Goal: Task Accomplishment & Management: Complete application form

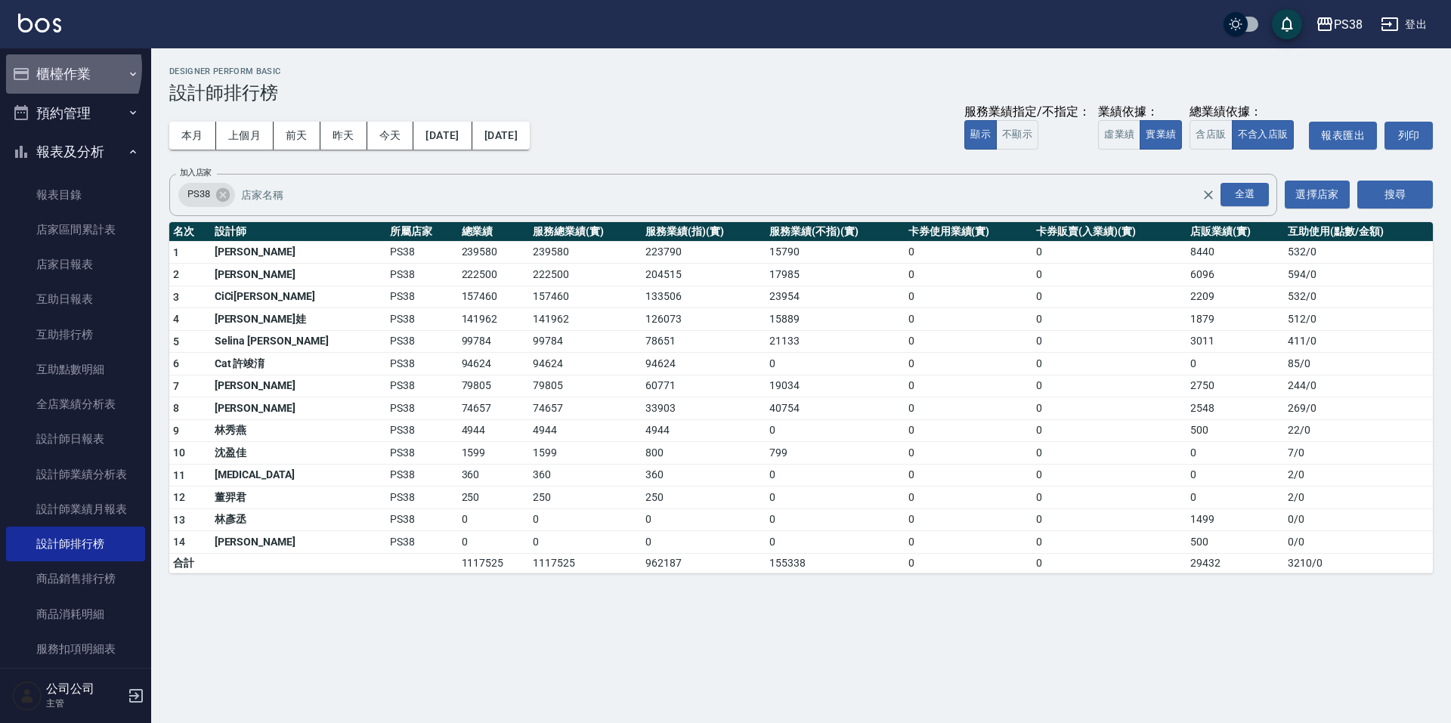
click at [51, 68] on button "櫃檯作業" at bounding box center [75, 73] width 139 height 39
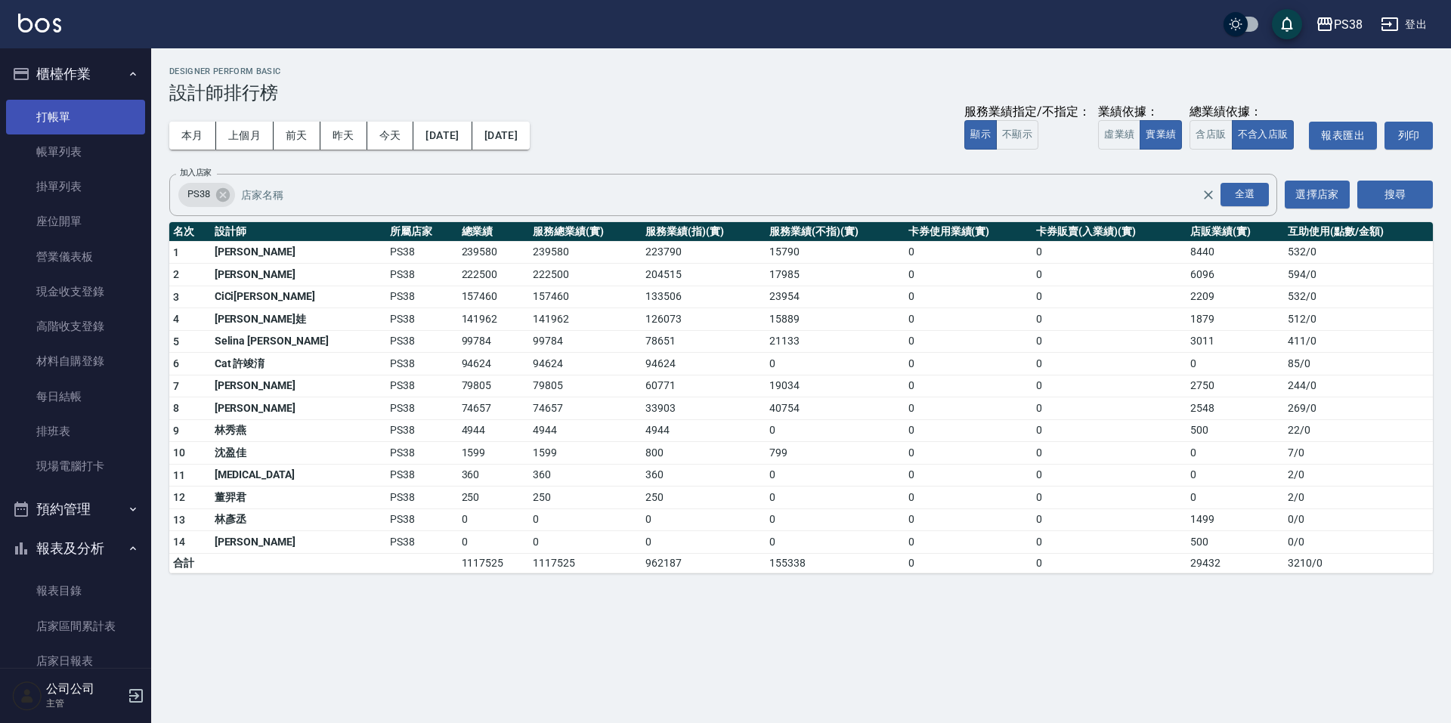
click at [59, 110] on link "打帳單" at bounding box center [75, 117] width 139 height 35
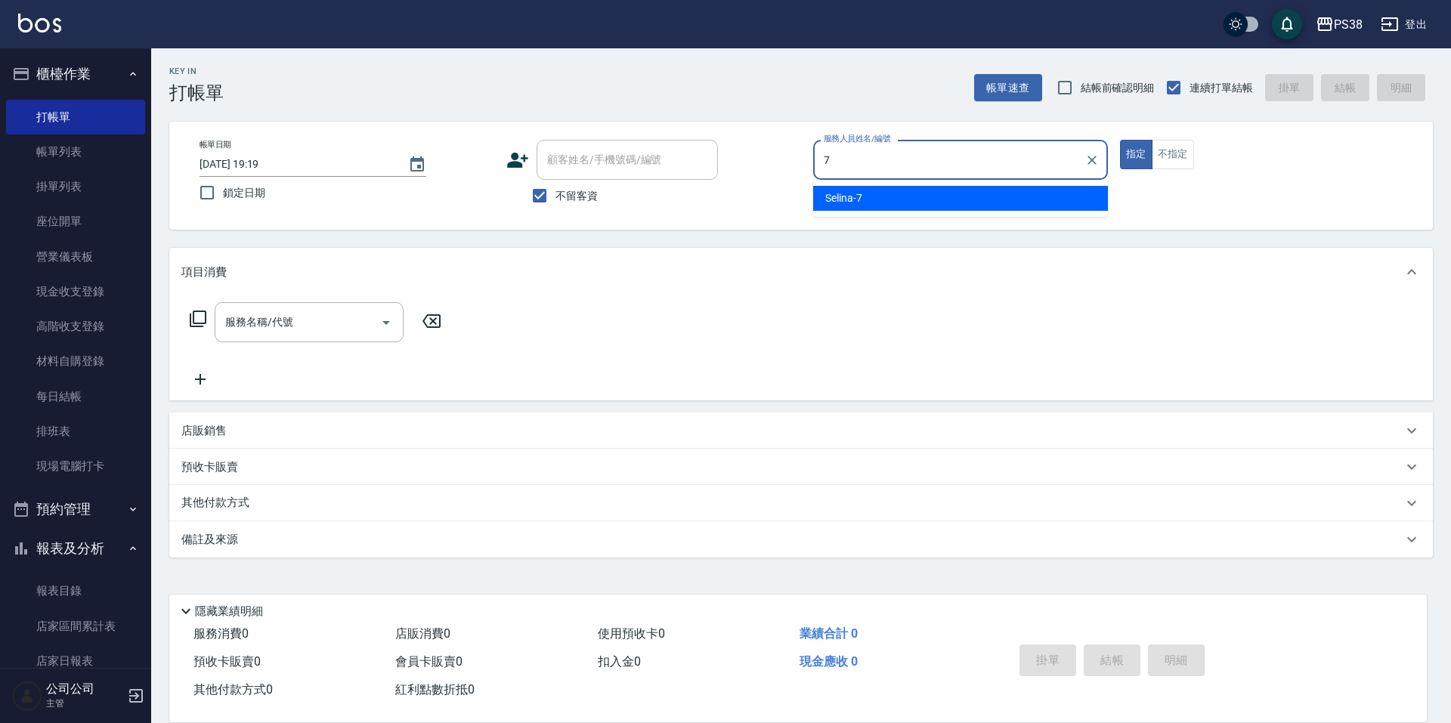
type input "Selina-7"
type button "true"
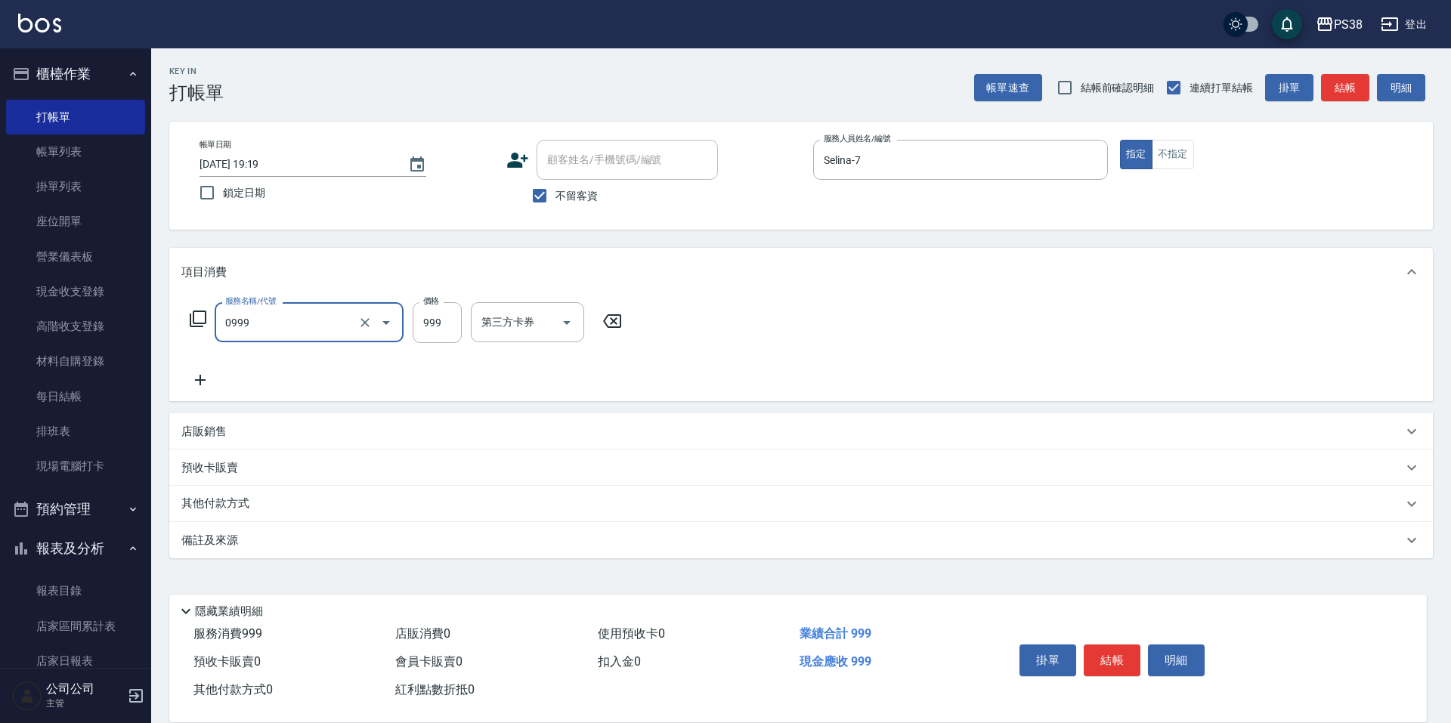
type input "spa999(0999)"
type input "1000"
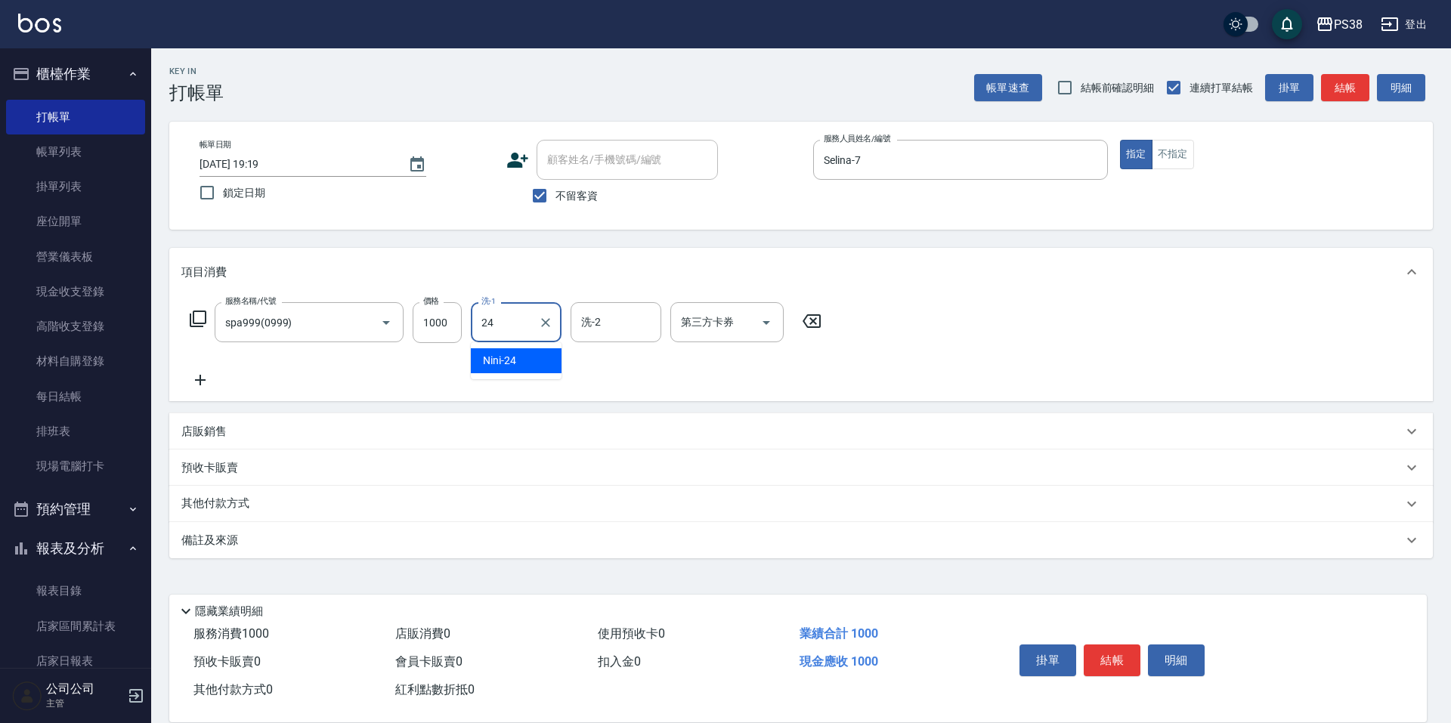
type input "Nini-24"
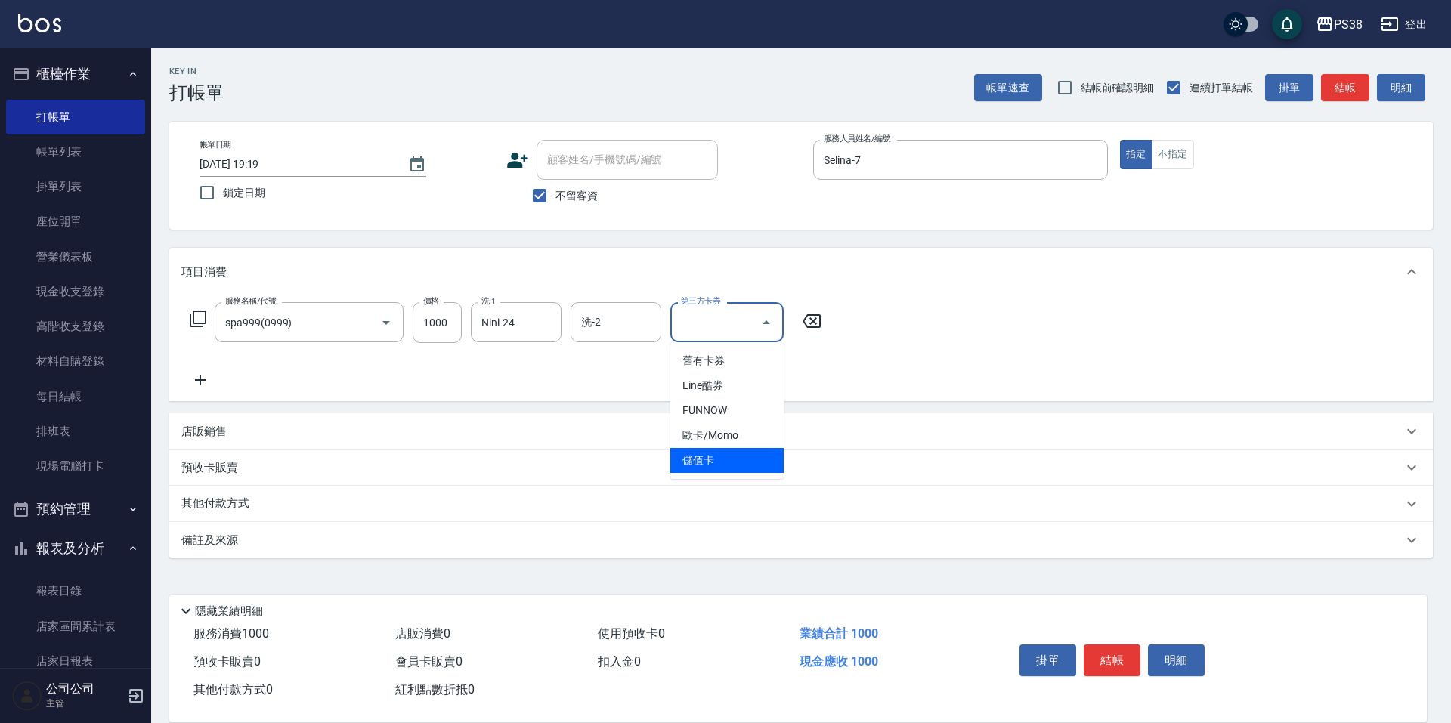
type input "儲值卡"
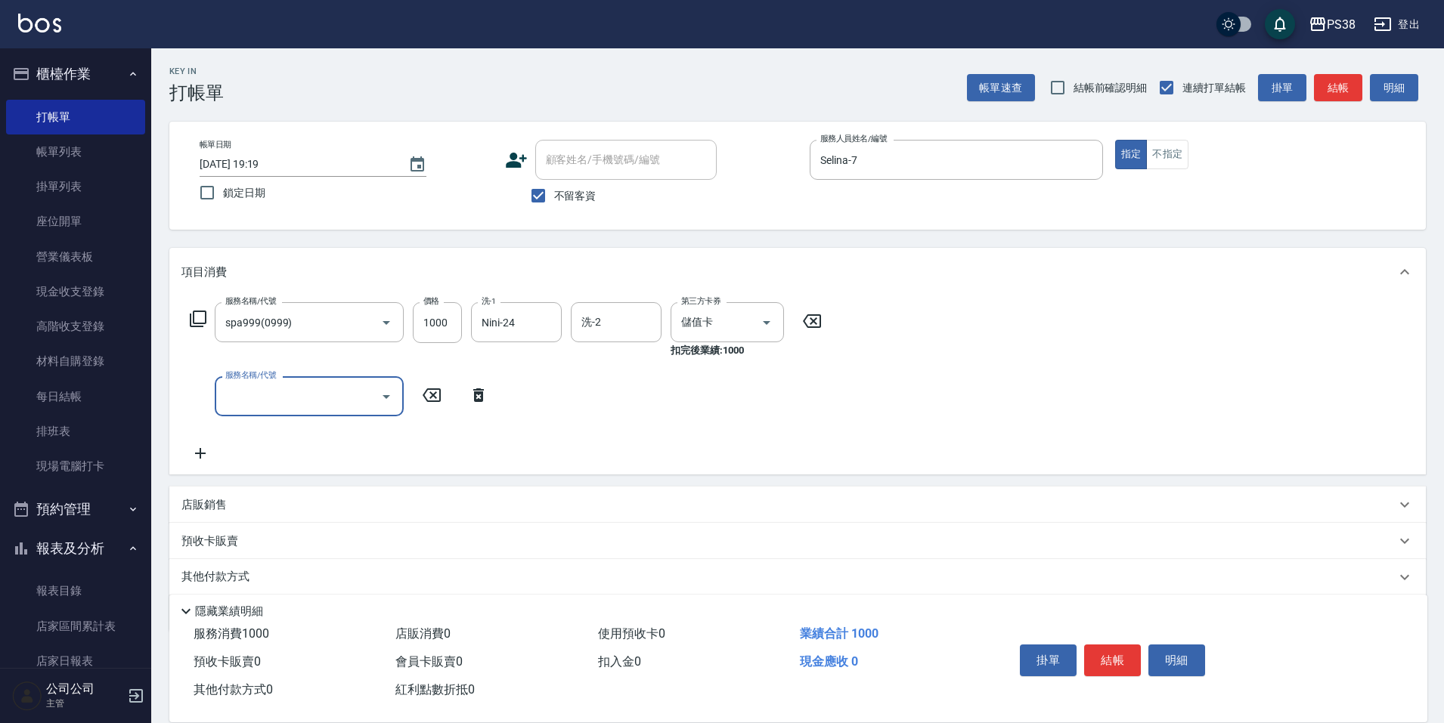
click at [194, 512] on p "店販銷售" at bounding box center [203, 505] width 45 height 16
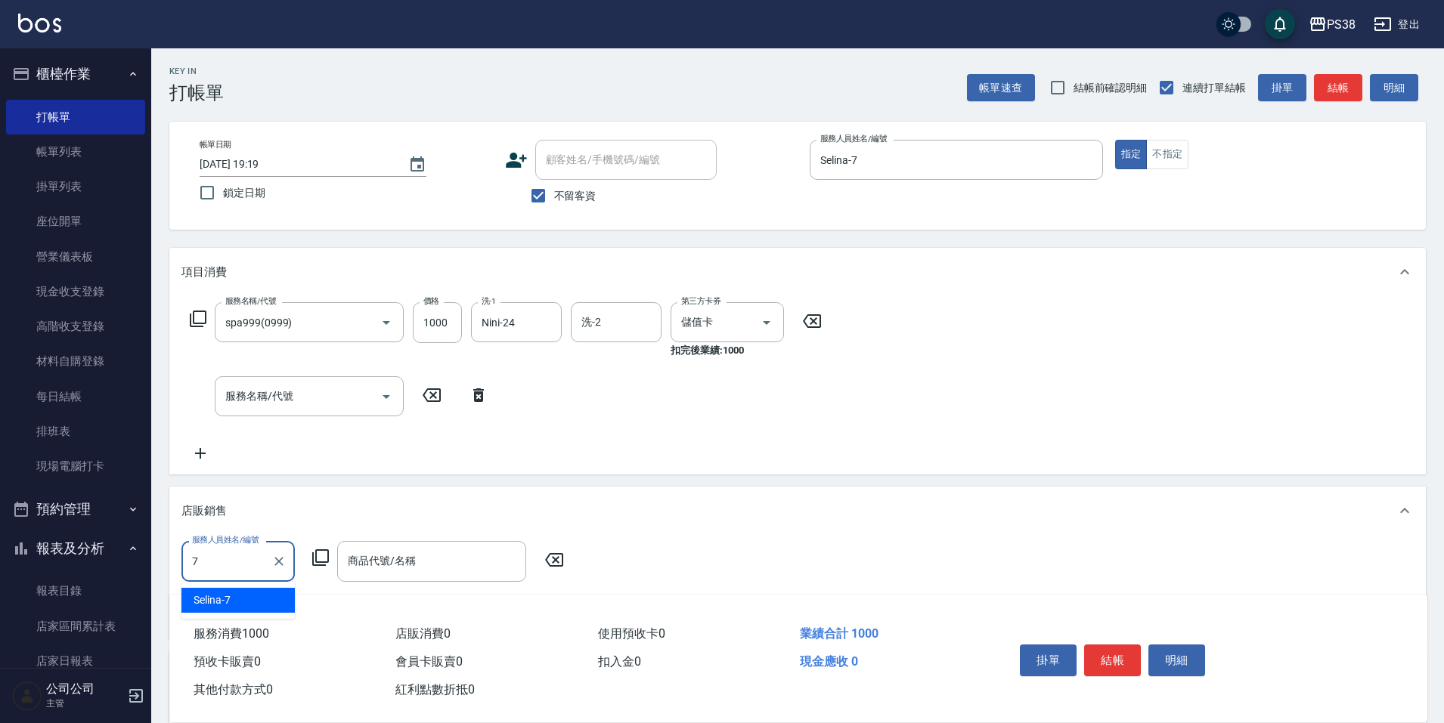
type input "Selina-7"
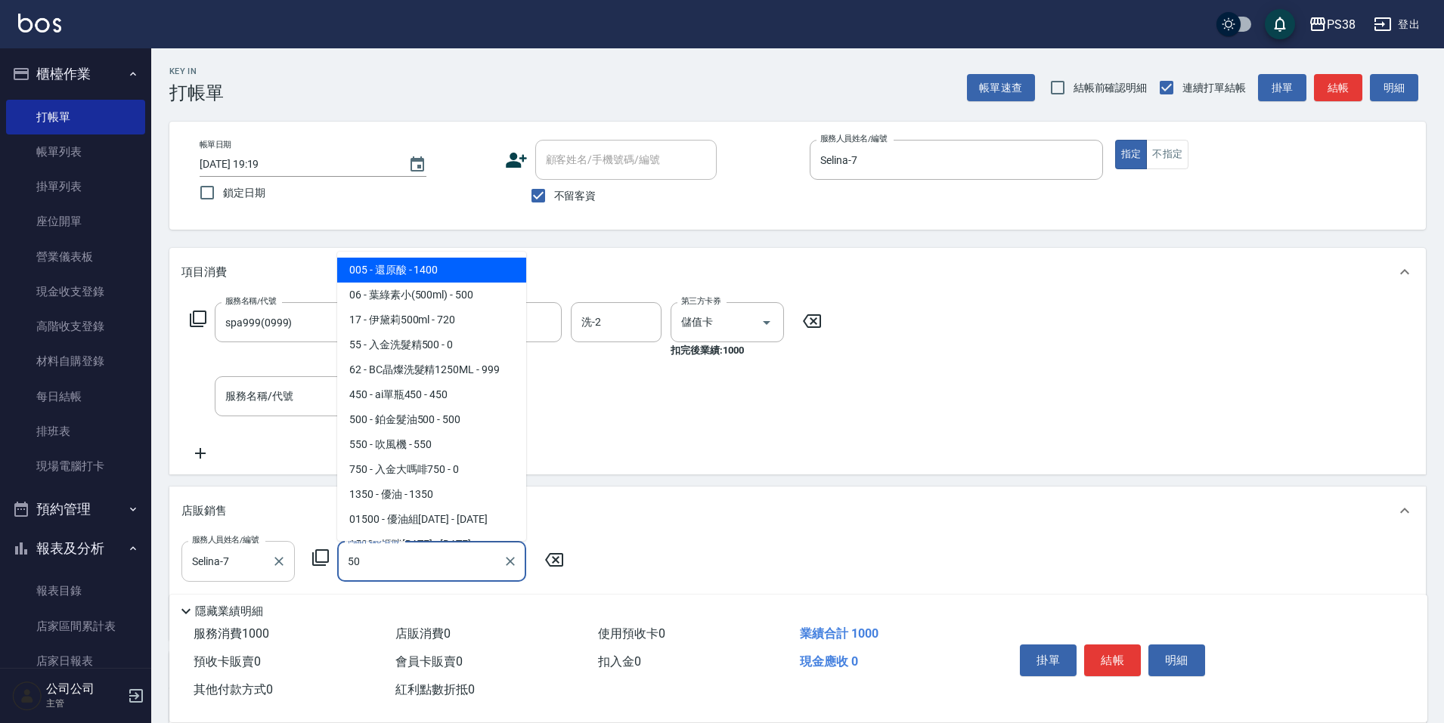
type input "5"
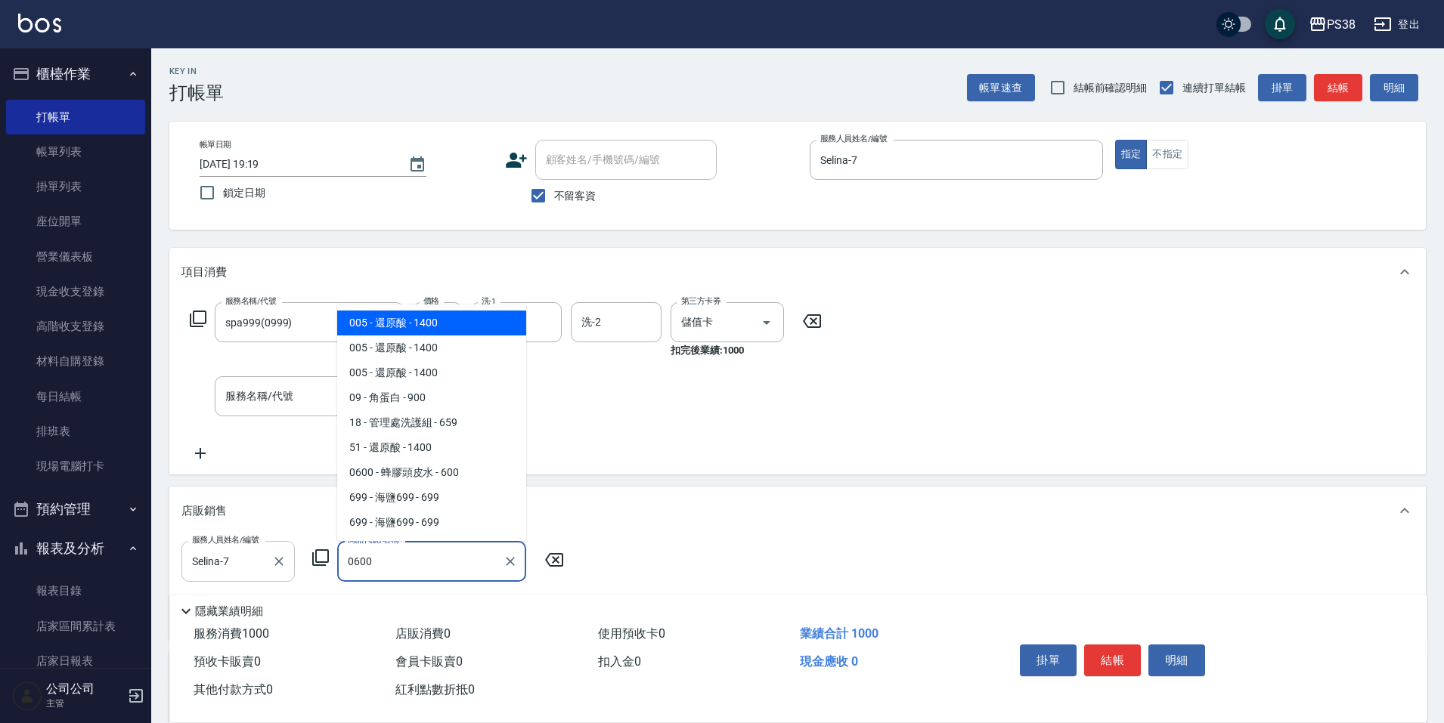
type input "蜂膠頭皮水"
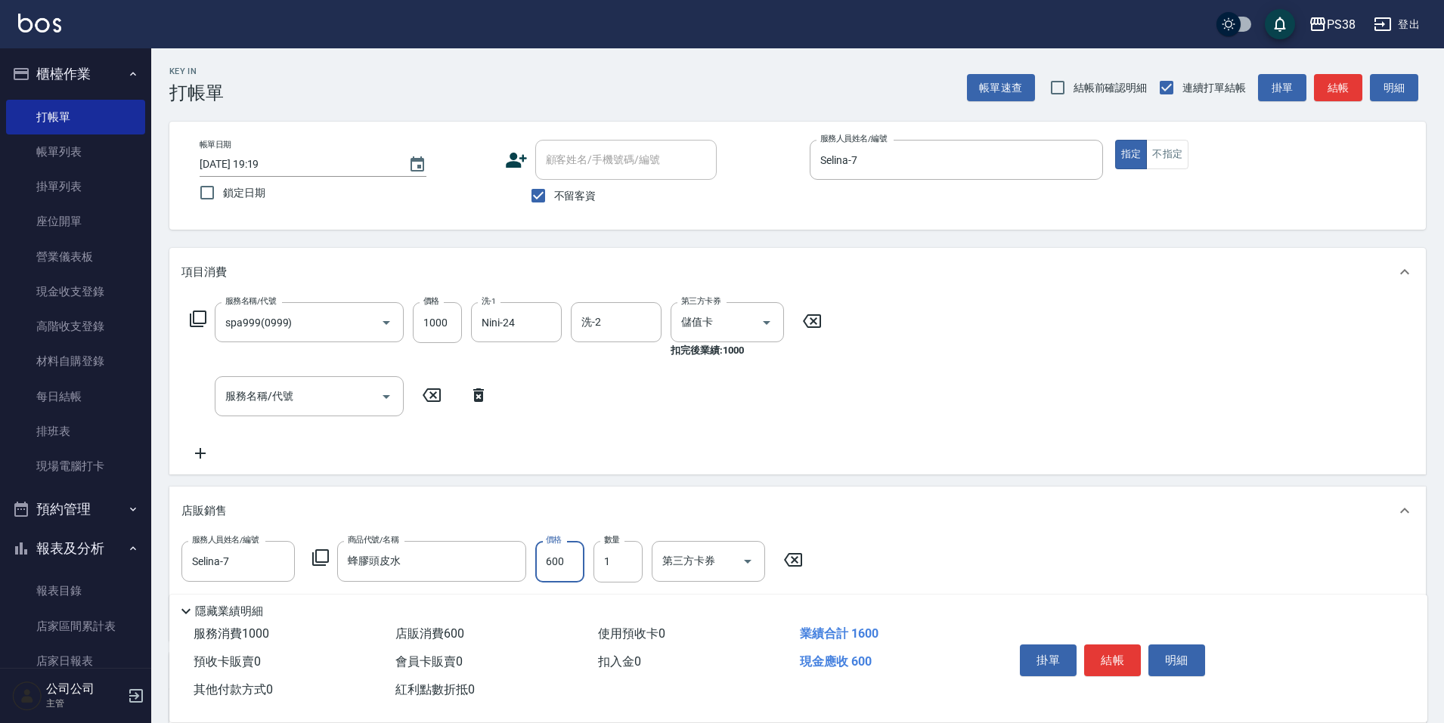
click at [558, 568] on input "600" at bounding box center [559, 561] width 49 height 41
type input "500"
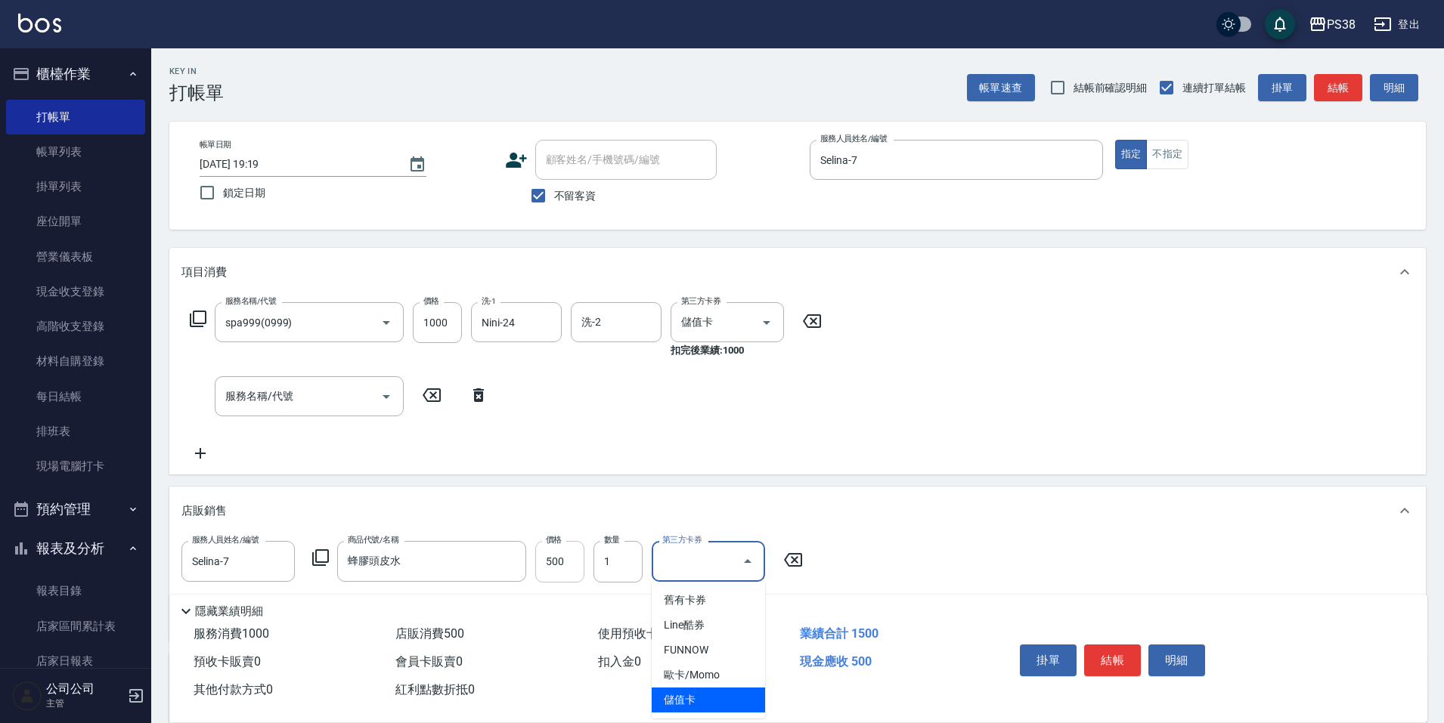
type input "儲值卡"
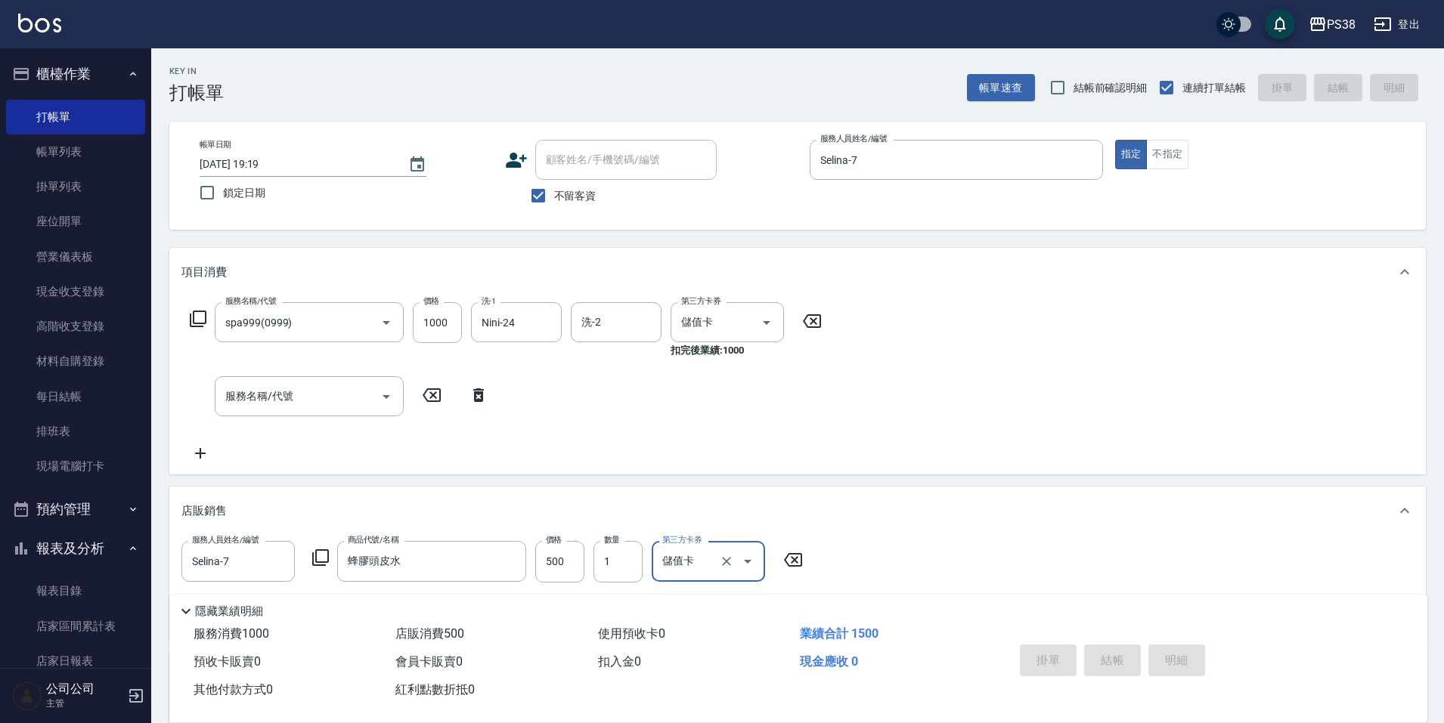
type input "[DATE] 19:20"
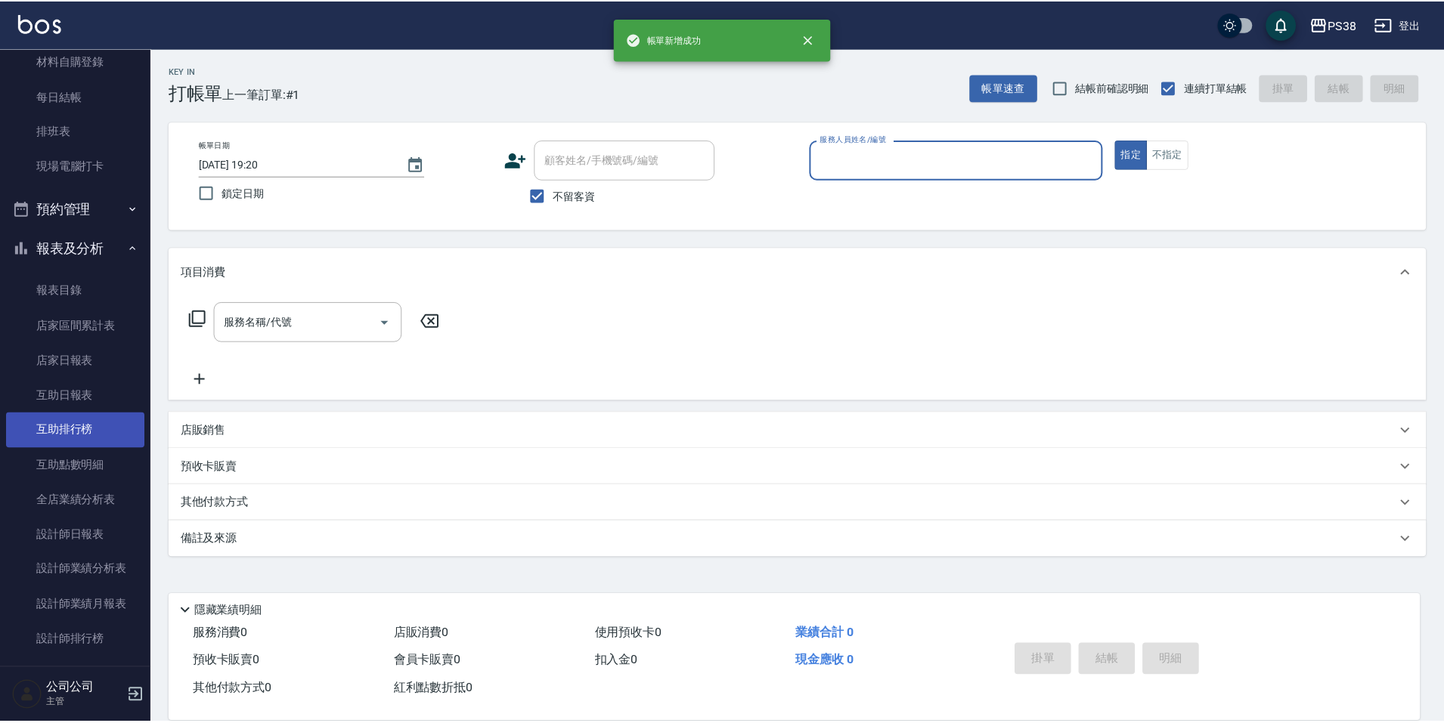
scroll to position [302, 0]
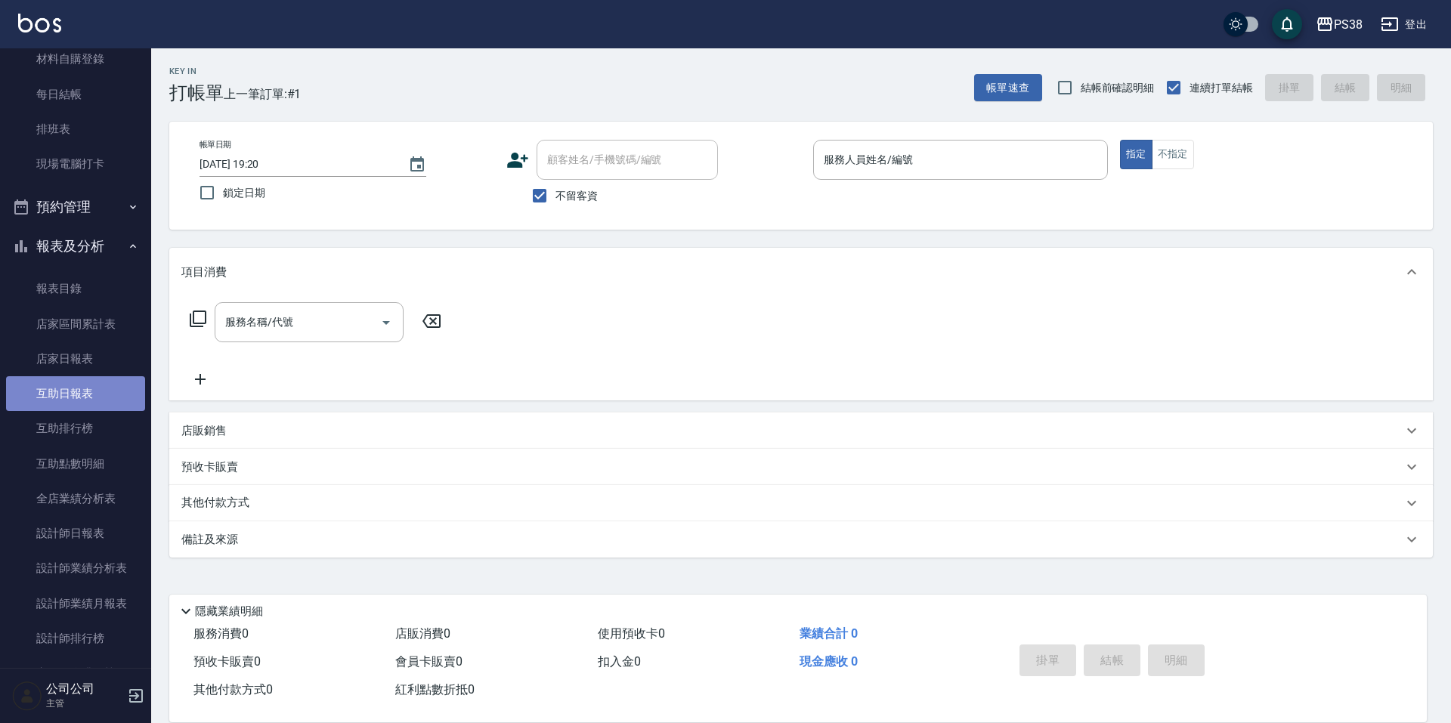
click at [82, 384] on link "互助日報表" at bounding box center [75, 393] width 139 height 35
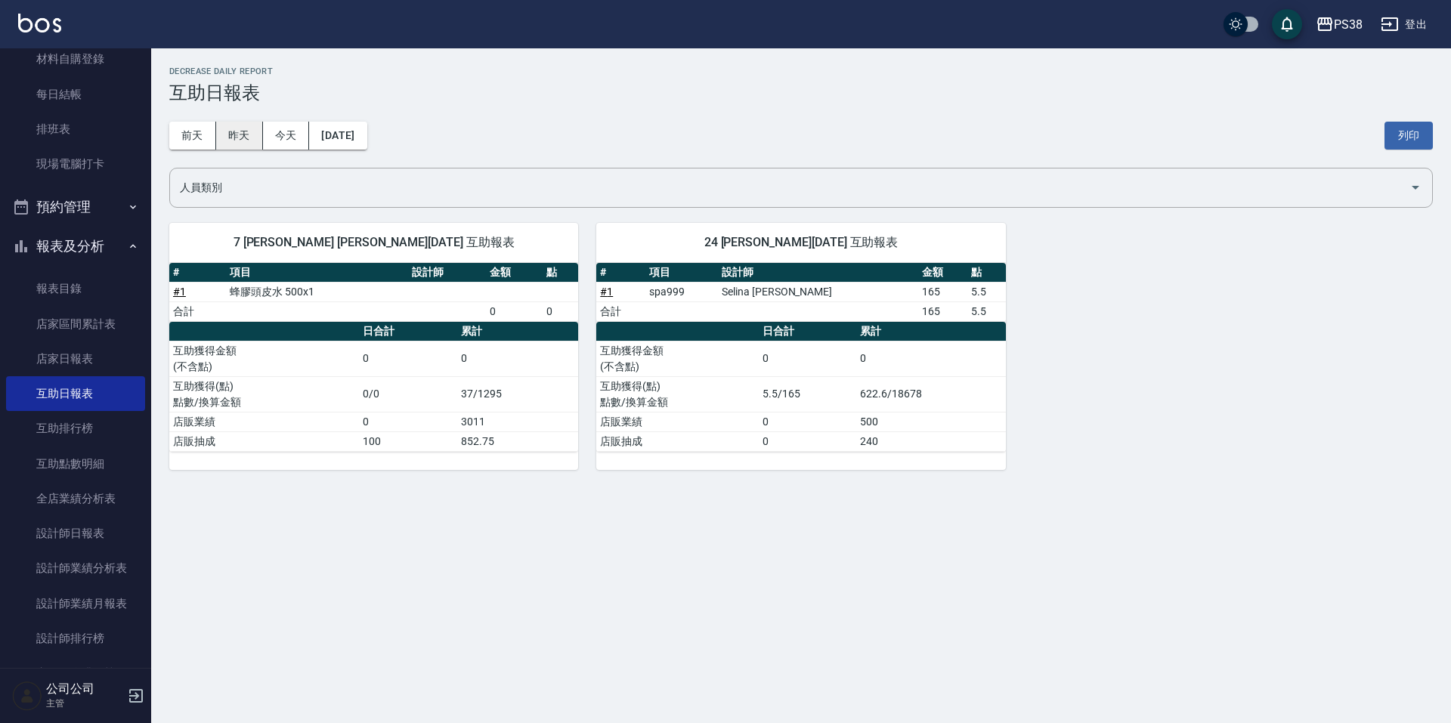
click at [233, 125] on button "昨天" at bounding box center [239, 136] width 47 height 28
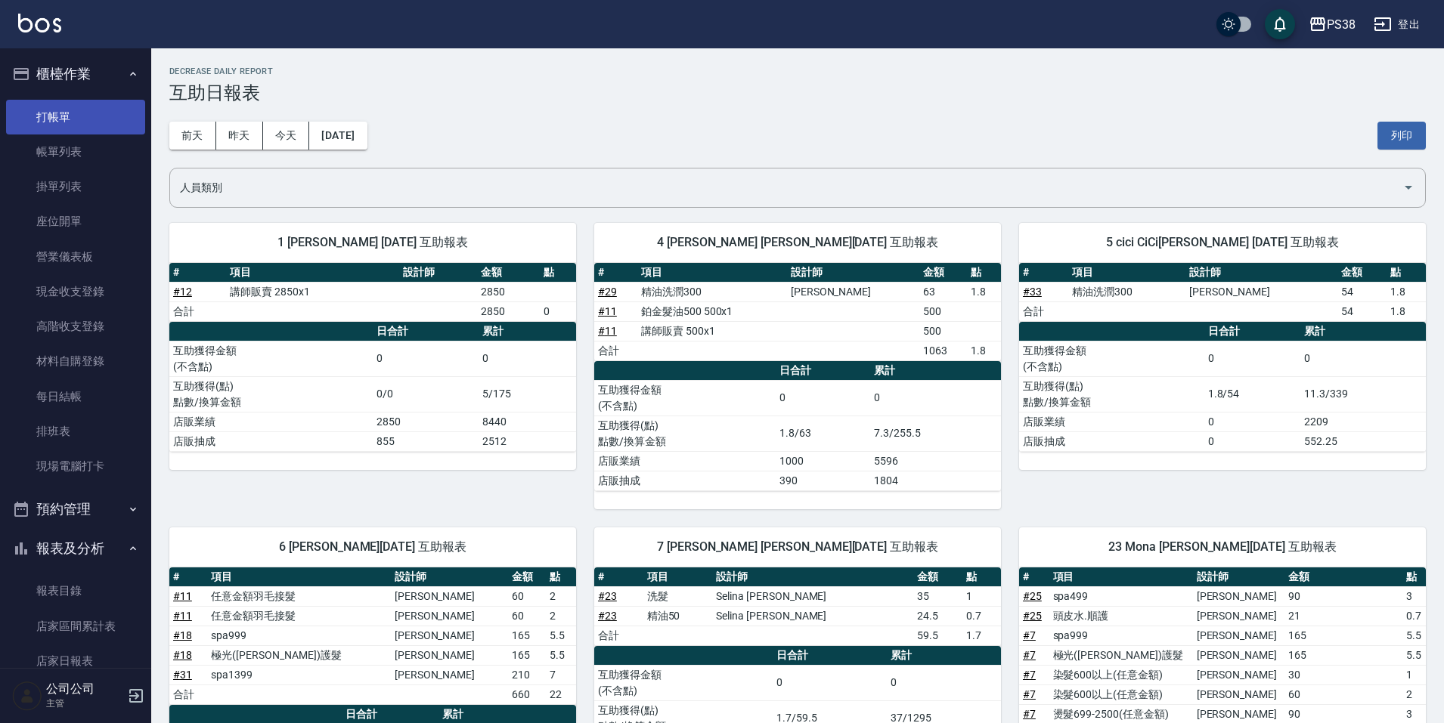
click at [65, 115] on link "打帳單" at bounding box center [75, 117] width 139 height 35
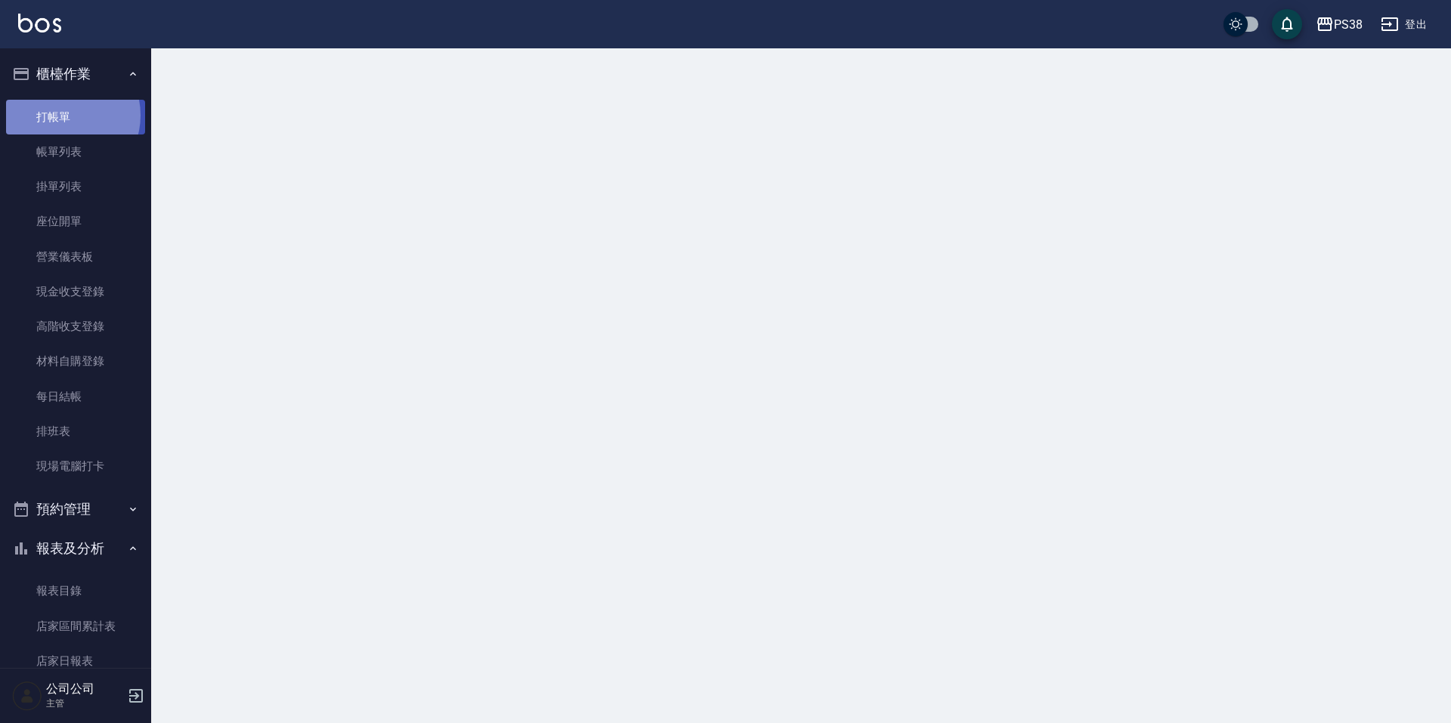
click at [65, 115] on link "打帳單" at bounding box center [75, 117] width 139 height 35
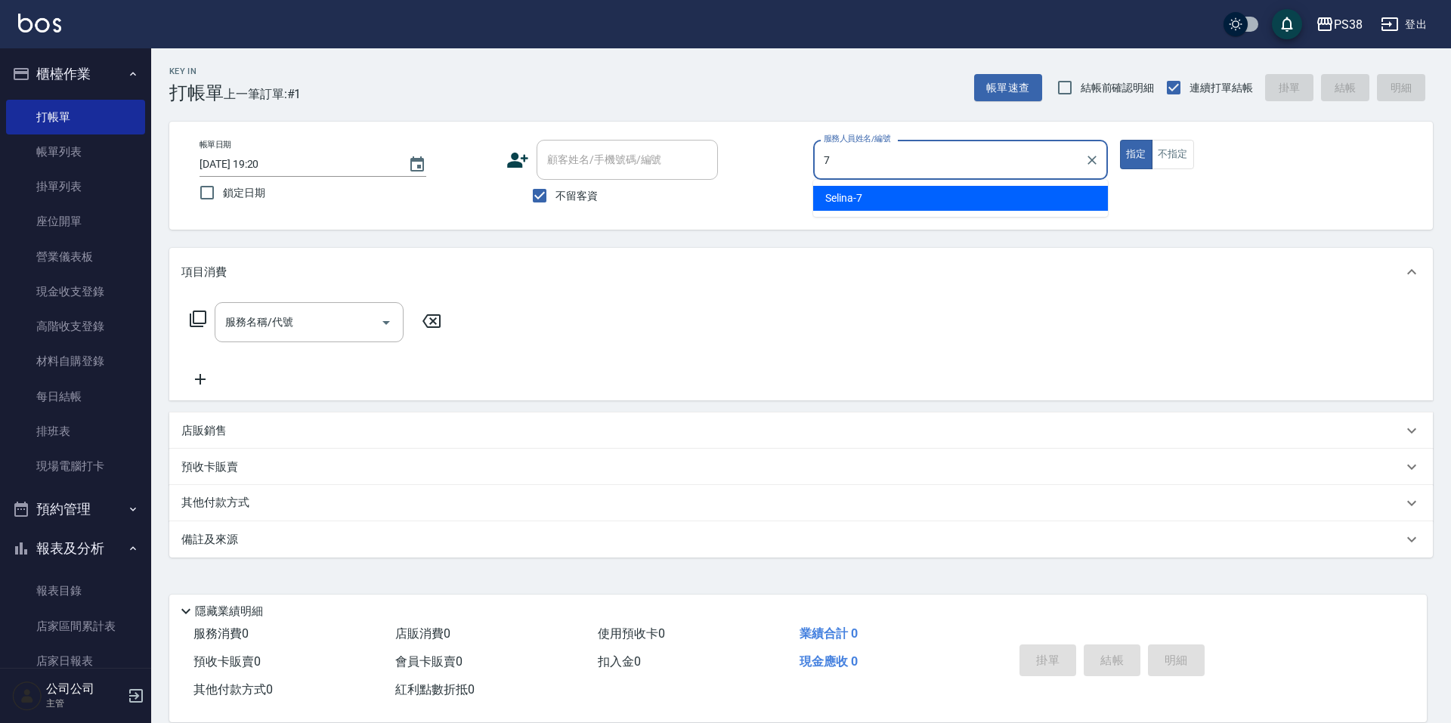
type input "Selina-7"
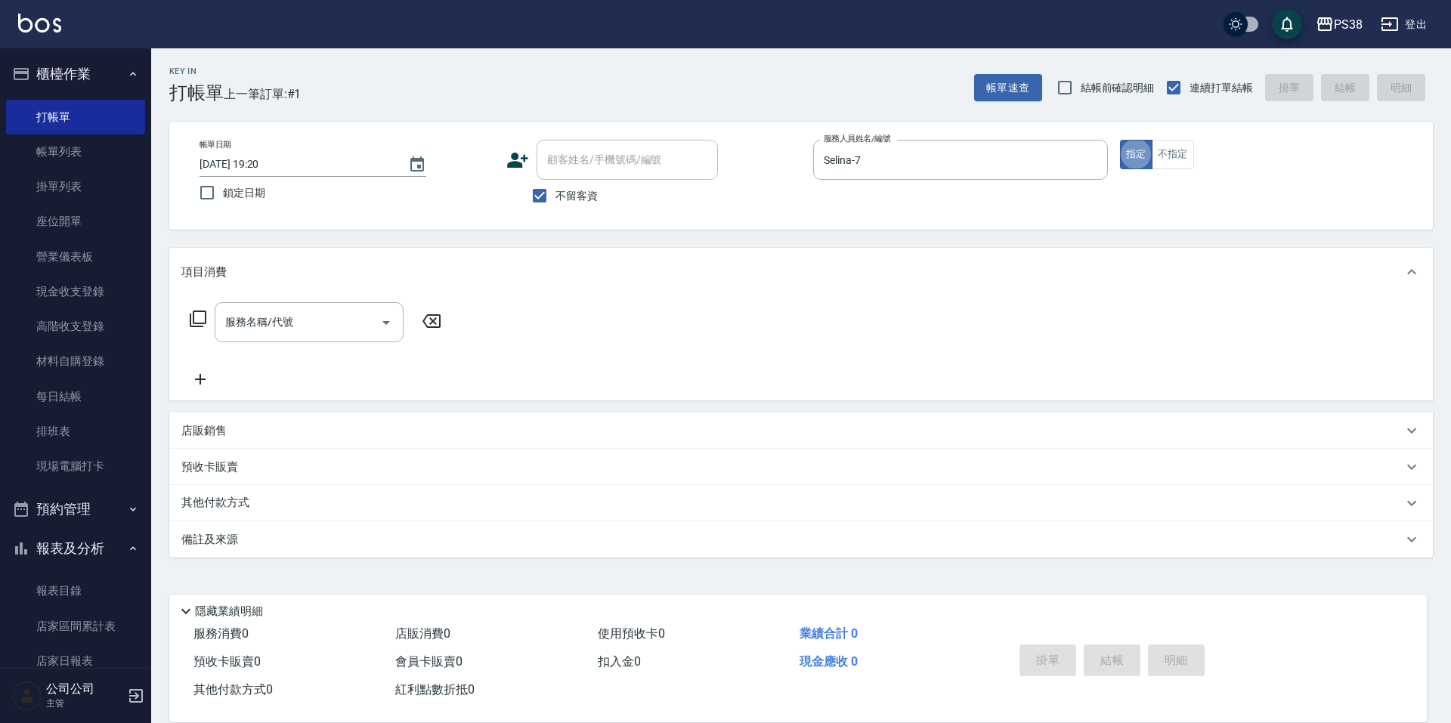
type button "true"
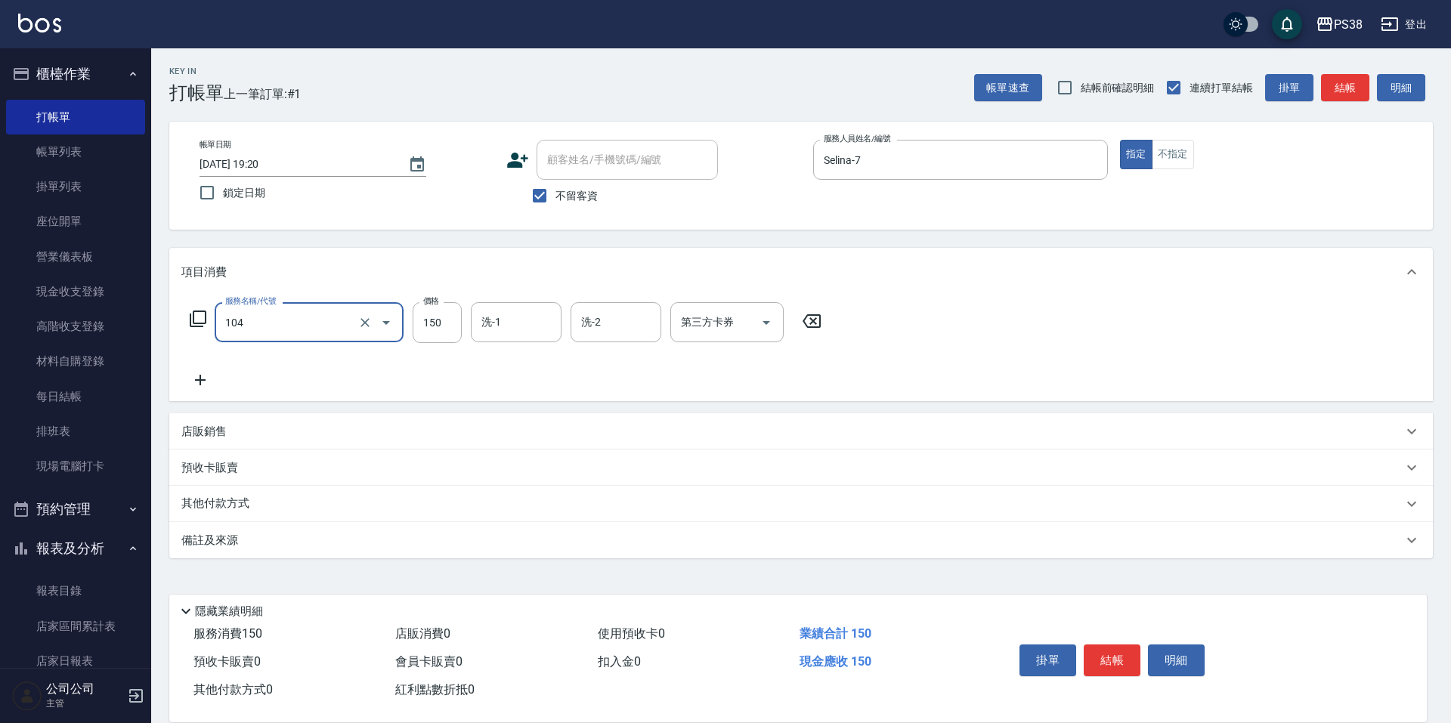
type input "洗髮(104)"
type input "100"
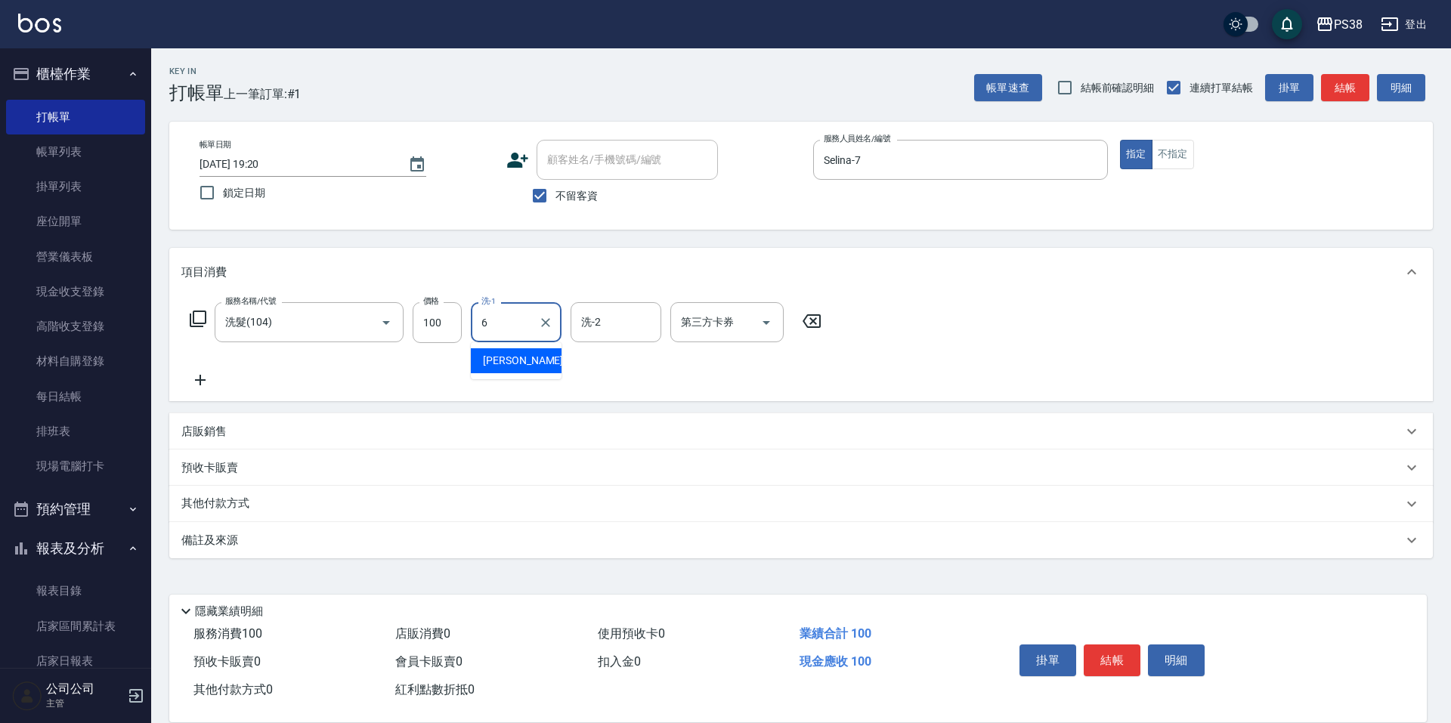
type input "[PERSON_NAME]-6"
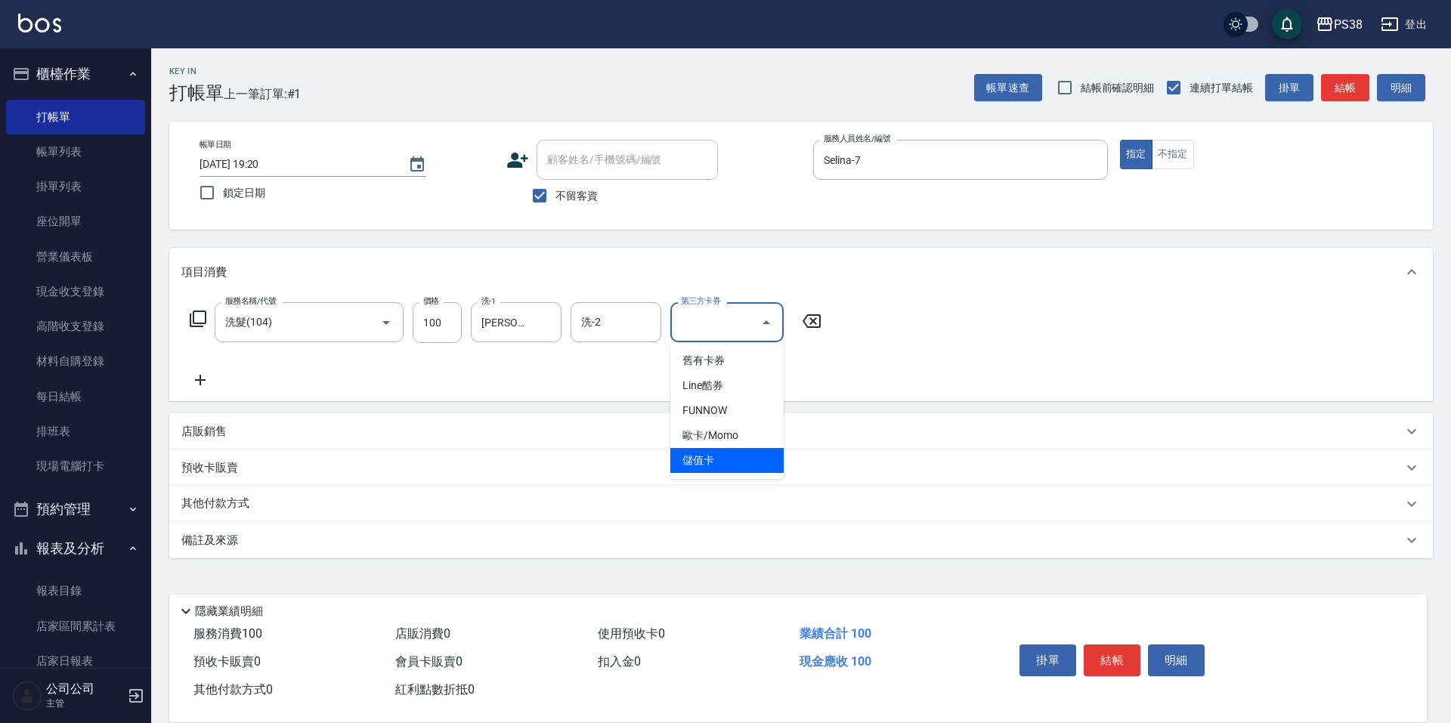
type input "儲值卡"
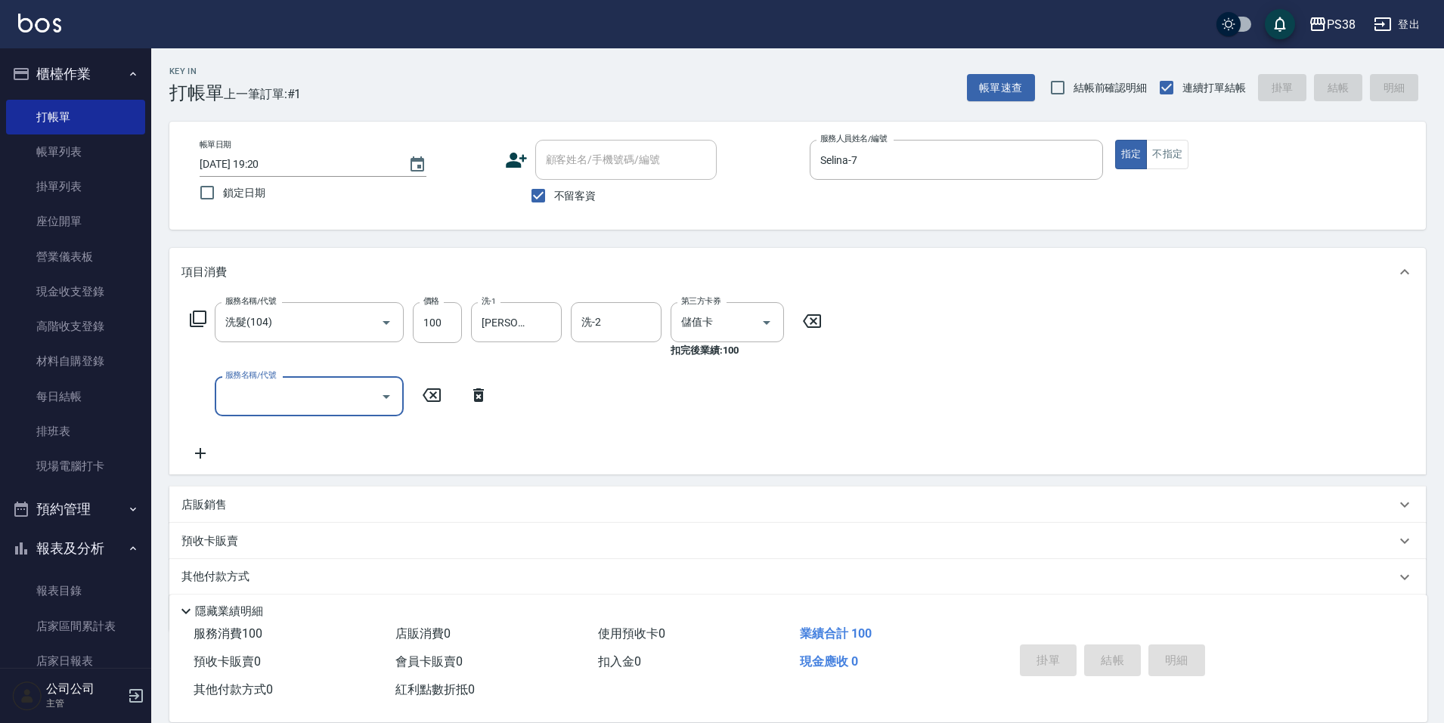
type input "[DATE] 19:21"
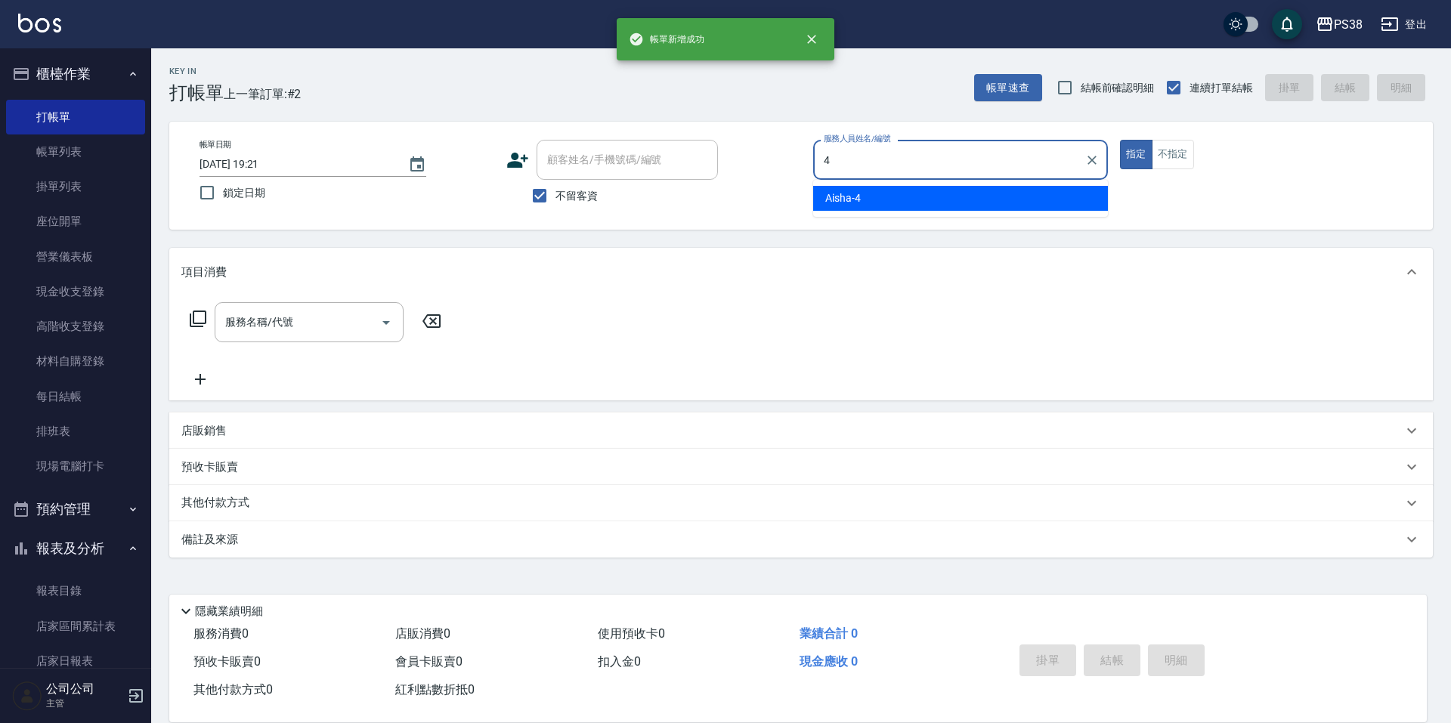
type input "Aisha-4"
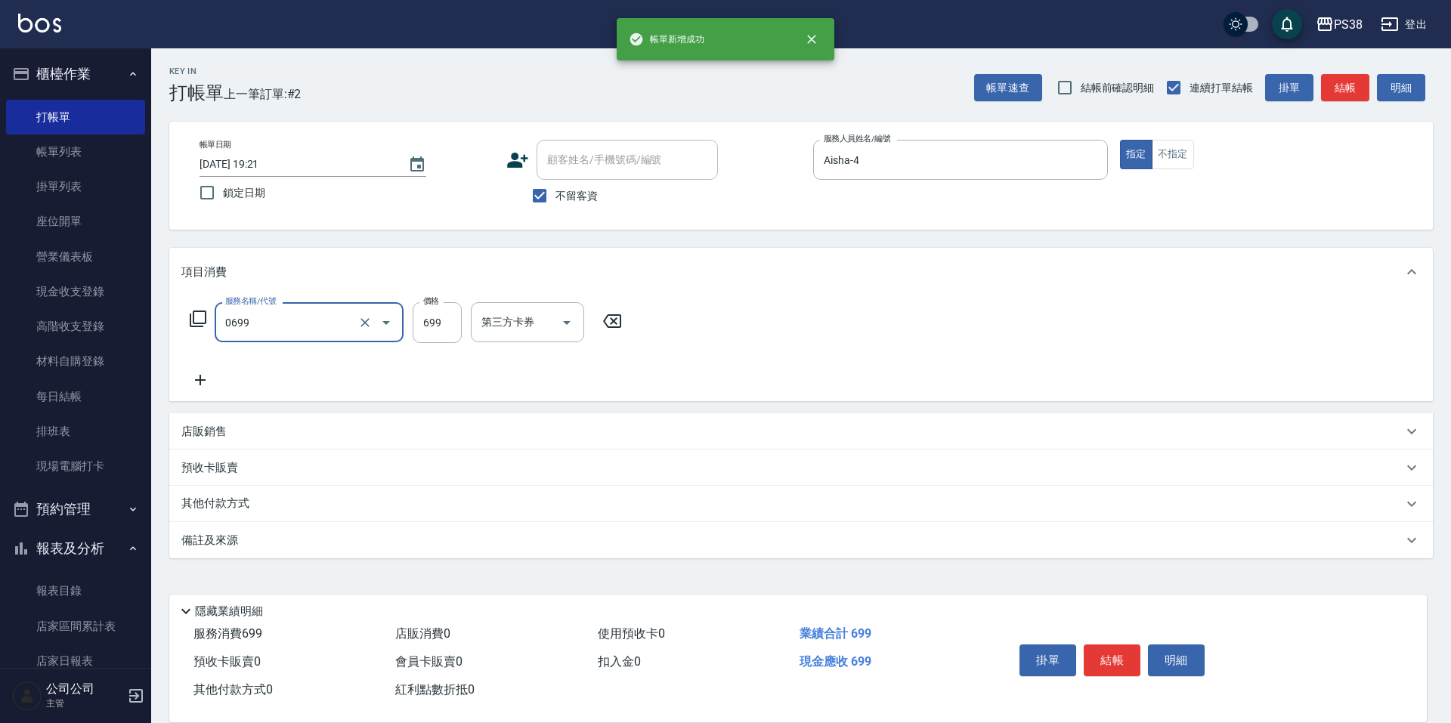
type input "spa699(0699)"
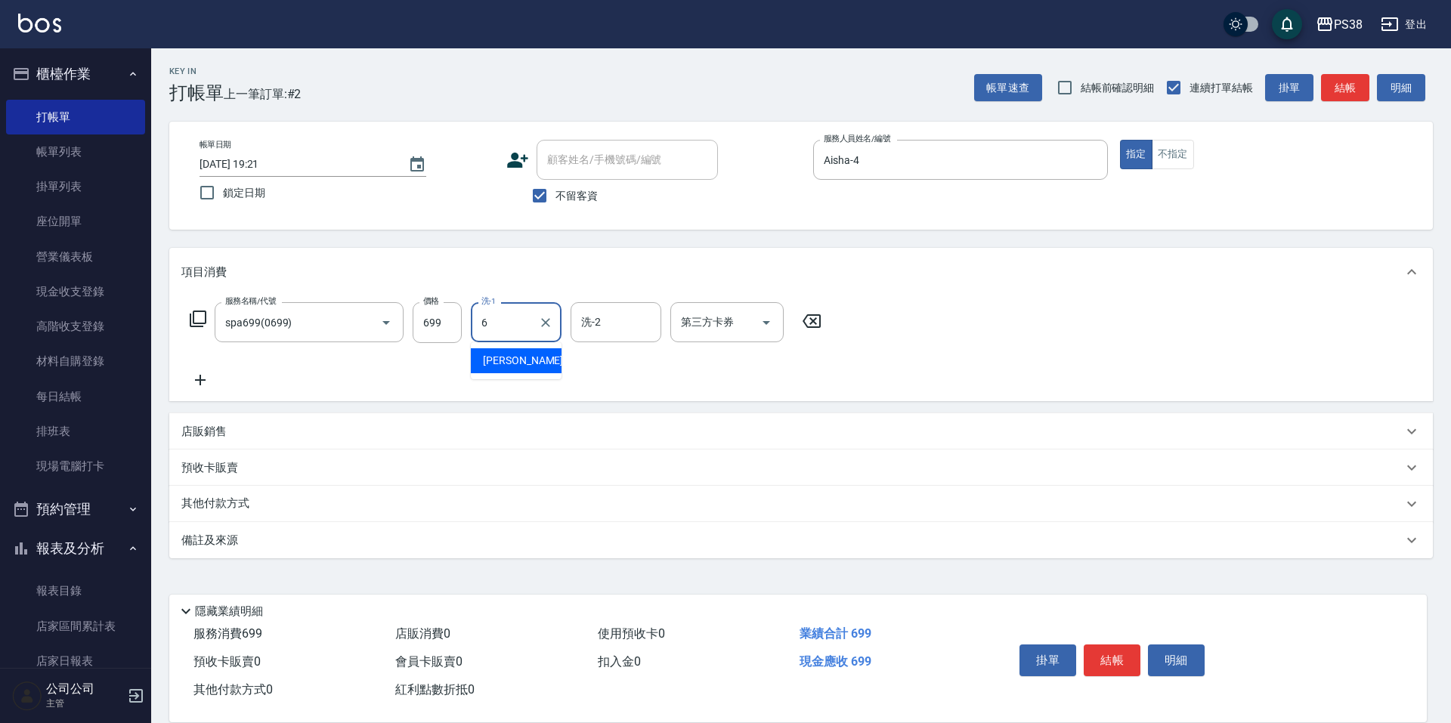
type input "[PERSON_NAME]-6"
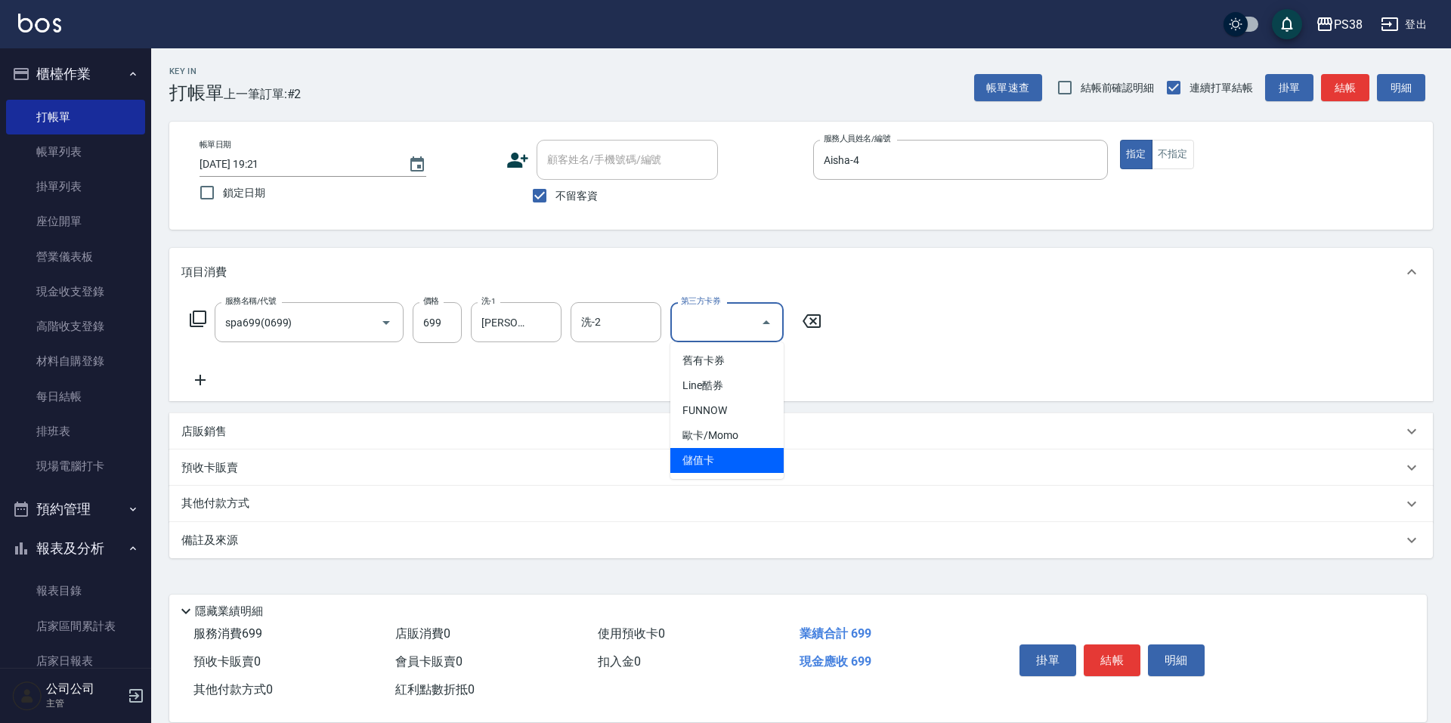
type input "儲值卡"
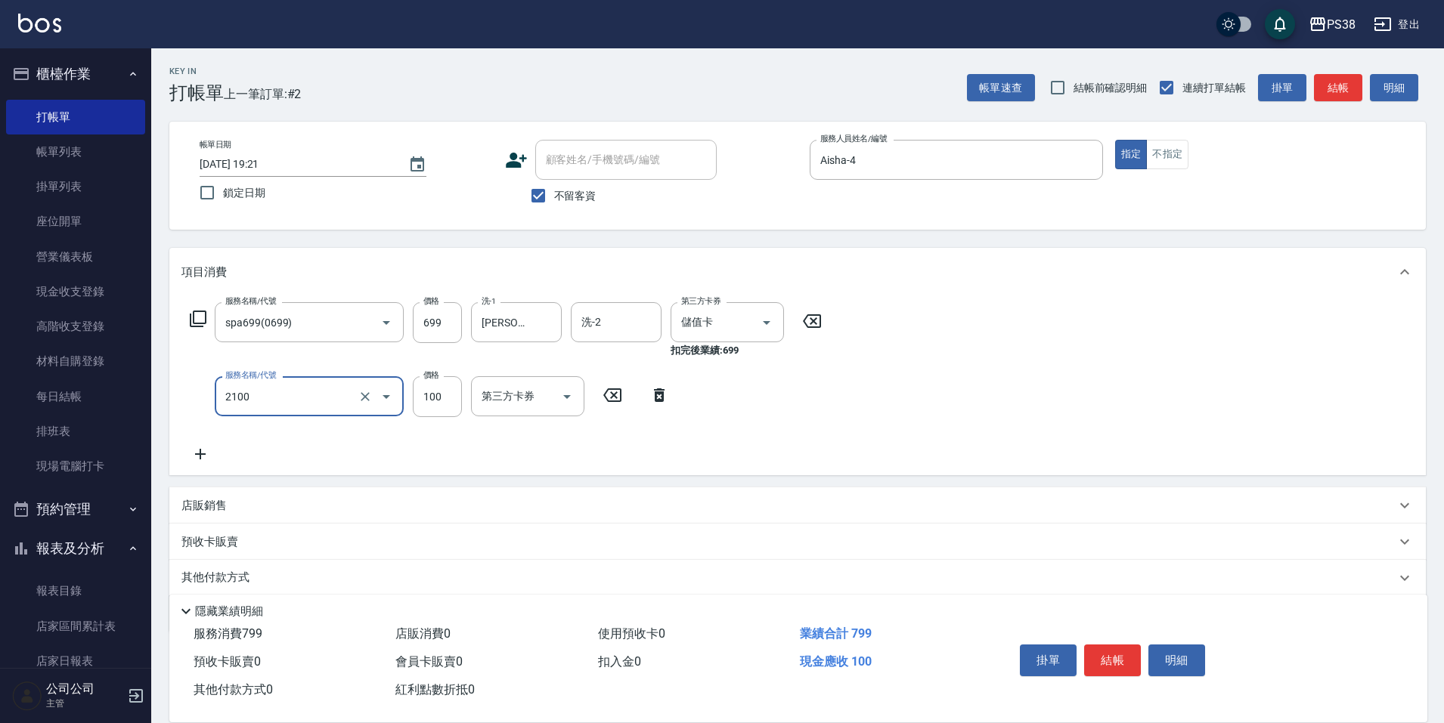
type input "剪髮與造型(任意金額)(2100)"
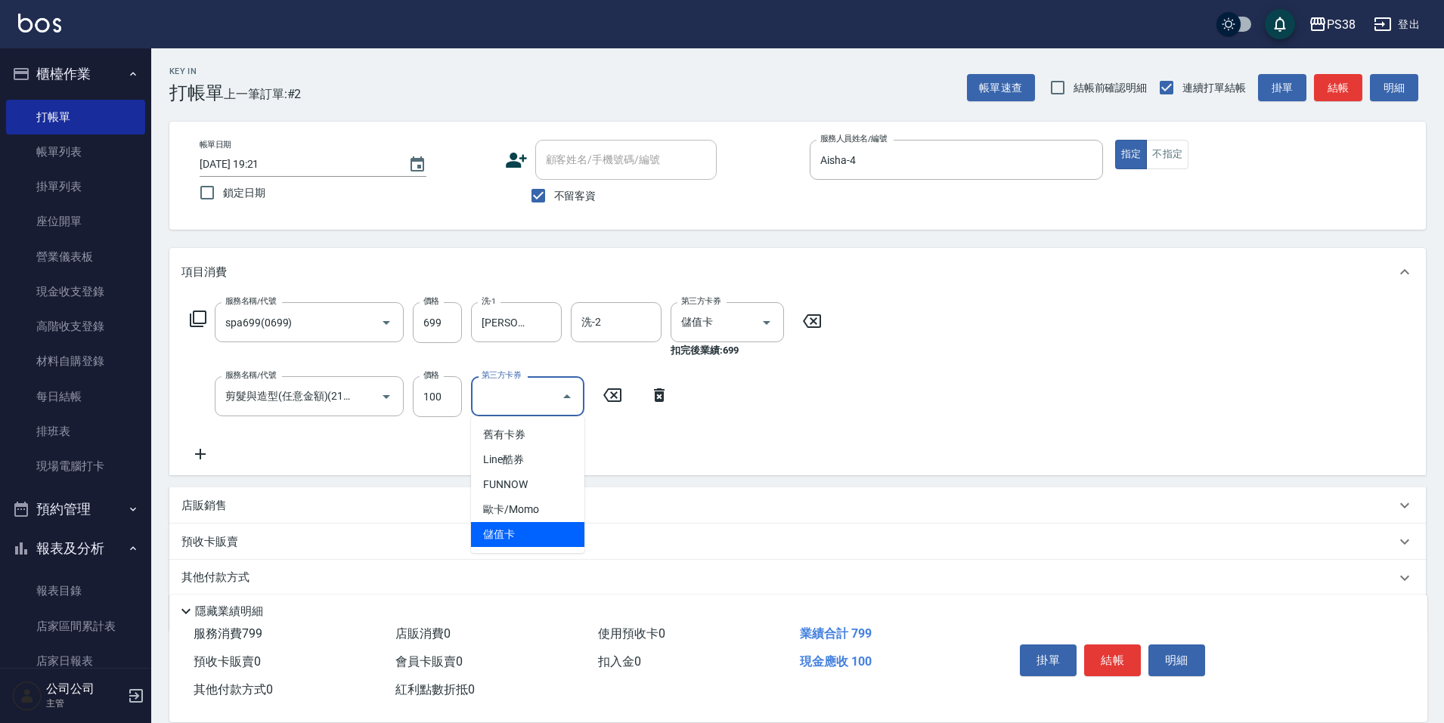
type input "儲值卡"
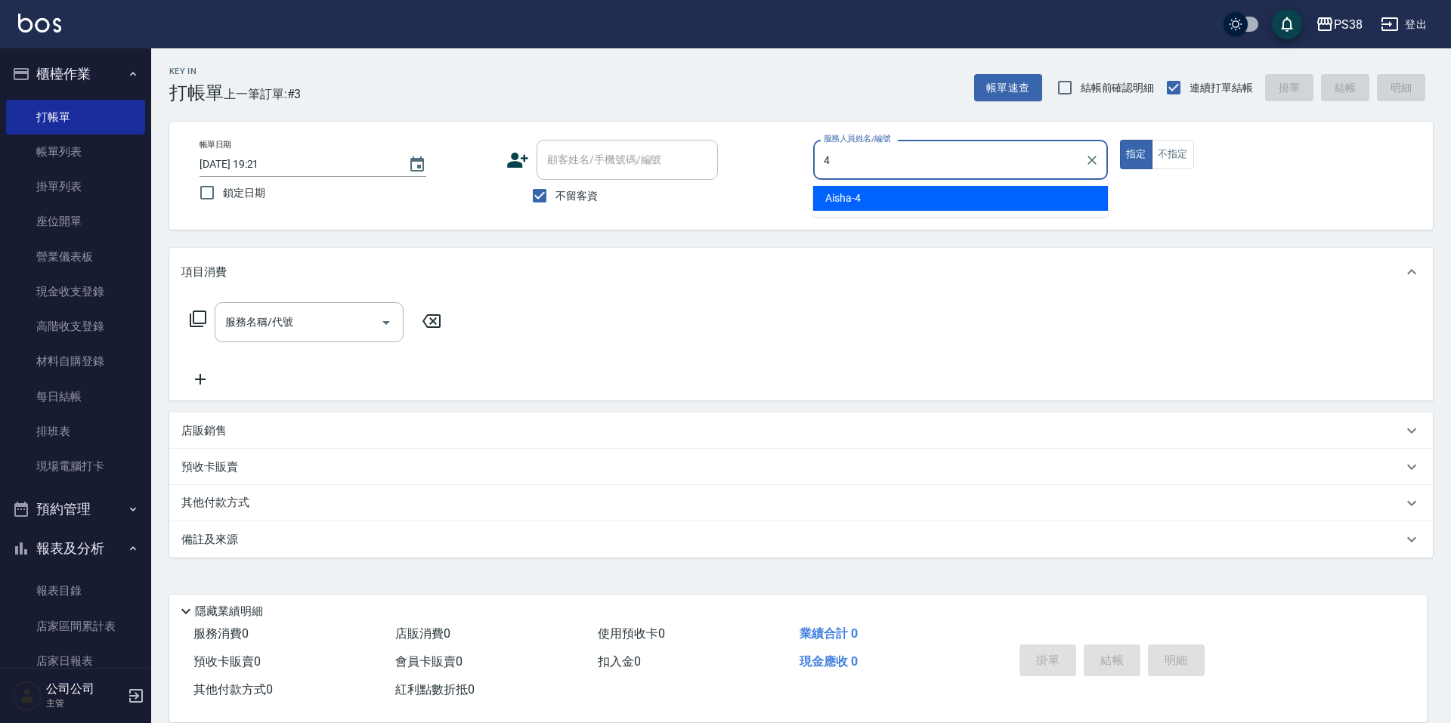
type input "Aisha-4"
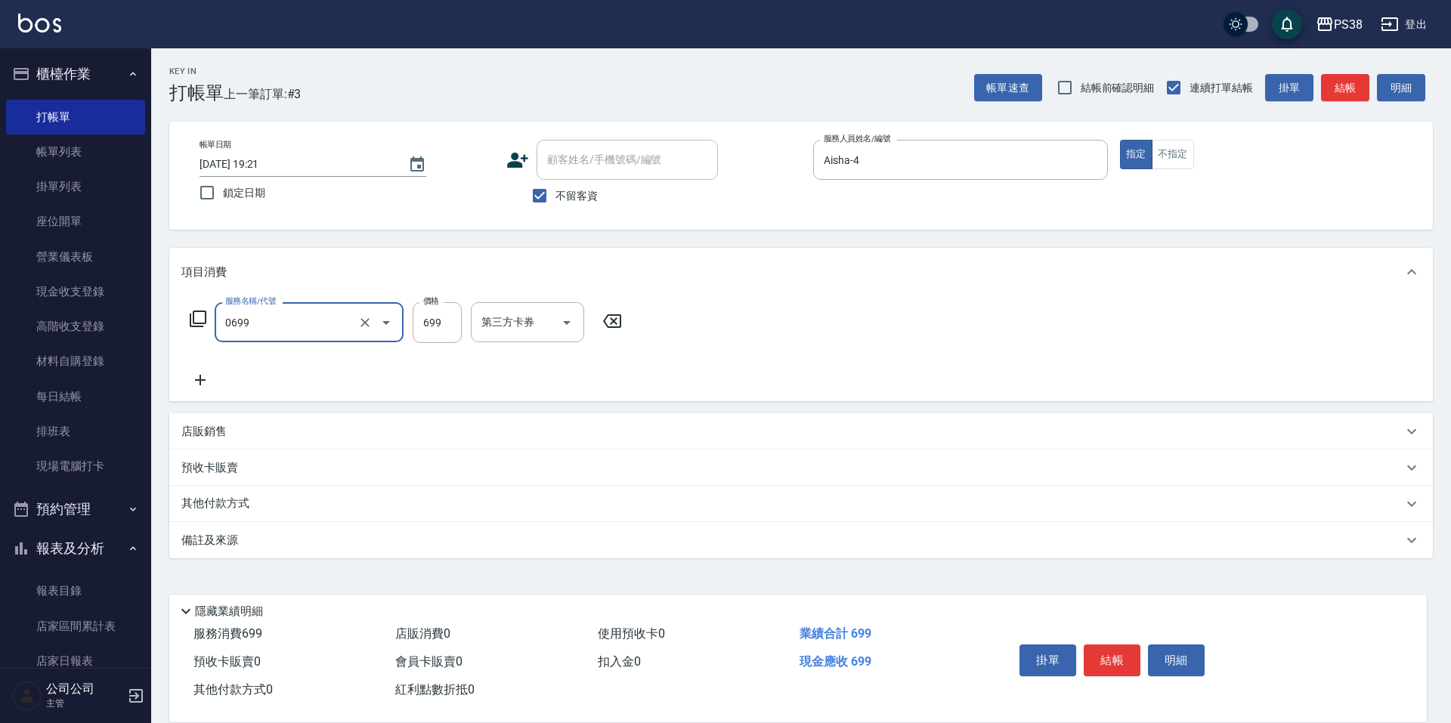
type input "spa699(0699)"
type input "[PERSON_NAME]-6"
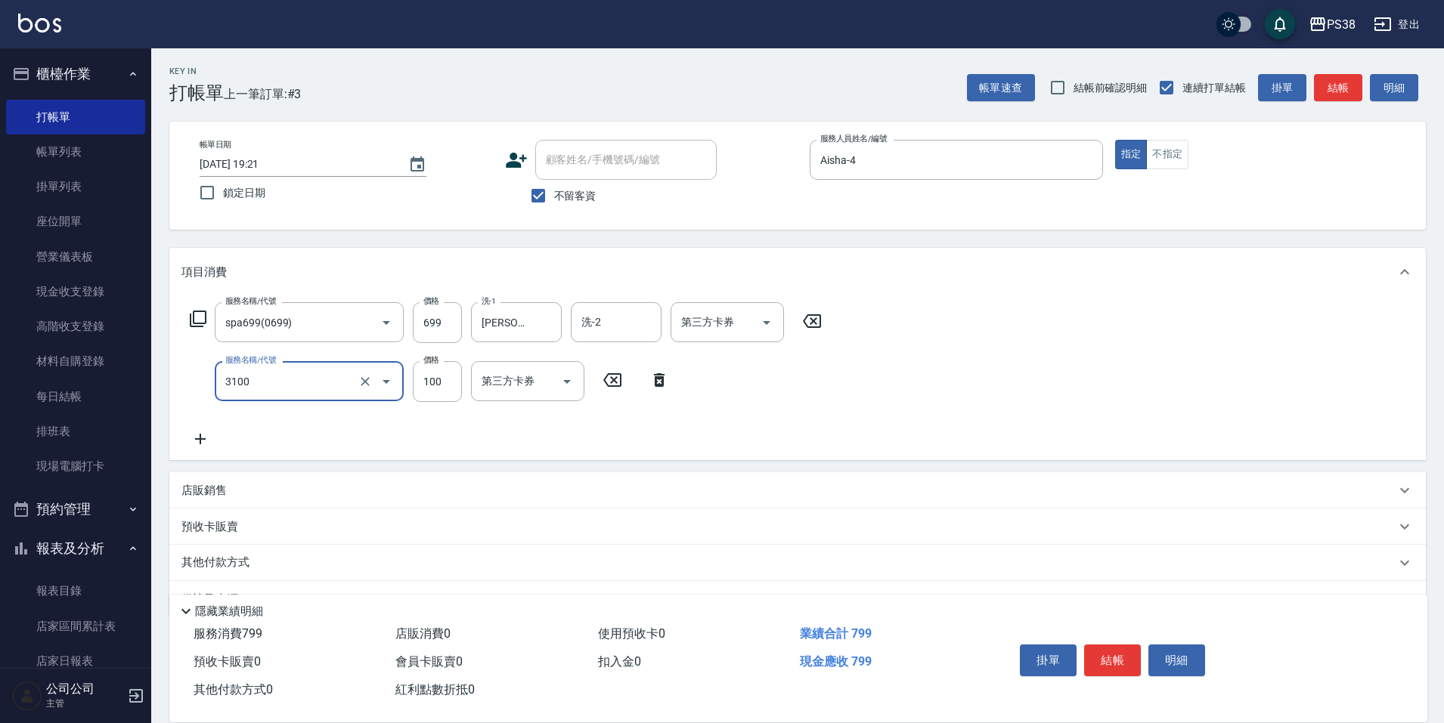
type input "頭皮水.順護(3100)"
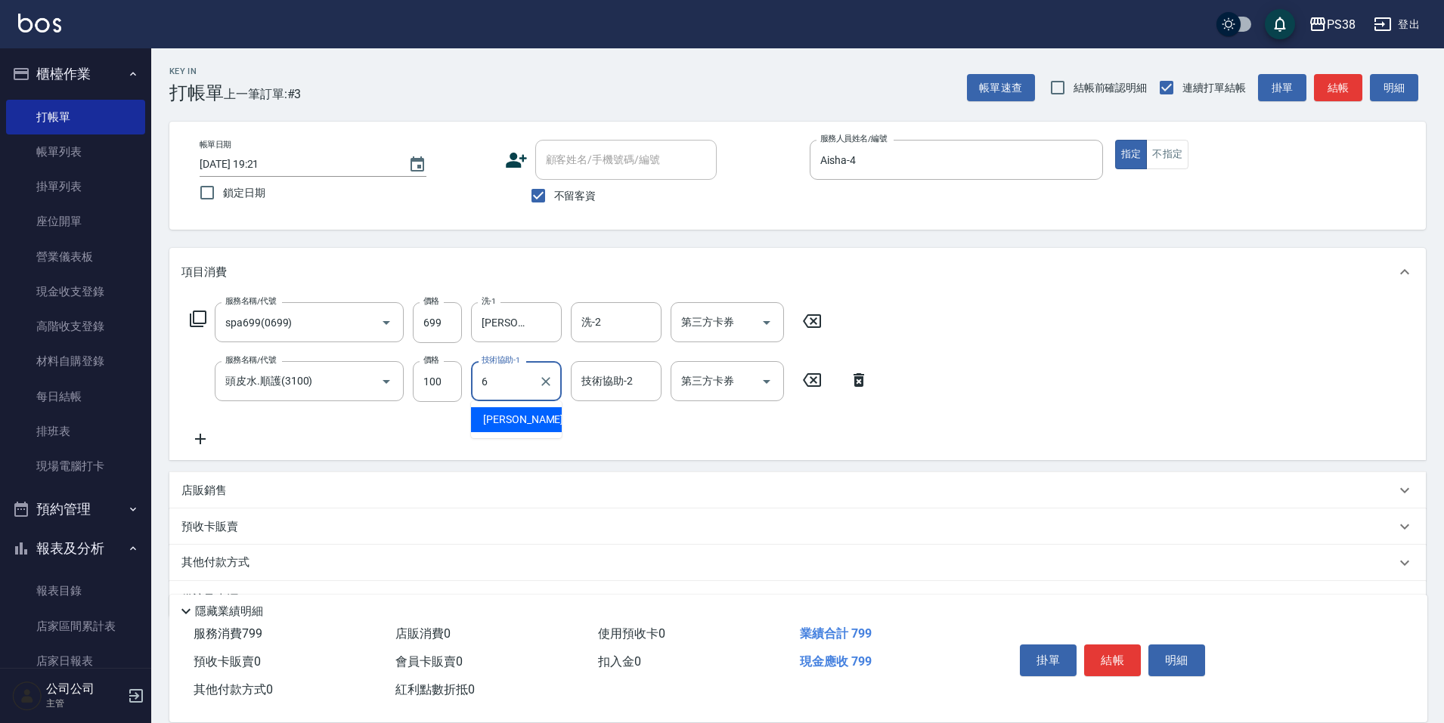
type input "[PERSON_NAME]-6"
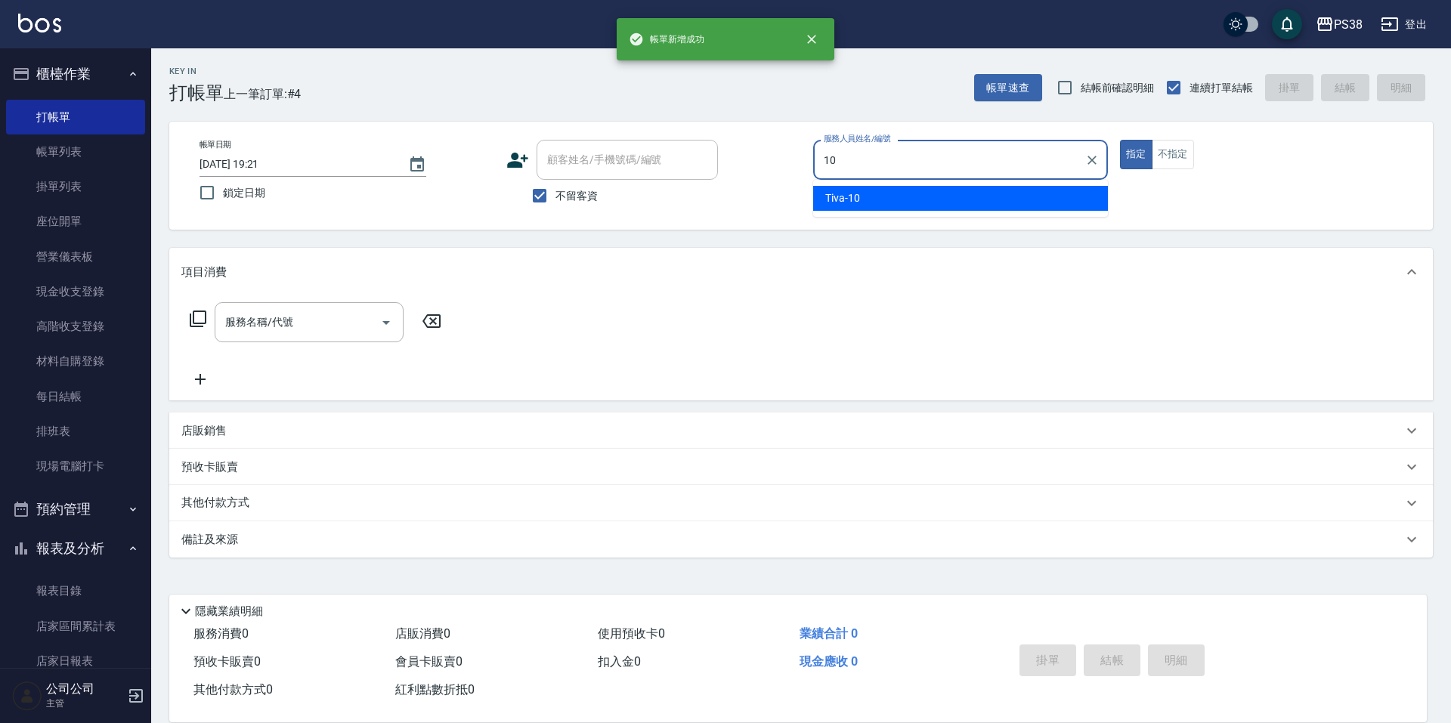
type input "Tiva-10"
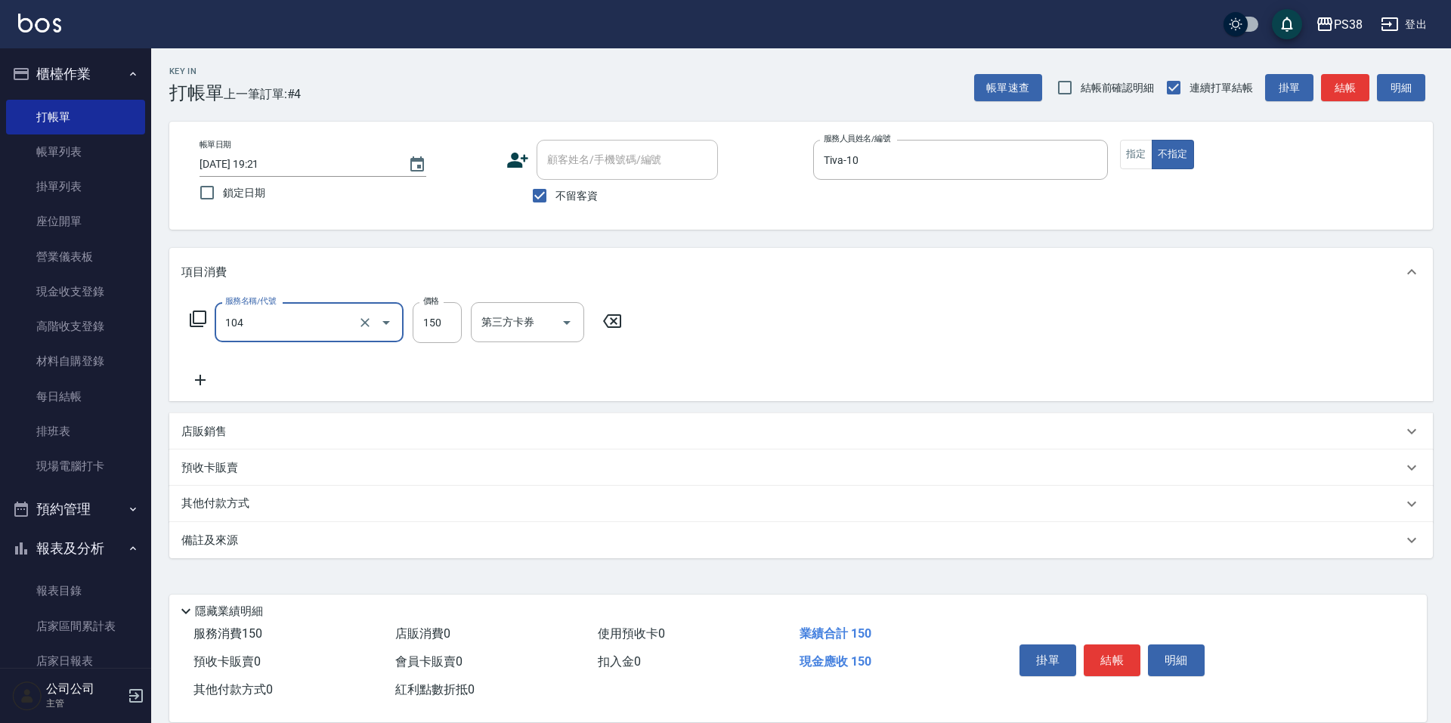
type input "洗髮(104)"
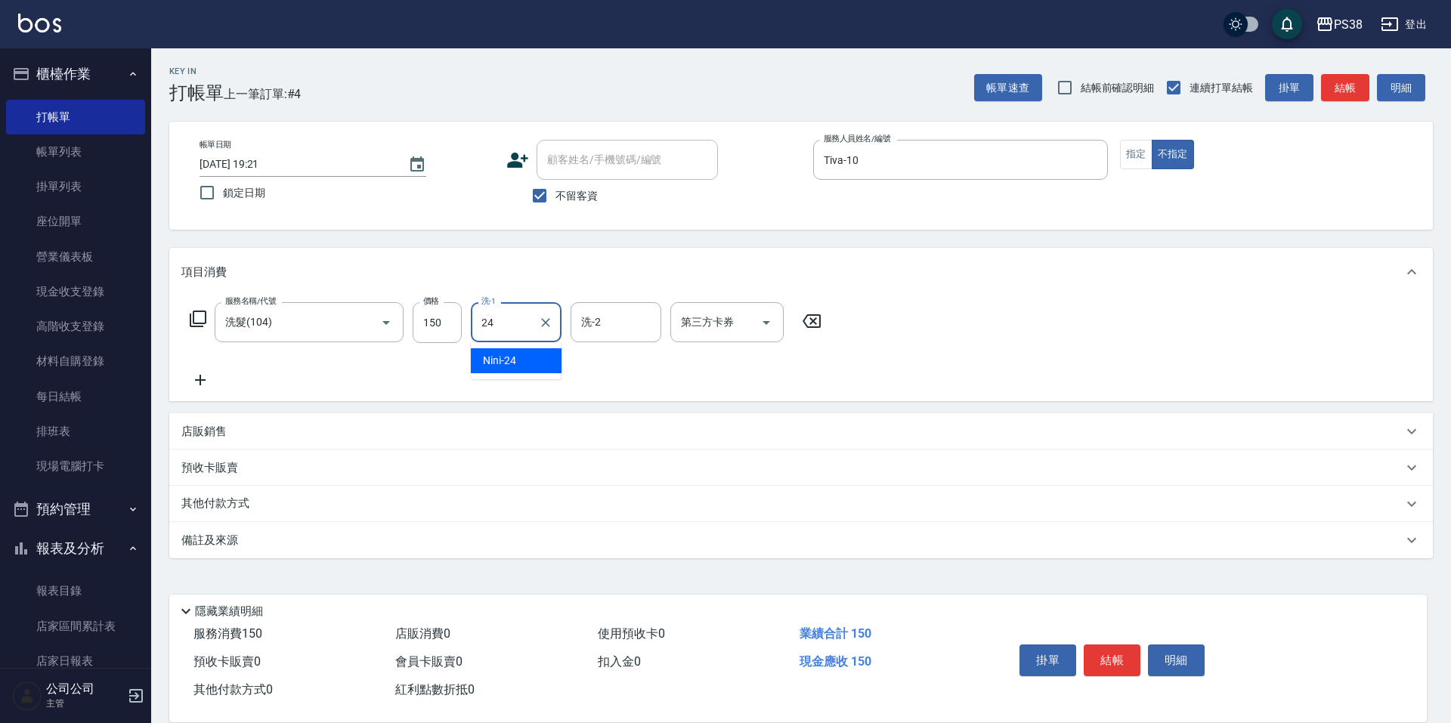
type input "Nini-24"
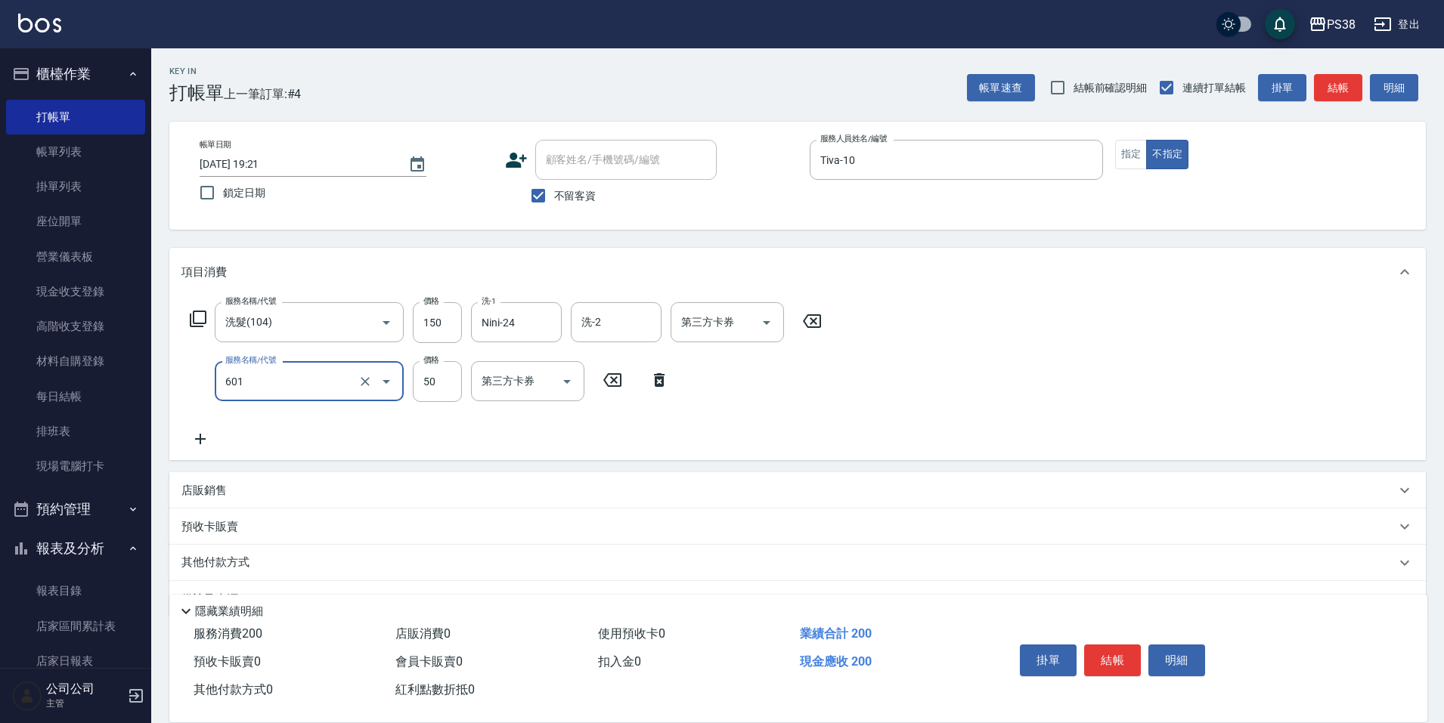
type input "精油50(601)"
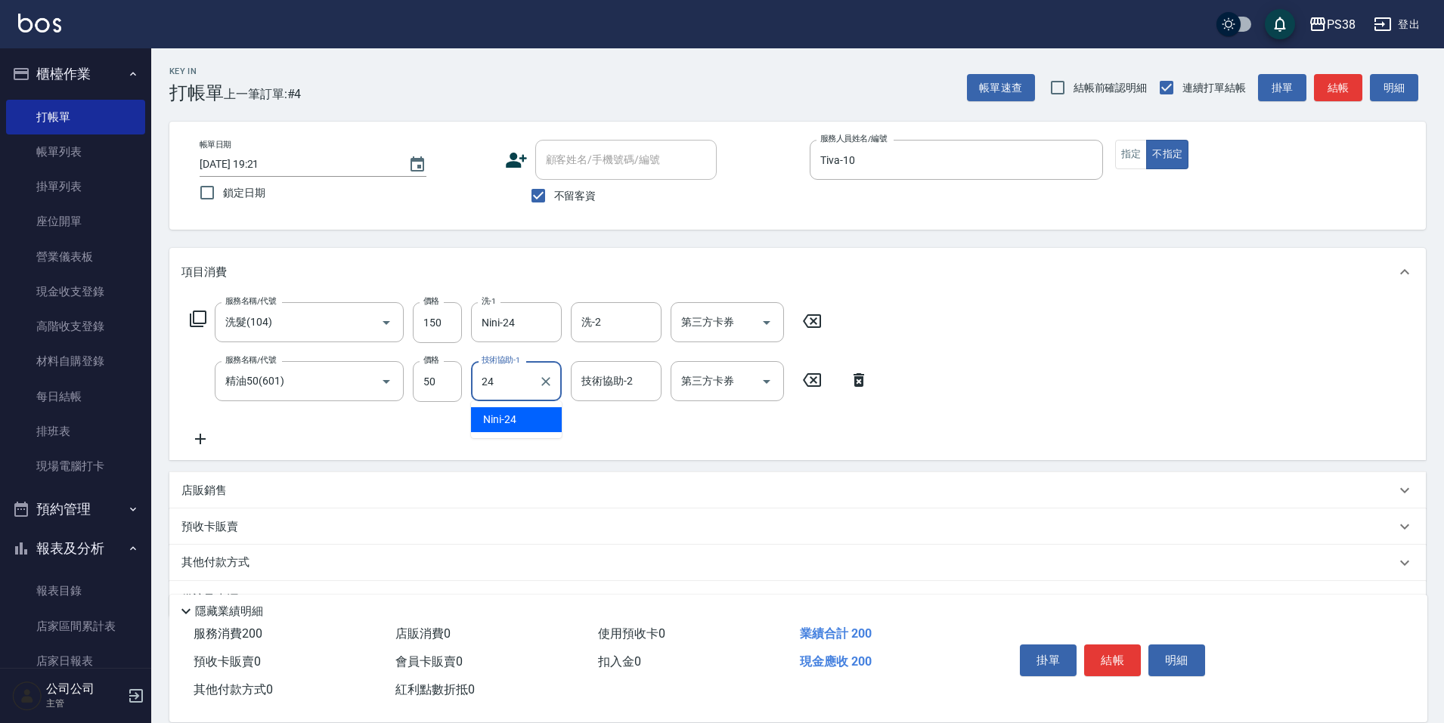
type input "Nini-24"
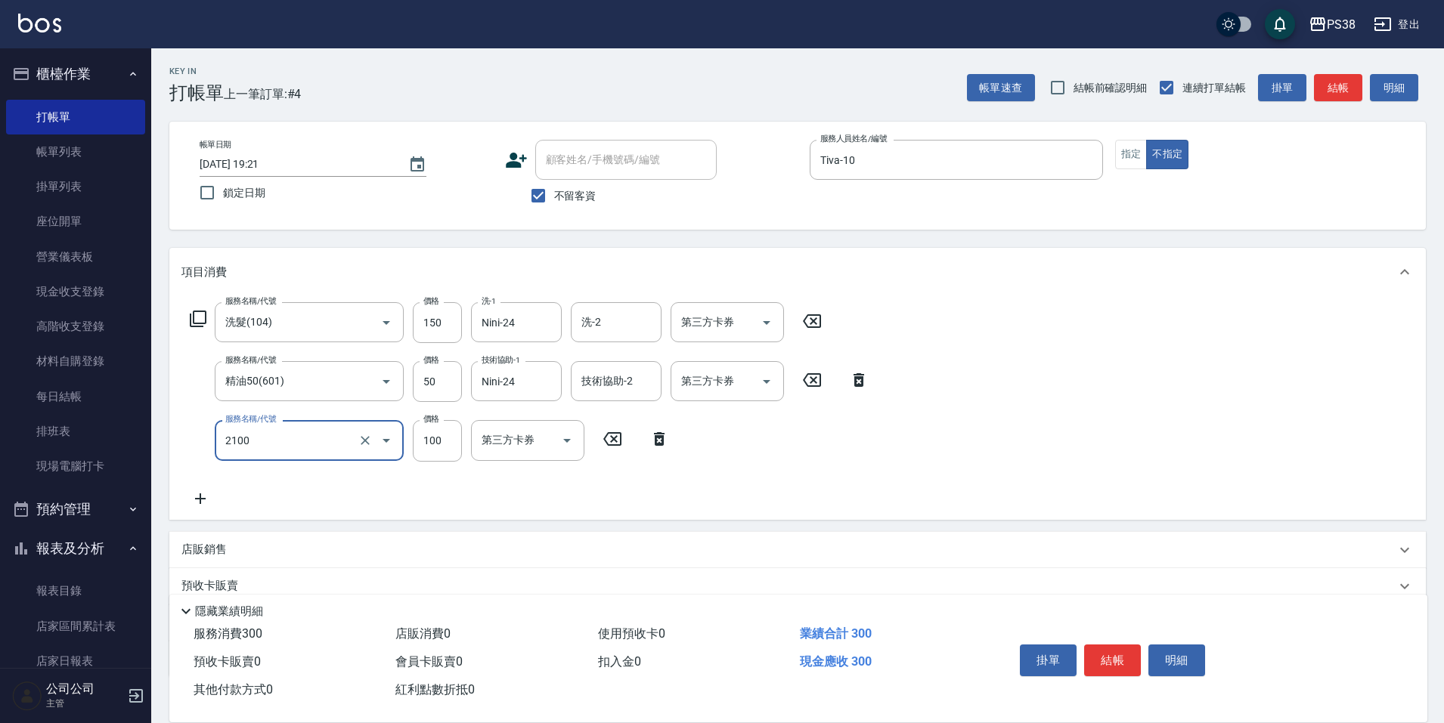
type input "剪髮與造型(任意金額)(2100)"
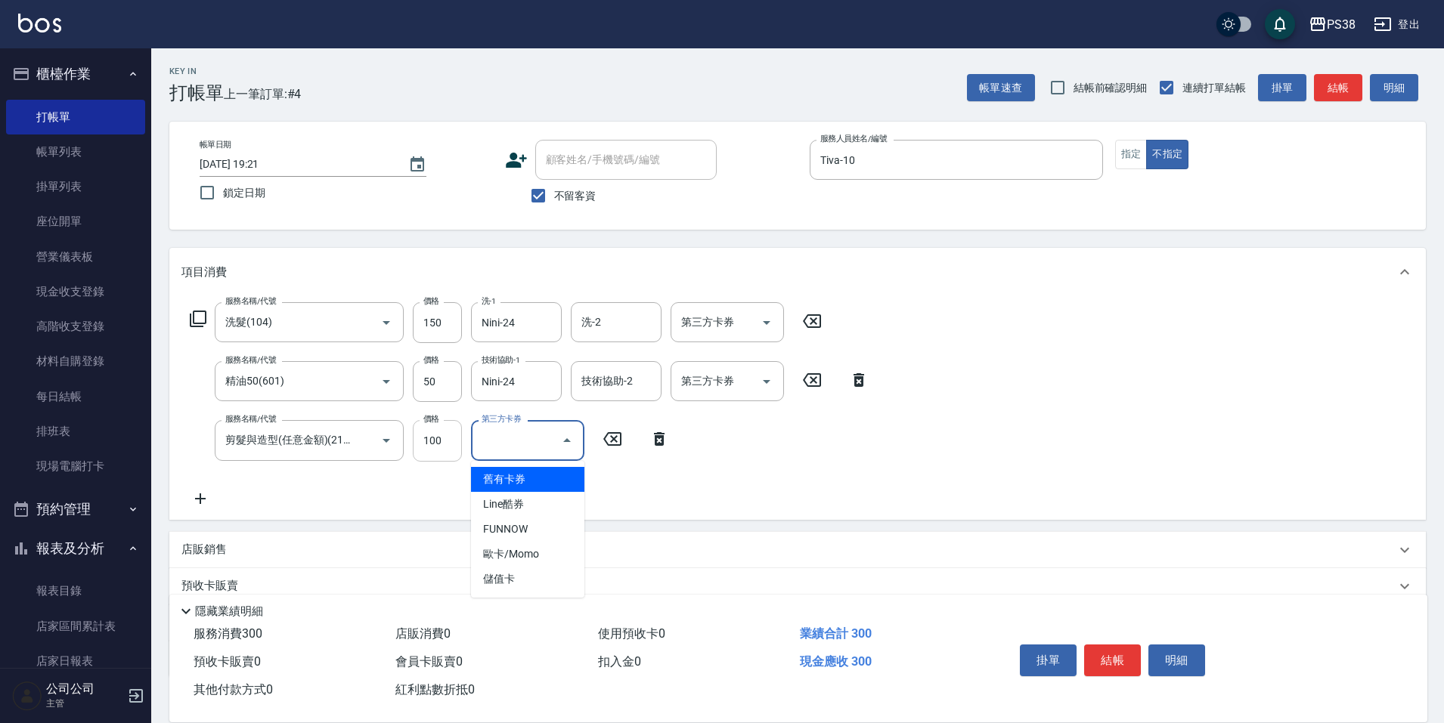
click at [433, 446] on input "100" at bounding box center [437, 440] width 49 height 41
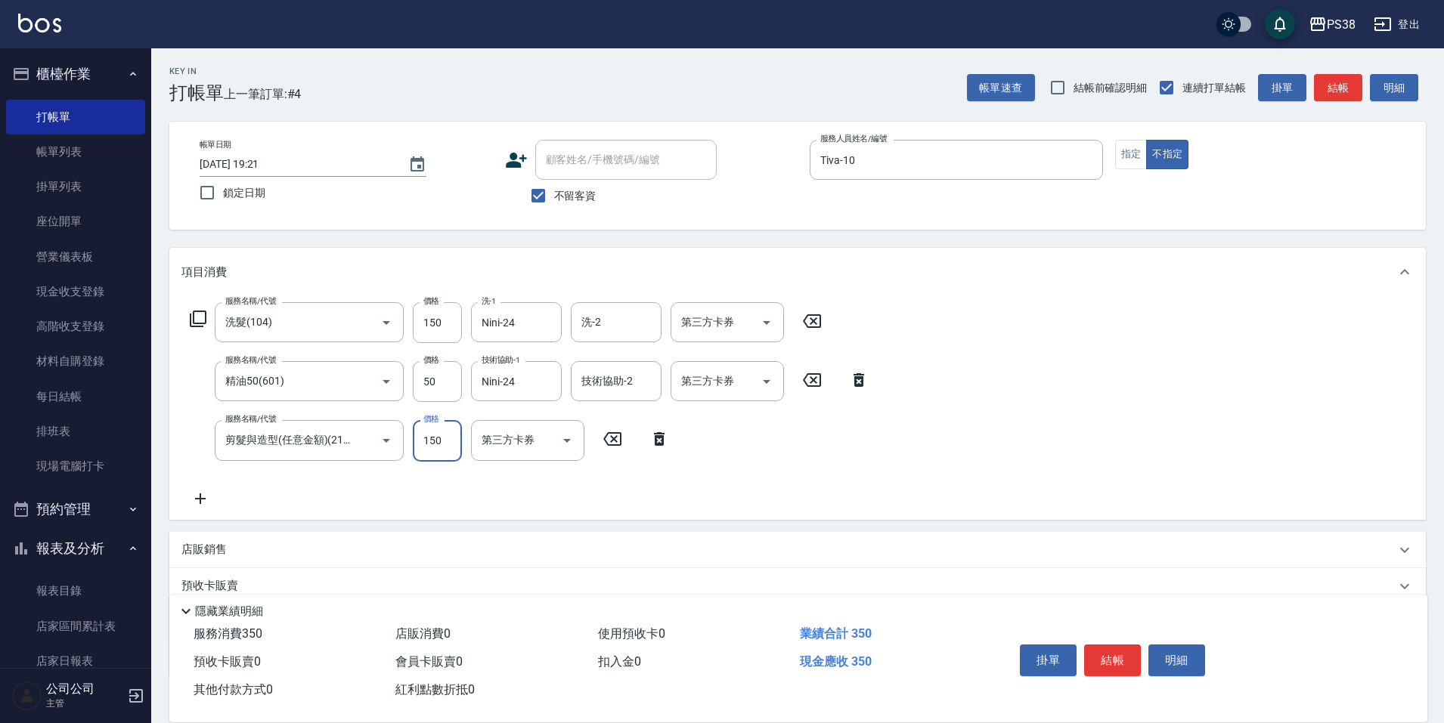
type input "150"
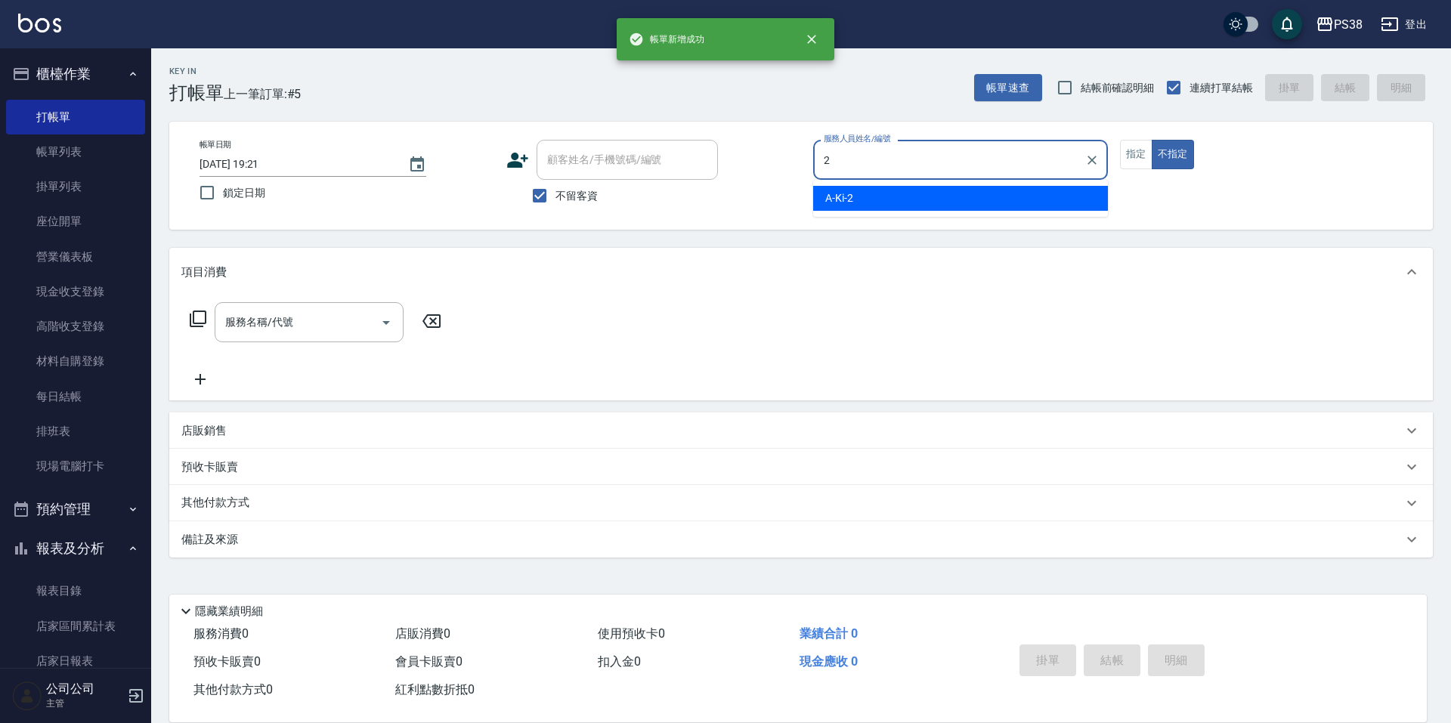
type input "A-Ki-2"
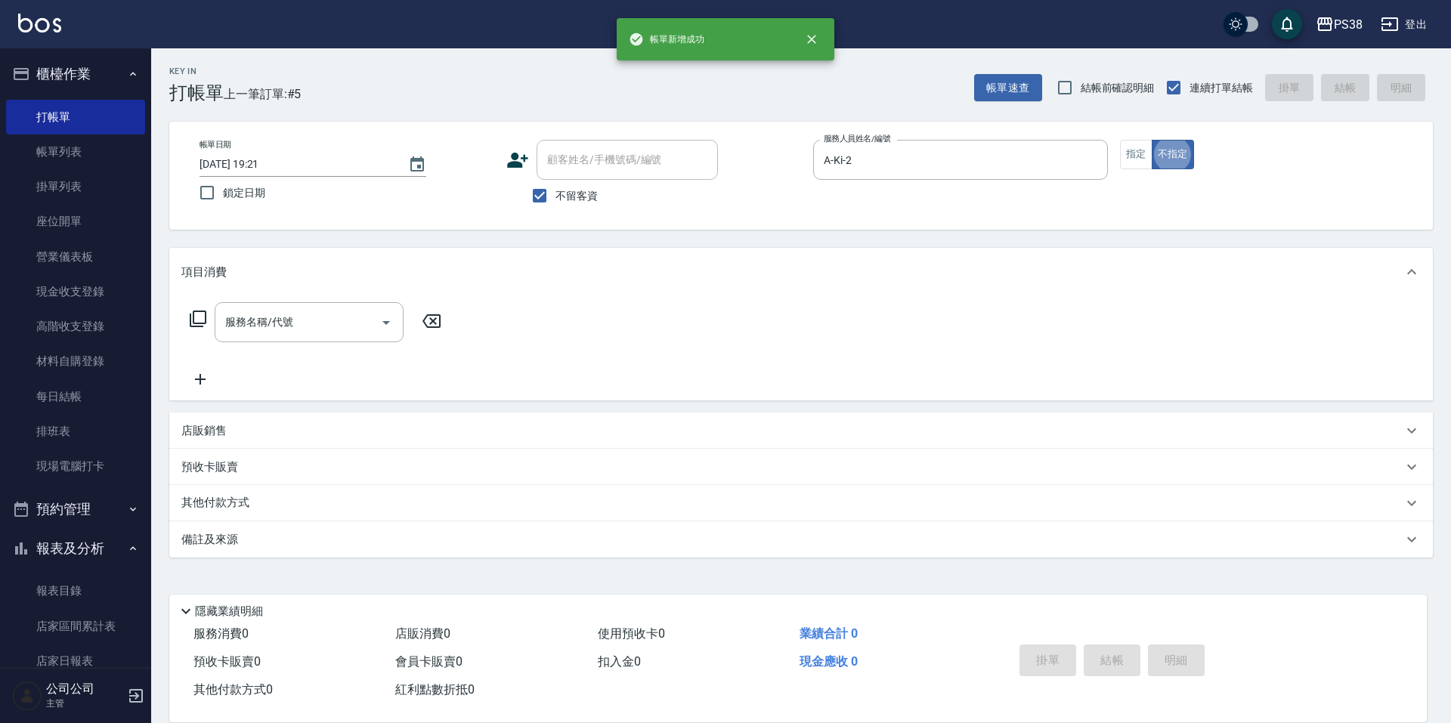
type button "false"
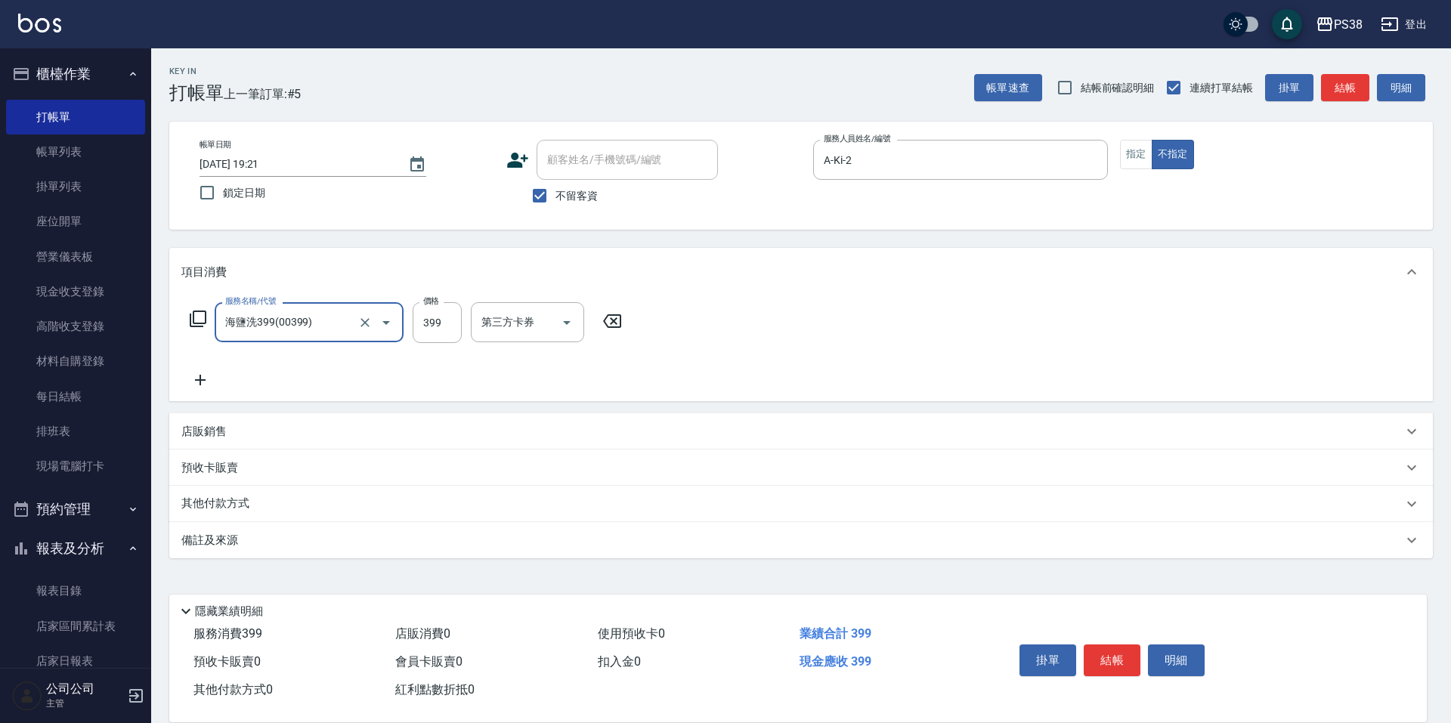
type input "海鹽洗399(00399)"
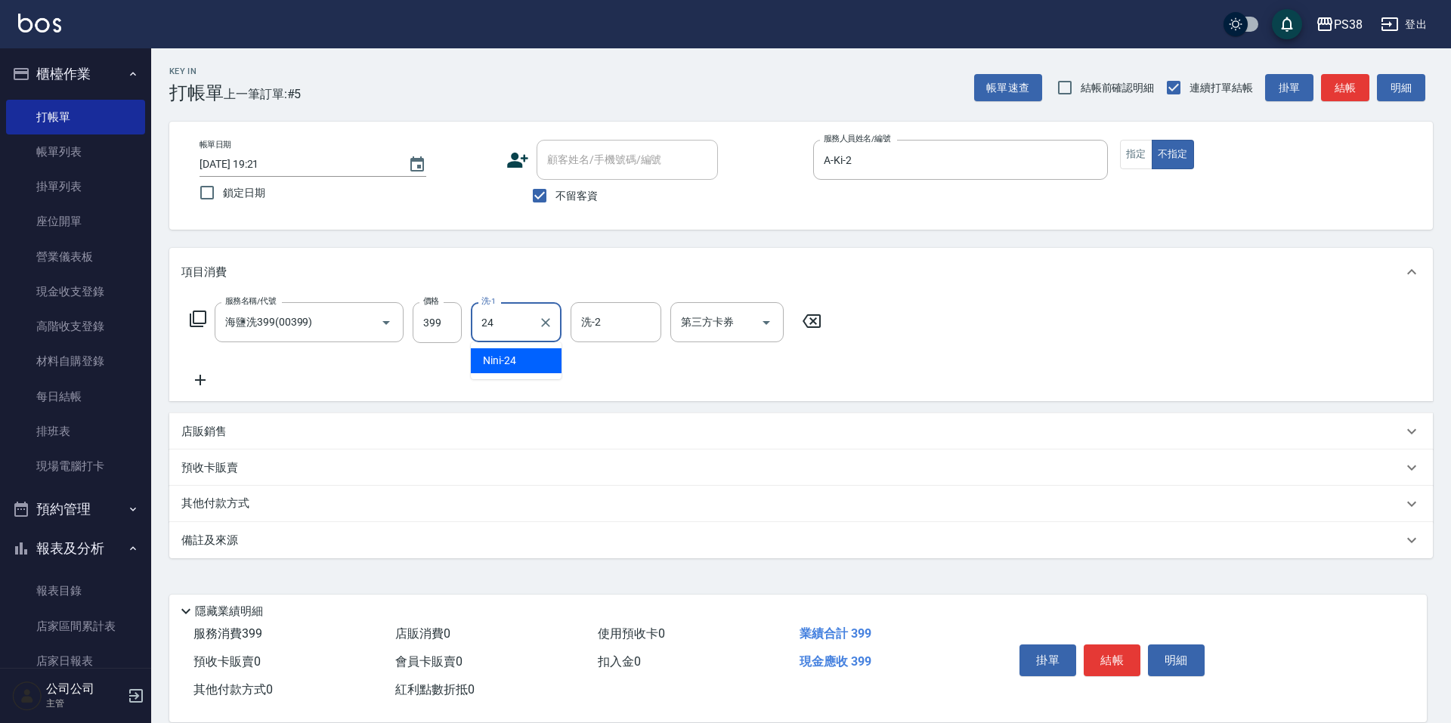
type input "Nini-24"
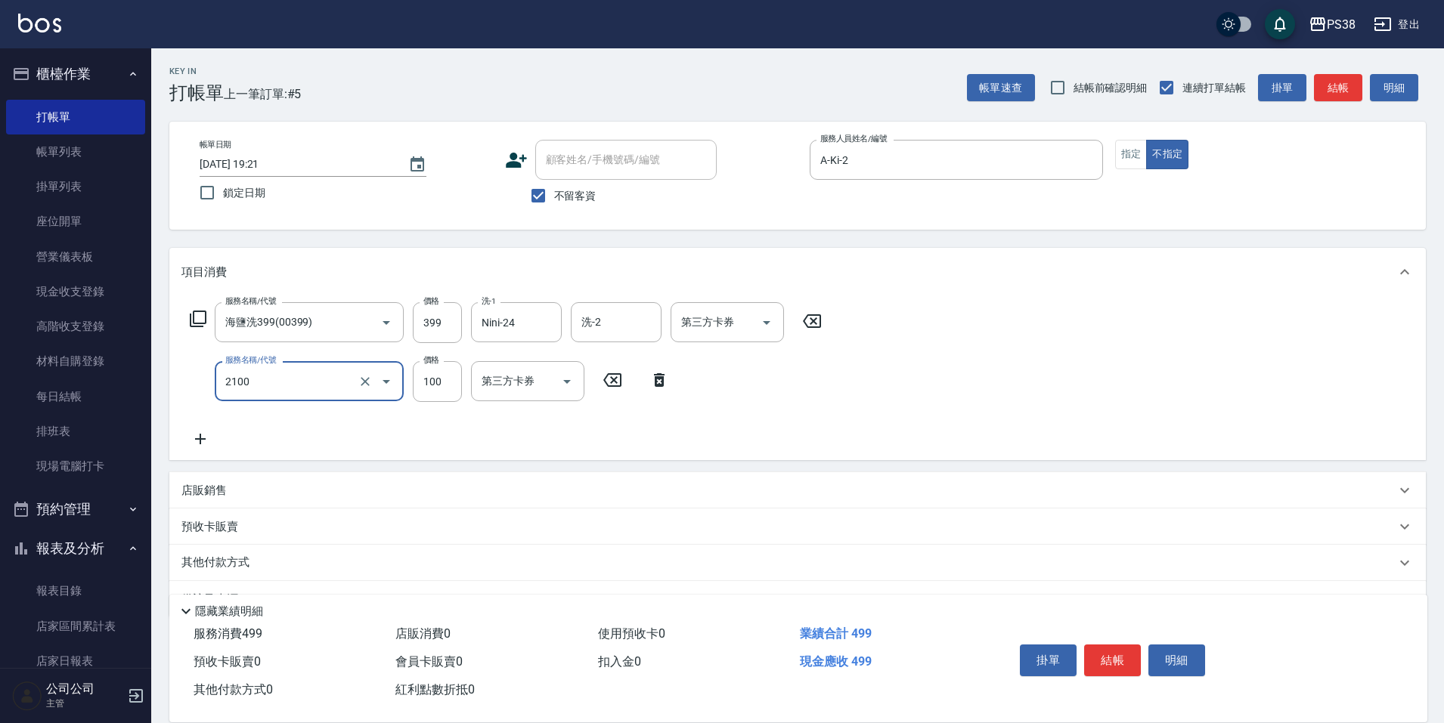
type input "剪髮與造型(任意金額)(2100)"
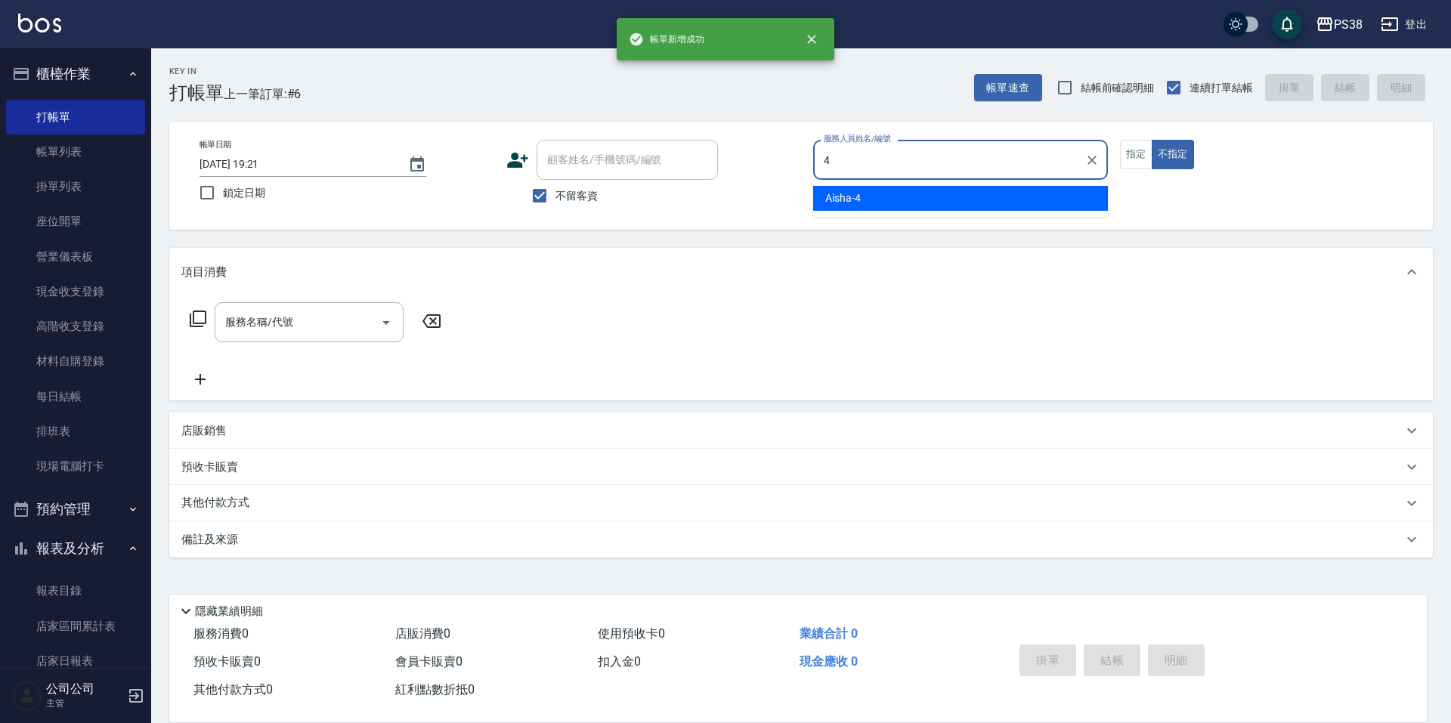
type input "Aisha-4"
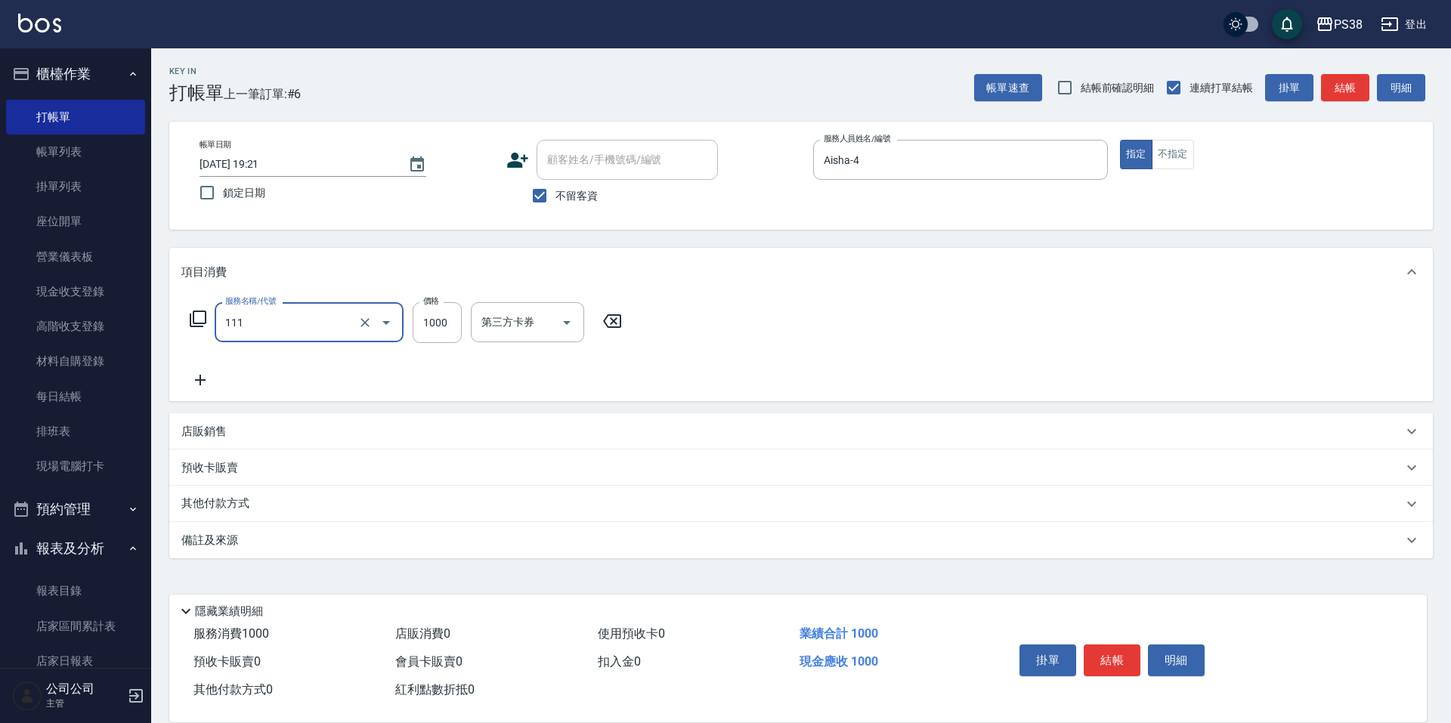
type input "重整/卸髮 (任意金額)(111)"
type input "1500"
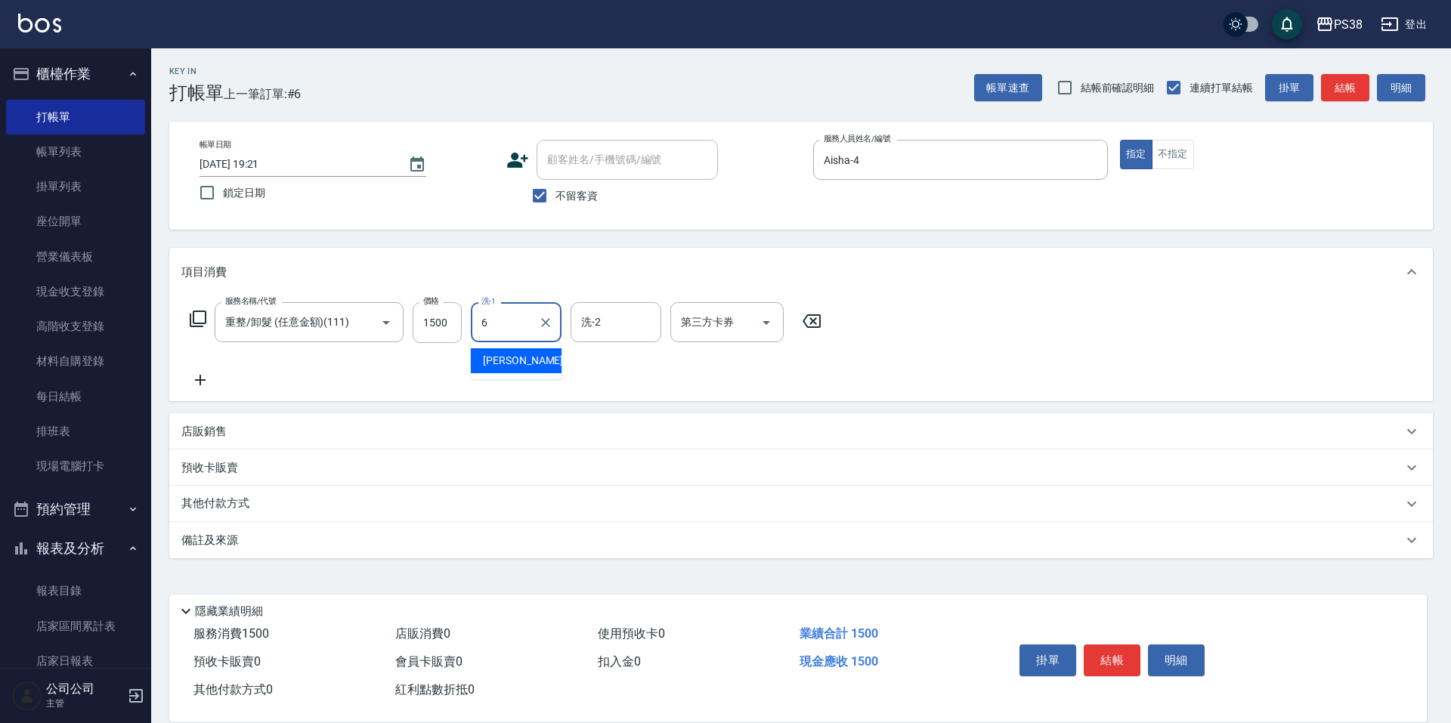
type input "[PERSON_NAME]-6"
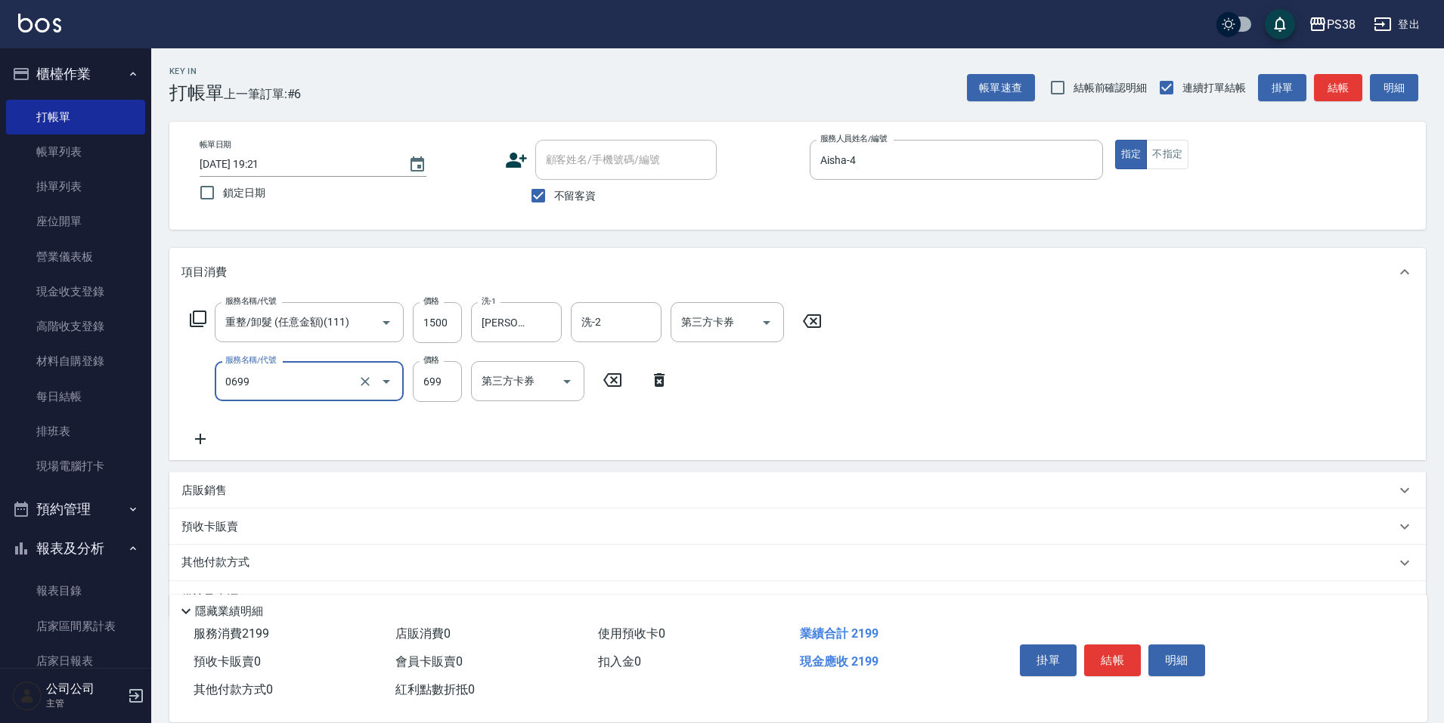
type input "spa699(0699)"
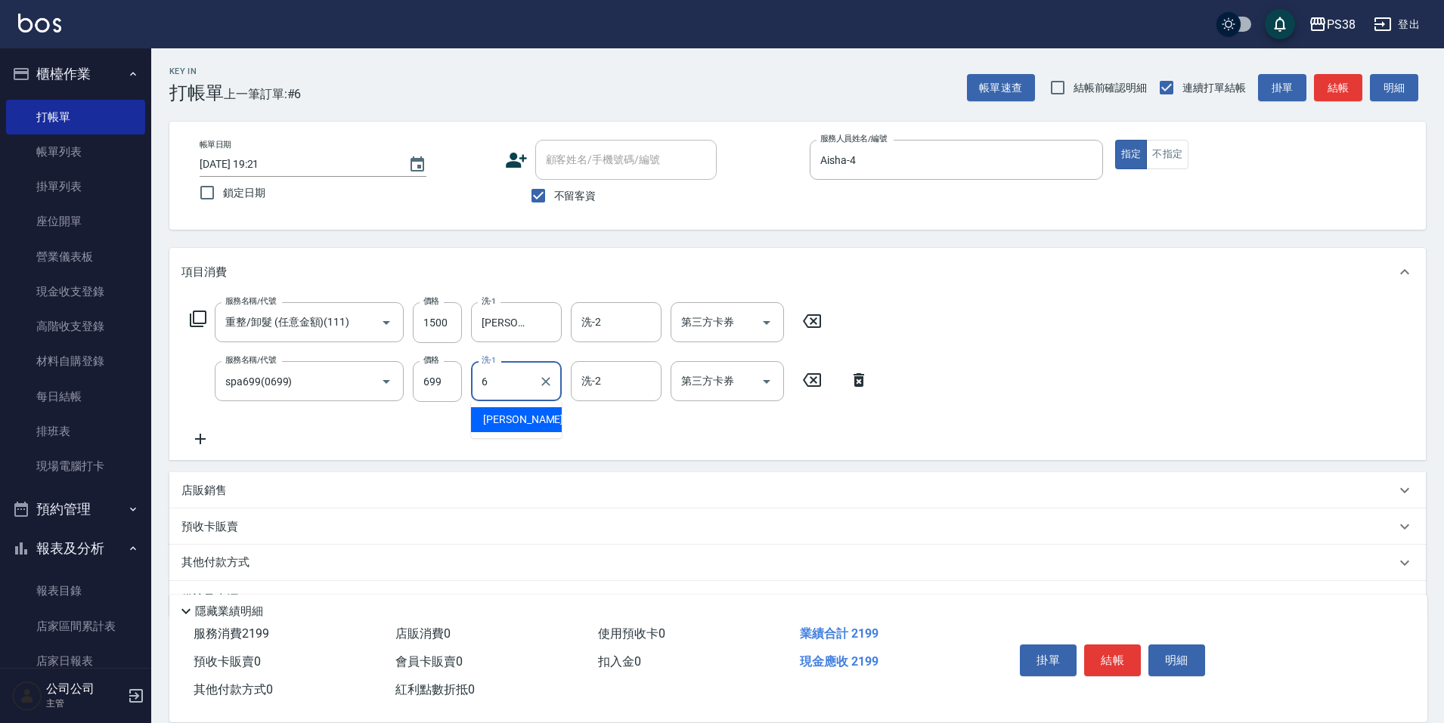
type input "[PERSON_NAME]-6"
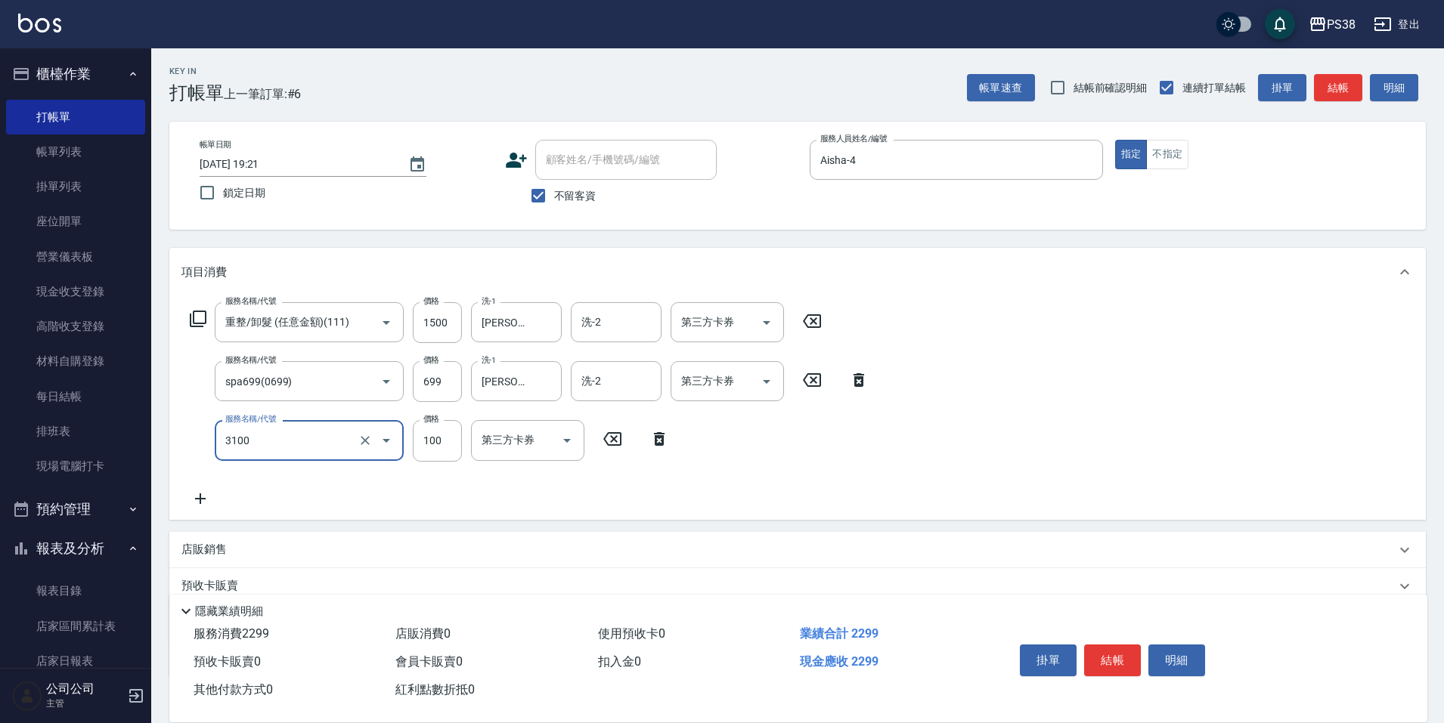
type input "頭皮水.順護(3100)"
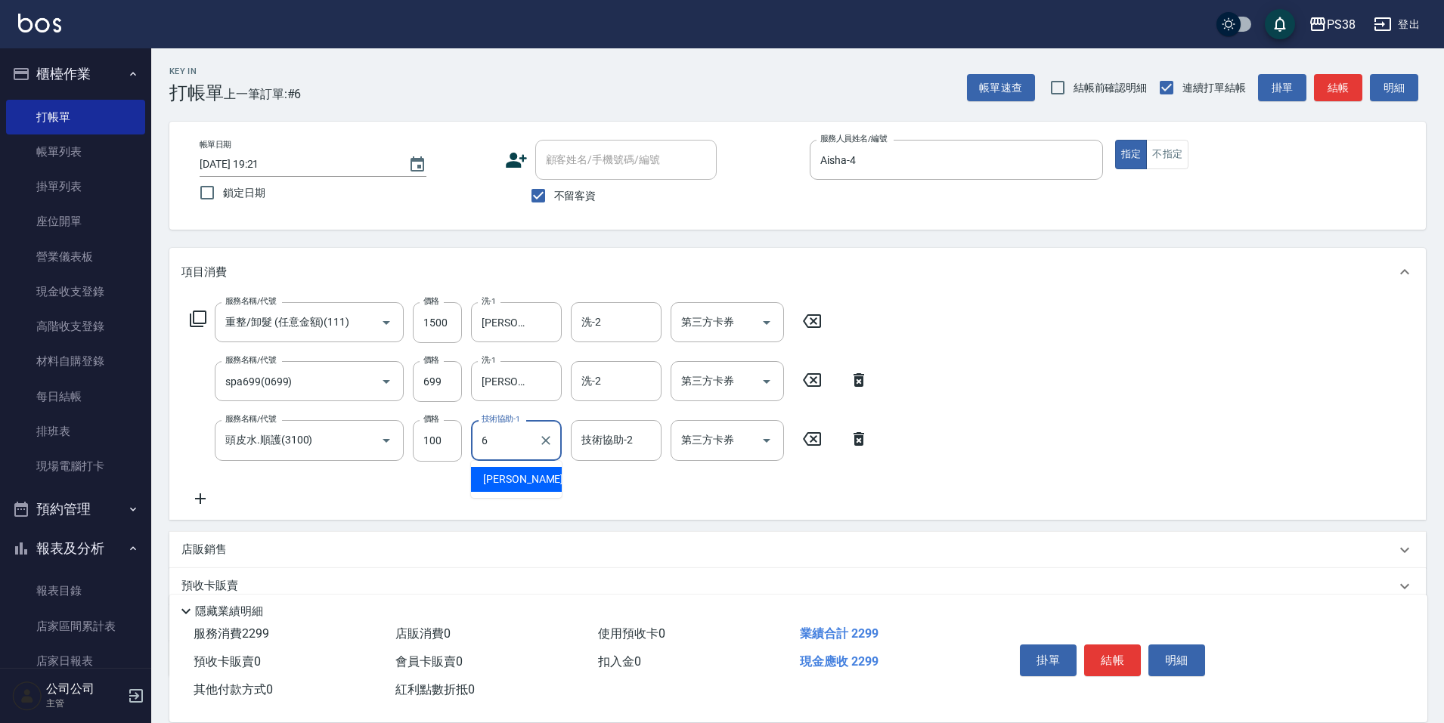
type input "[PERSON_NAME]-6"
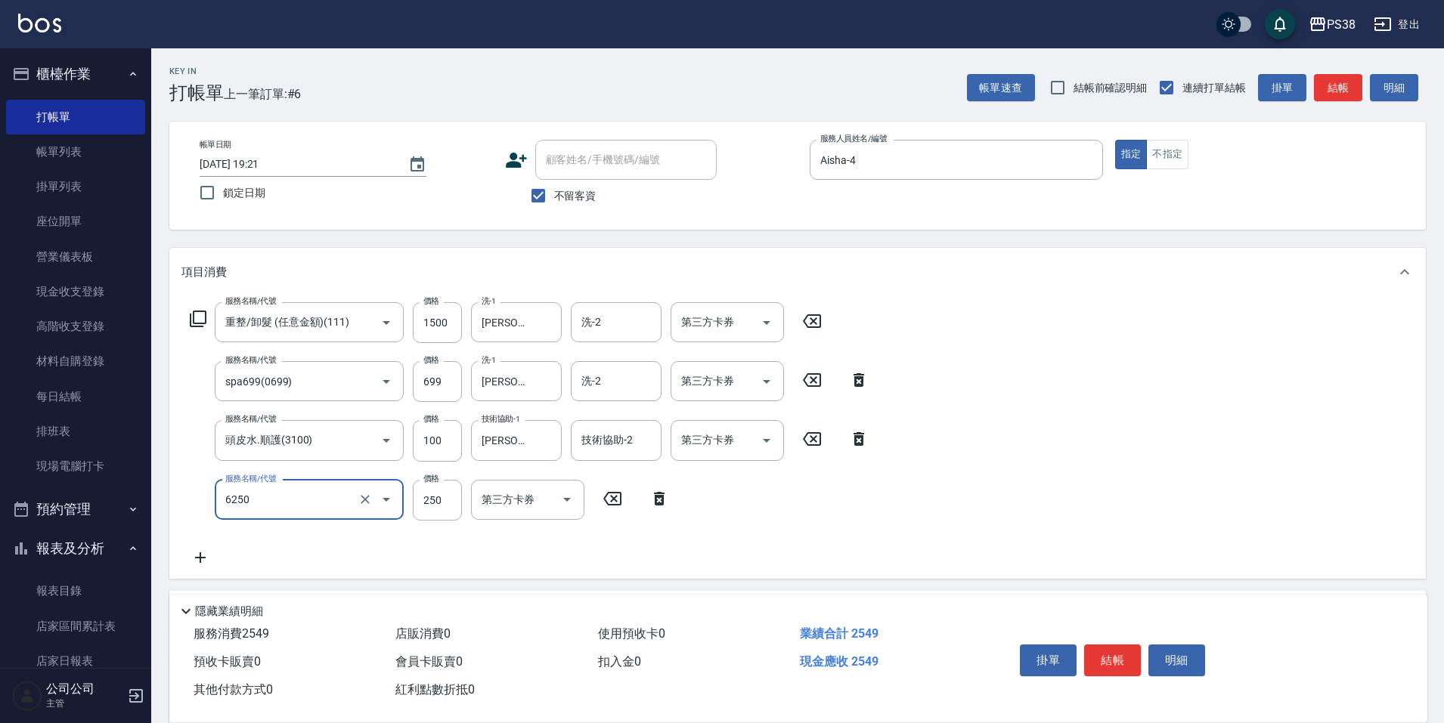
type input "油刮痧(6250)"
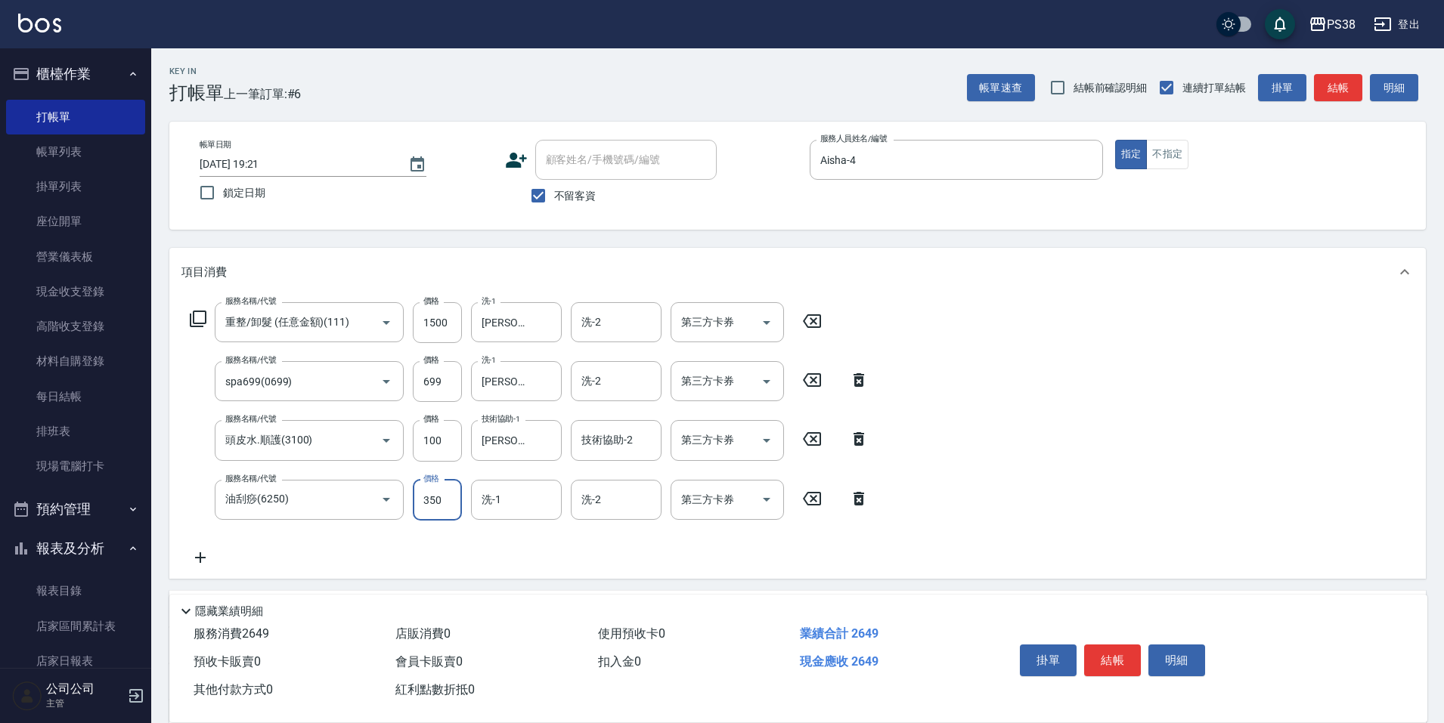
type input "350"
type input "Nini-24"
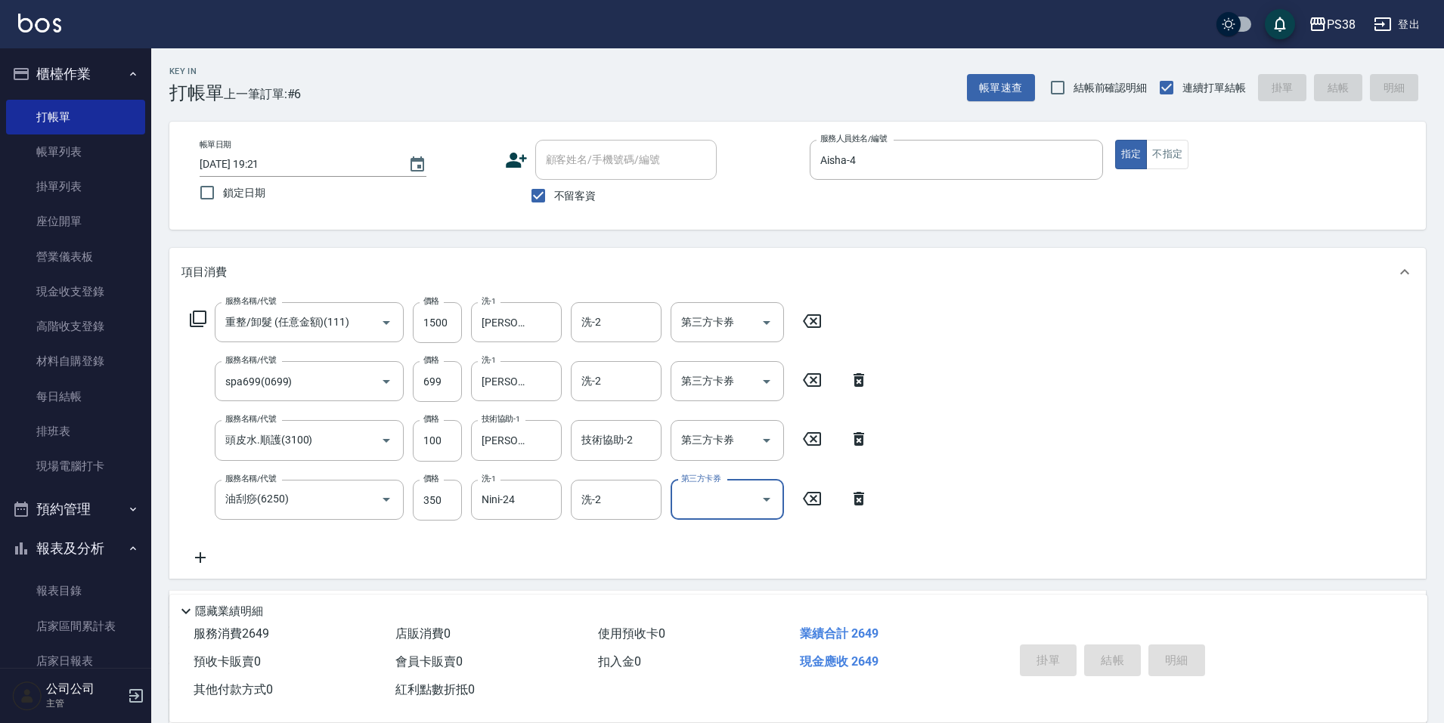
type input "[DATE] 19:22"
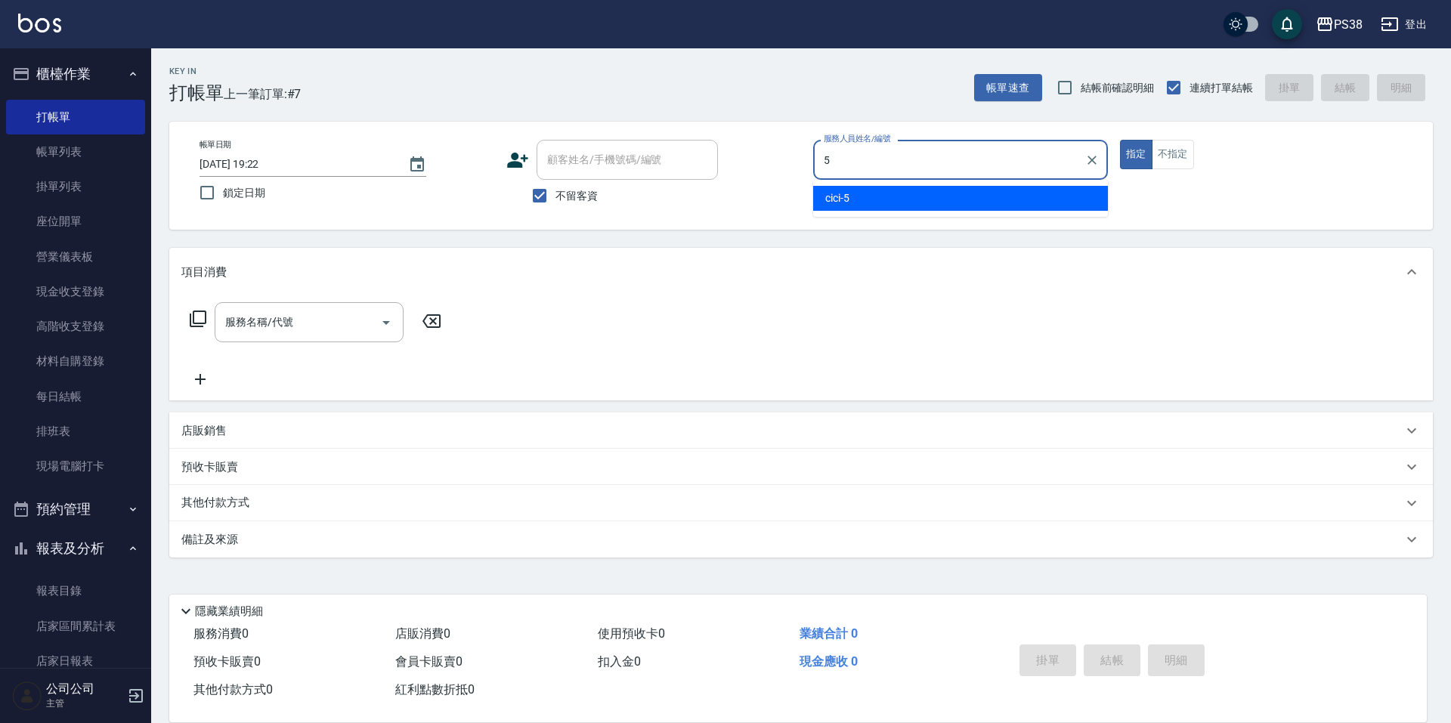
type input "cici-5"
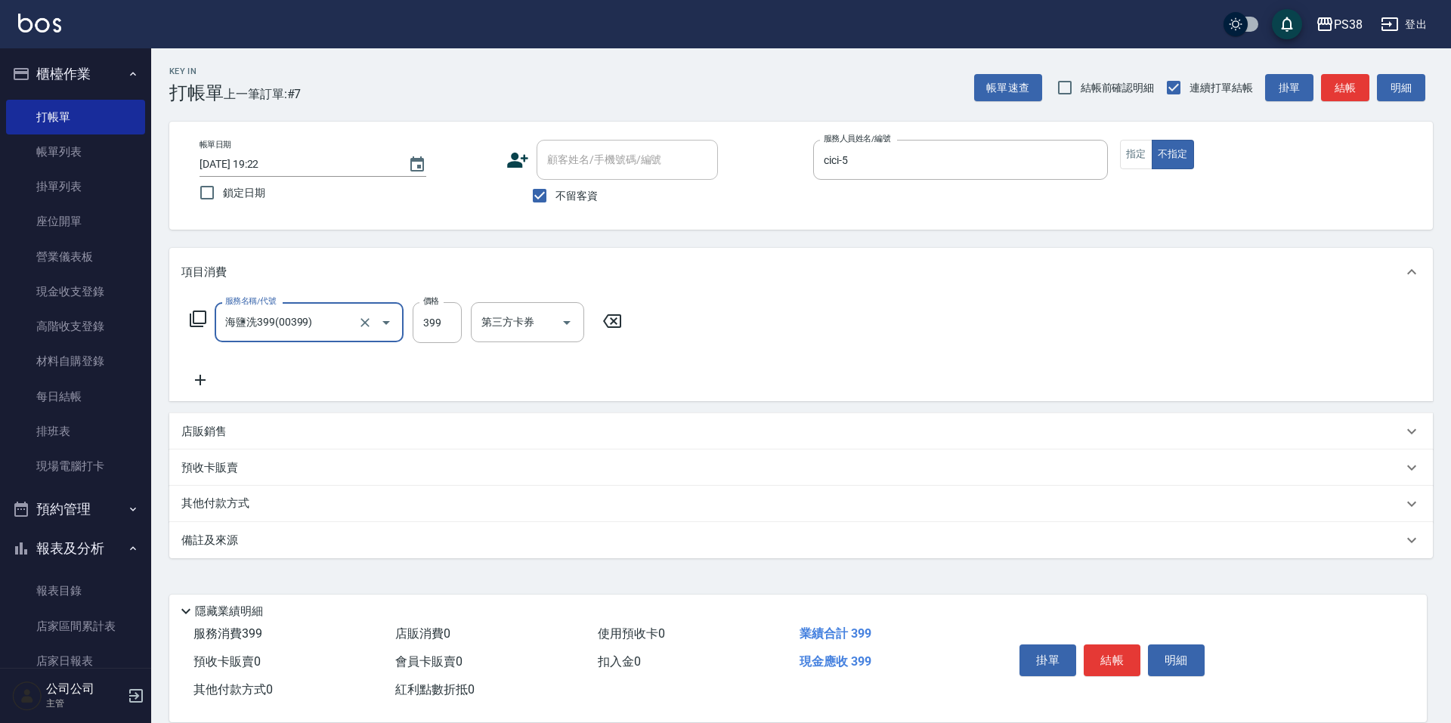
type input "海鹽洗399(00399)"
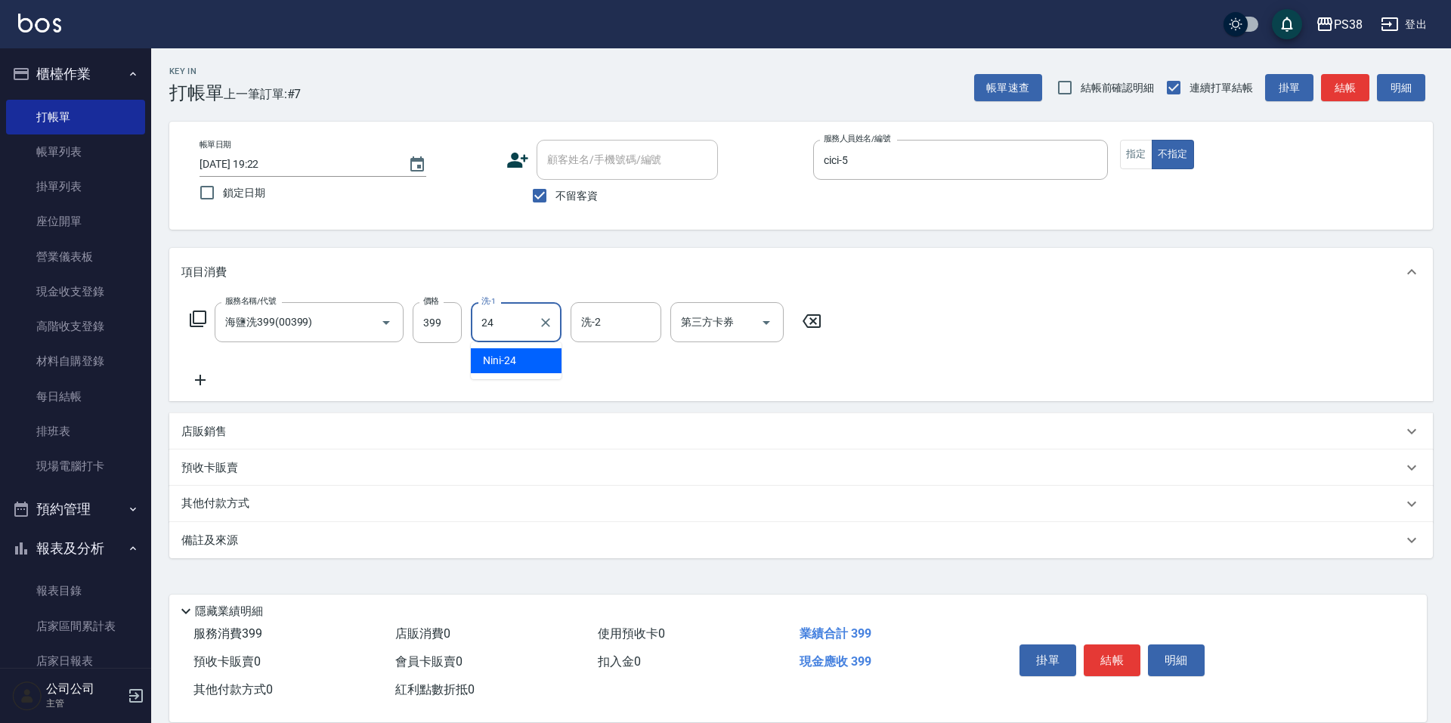
type input "Nini-24"
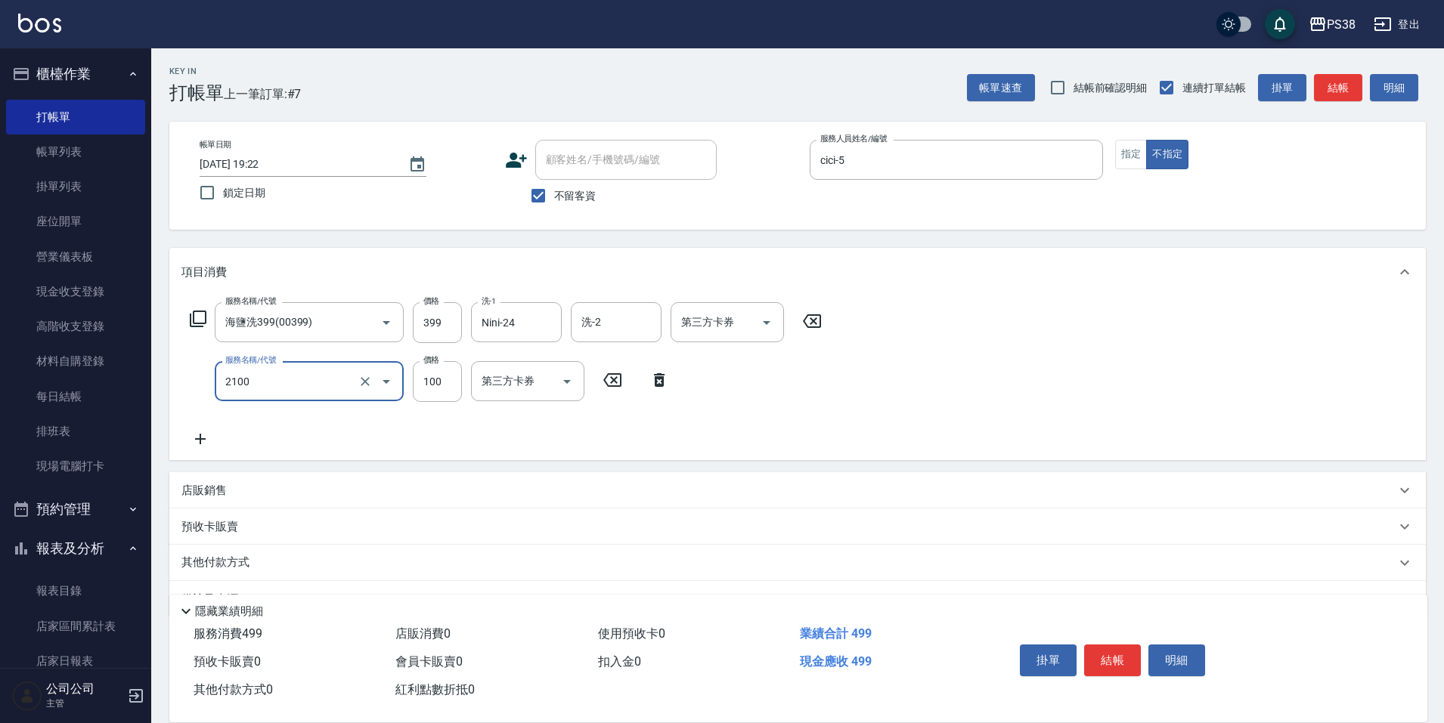
type input "剪髮與造型(任意金額)(2100)"
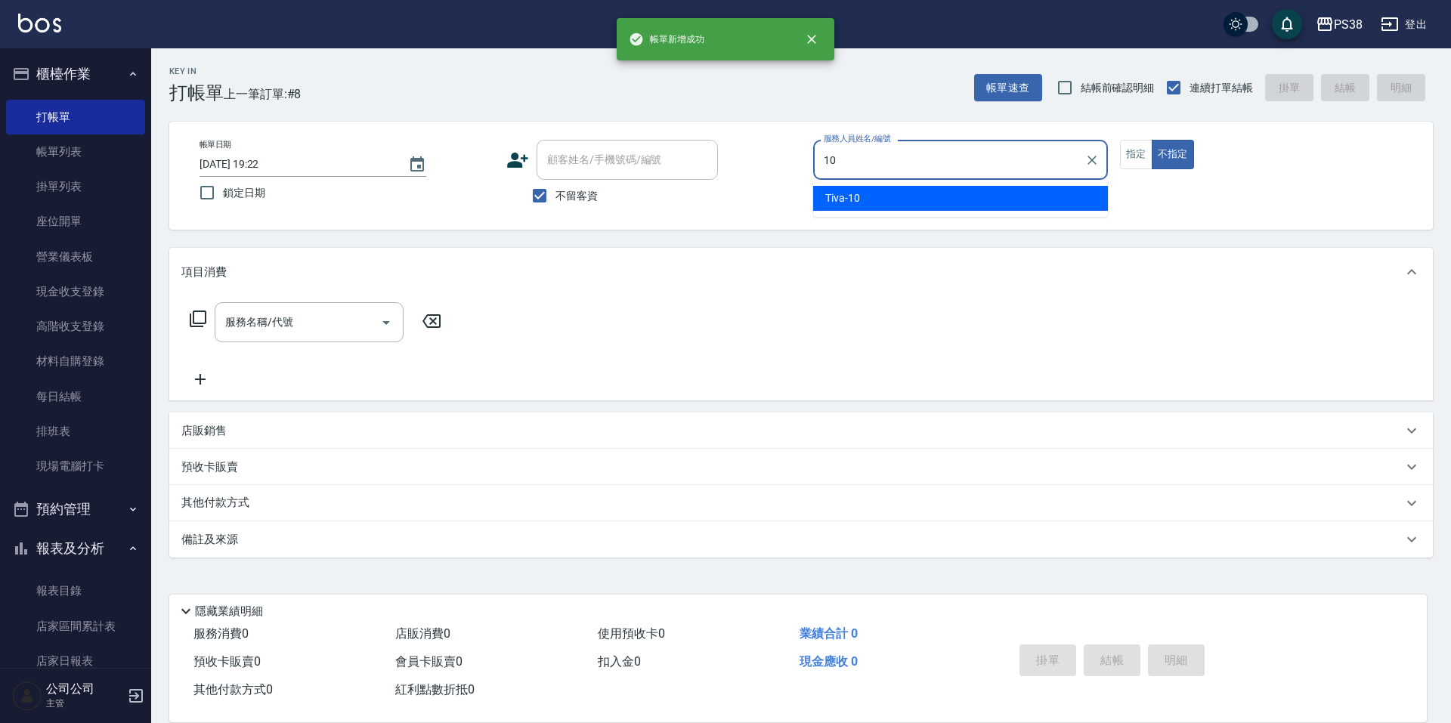
type input "Tiva-10"
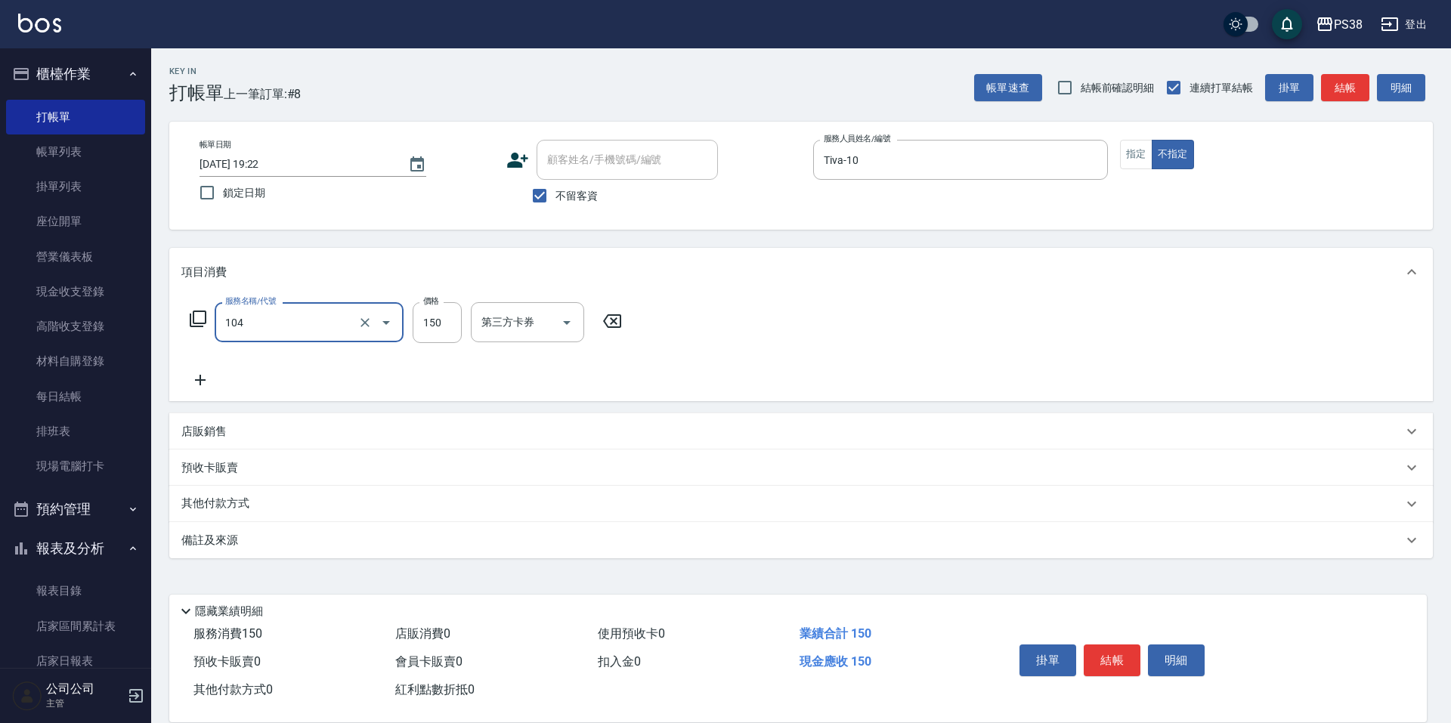
type input "洗髮(104)"
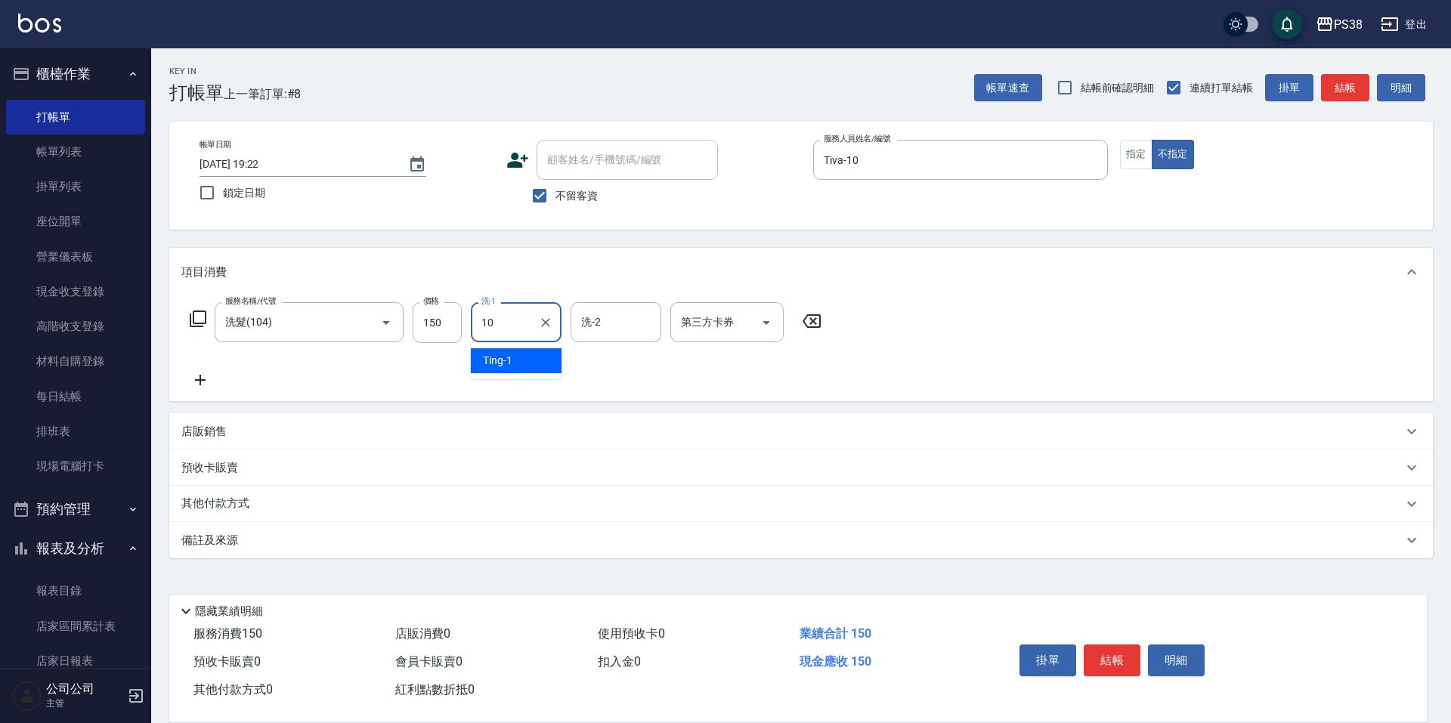
type input "Tiva-10"
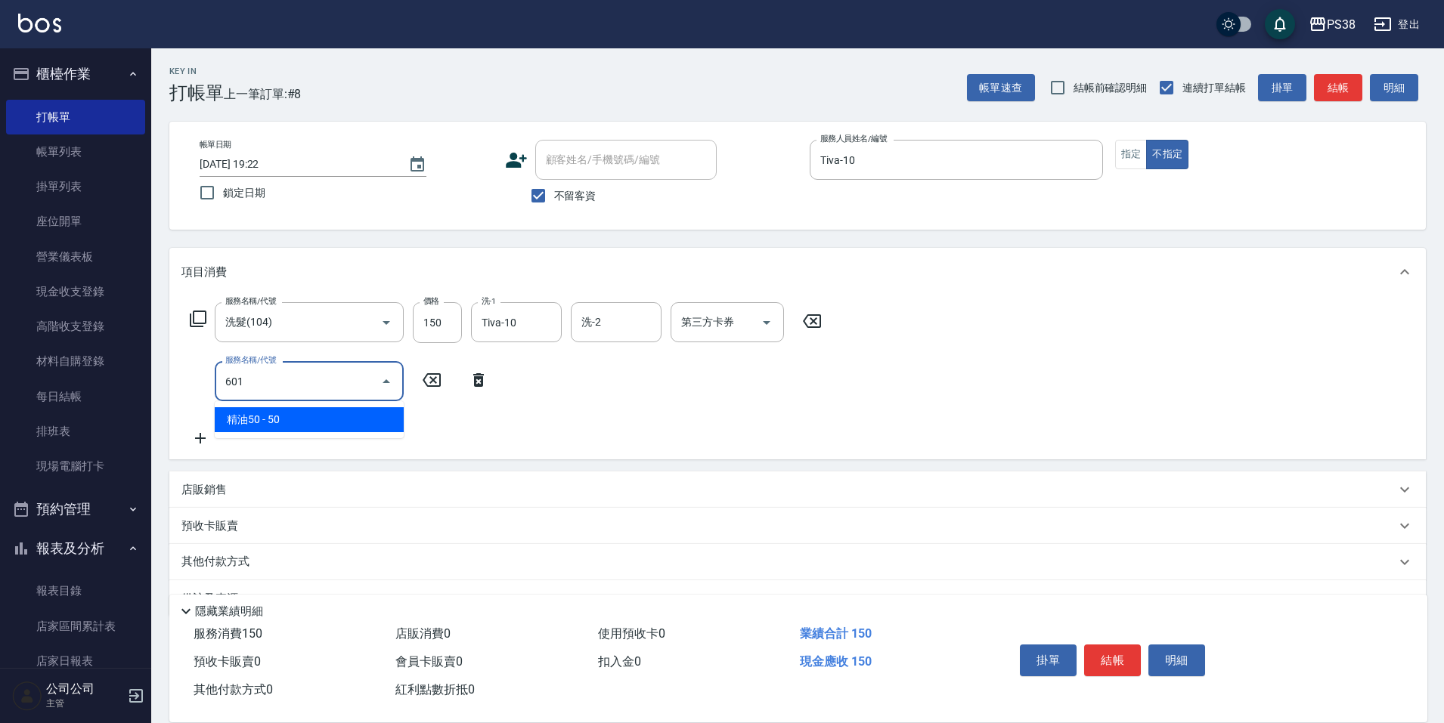
type input "精油50(601)"
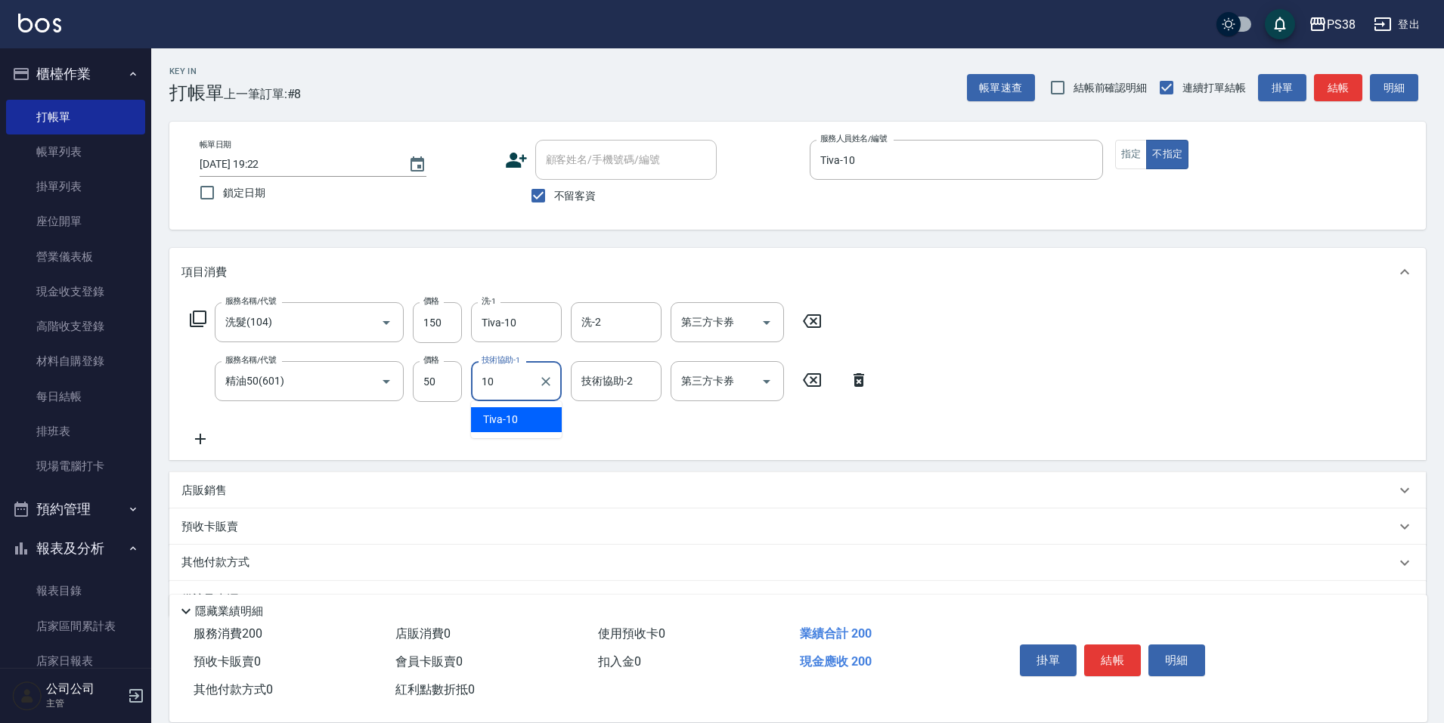
type input "Tiva-10"
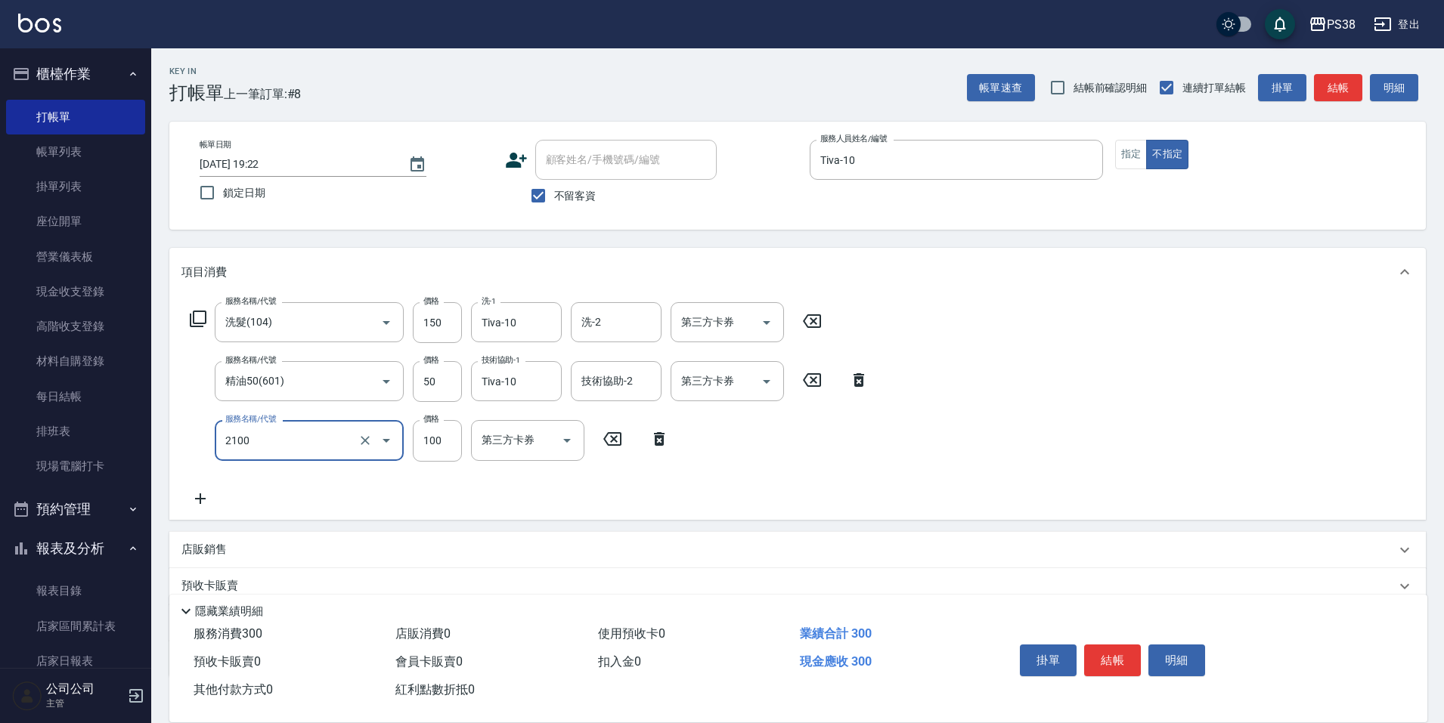
type input "剪髮與造型(任意金額)(2100)"
type input "150"
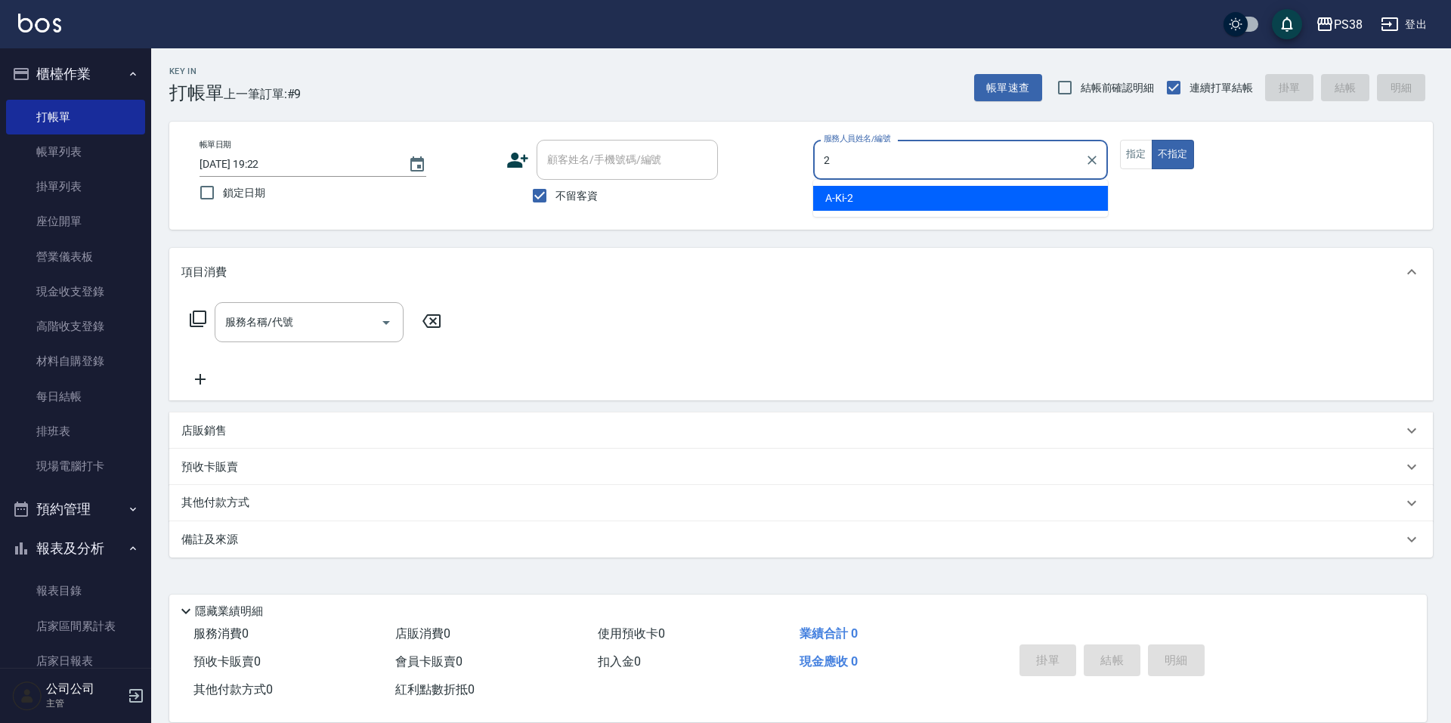
type input "A-Ki-2"
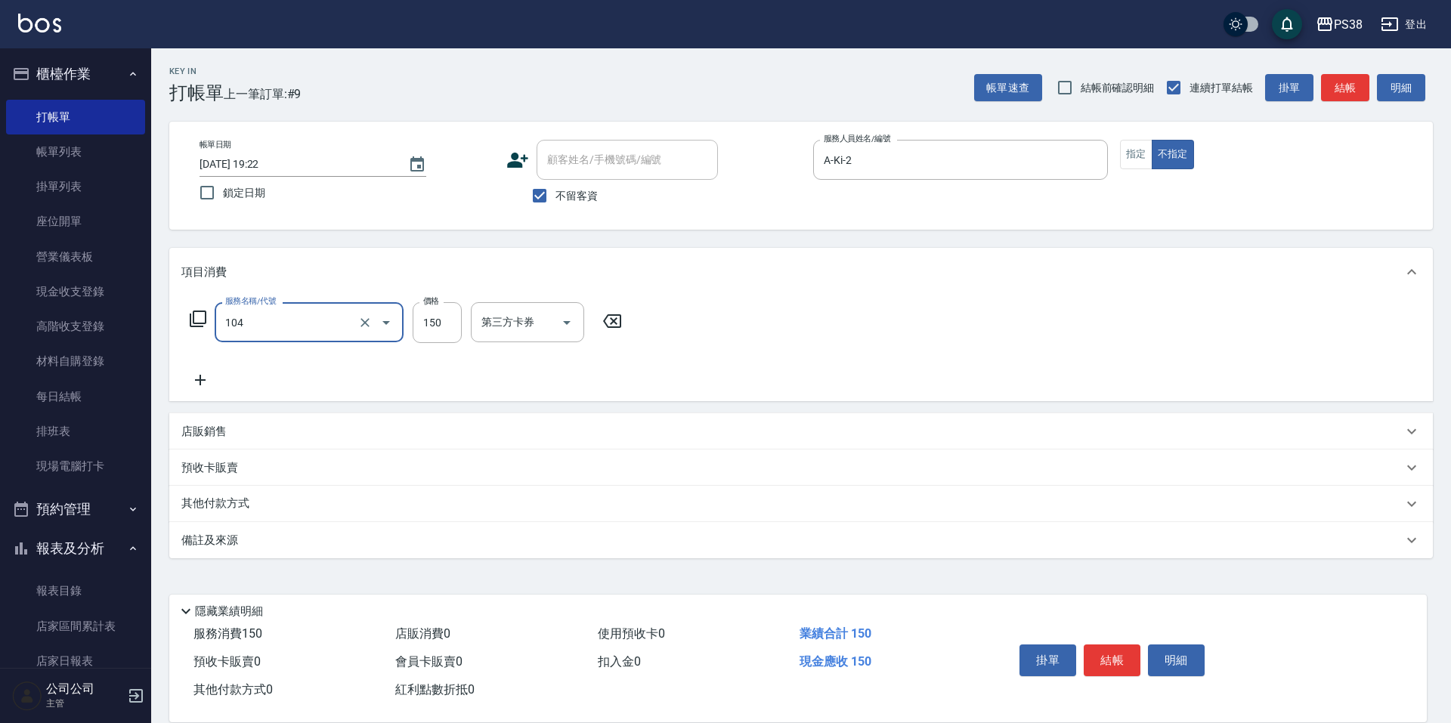
type input "洗髮(104)"
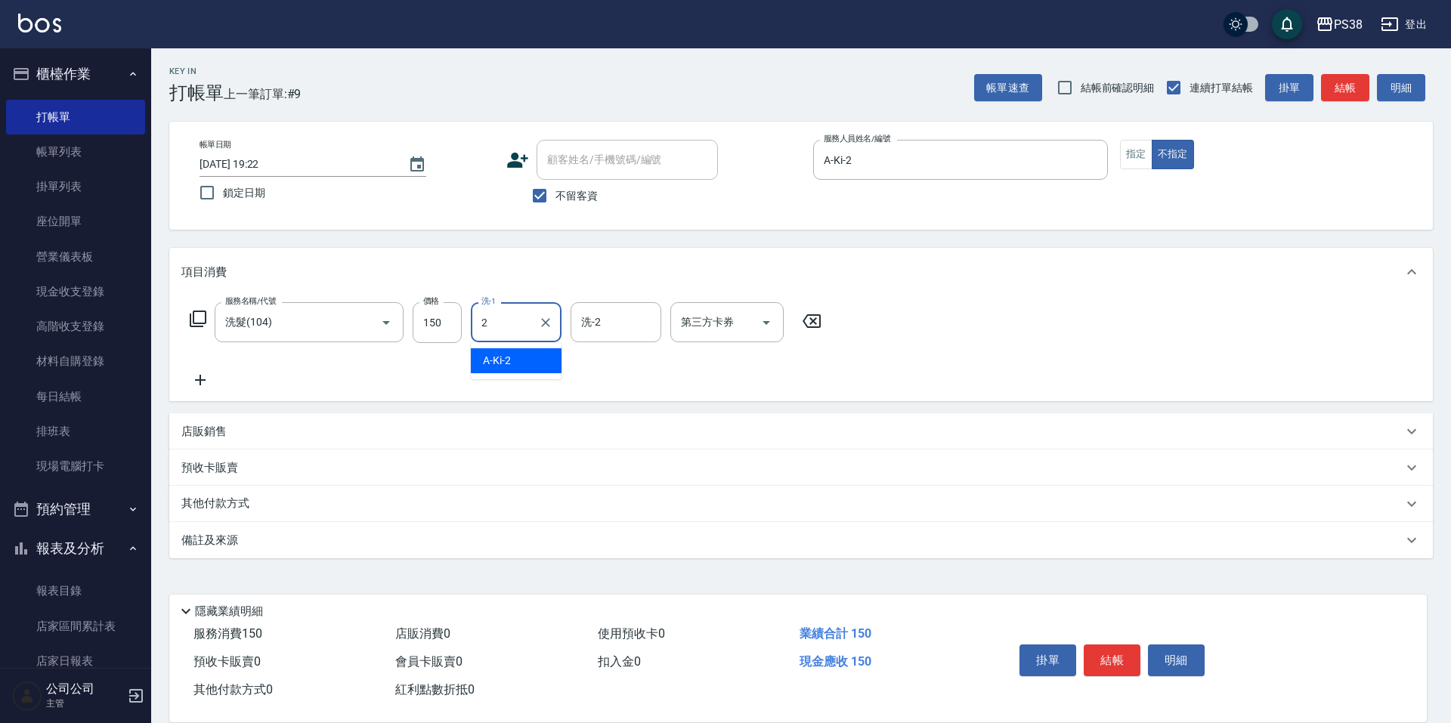
type input "A-Ki-2"
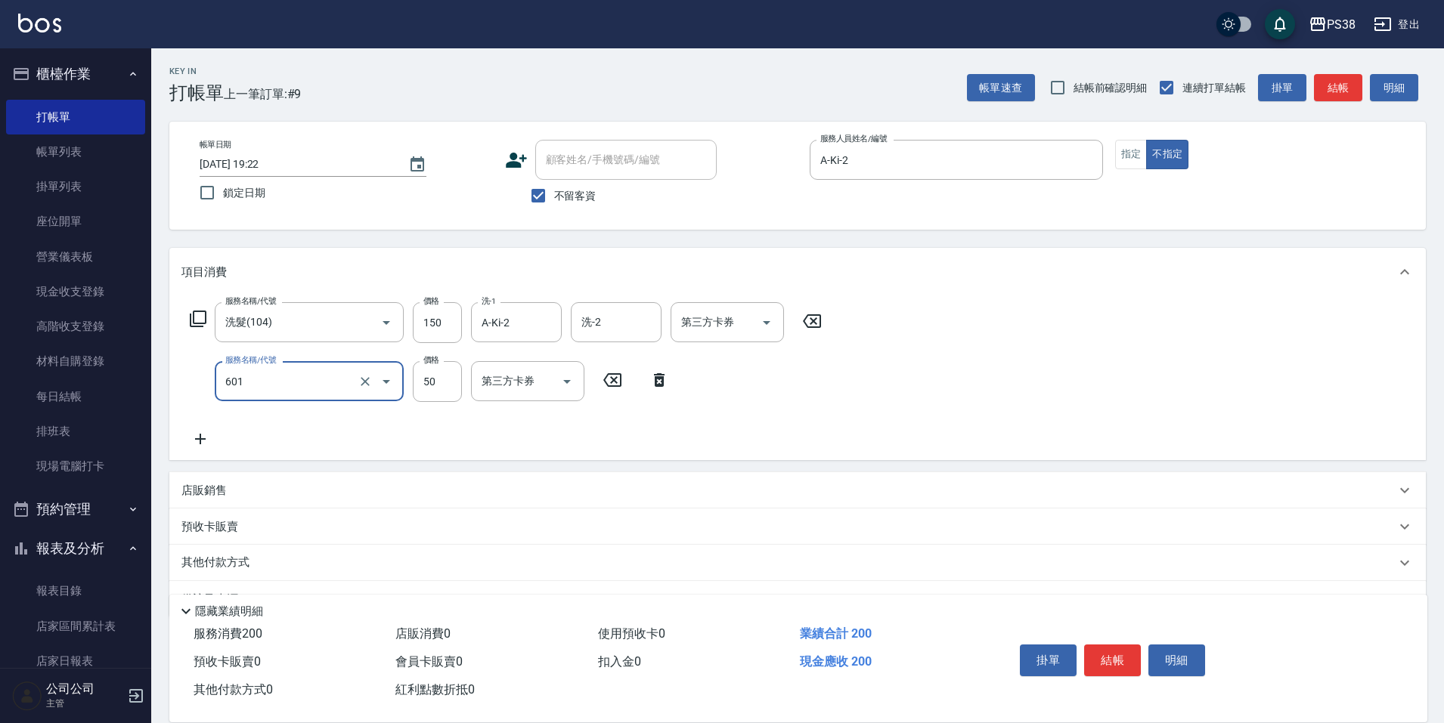
type input "精油50(601)"
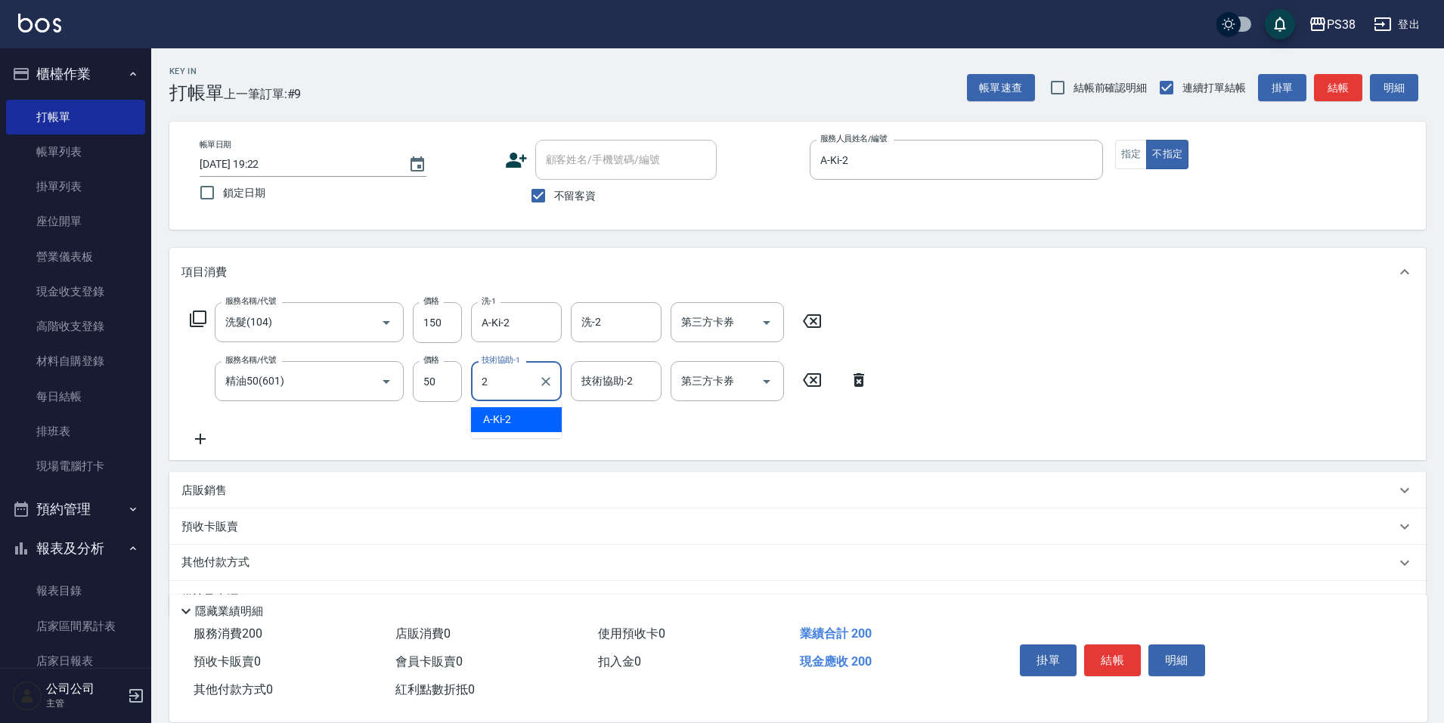
type input "A-Ki-2"
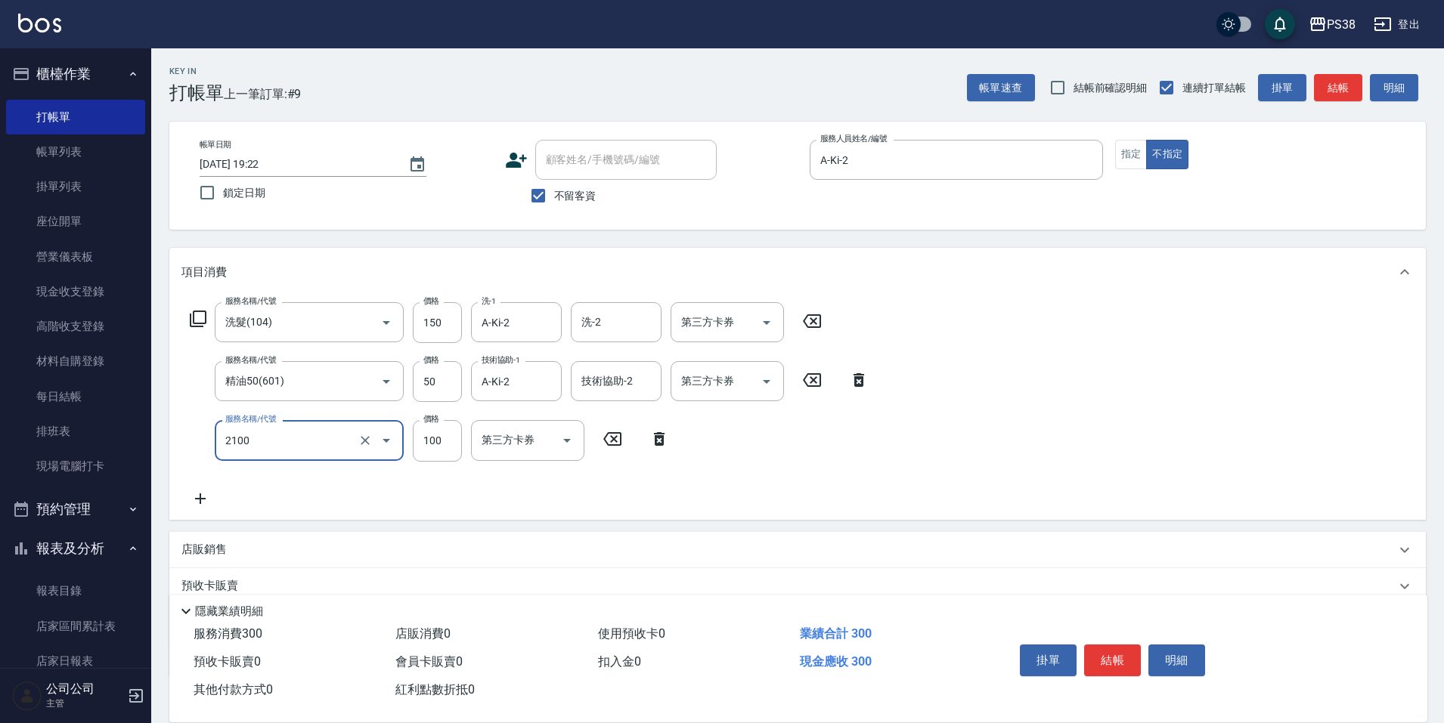
type input "剪髮與造型(任意金額)(2100)"
type input "150"
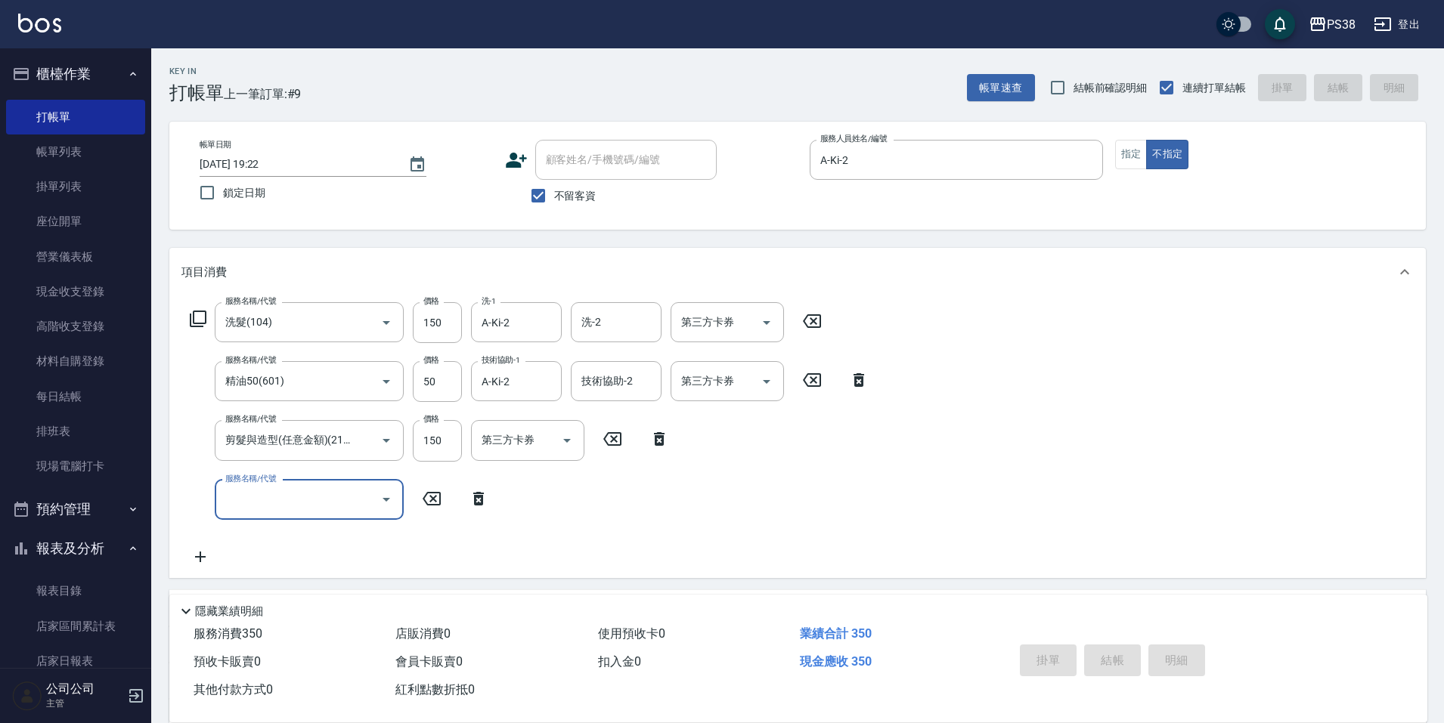
type input "[DATE] 19:25"
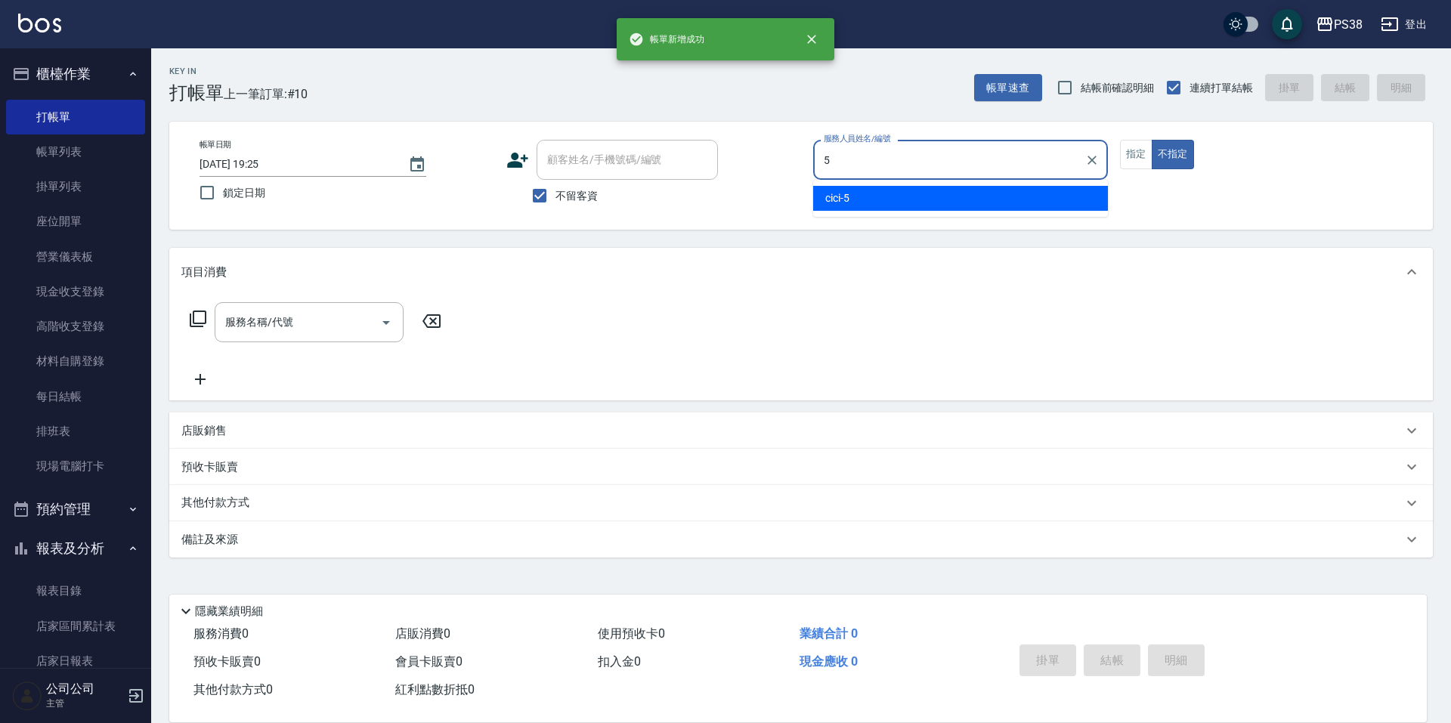
type input "cici-5"
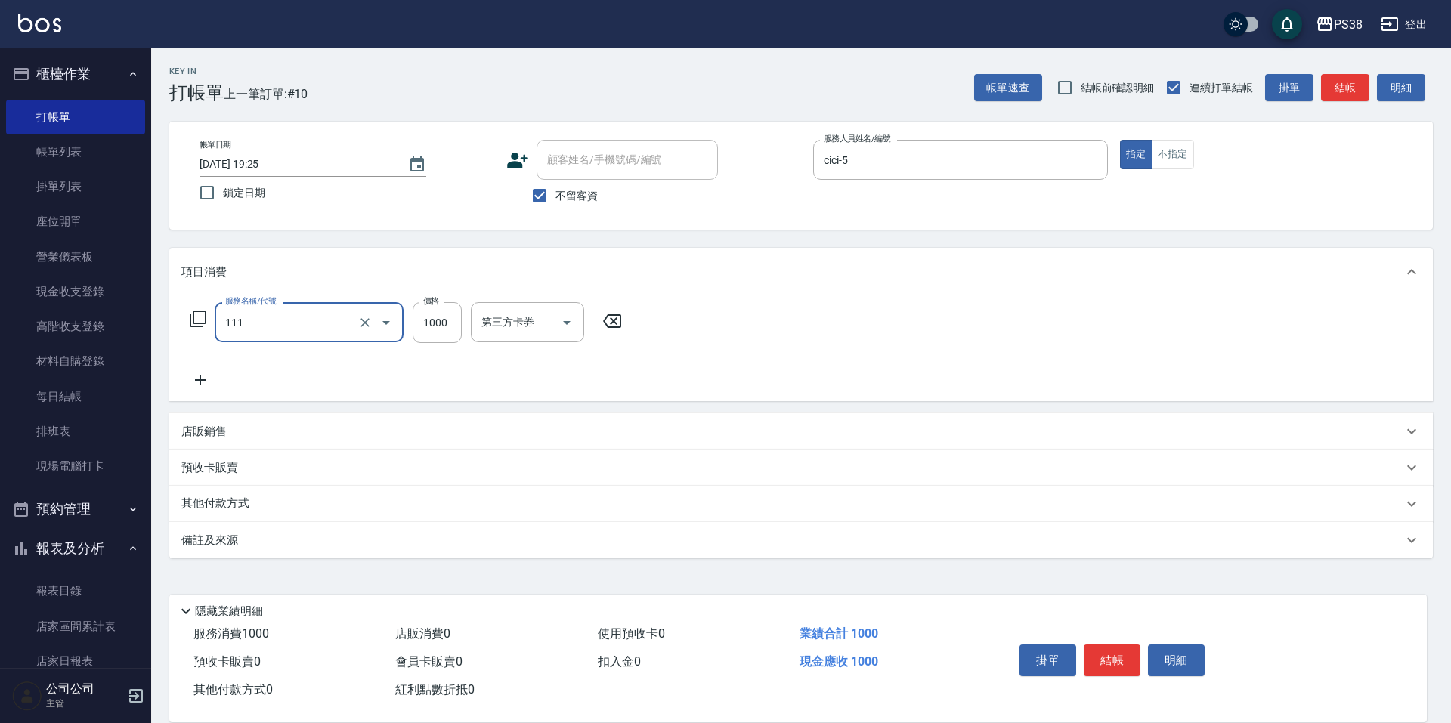
type input "重整/卸髮 (任意金額)(111)"
type input "500"
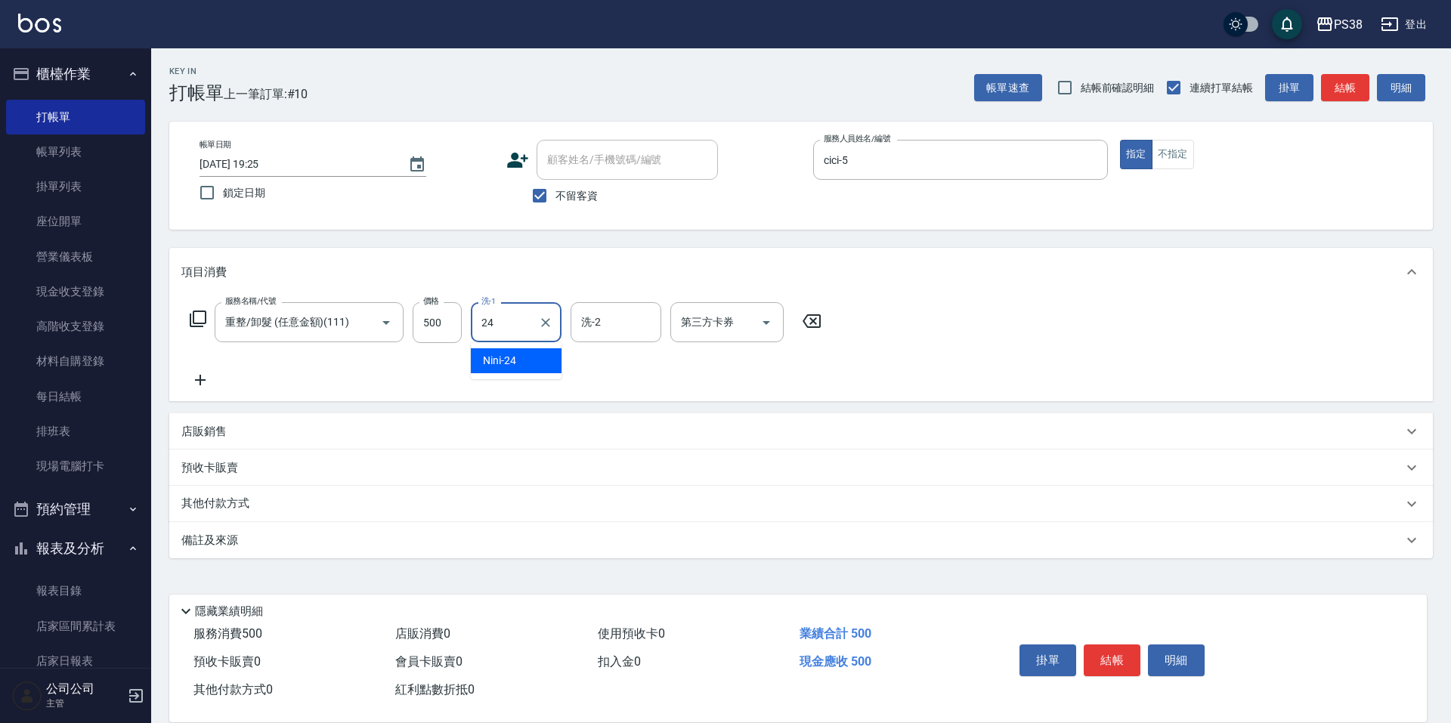
type input "Nini-24"
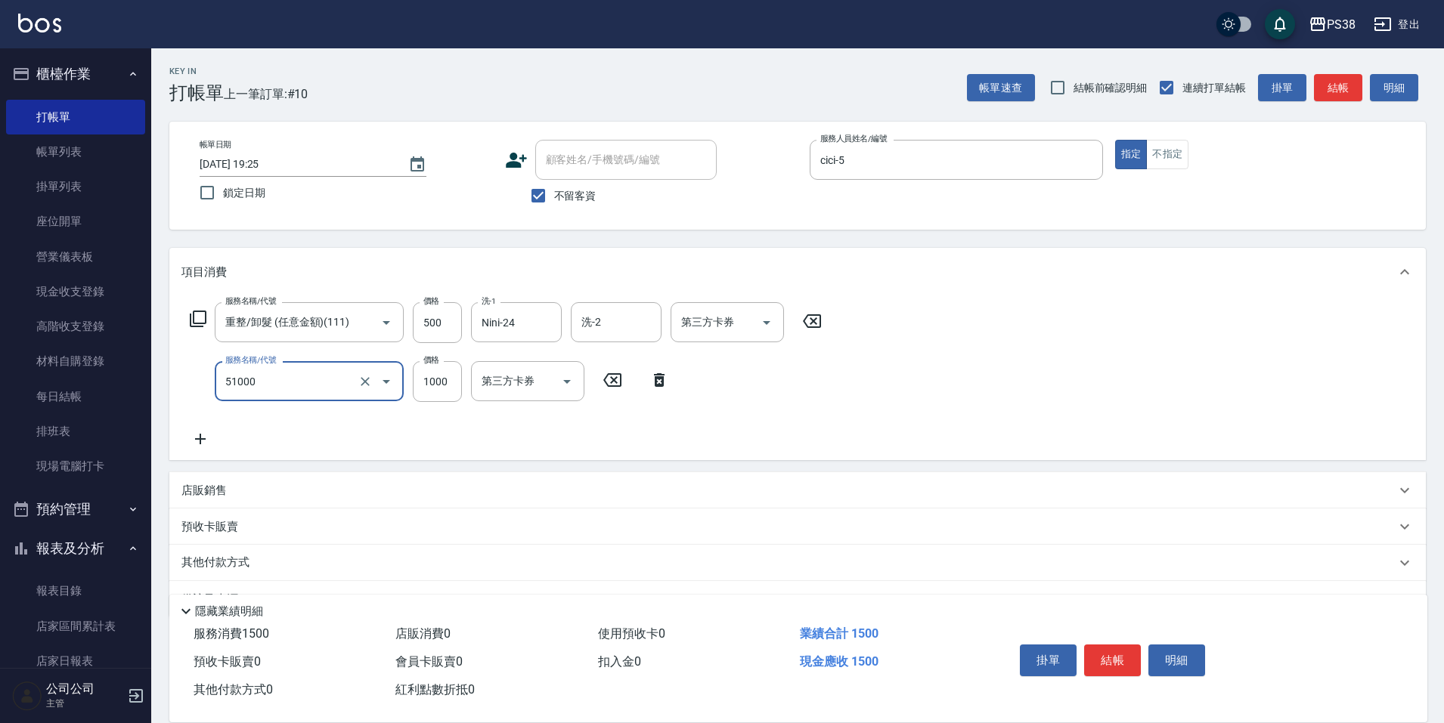
type input "染髮600以上(任意金額)(51000)"
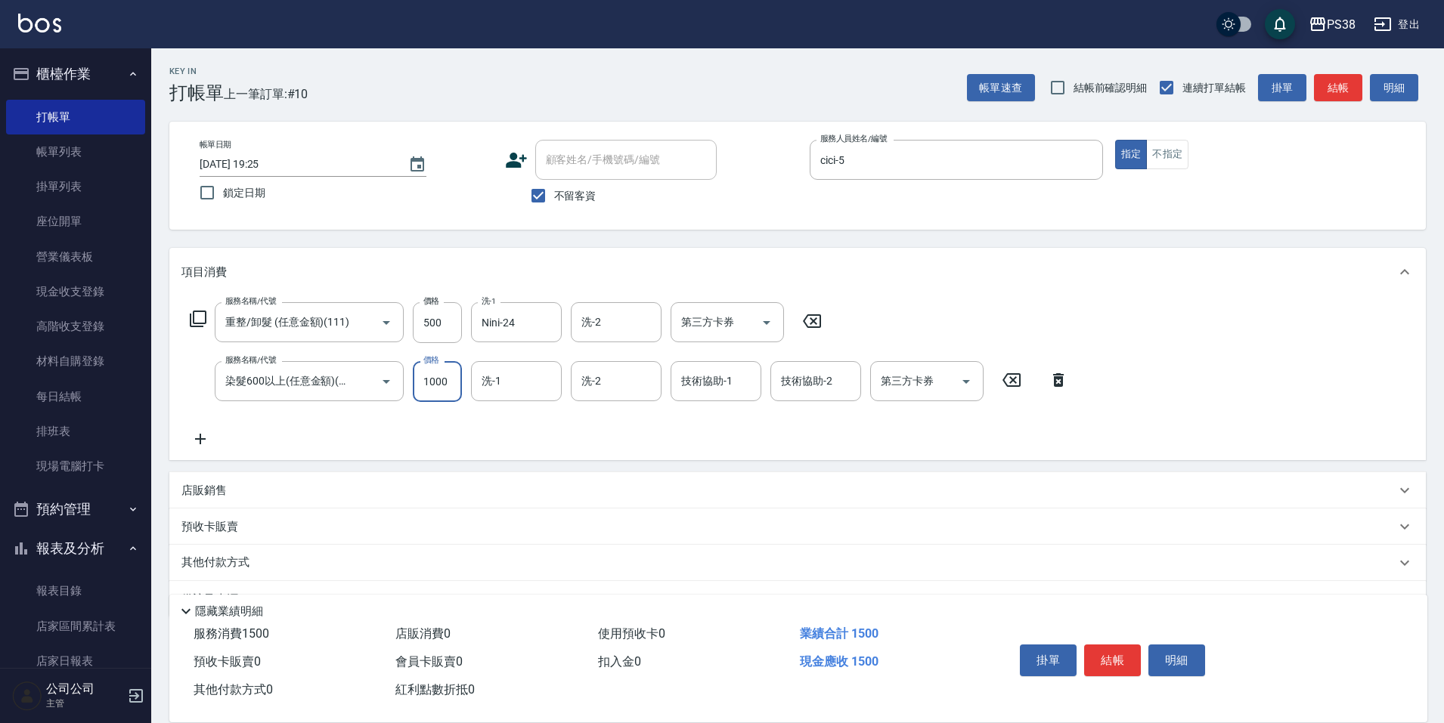
click at [438, 383] on input "1000" at bounding box center [437, 381] width 49 height 41
type input "1199"
type input "Nini-24"
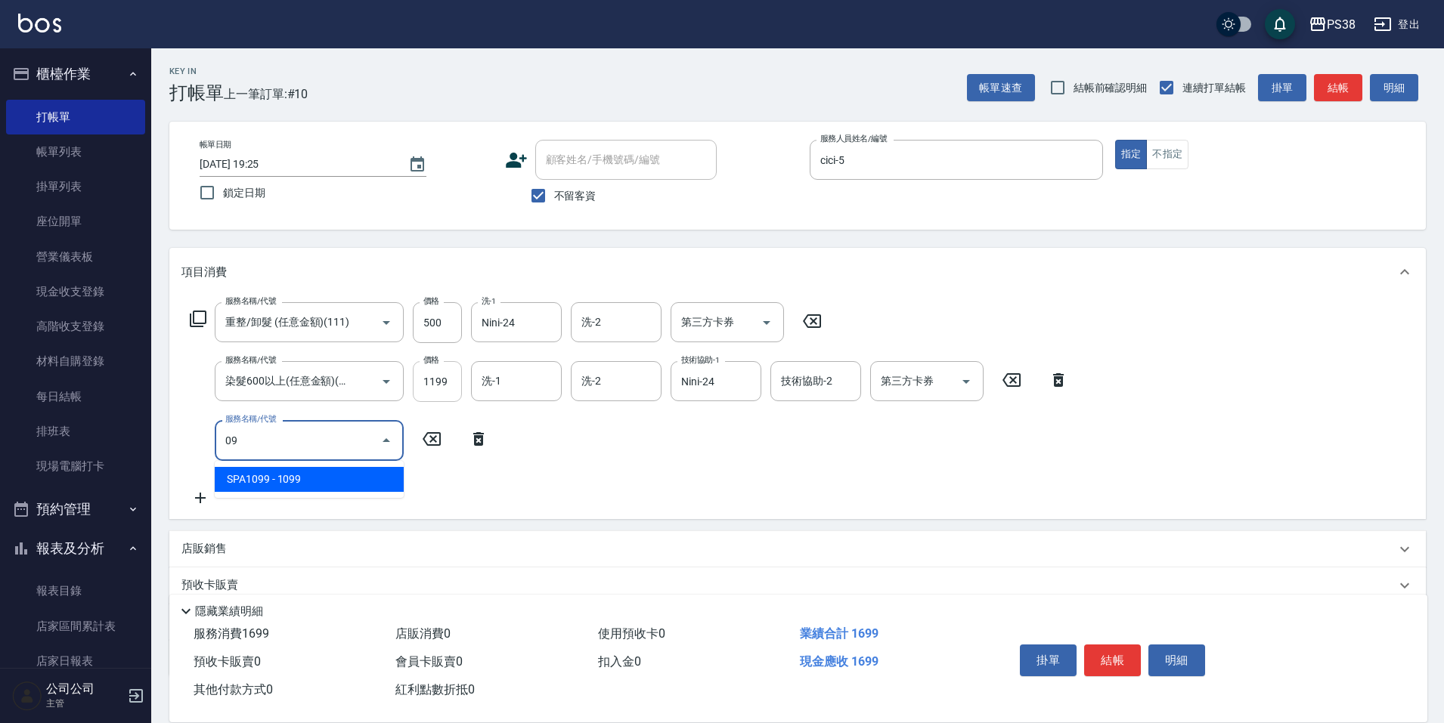
type input "0"
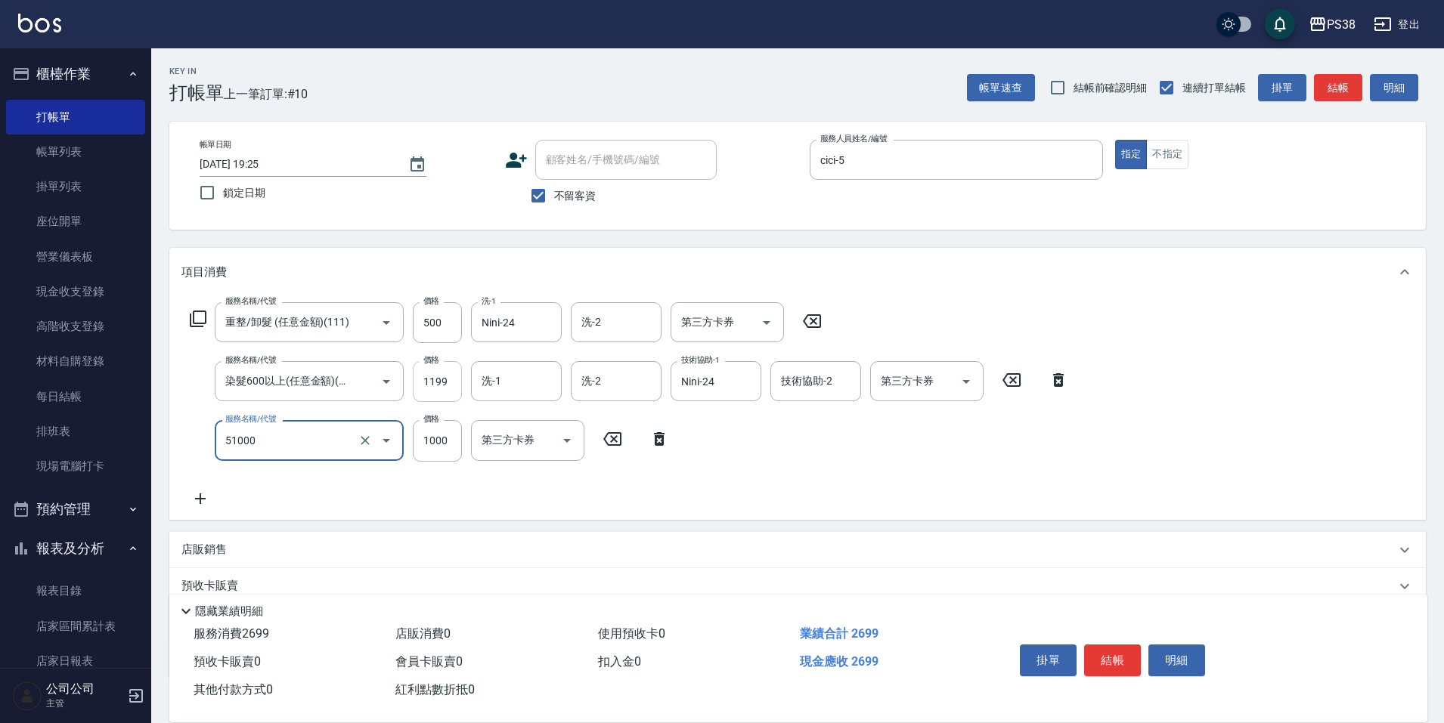
type input "染髮600以上(任意金額)(51000)"
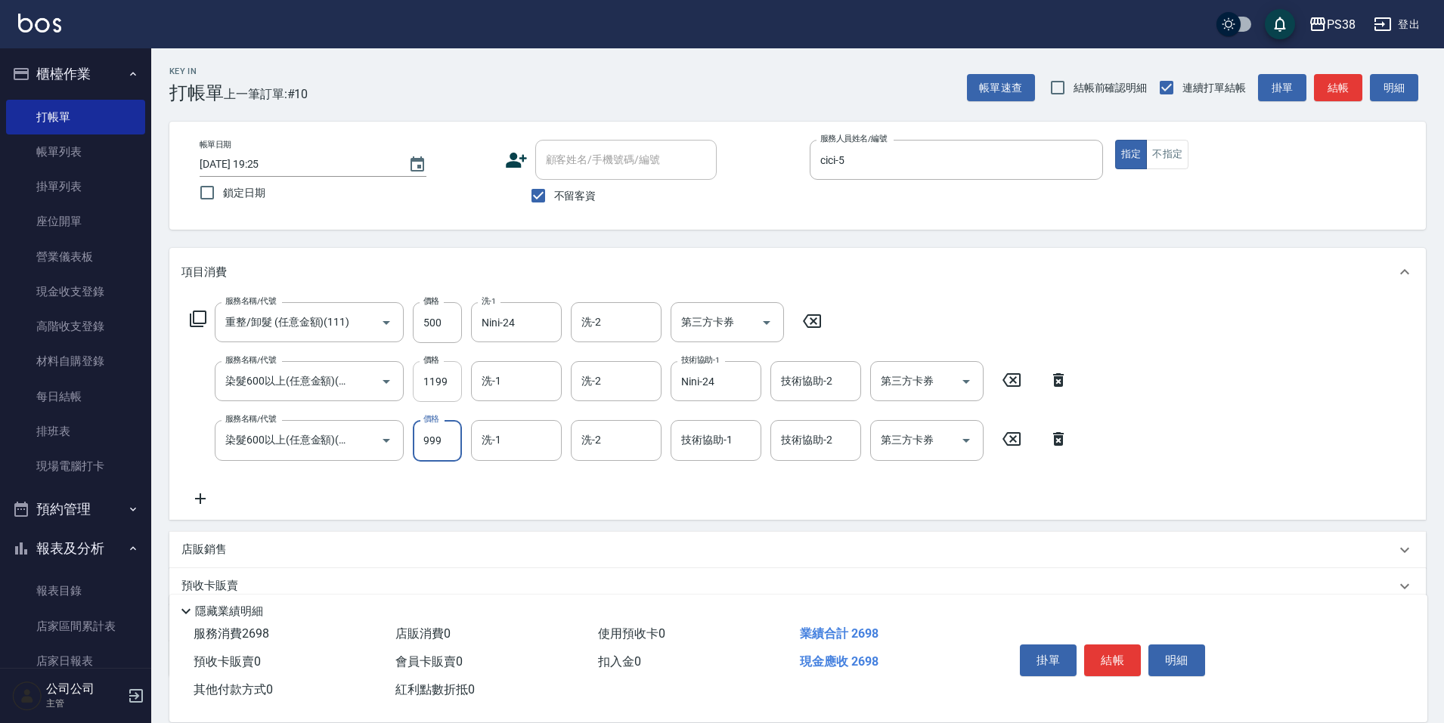
type input "999"
type input "Nini-24"
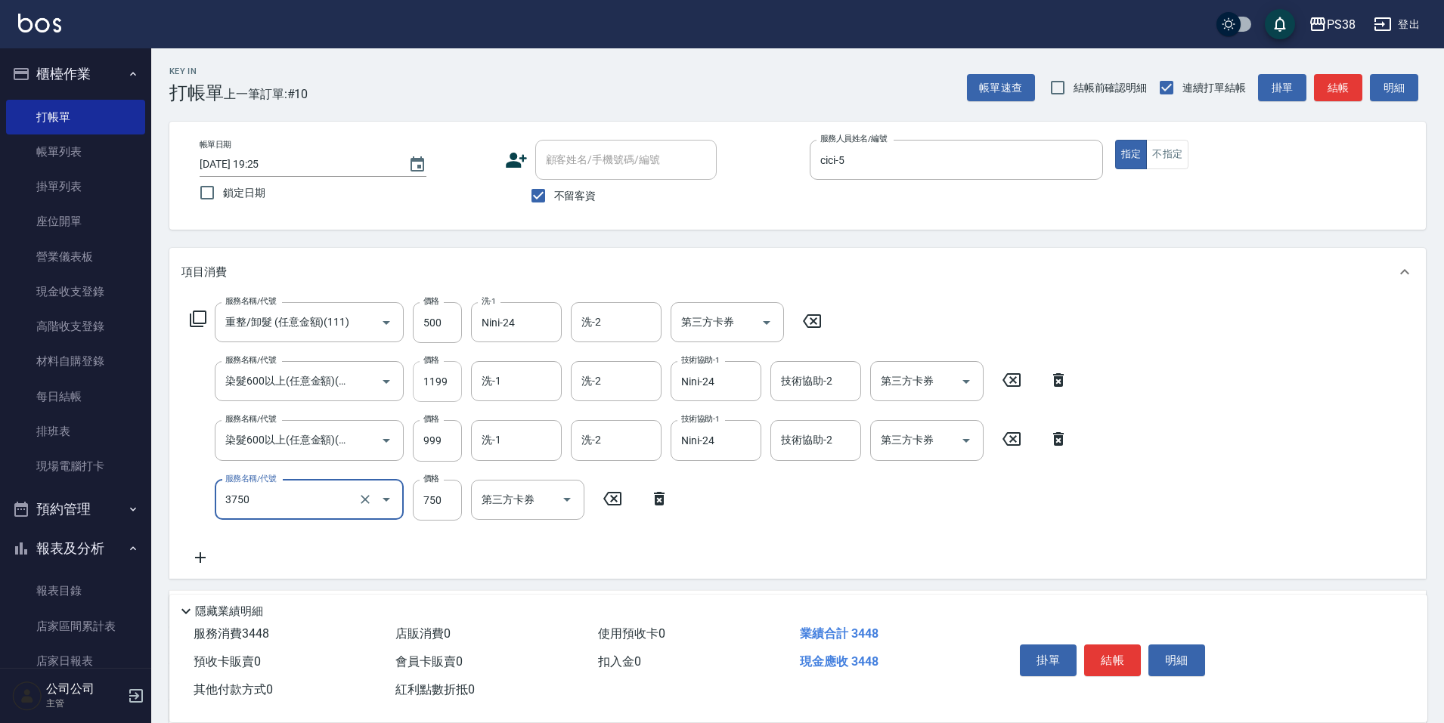
type input "乳清蛋白三劑式護髮(3750)"
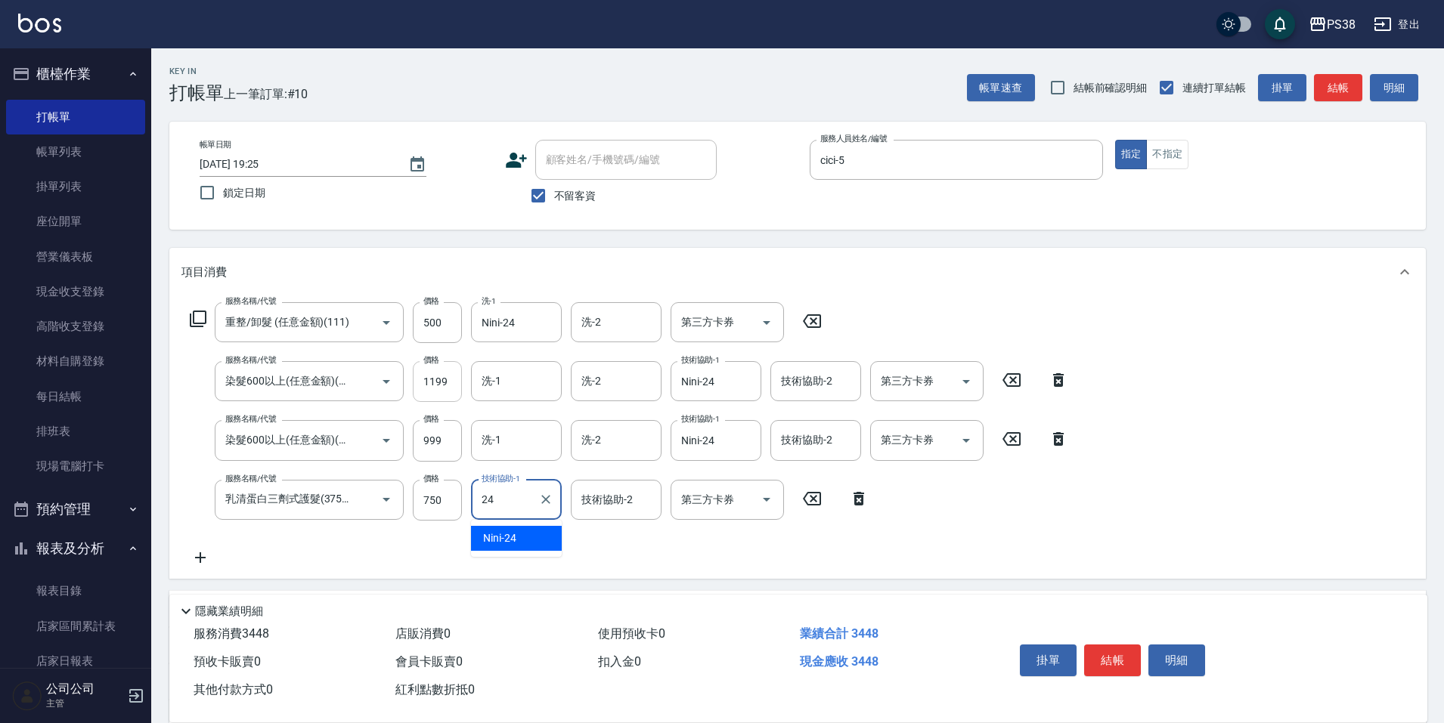
type input "Nini-24"
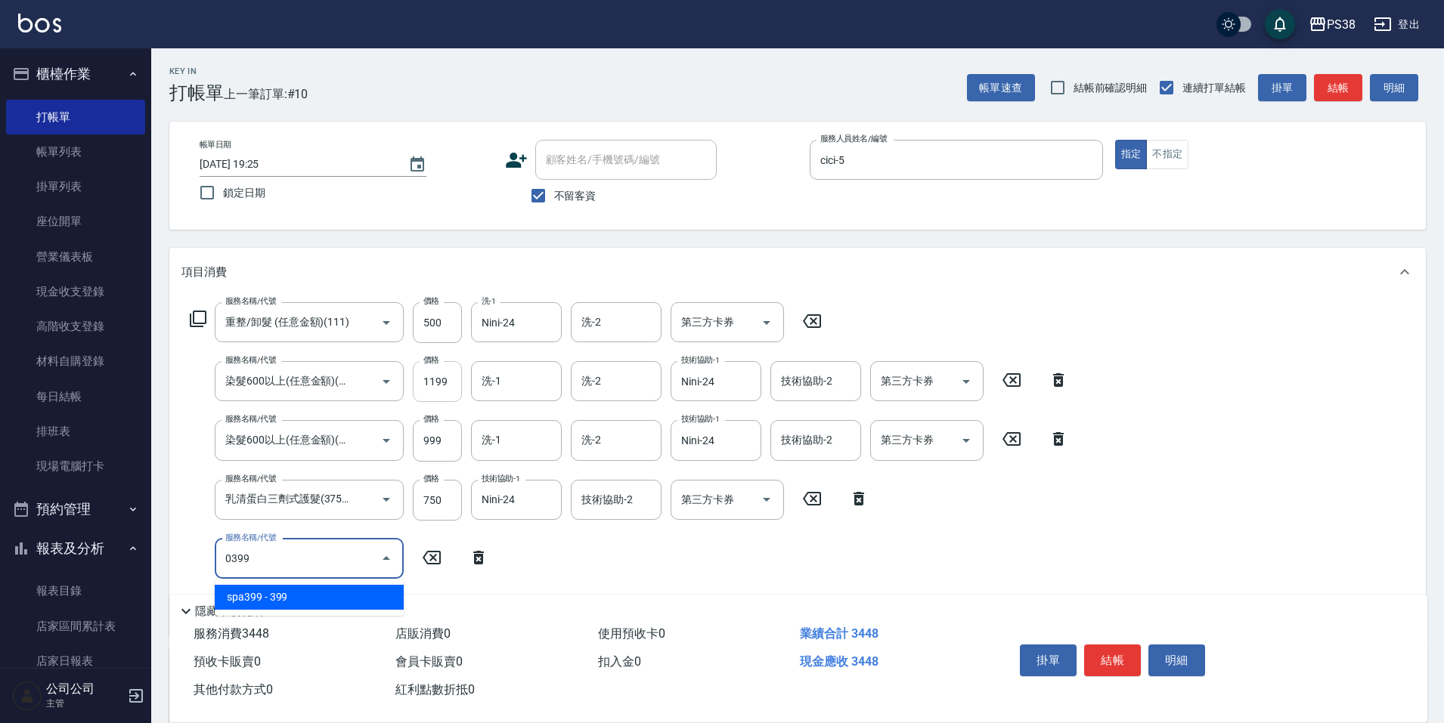
type input "spa399(0399)"
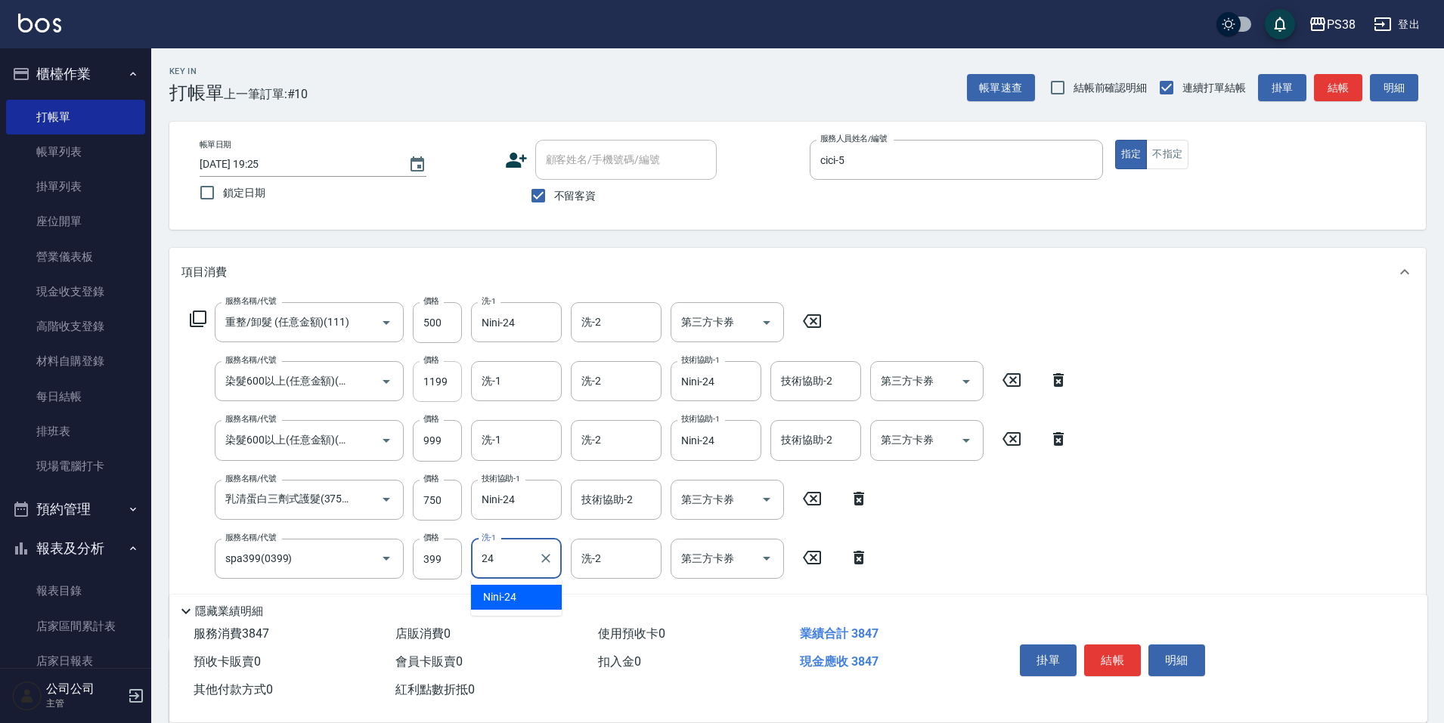
type input "Nini-24"
type input "頭皮水.順護(3100)"
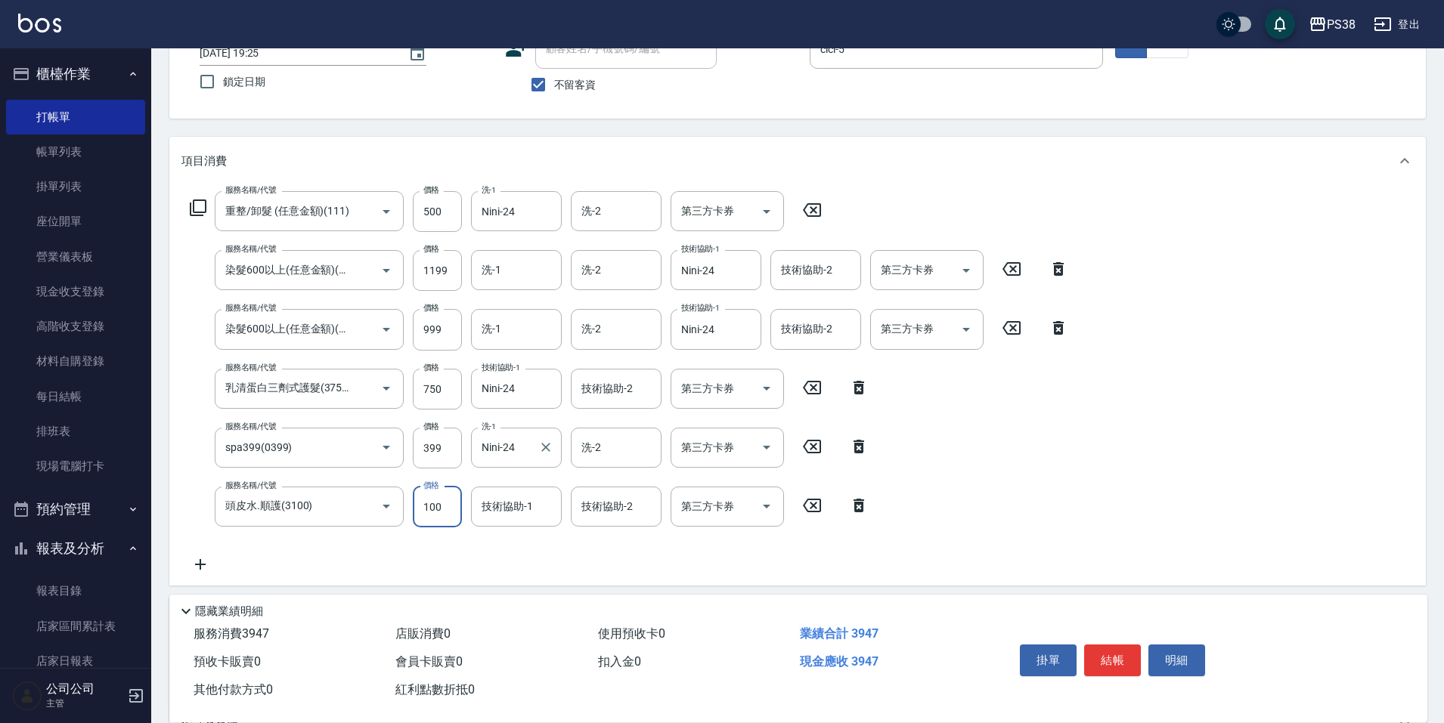
scroll to position [276, 0]
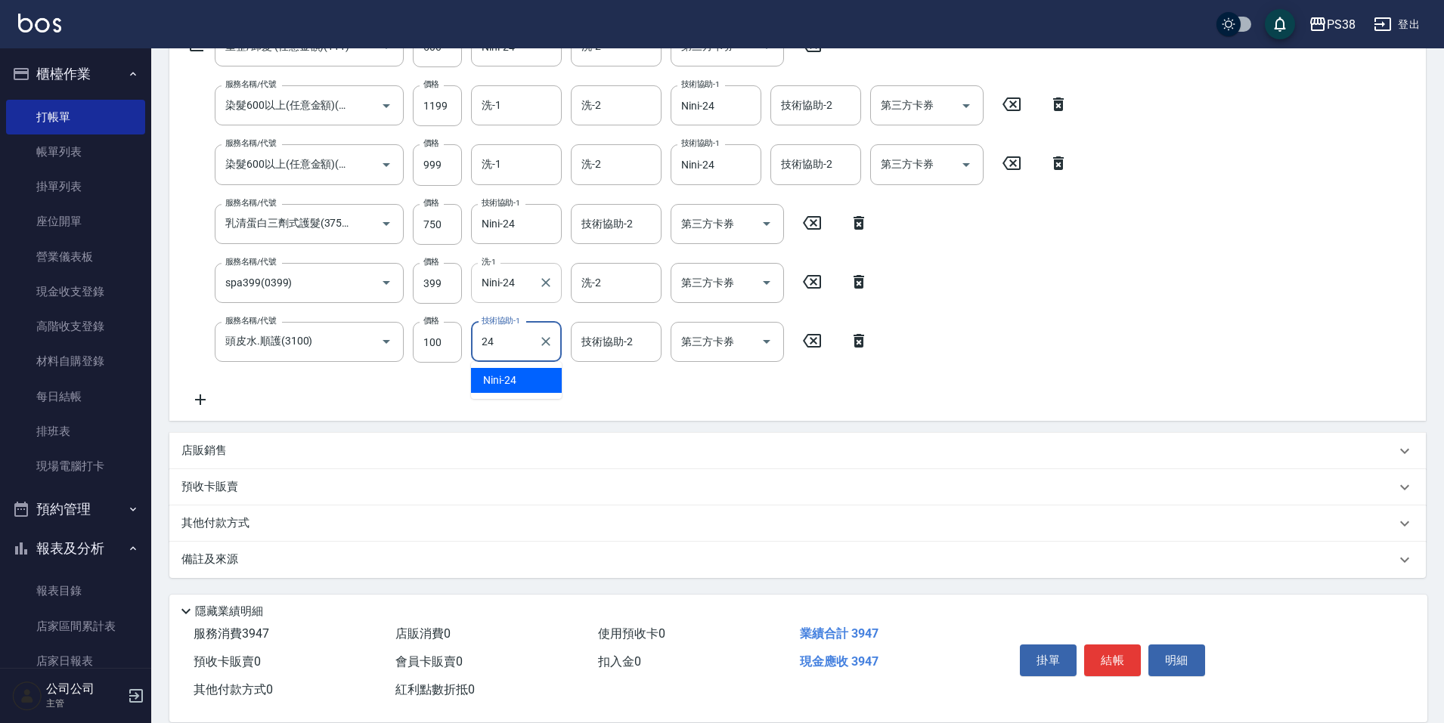
type input "Nini-24"
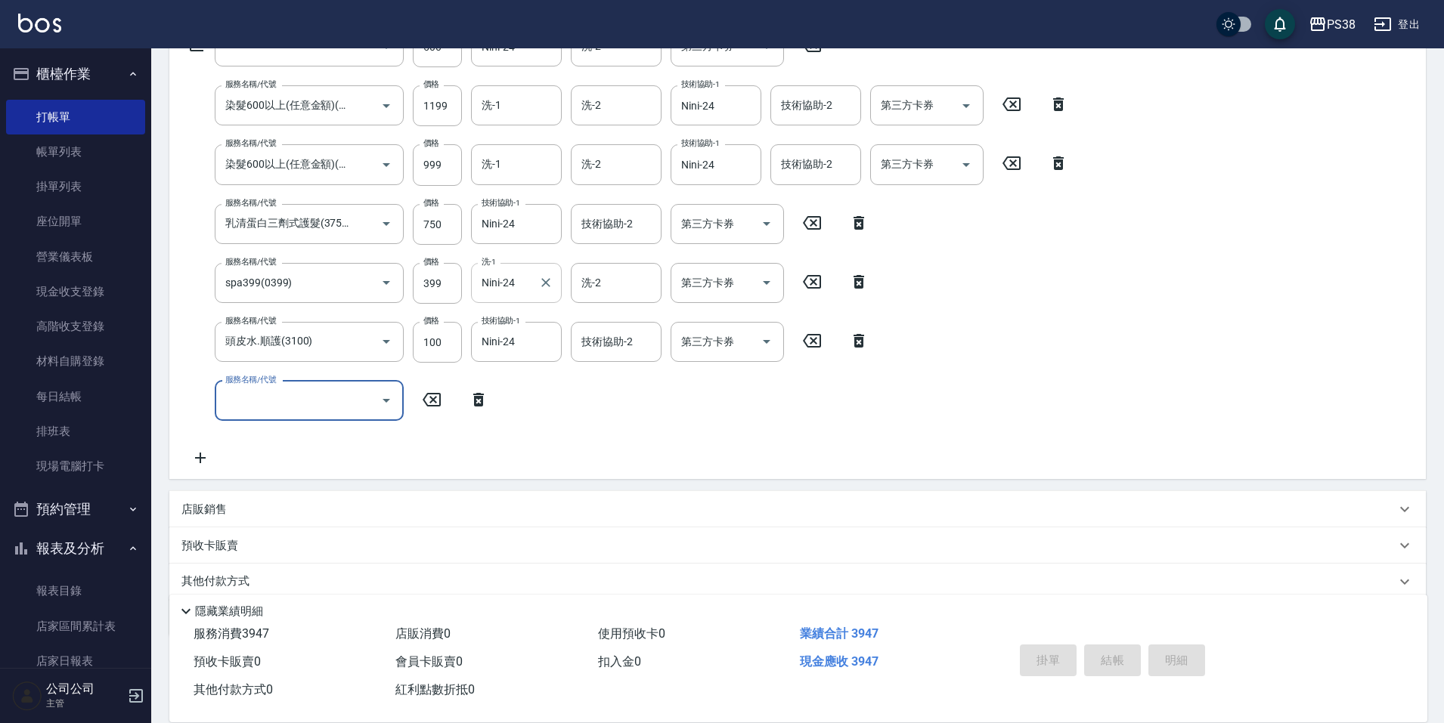
scroll to position [0, 0]
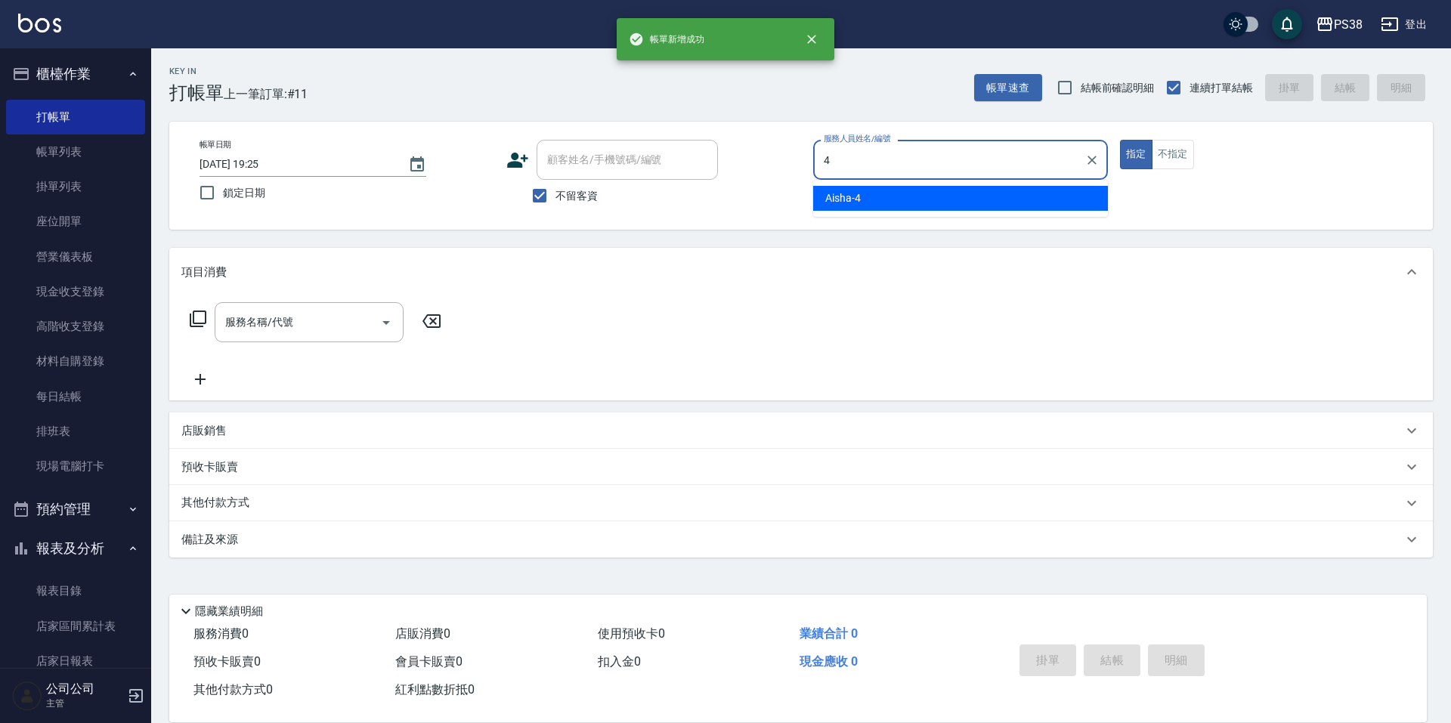
type input "Aisha-4"
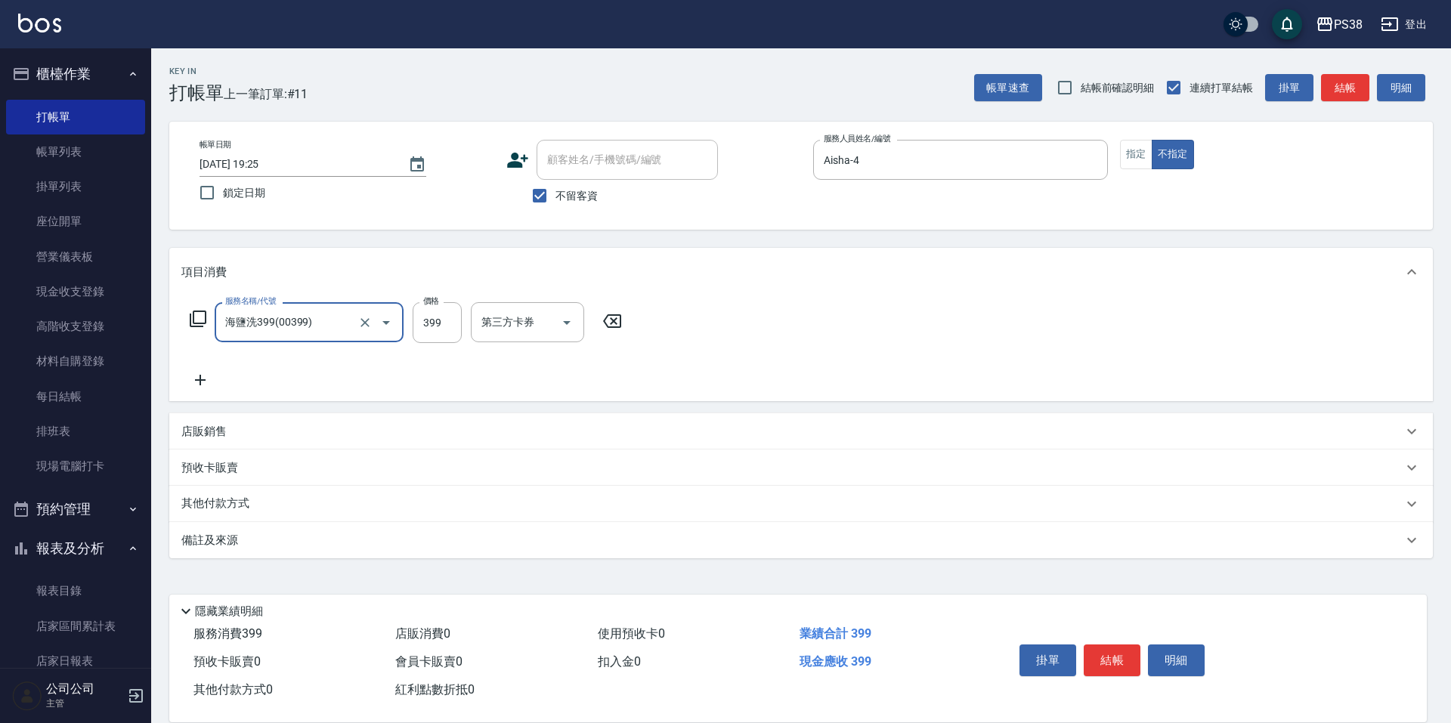
type input "海鹽洗399(00399)"
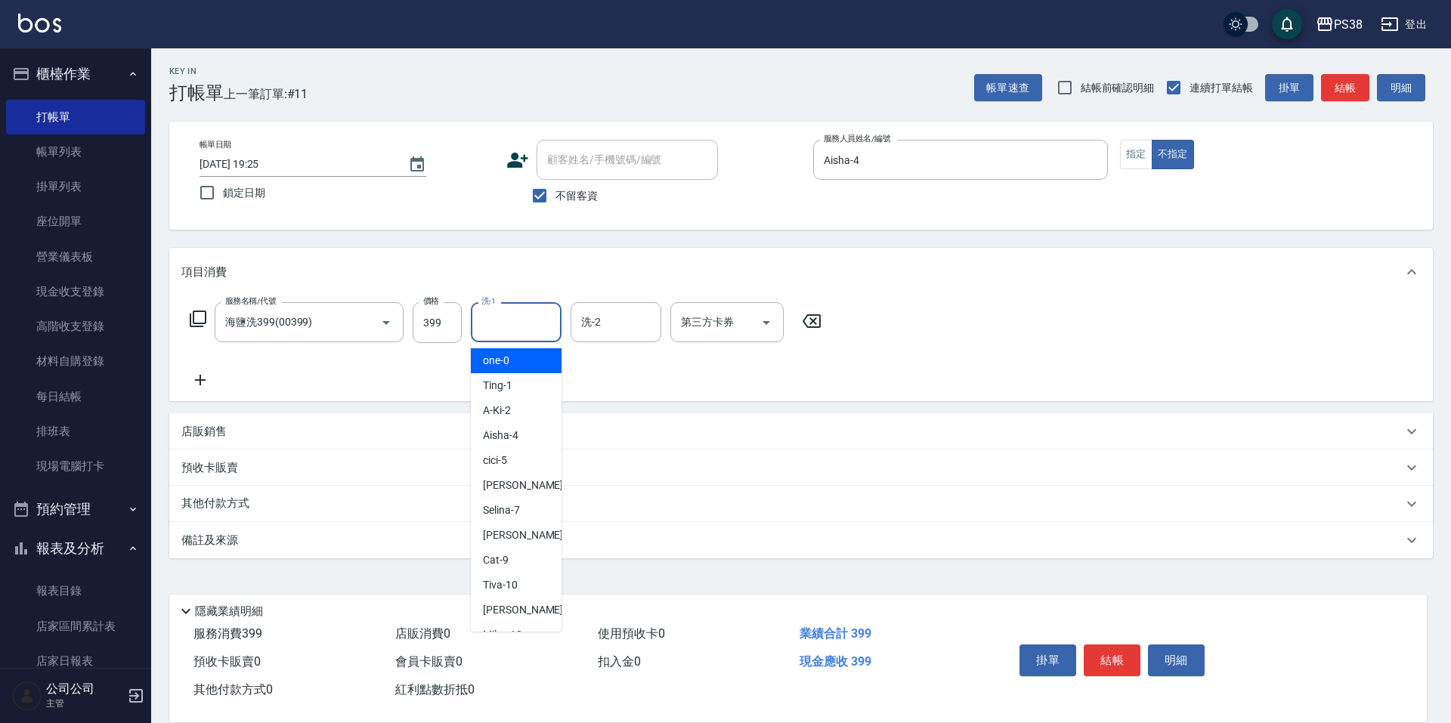
click at [502, 314] on input "洗-1" at bounding box center [516, 322] width 77 height 26
type input "[PERSON_NAME]-6"
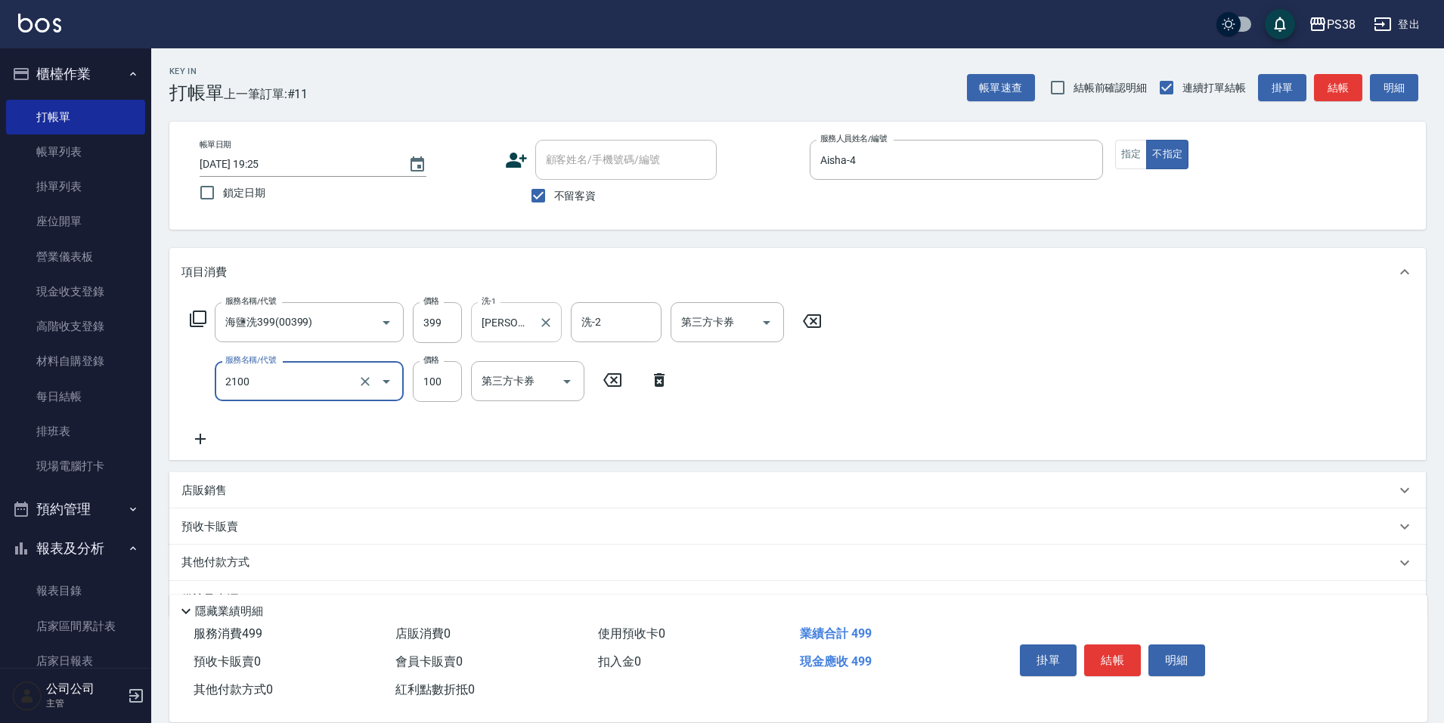
type input "剪髮與造型(任意金額)(2100)"
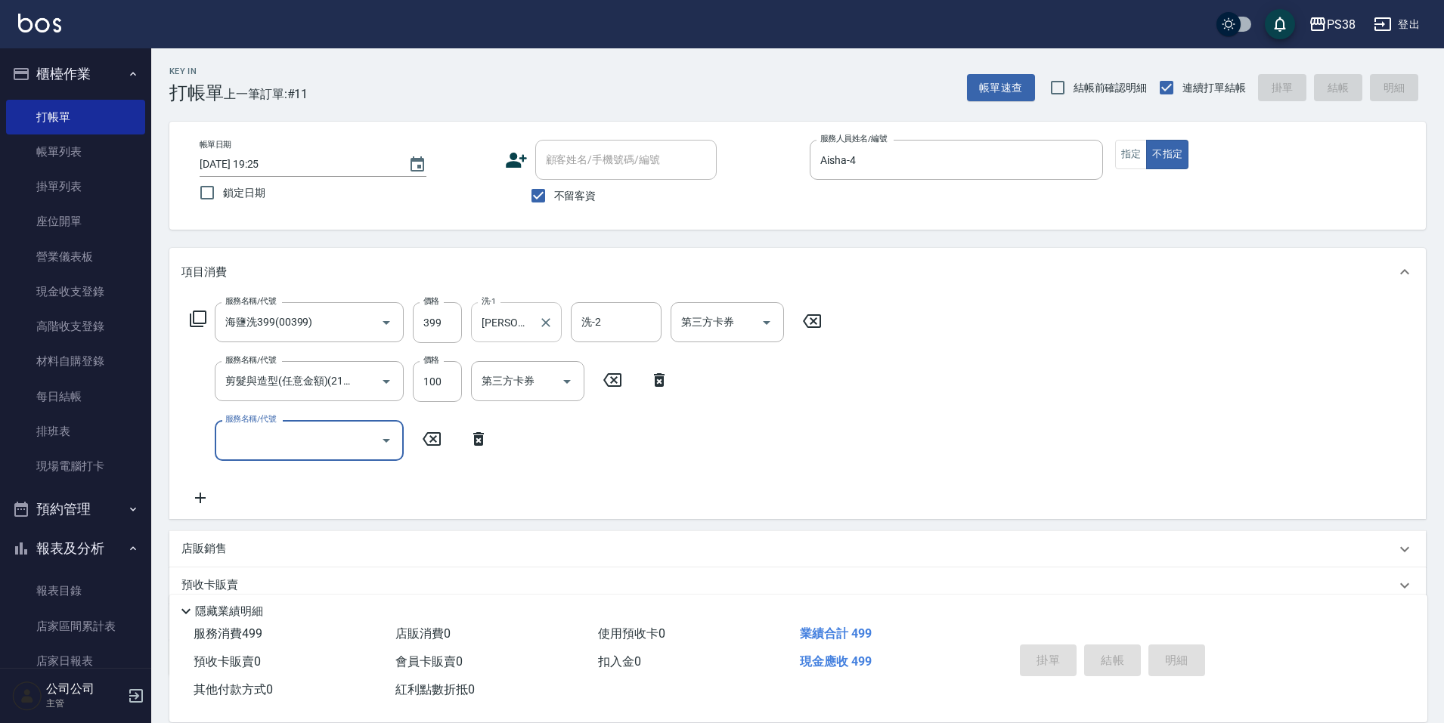
type input "[DATE] 19:26"
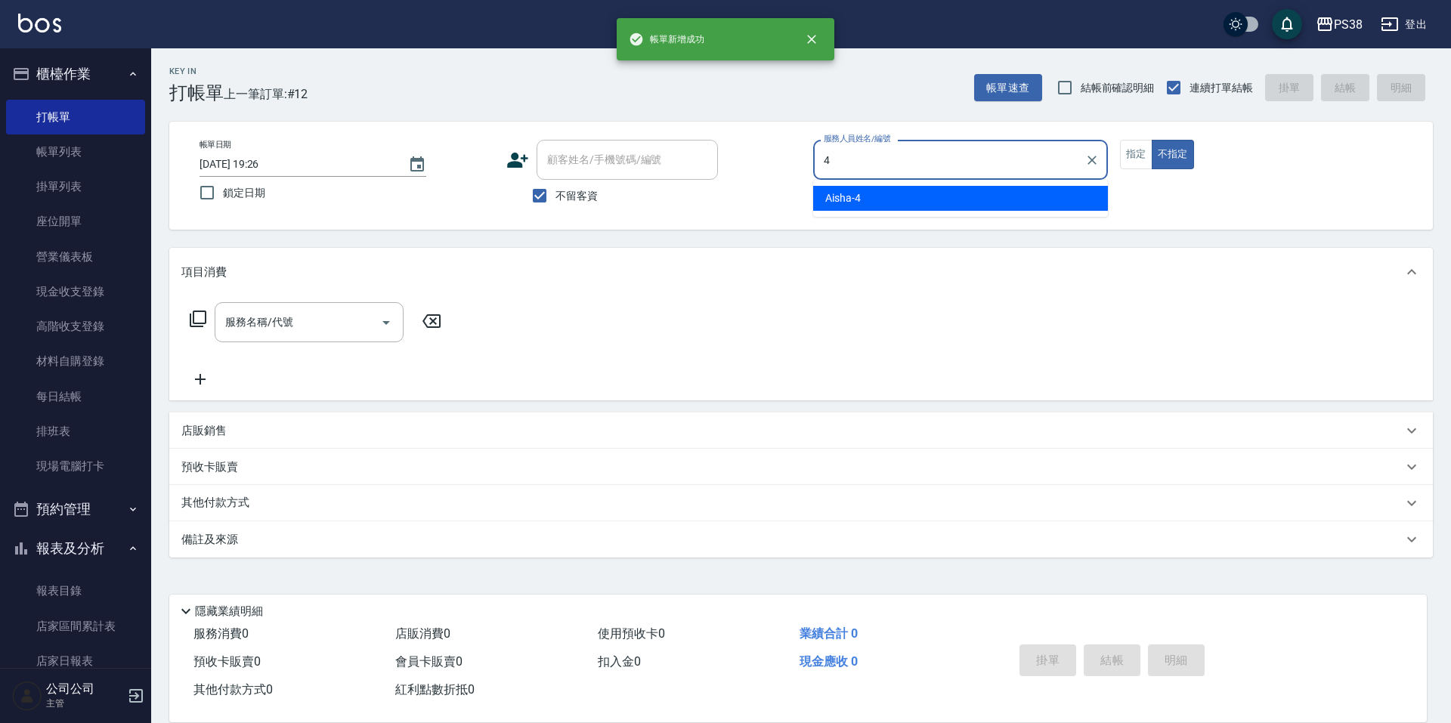
type input "Aisha-4"
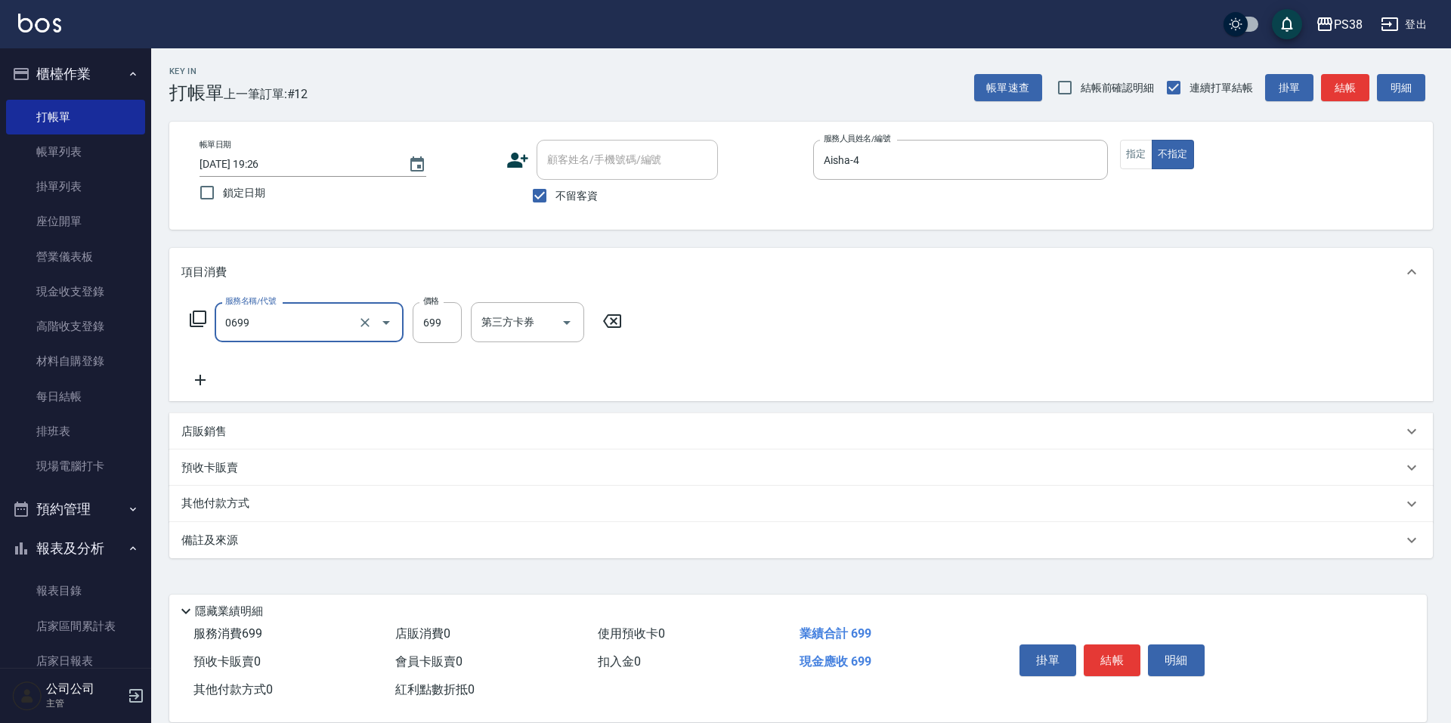
type input "spa699(0699)"
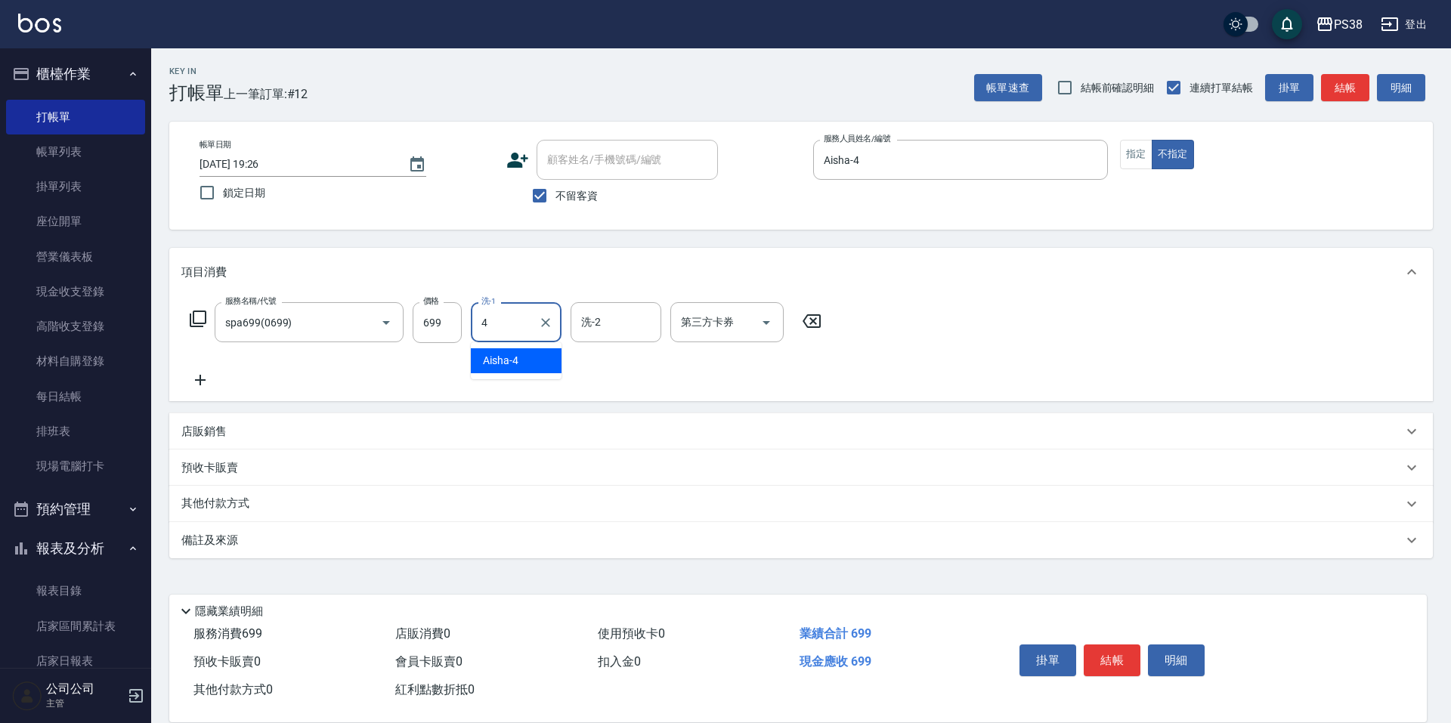
type input "Aisha-4"
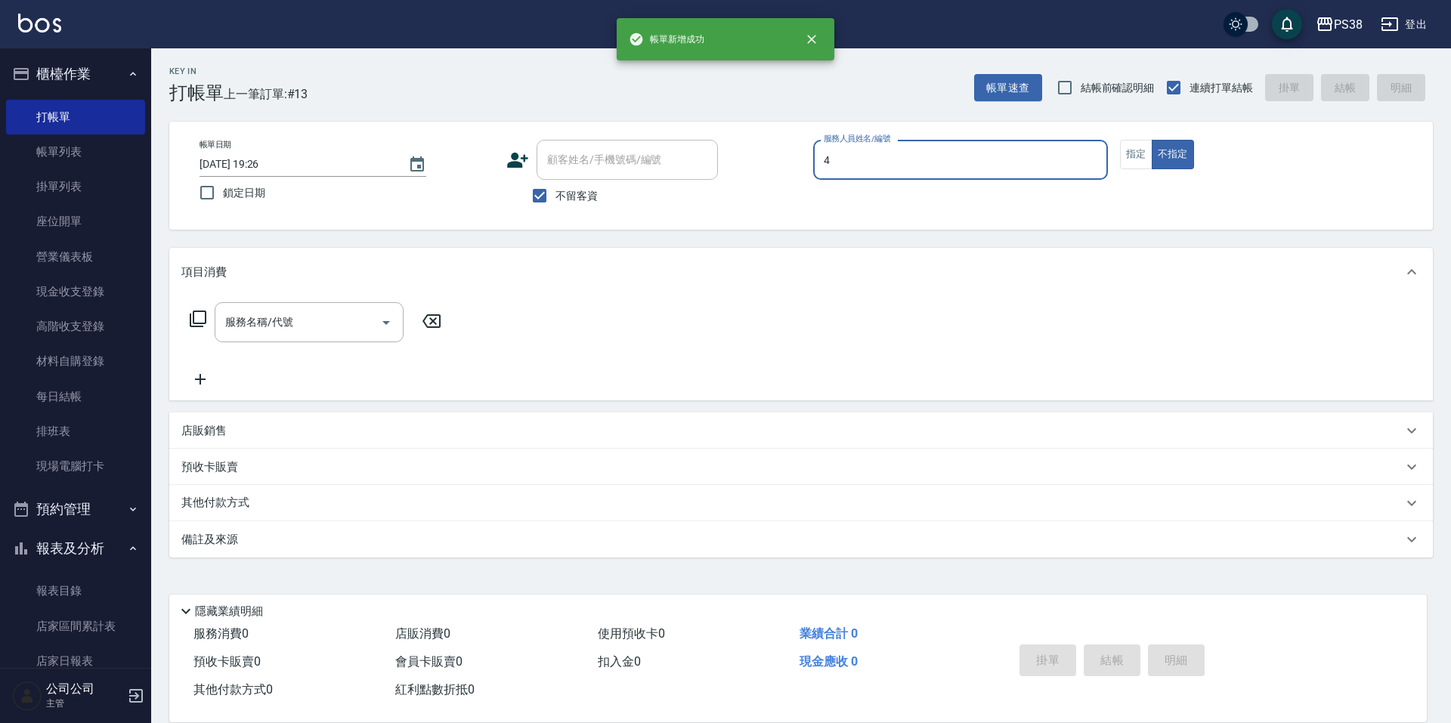
type input "Aisha-4"
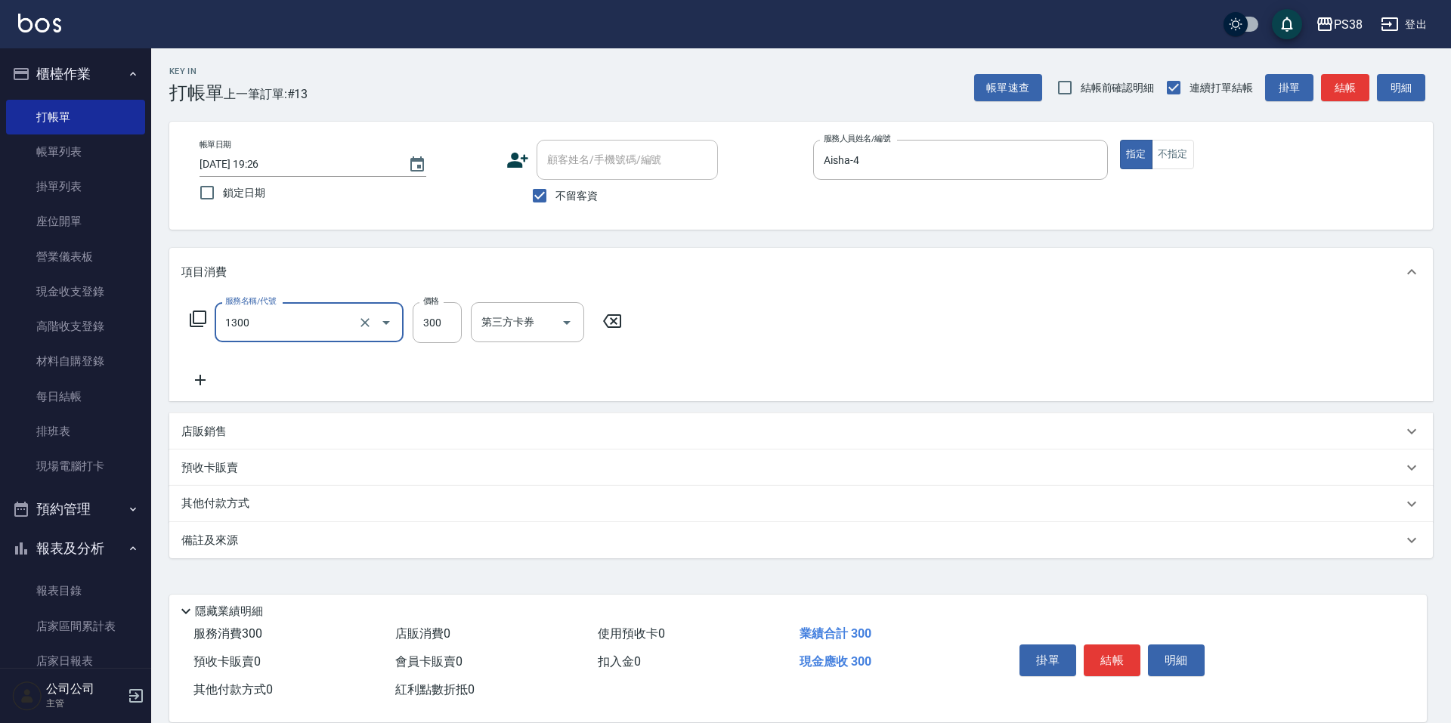
type input "精油洗潤300(1300)"
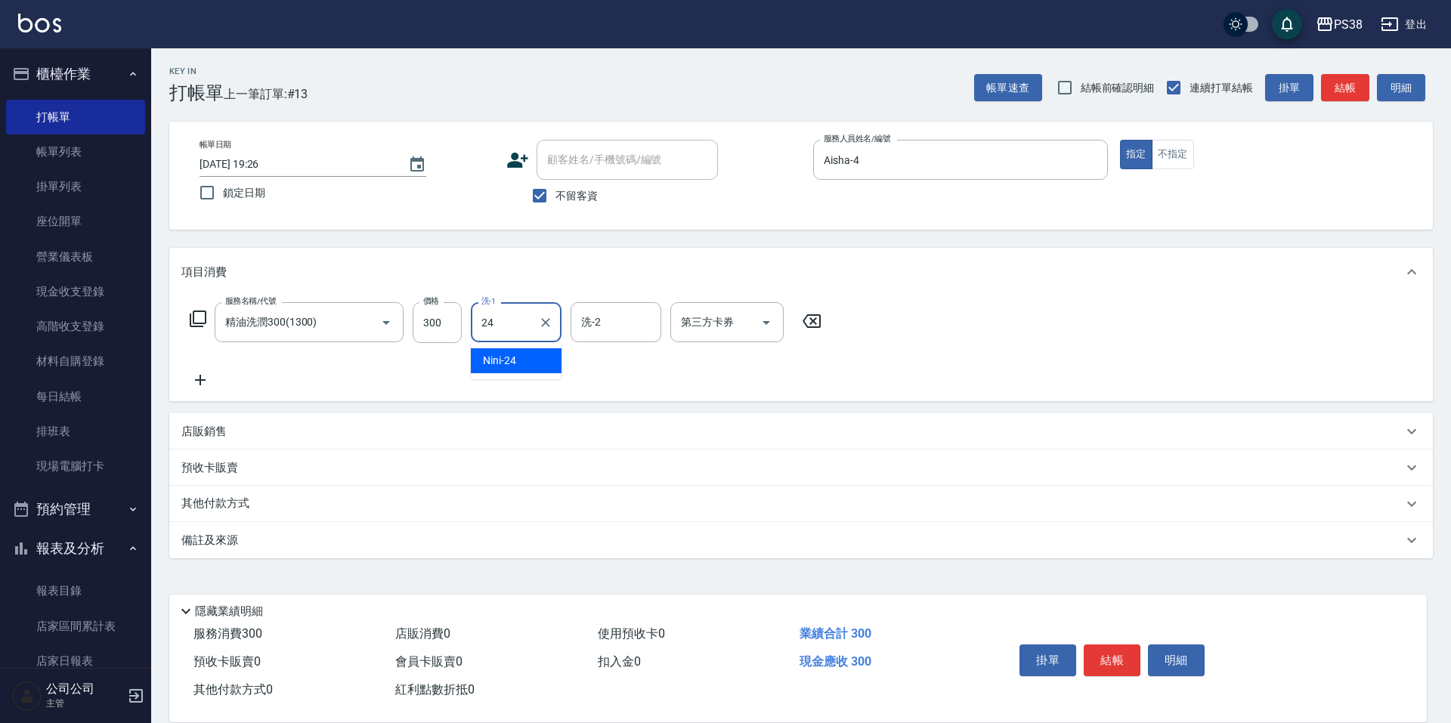
type input "Nini-24"
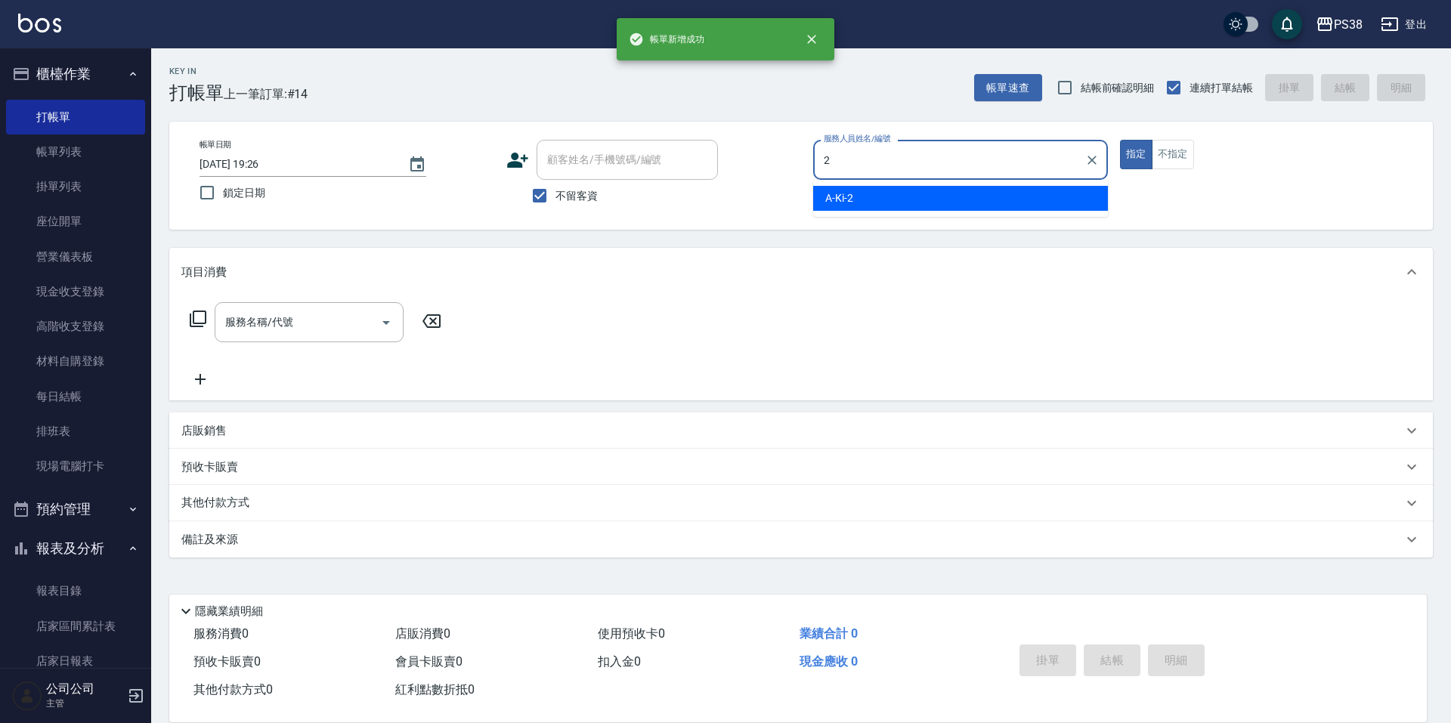
type input "A-Ki-2"
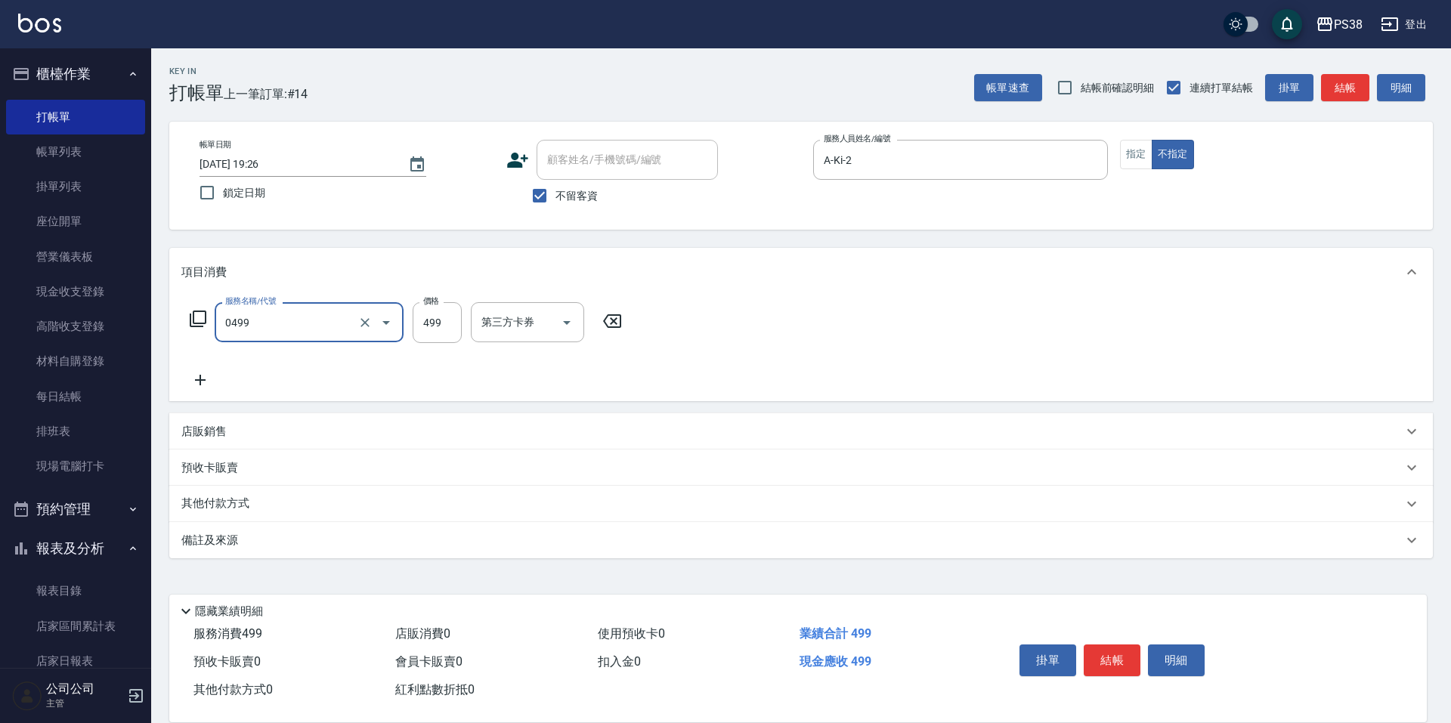
type input "spa499(0499)"
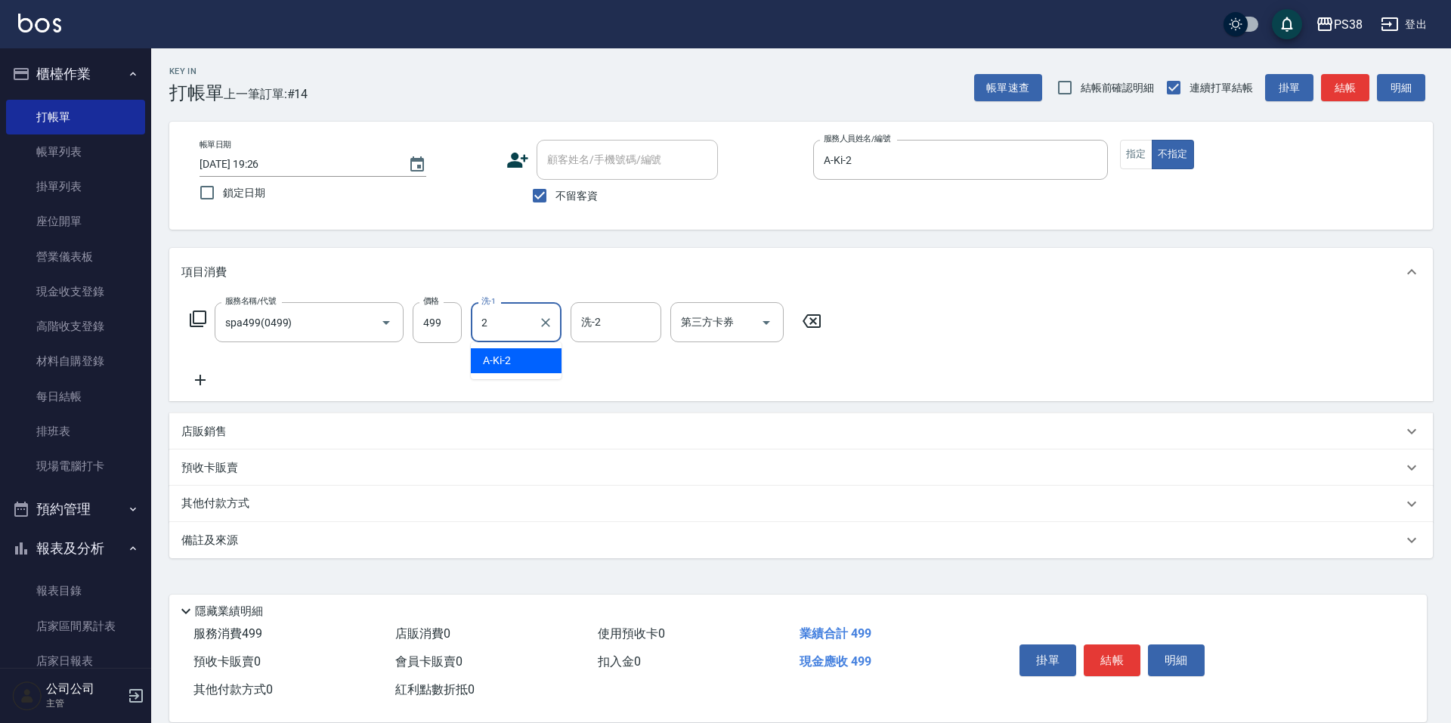
type input "A-Ki-2"
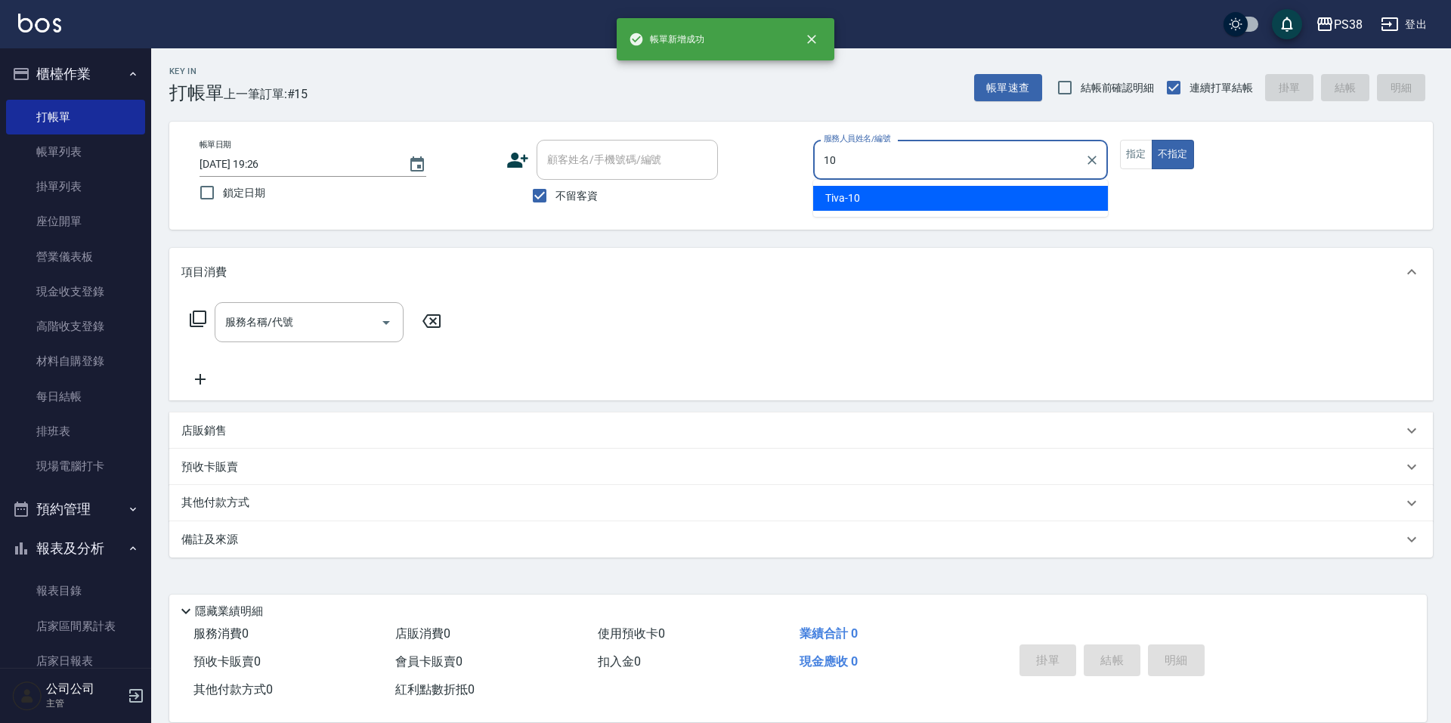
type input "Tiva-10"
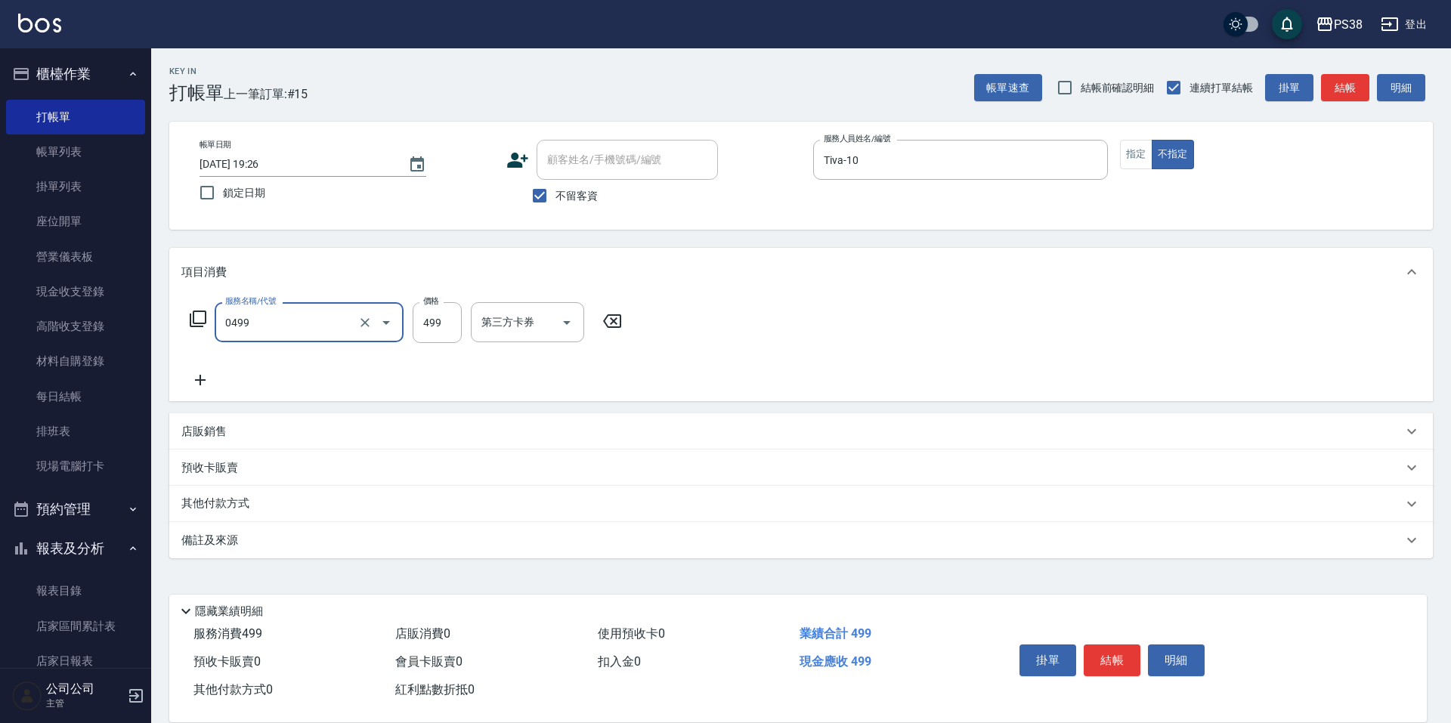
type input "spa499(0499)"
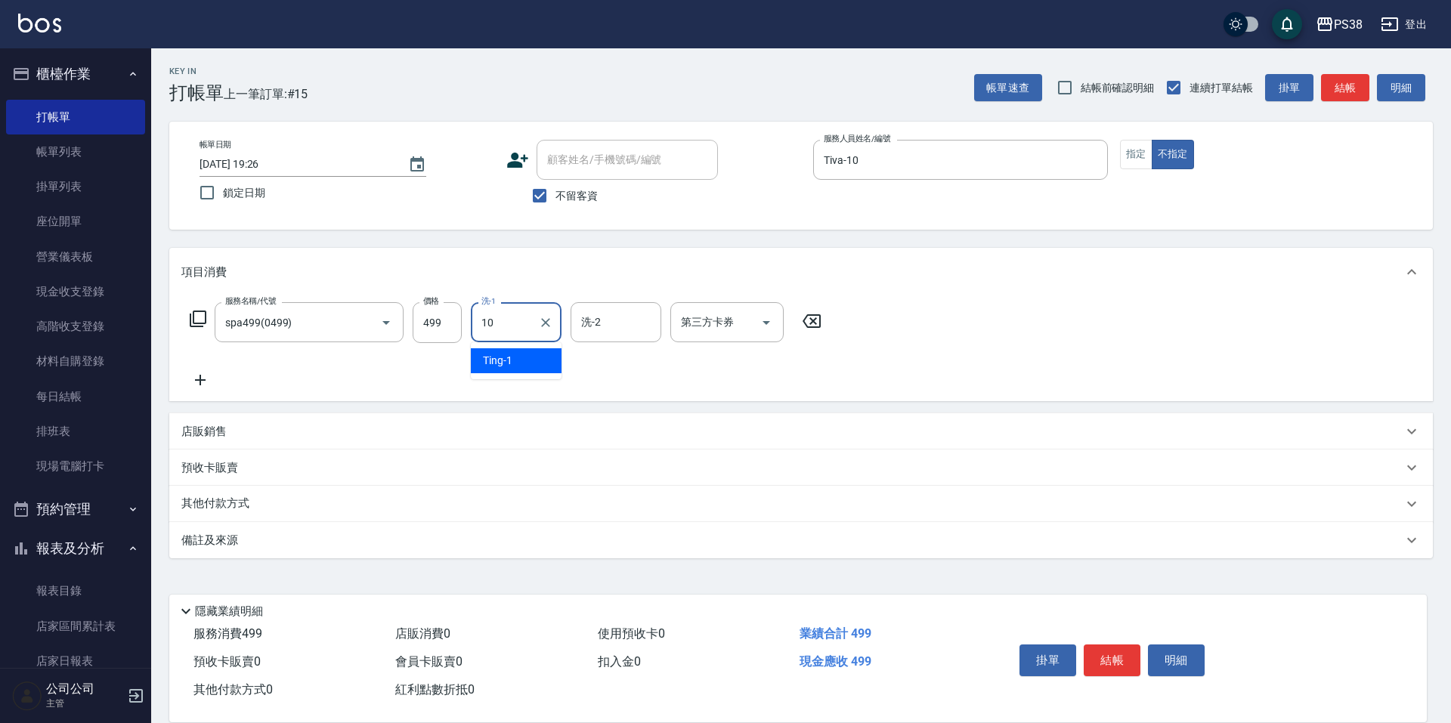
type input "Tiva-10"
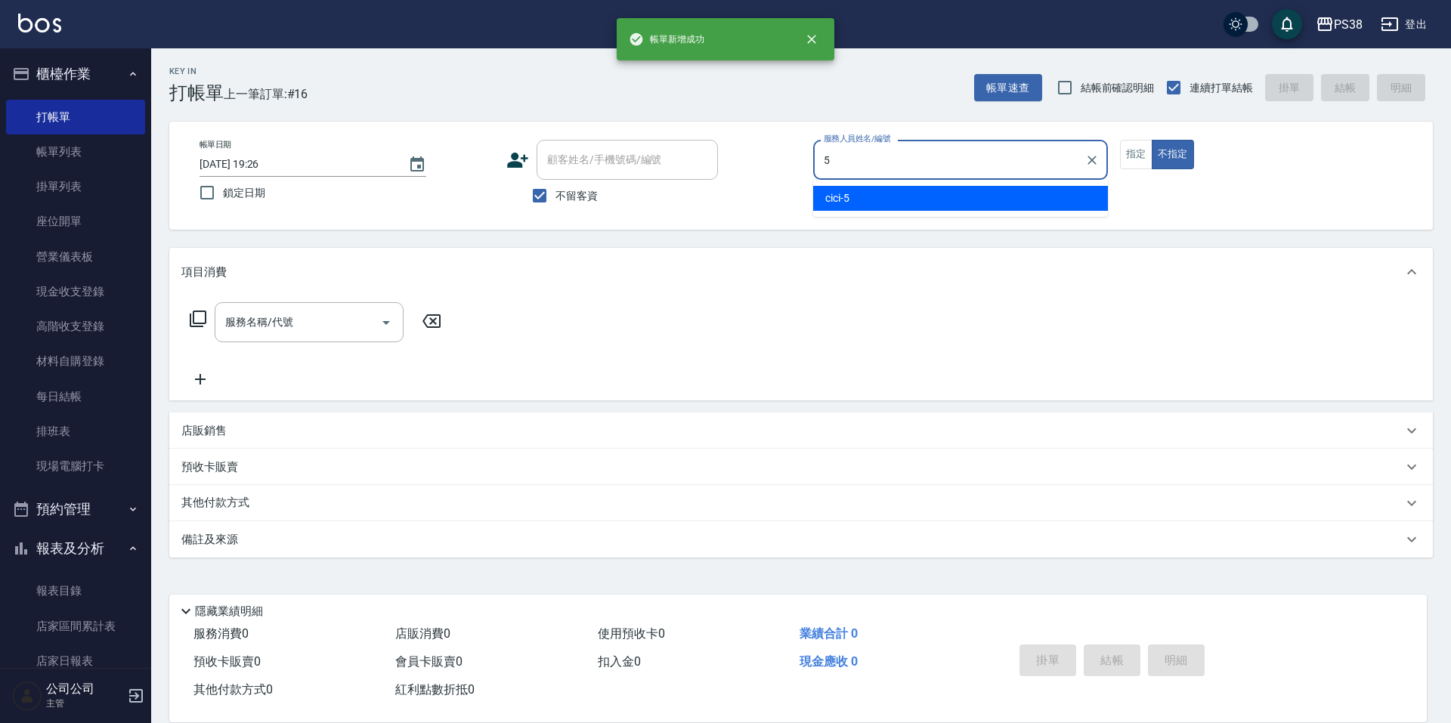
type input "cici-5"
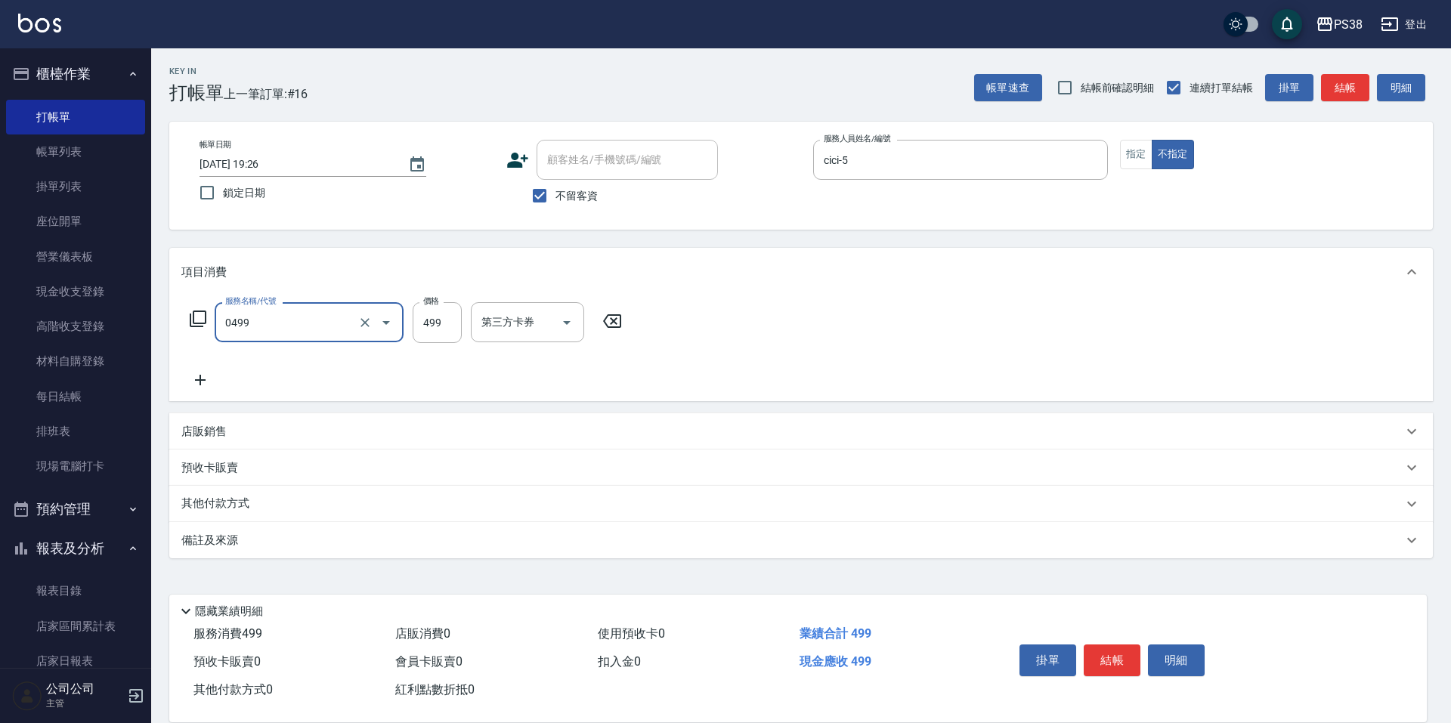
type input "spa499(0499)"
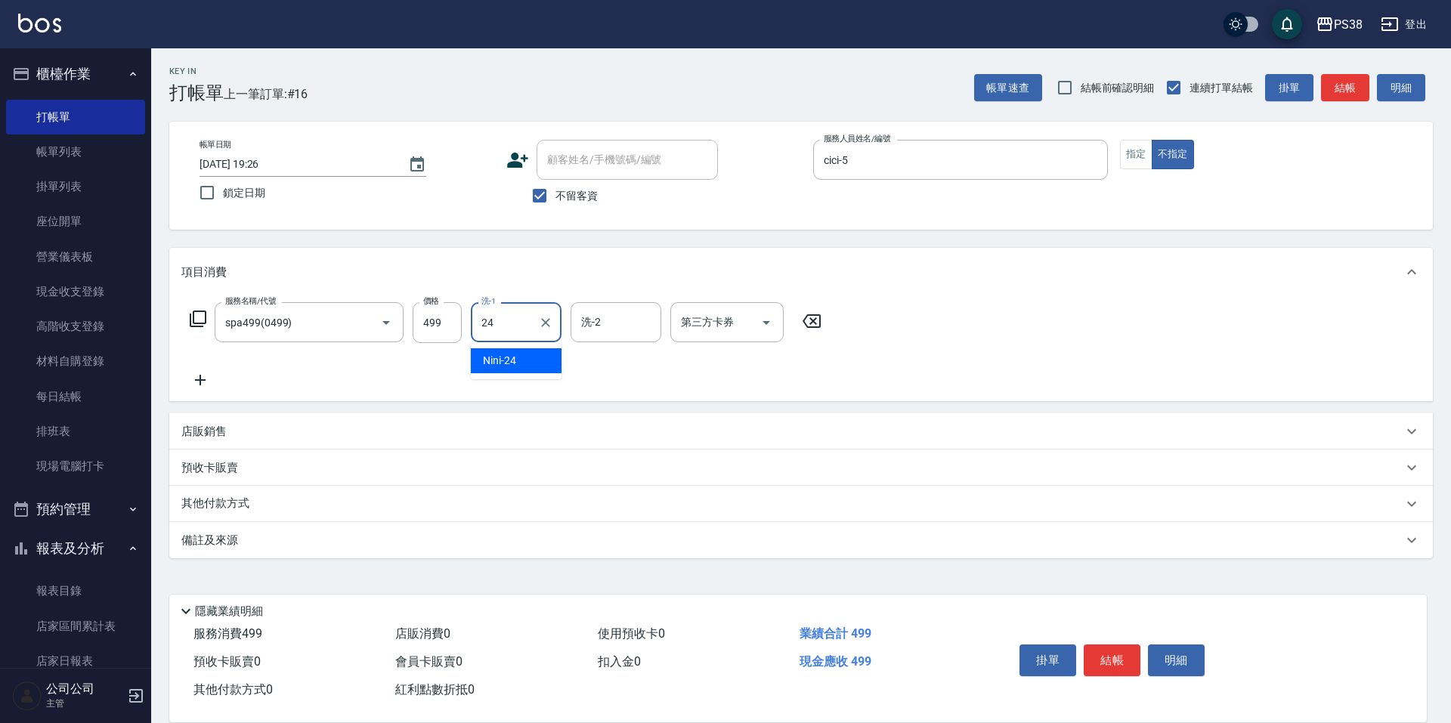
type input "Nini-24"
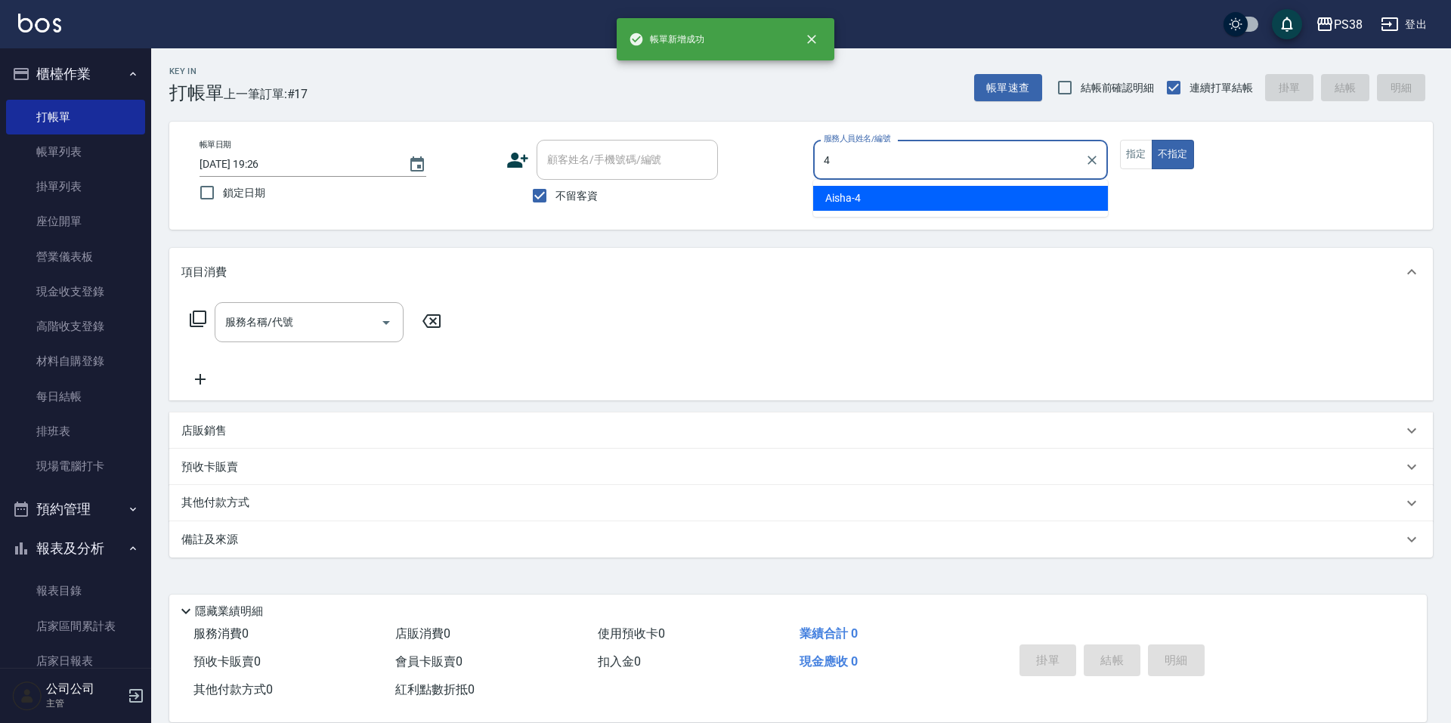
type input "Aisha-4"
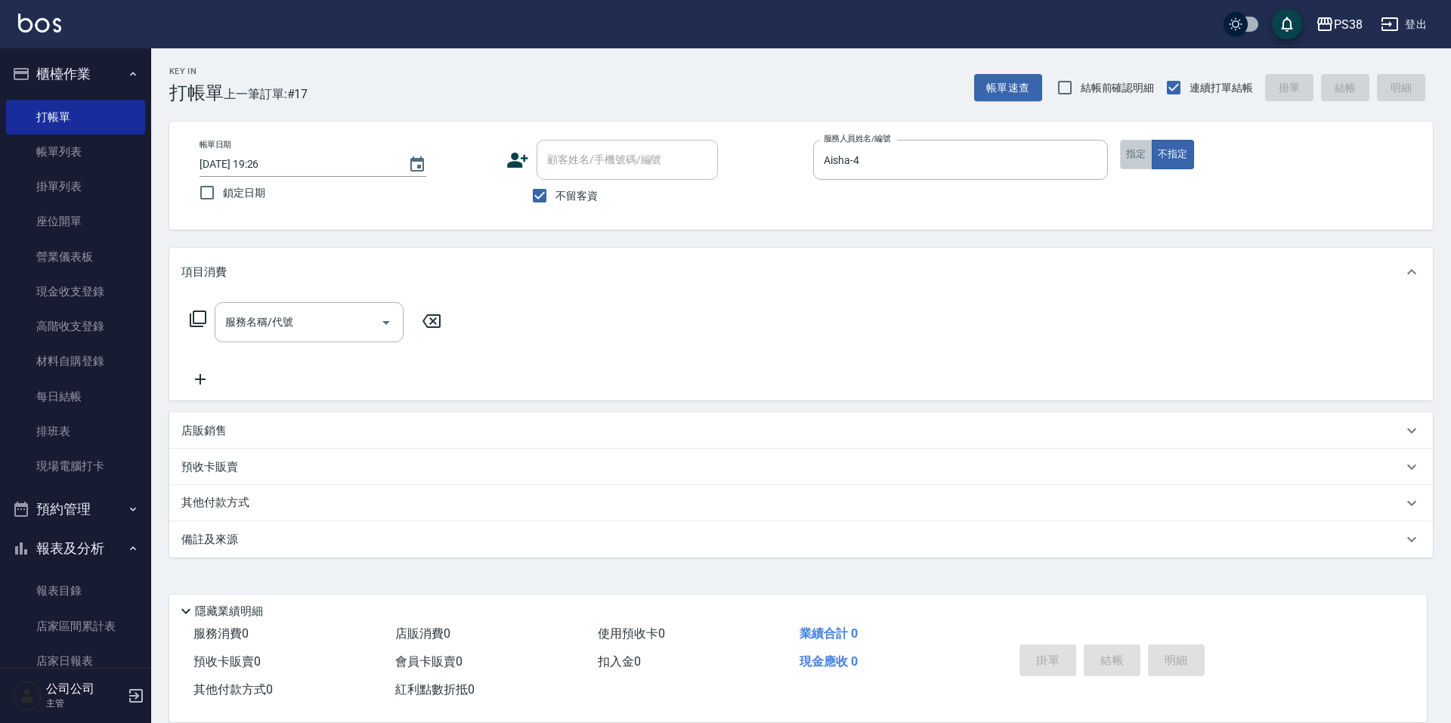
click at [1131, 156] on button "指定" at bounding box center [1136, 154] width 33 height 29
click at [241, 308] on div "服務名稱/代號" at bounding box center [309, 322] width 189 height 40
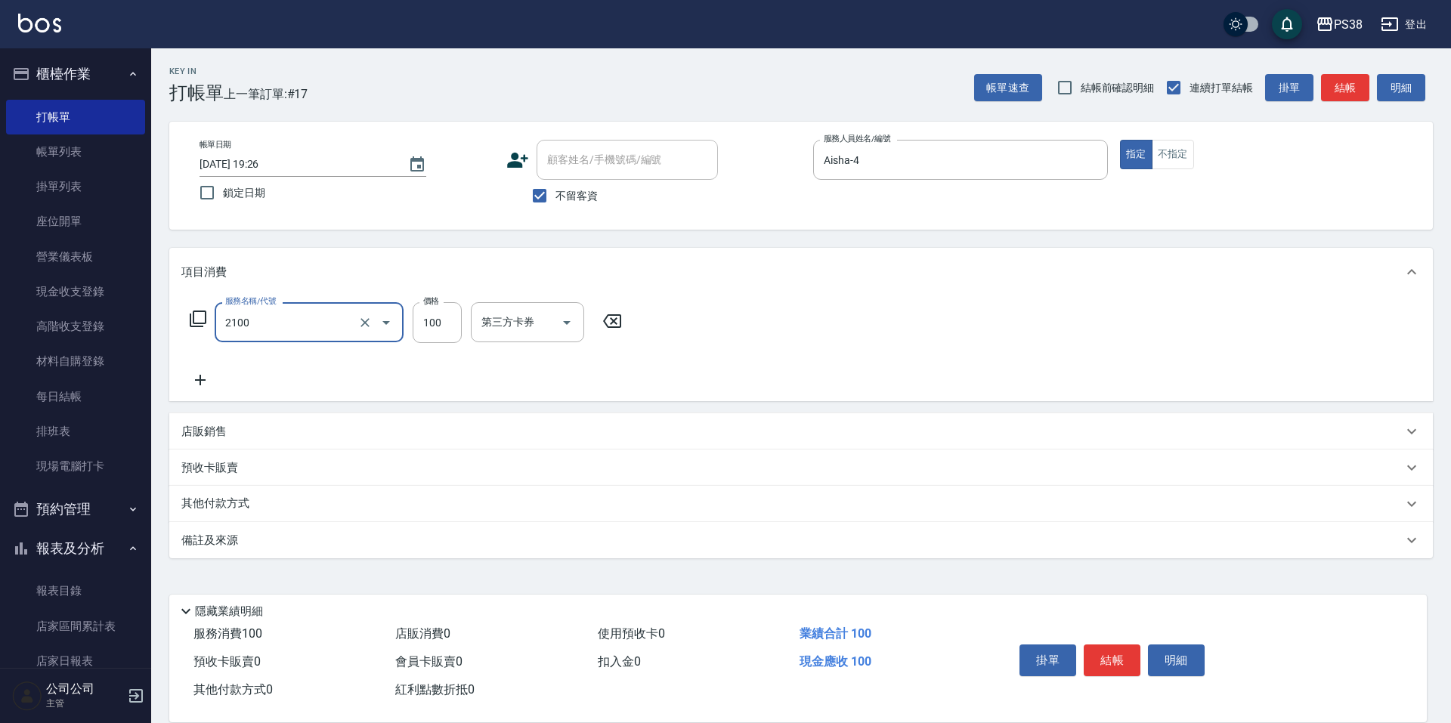
type input "剪髮與造型(任意金額)(2100)"
type input "350"
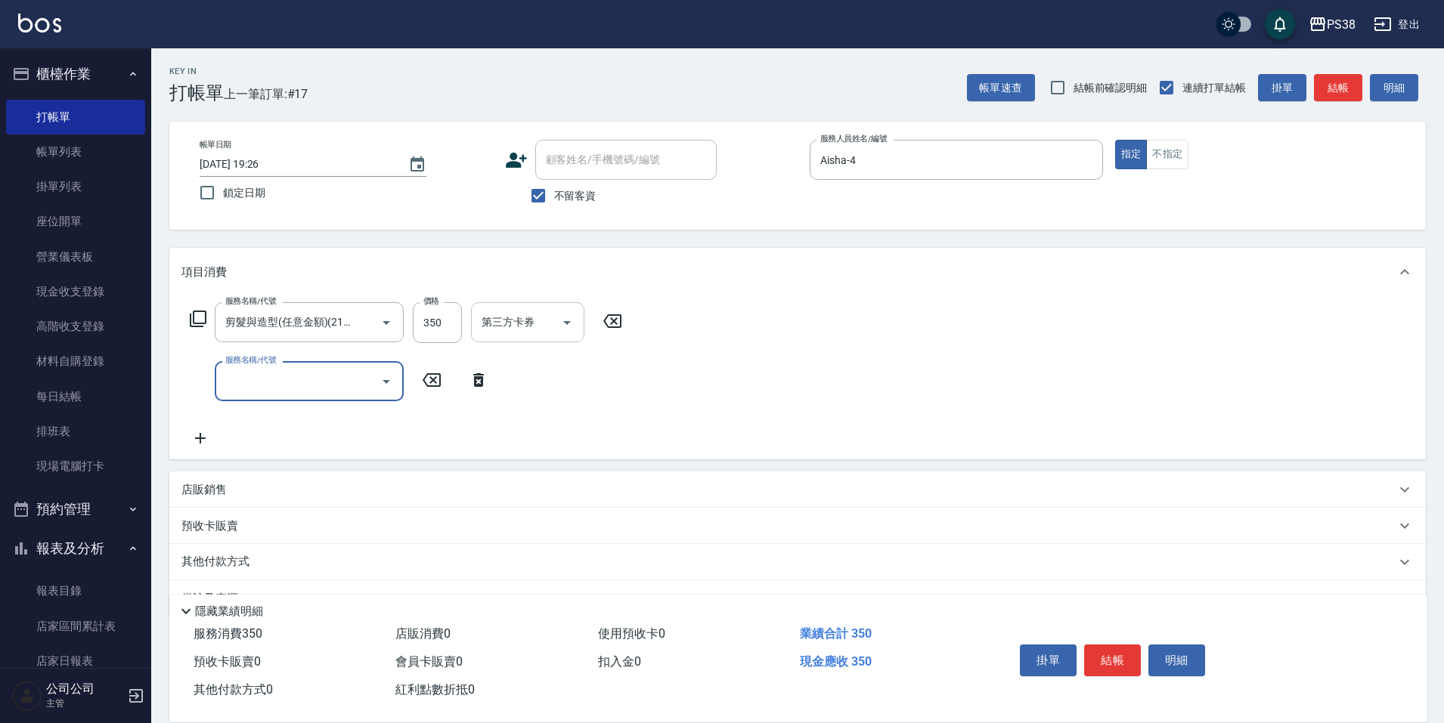
click at [541, 317] on input "第三方卡券" at bounding box center [516, 322] width 77 height 26
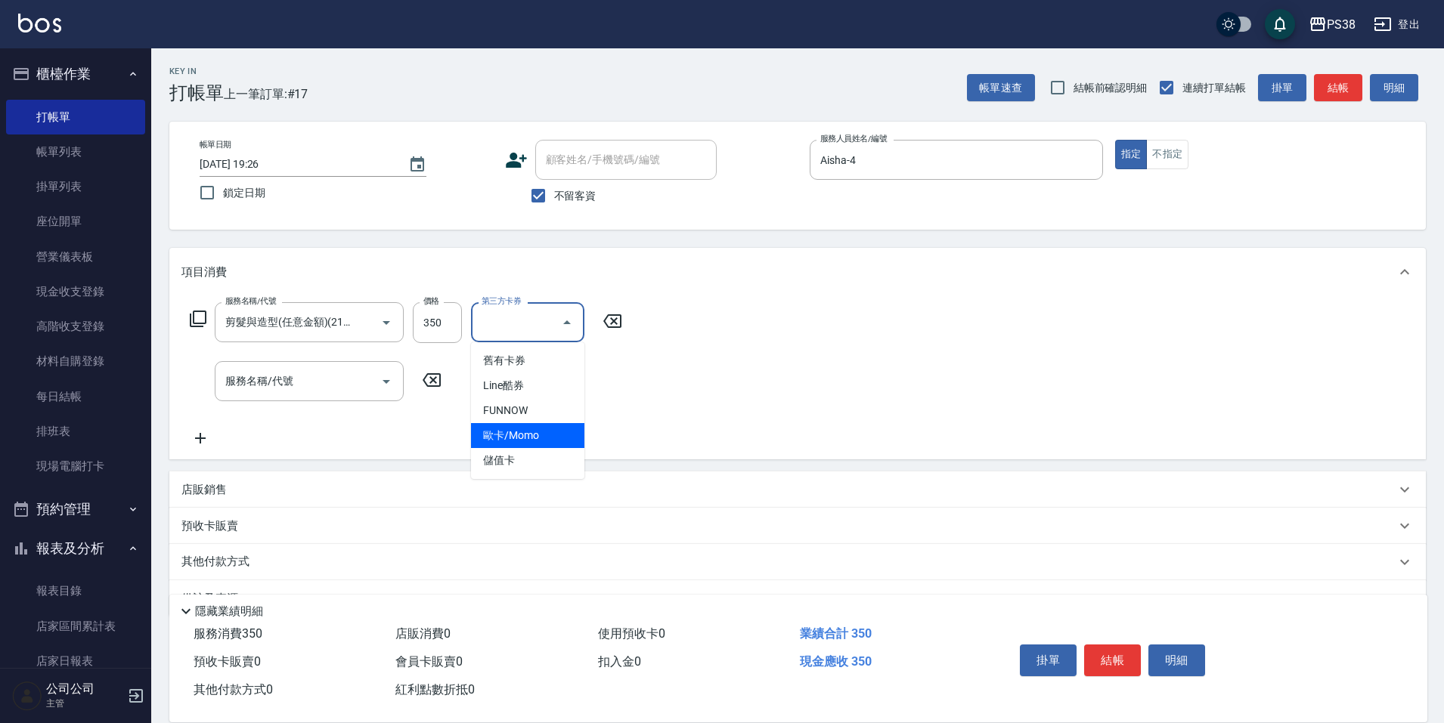
click at [527, 454] on span "儲值卡" at bounding box center [527, 460] width 113 height 25
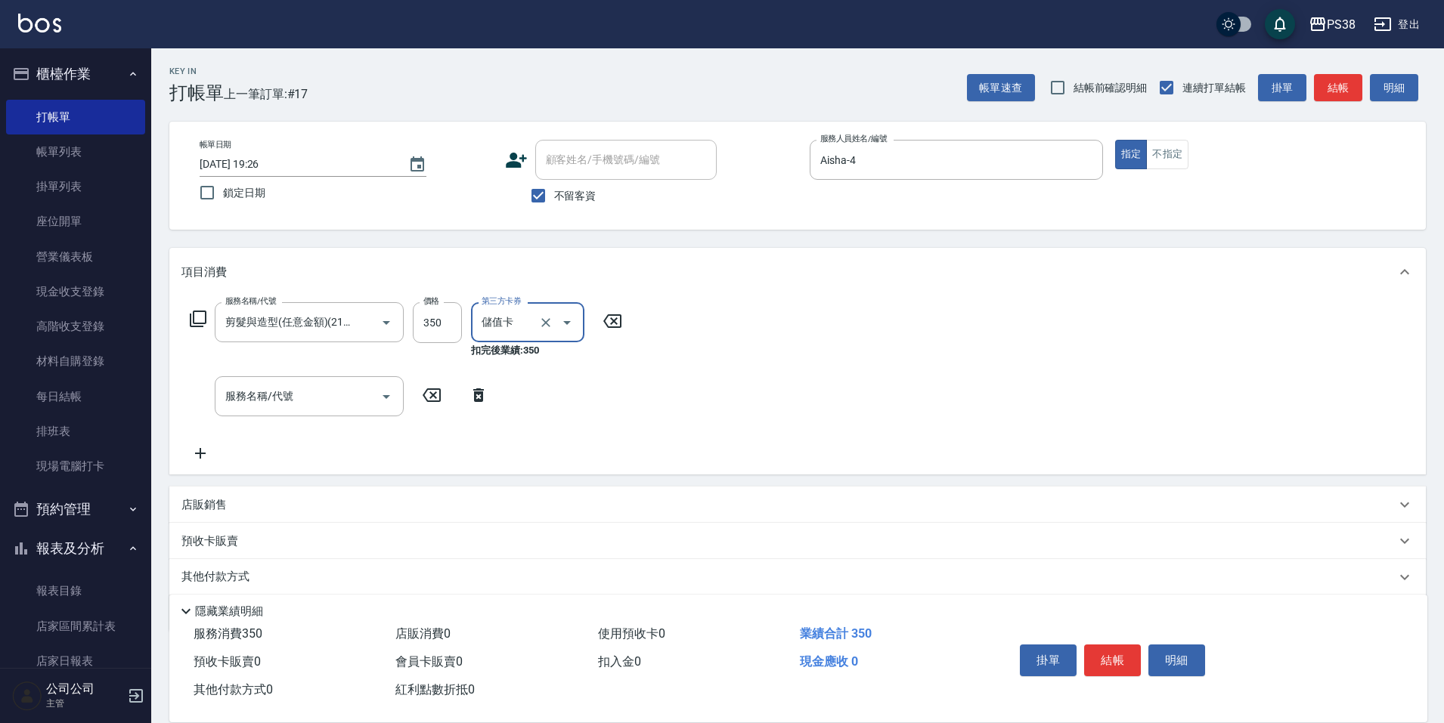
type input "儲值卡"
click at [714, 428] on div "服務名稱/代號 剪髮與造型(任意金額)(2100) 服務名稱/代號 價格 350 價格 第三方卡券 儲值卡 第三方卡券 扣完後業績: 350 服務名稱/代號 …" at bounding box center [797, 385] width 1256 height 178
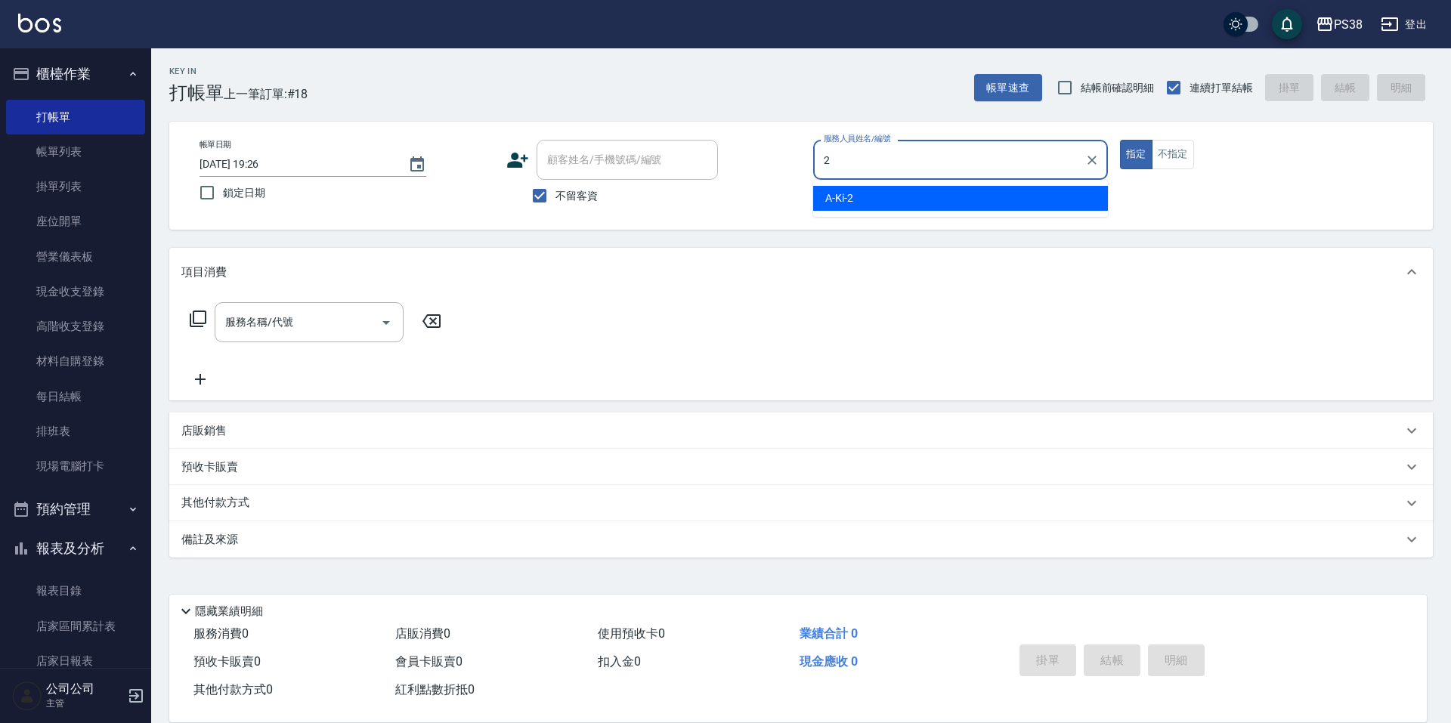
type input "A-Ki-2"
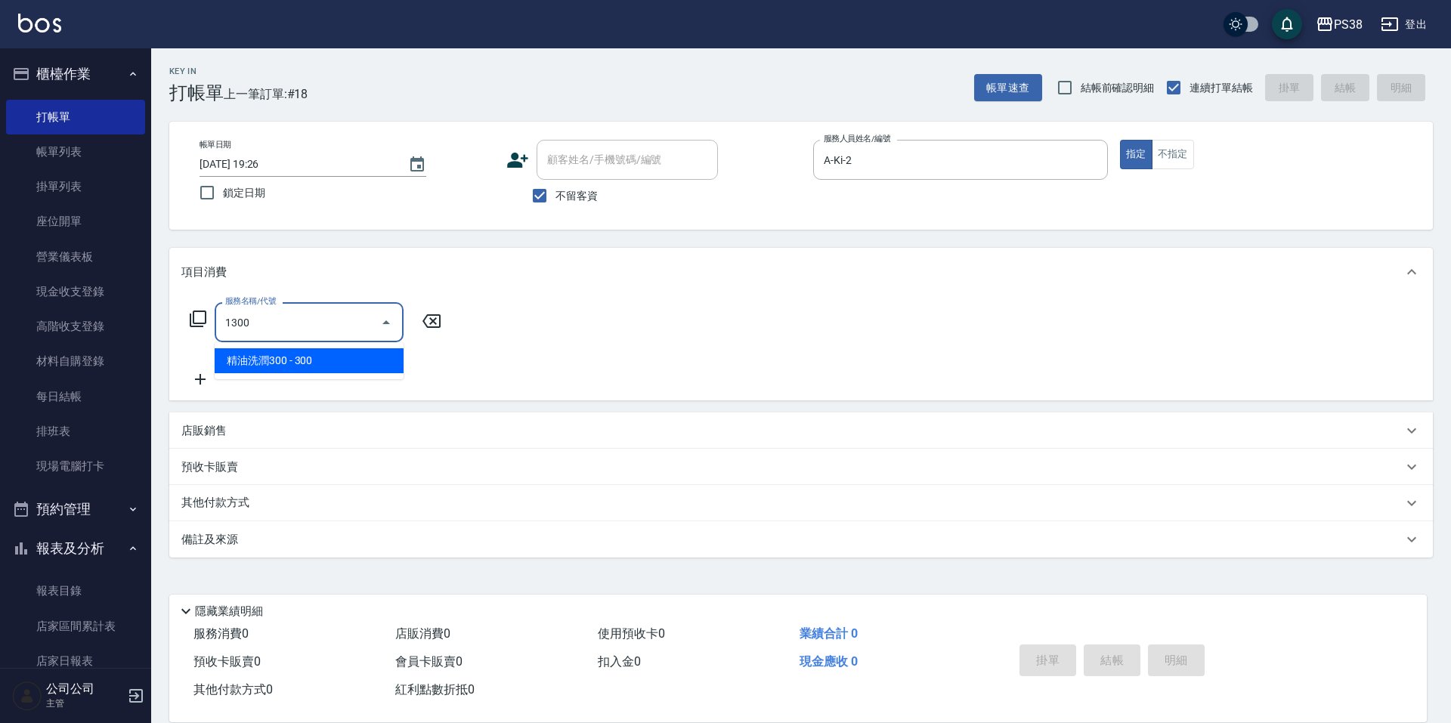
type input "精油洗潤300(1300)"
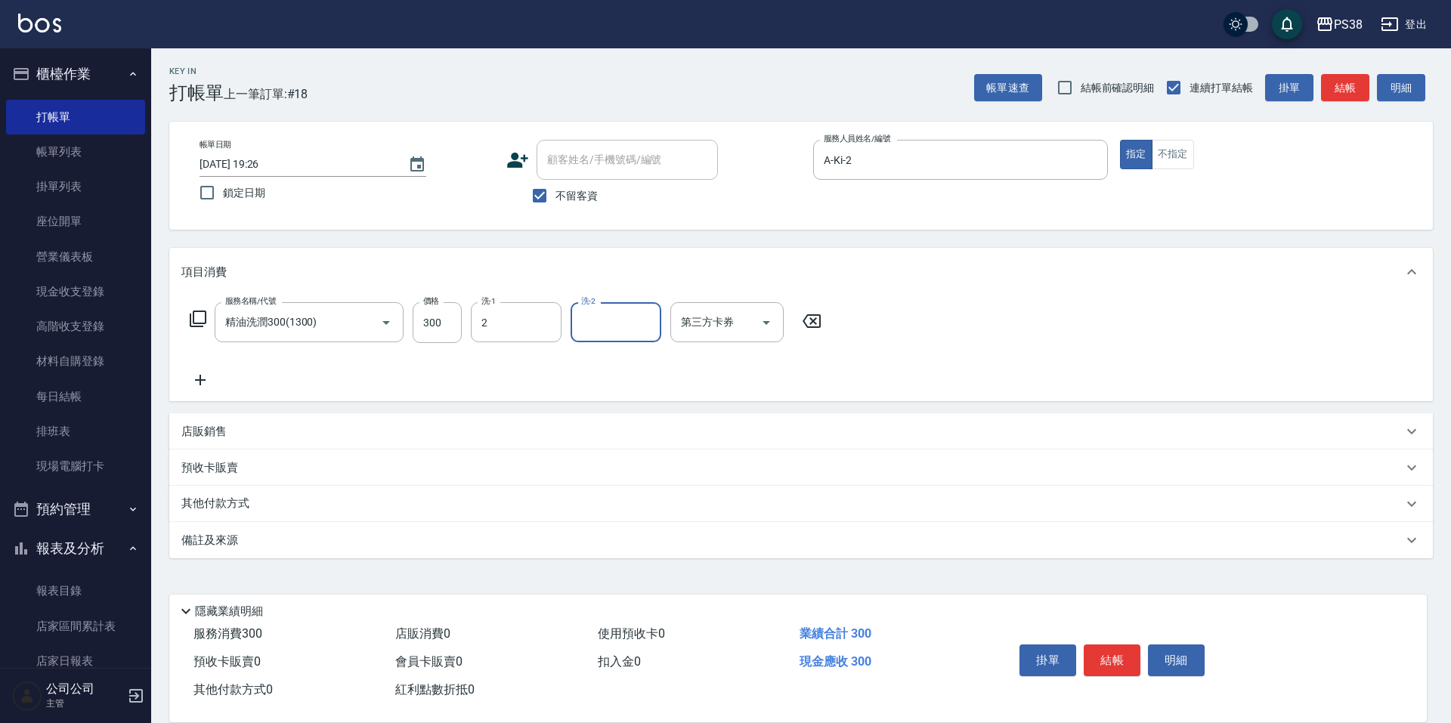
type input "A-Ki-2"
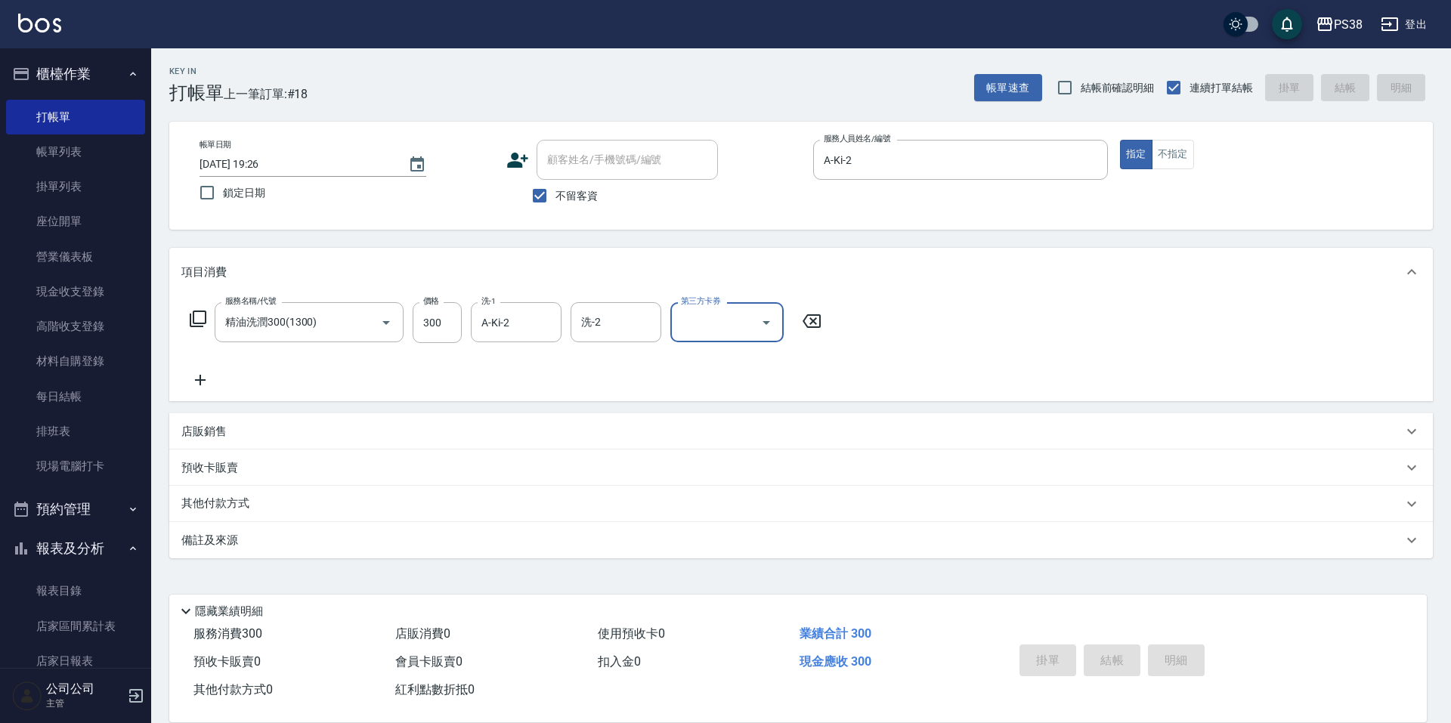
type input "[DATE] 19:27"
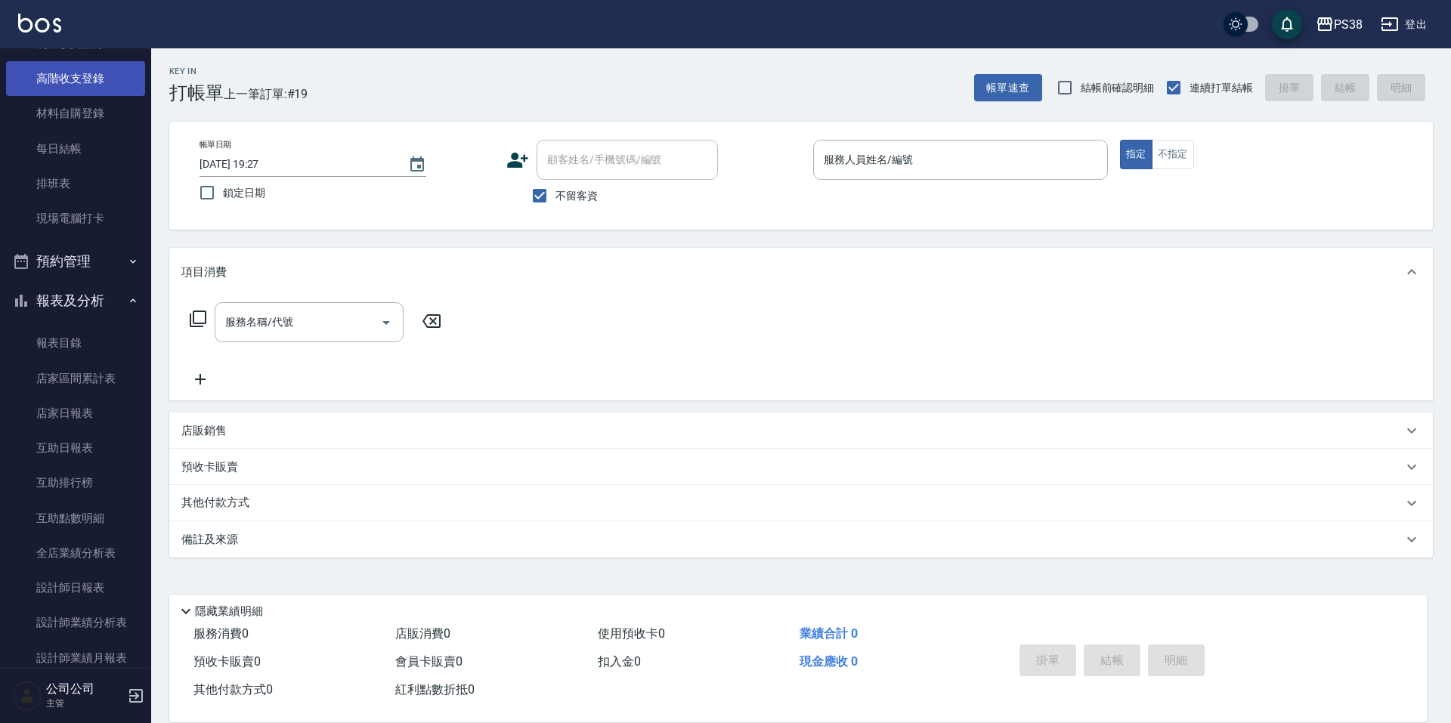
scroll to position [378, 0]
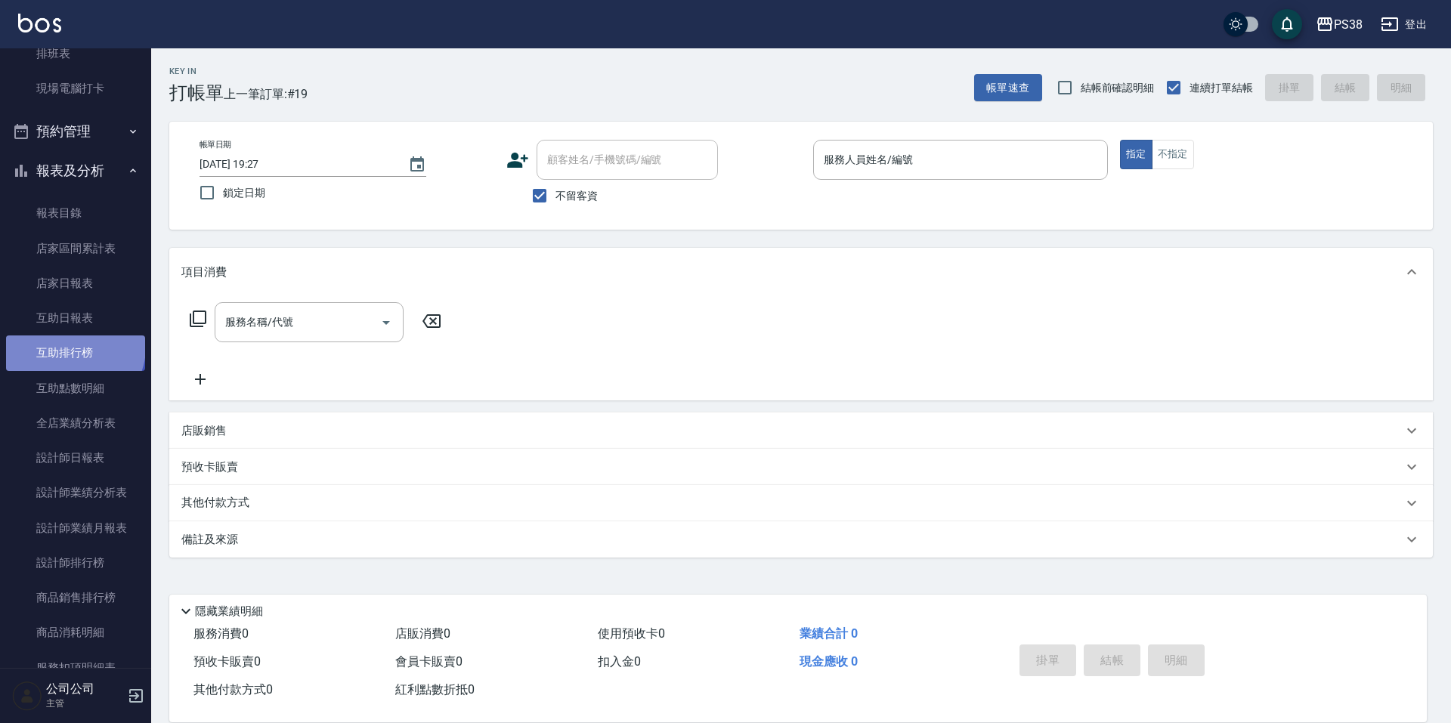
click at [73, 347] on link "互助排行榜" at bounding box center [75, 353] width 139 height 35
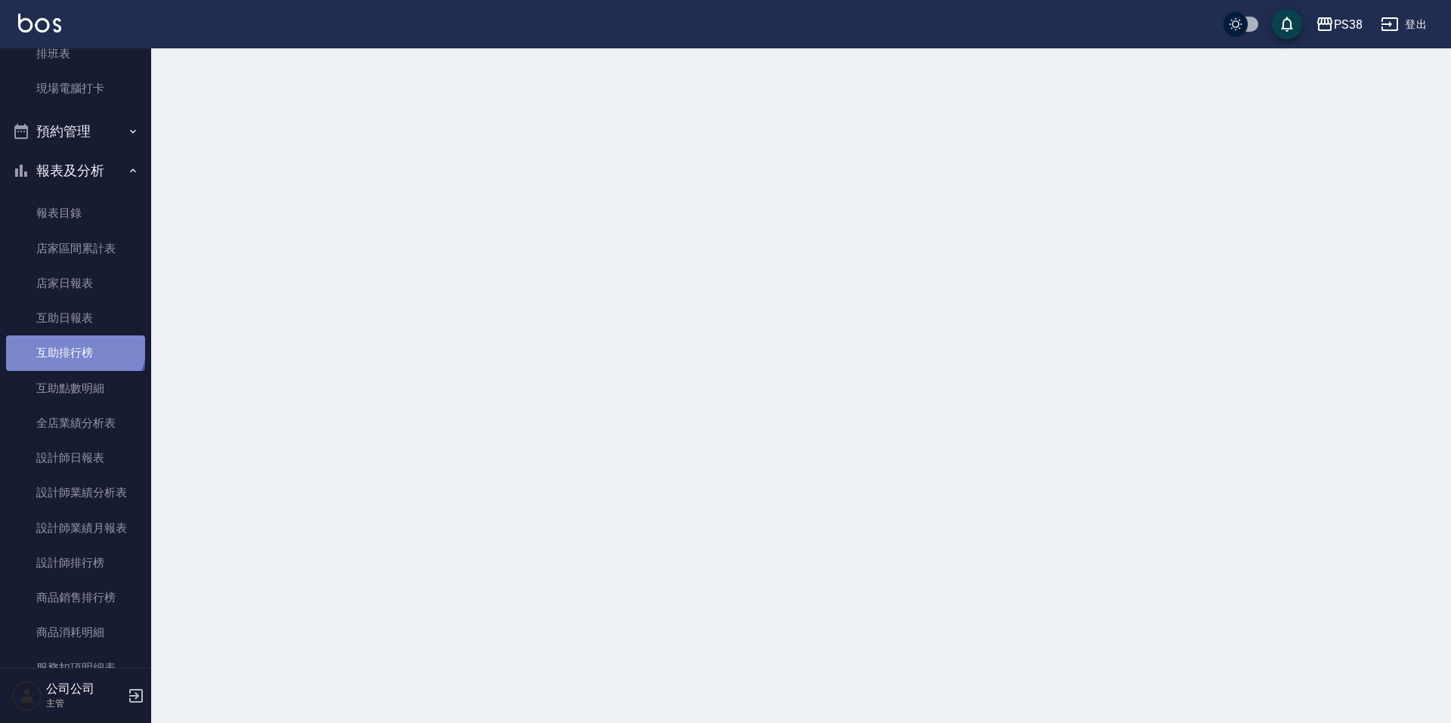
click at [73, 347] on link "互助排行榜" at bounding box center [75, 353] width 139 height 35
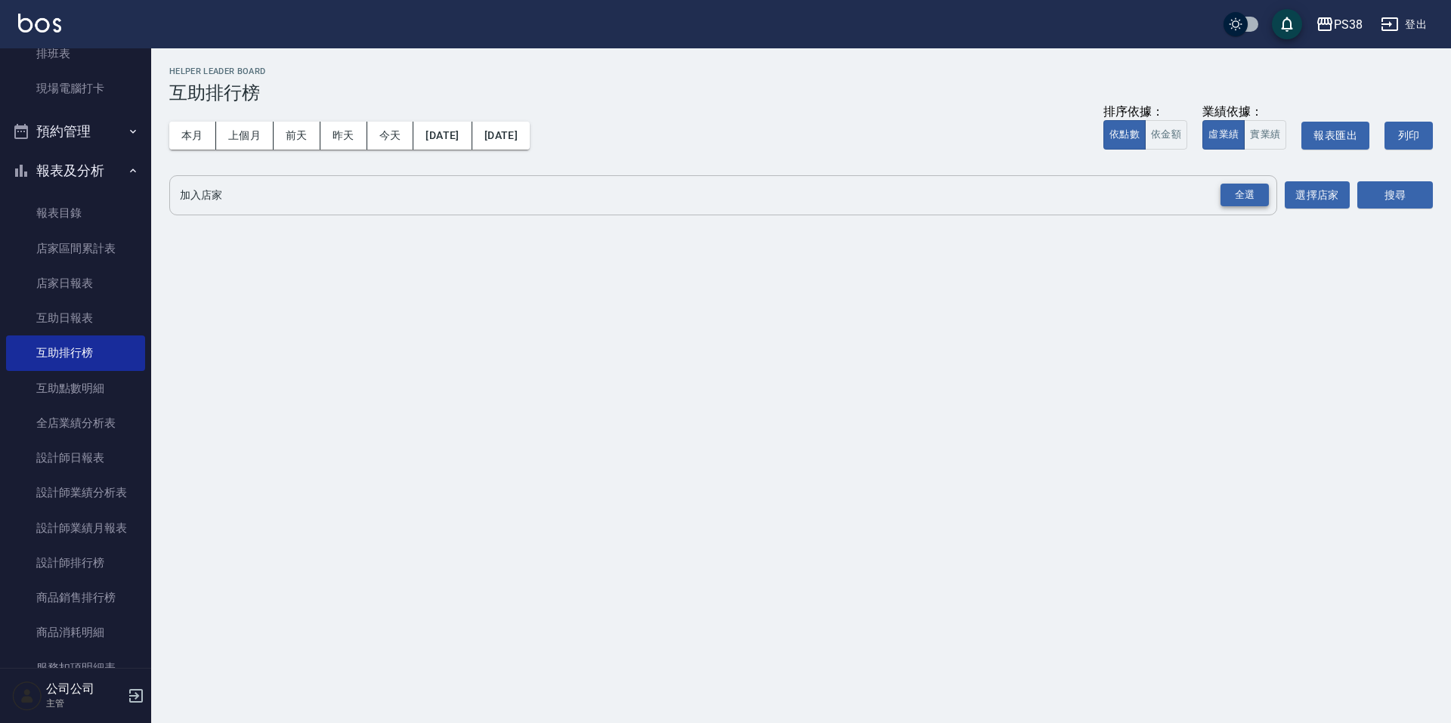
click at [1258, 202] on div "全選" at bounding box center [1245, 195] width 48 height 23
click at [1380, 190] on button "搜尋" at bounding box center [1396, 196] width 76 height 28
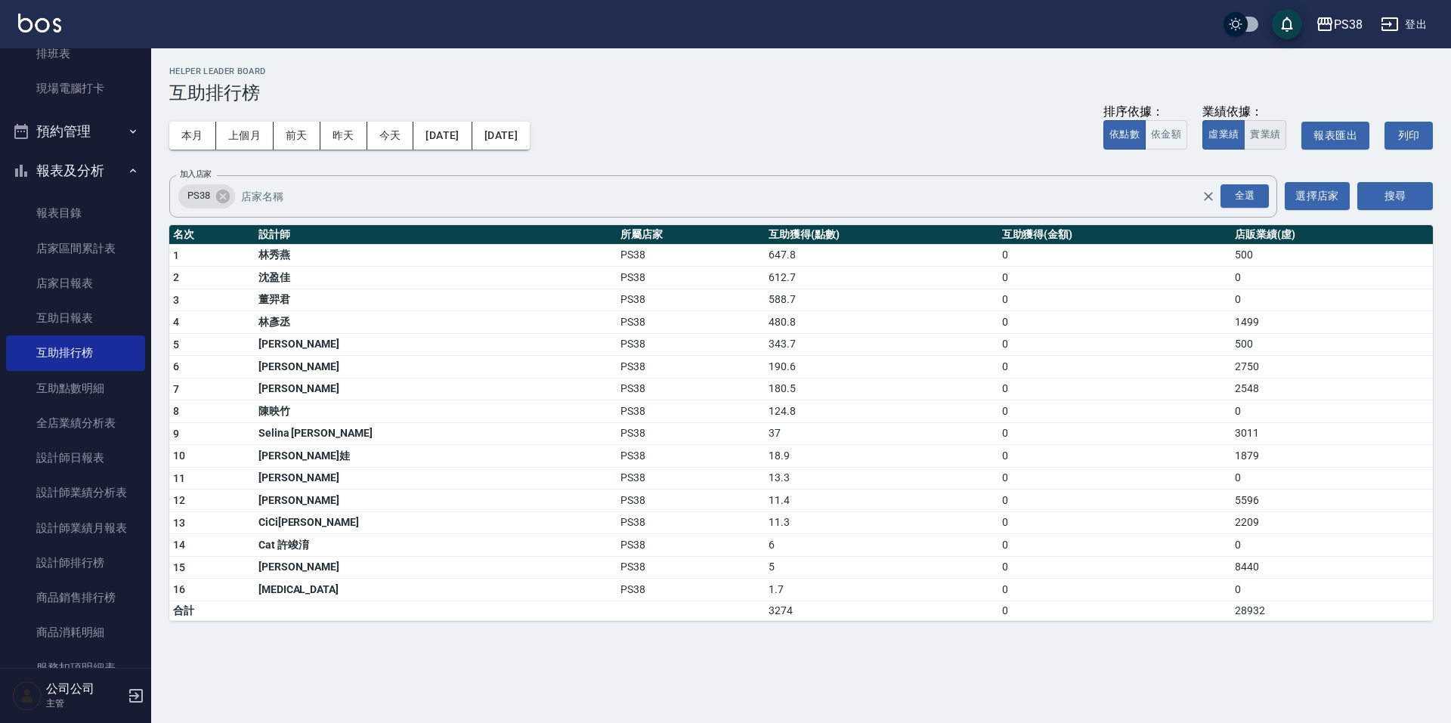
click at [1271, 135] on button "實業績" at bounding box center [1265, 134] width 42 height 29
click at [1395, 195] on button "搜尋" at bounding box center [1396, 196] width 76 height 28
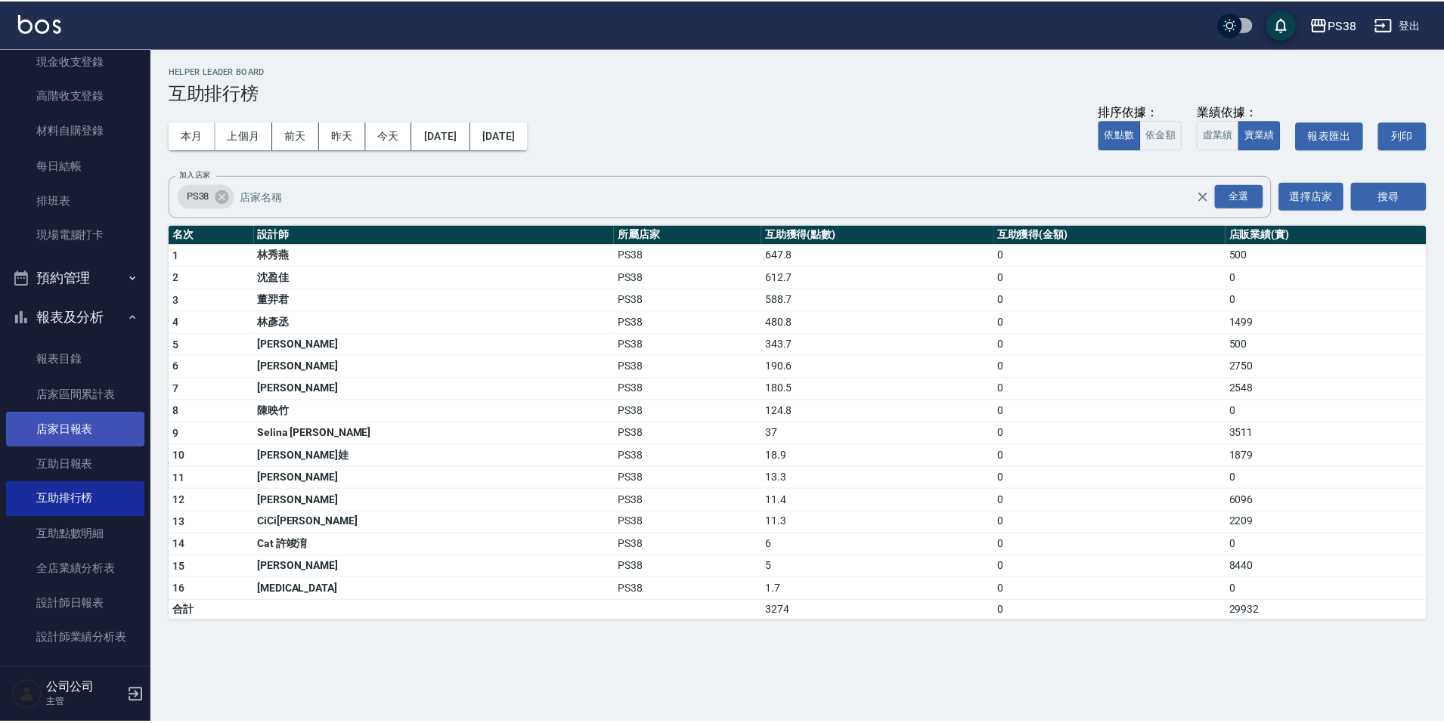
scroll to position [227, 0]
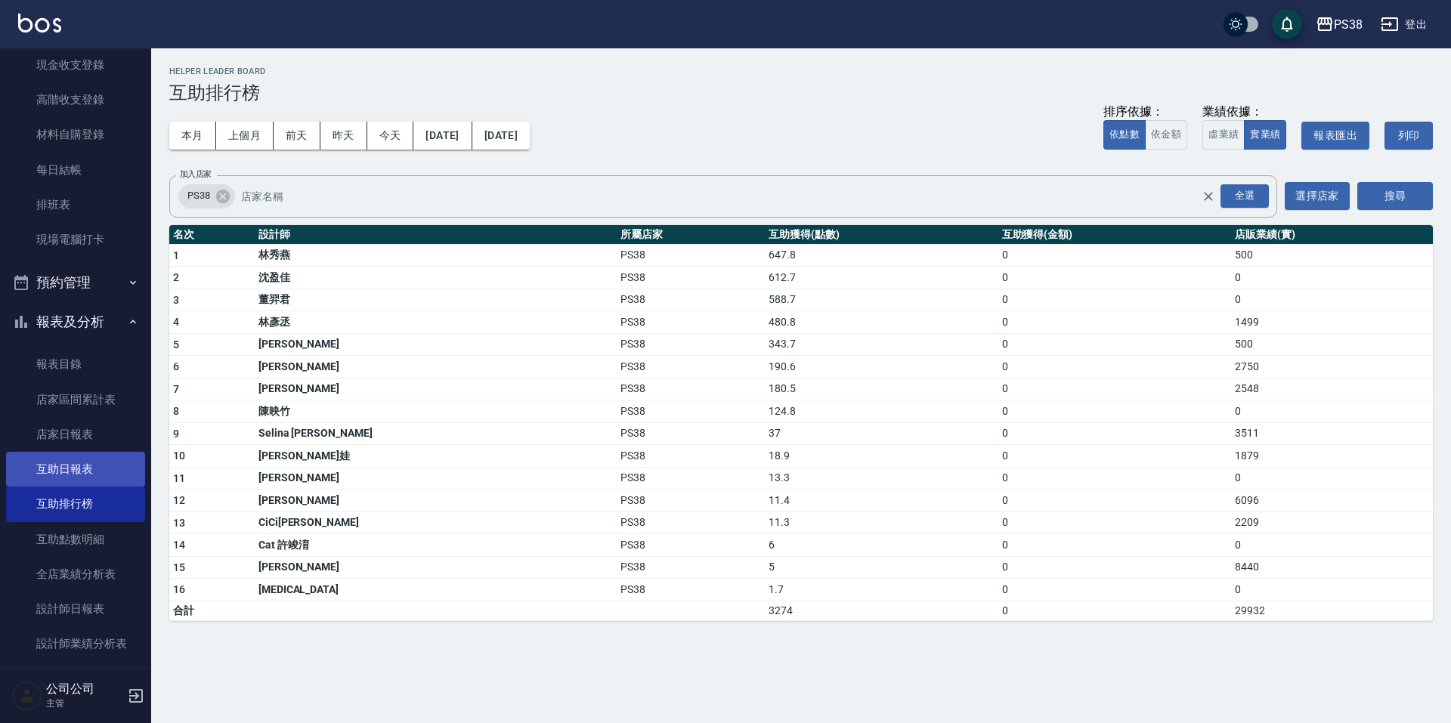
click at [65, 467] on link "互助日報表" at bounding box center [75, 469] width 139 height 35
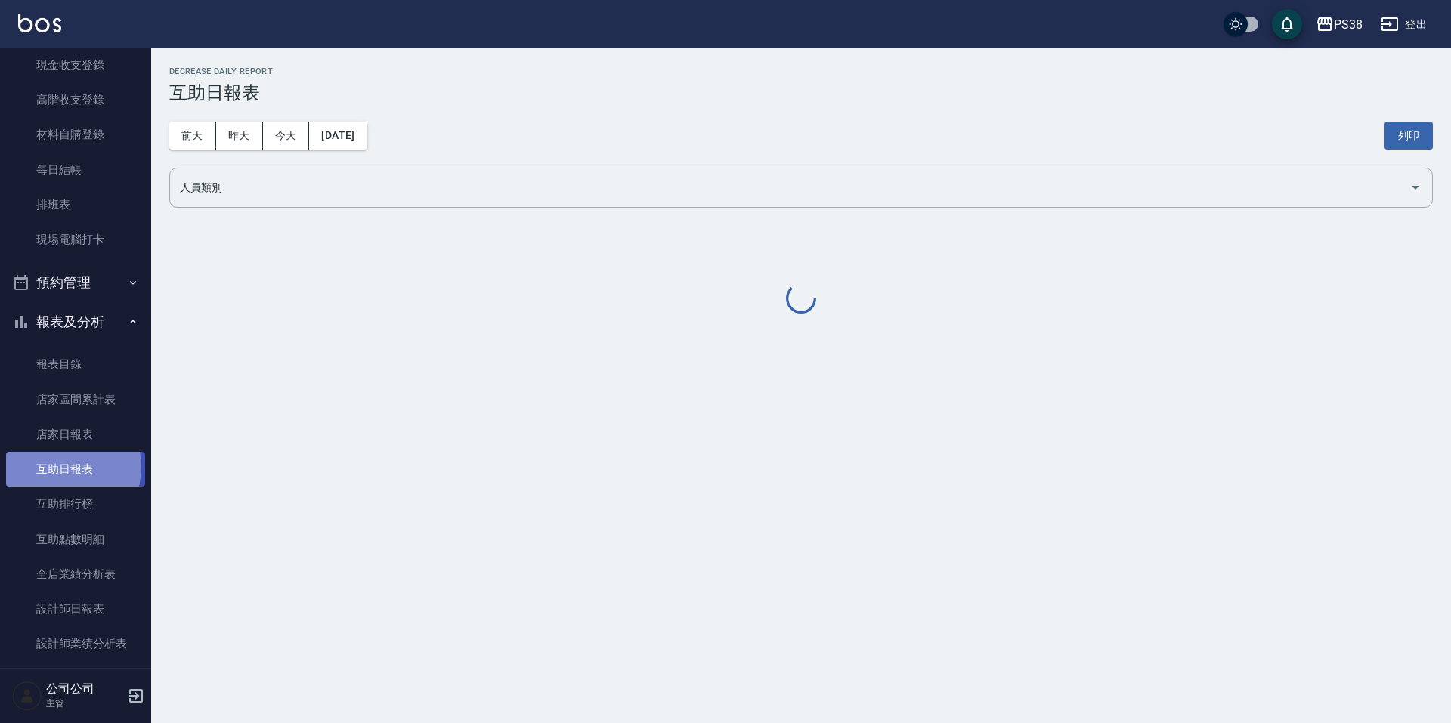
click at [65, 467] on link "互助日報表" at bounding box center [75, 469] width 139 height 35
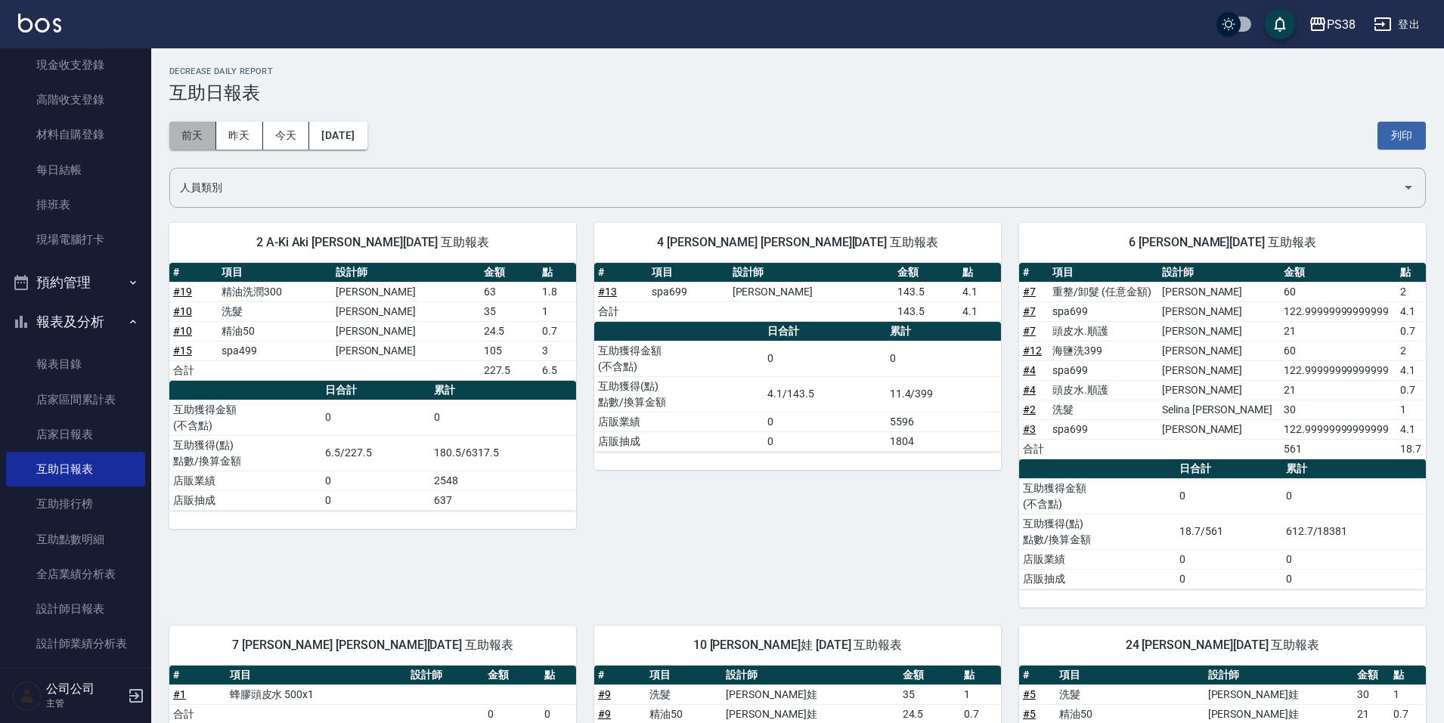
click at [201, 137] on button "前天" at bounding box center [192, 136] width 47 height 28
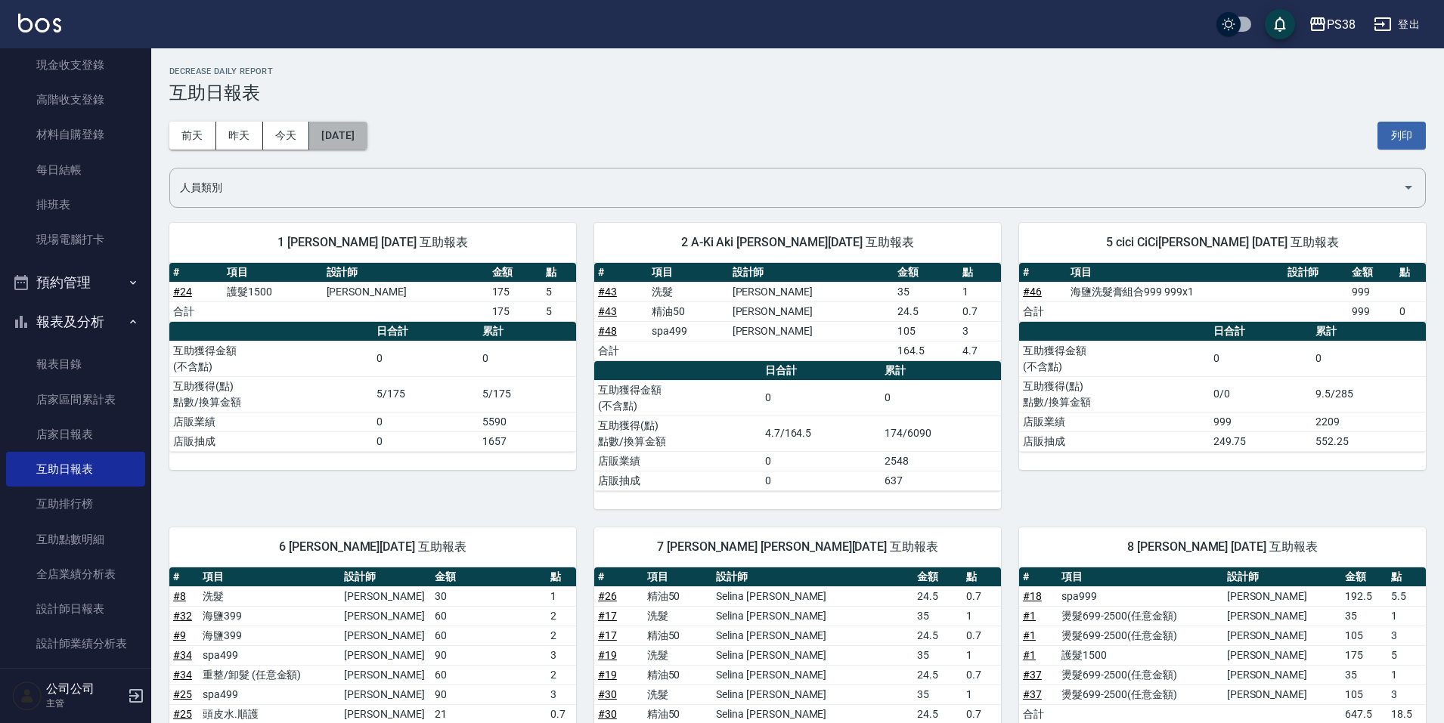
click at [352, 141] on button "[DATE]" at bounding box center [337, 136] width 57 height 28
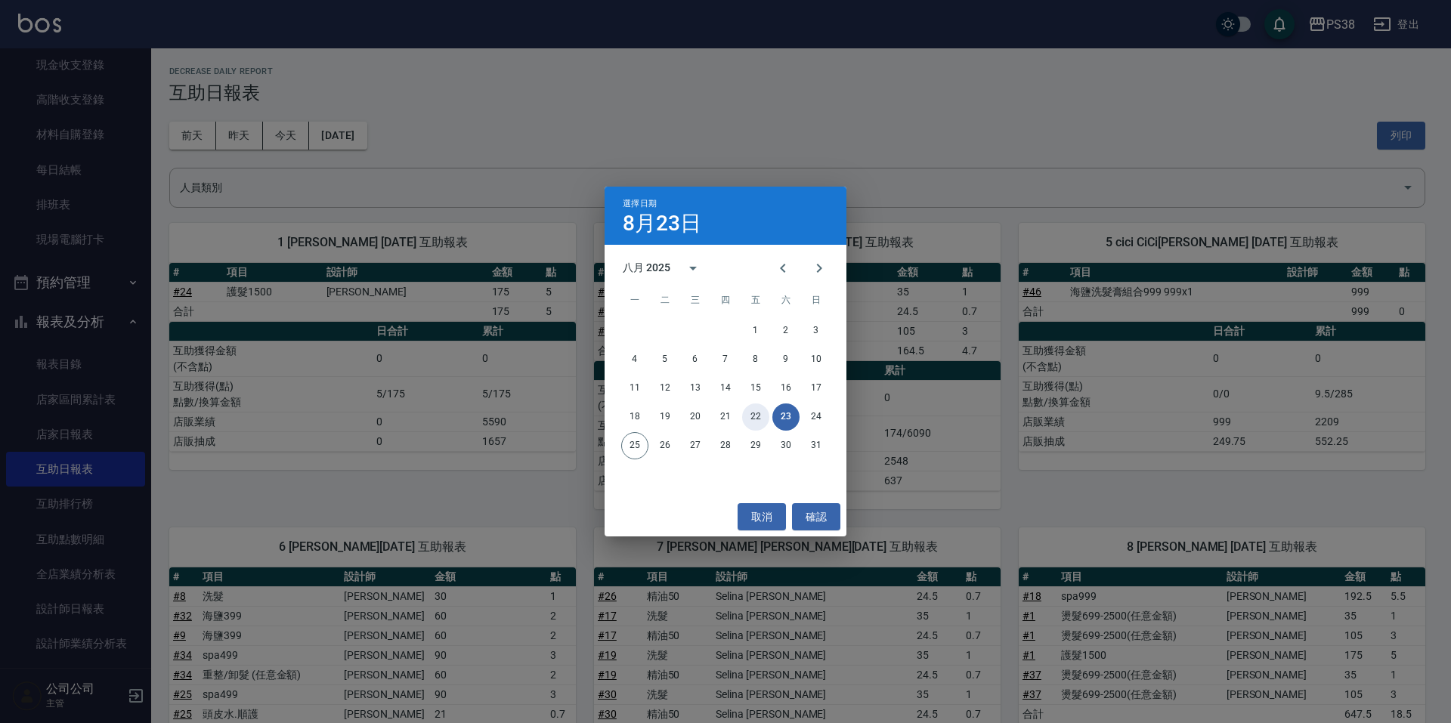
click at [754, 414] on button "22" at bounding box center [755, 417] width 27 height 27
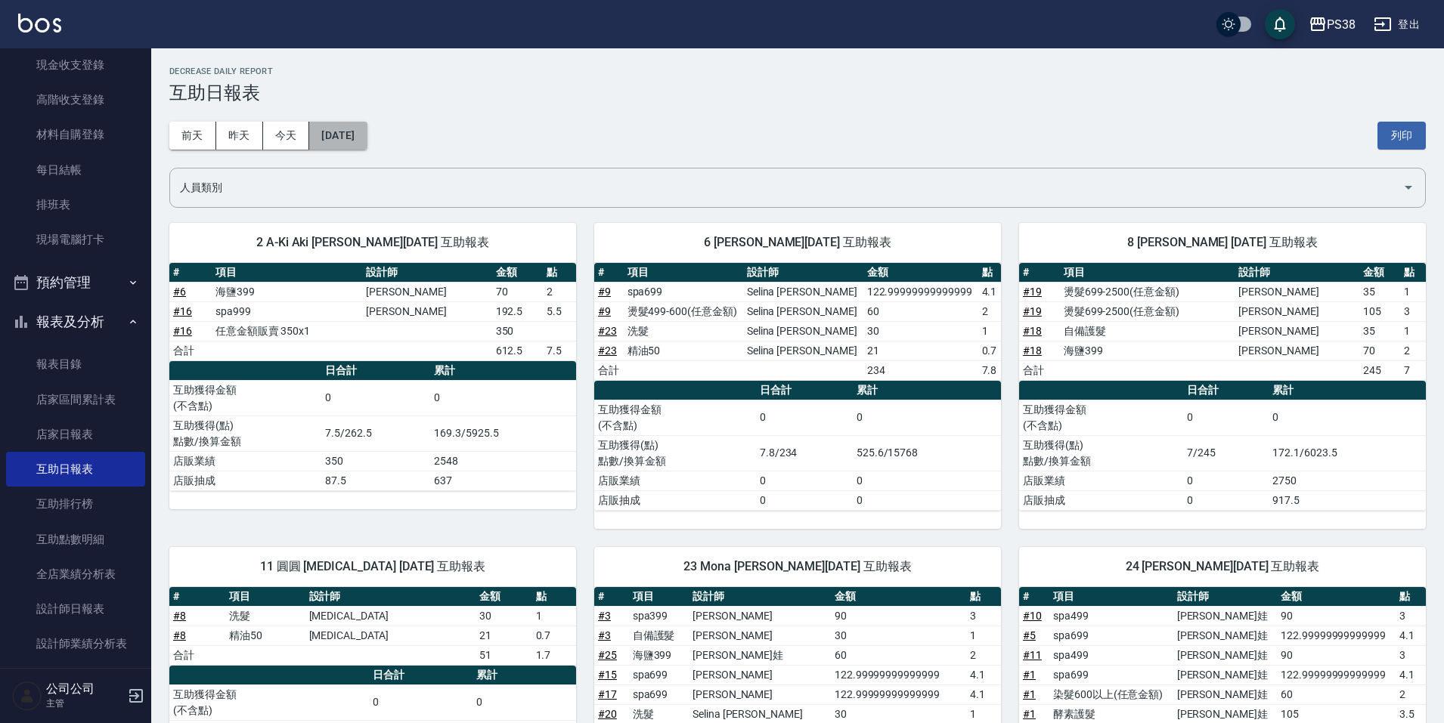
click at [336, 138] on button "[DATE]" at bounding box center [337, 136] width 57 height 28
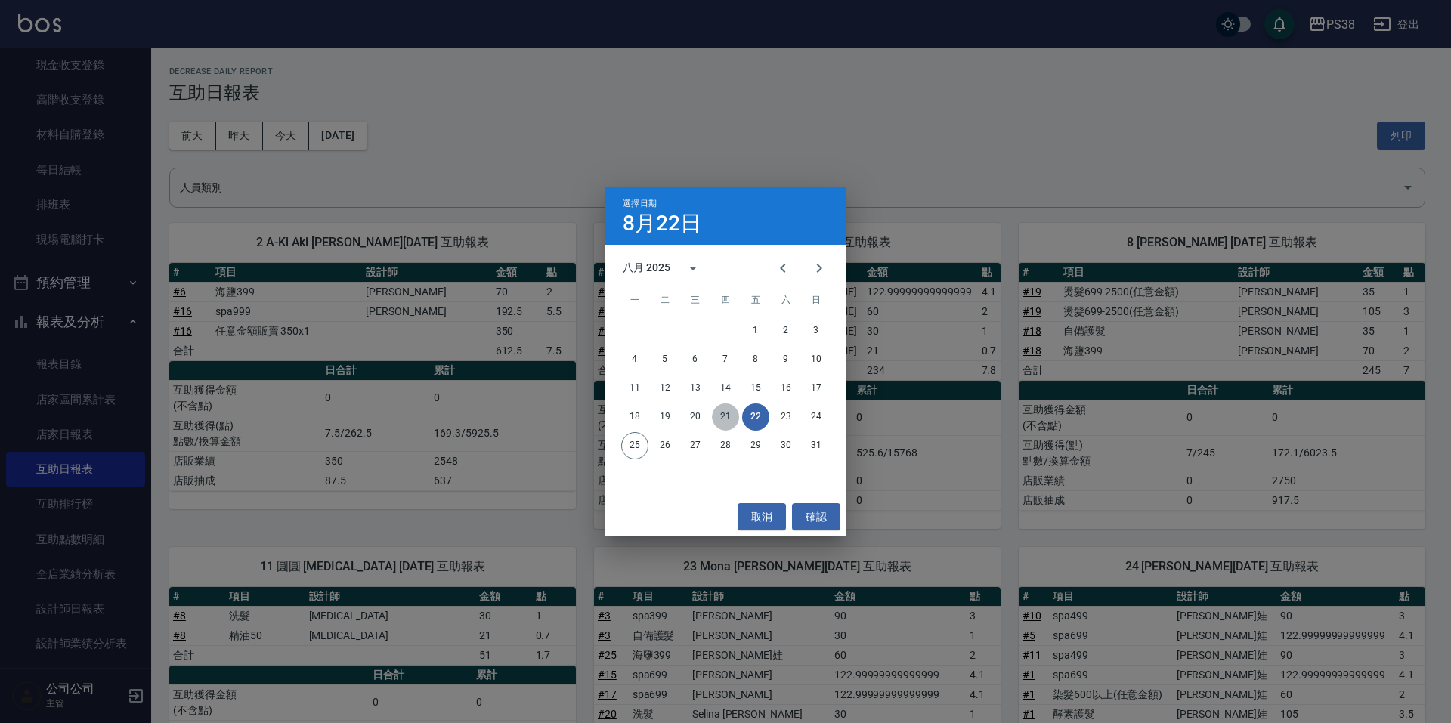
click at [732, 419] on button "21" at bounding box center [725, 417] width 27 height 27
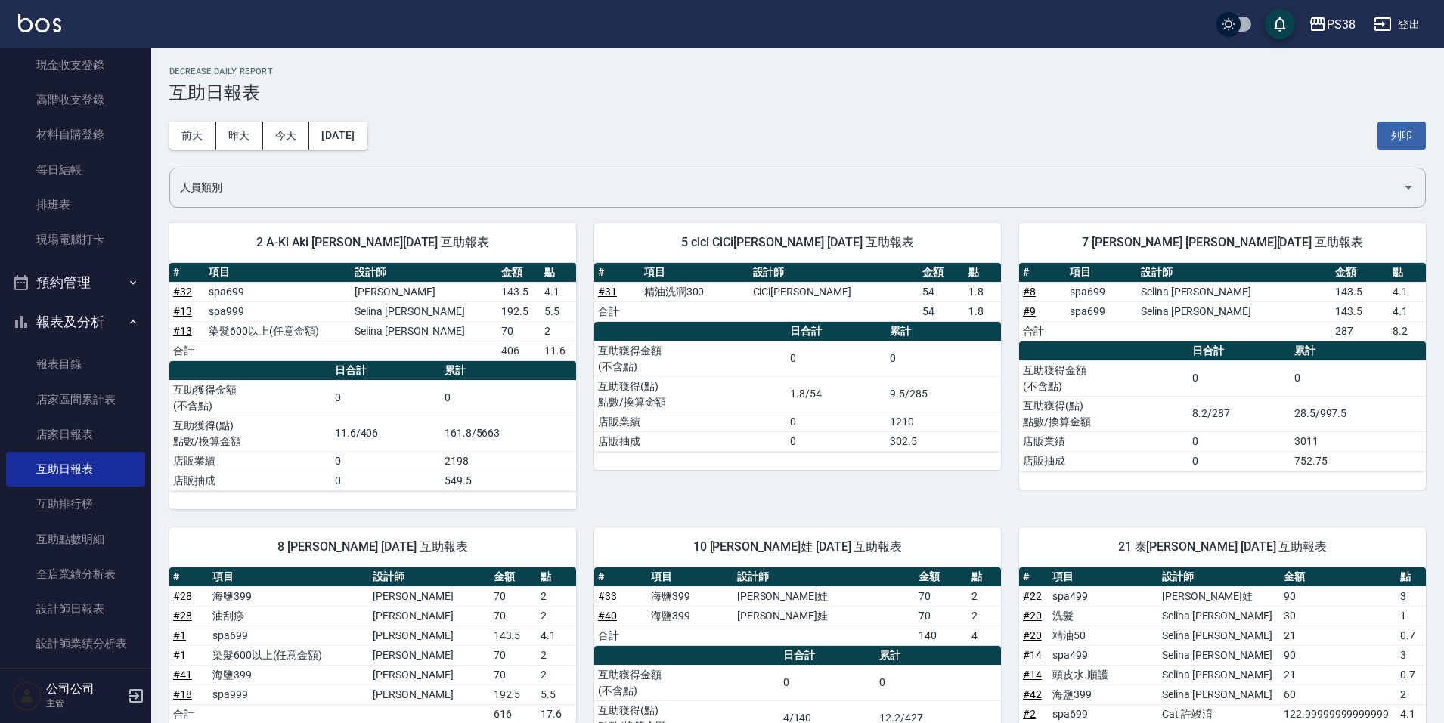
click at [363, 121] on div "[DATE] [DATE] [DATE] [DATE] 列印" at bounding box center [797, 136] width 1256 height 64
click at [367, 137] on button "[DATE]" at bounding box center [337, 136] width 57 height 28
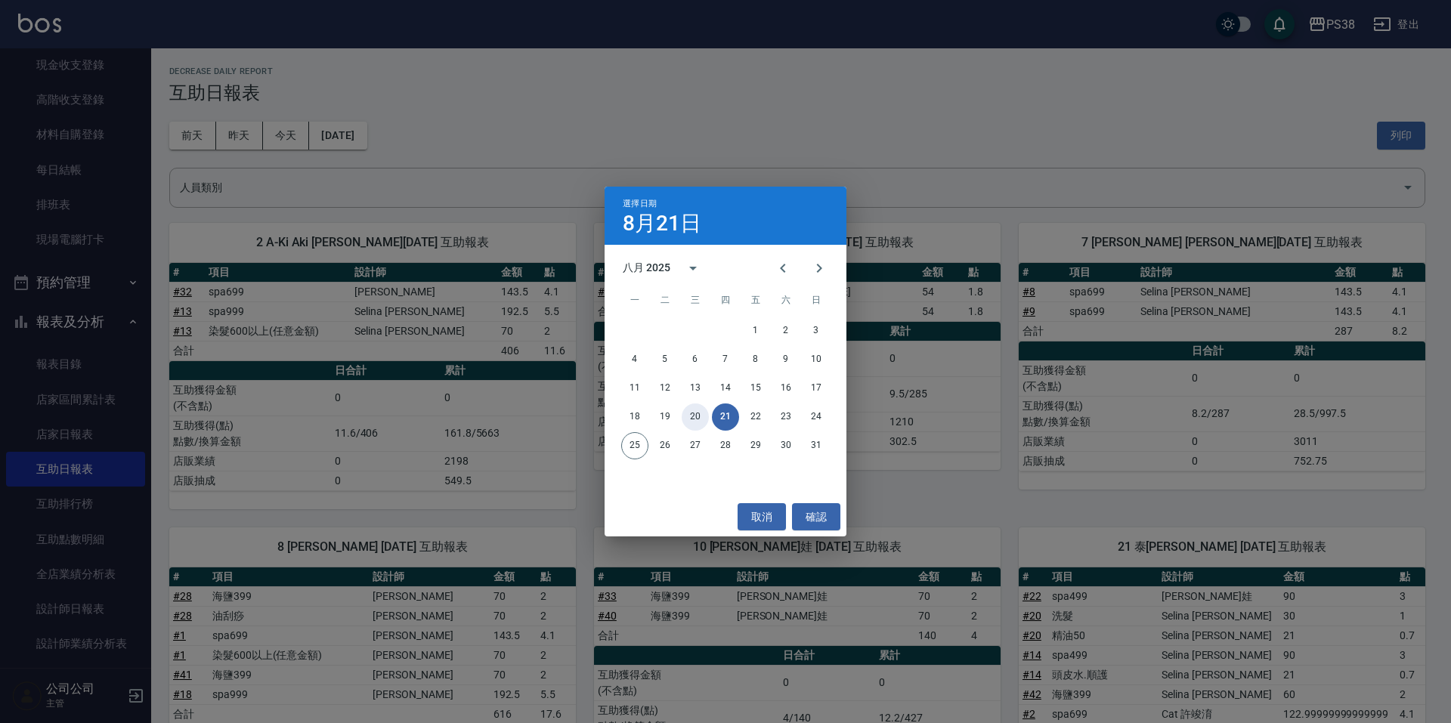
click at [691, 413] on button "20" at bounding box center [695, 417] width 27 height 27
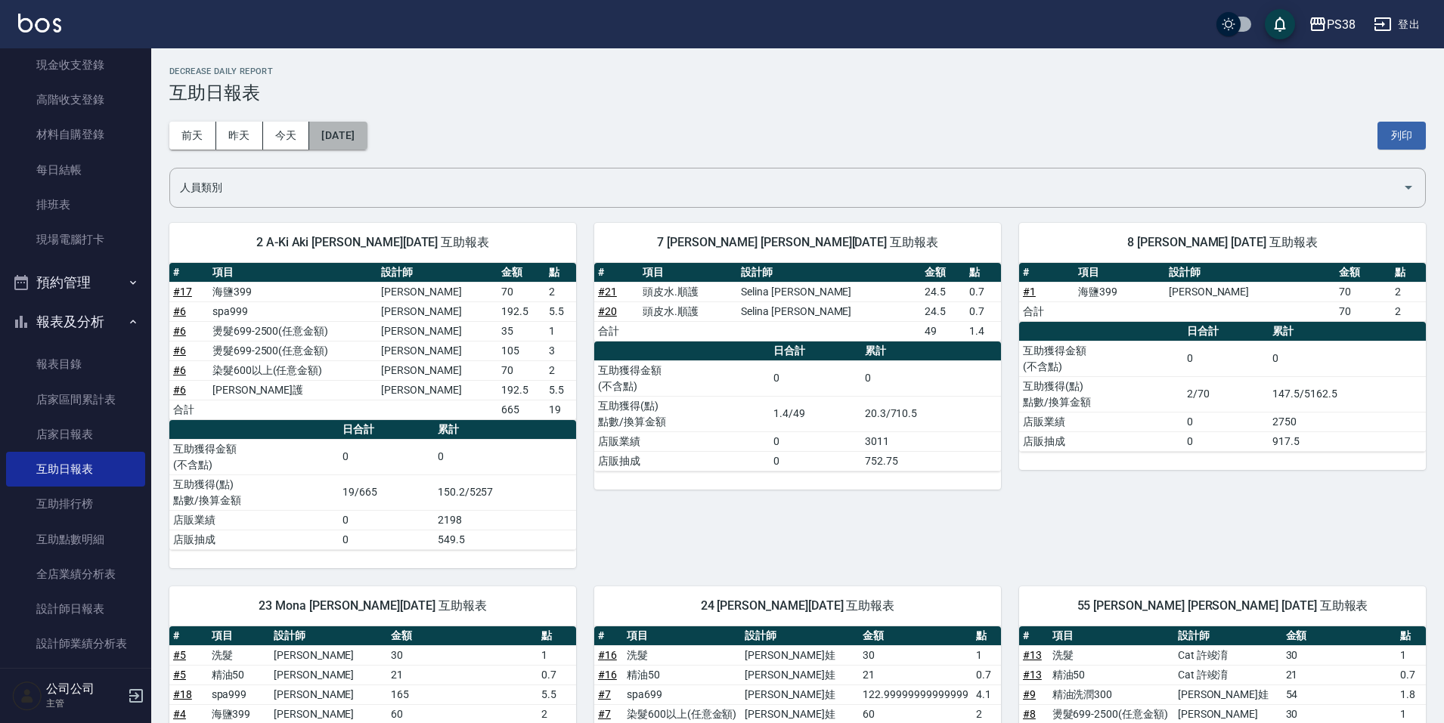
click at [353, 138] on button "[DATE]" at bounding box center [337, 136] width 57 height 28
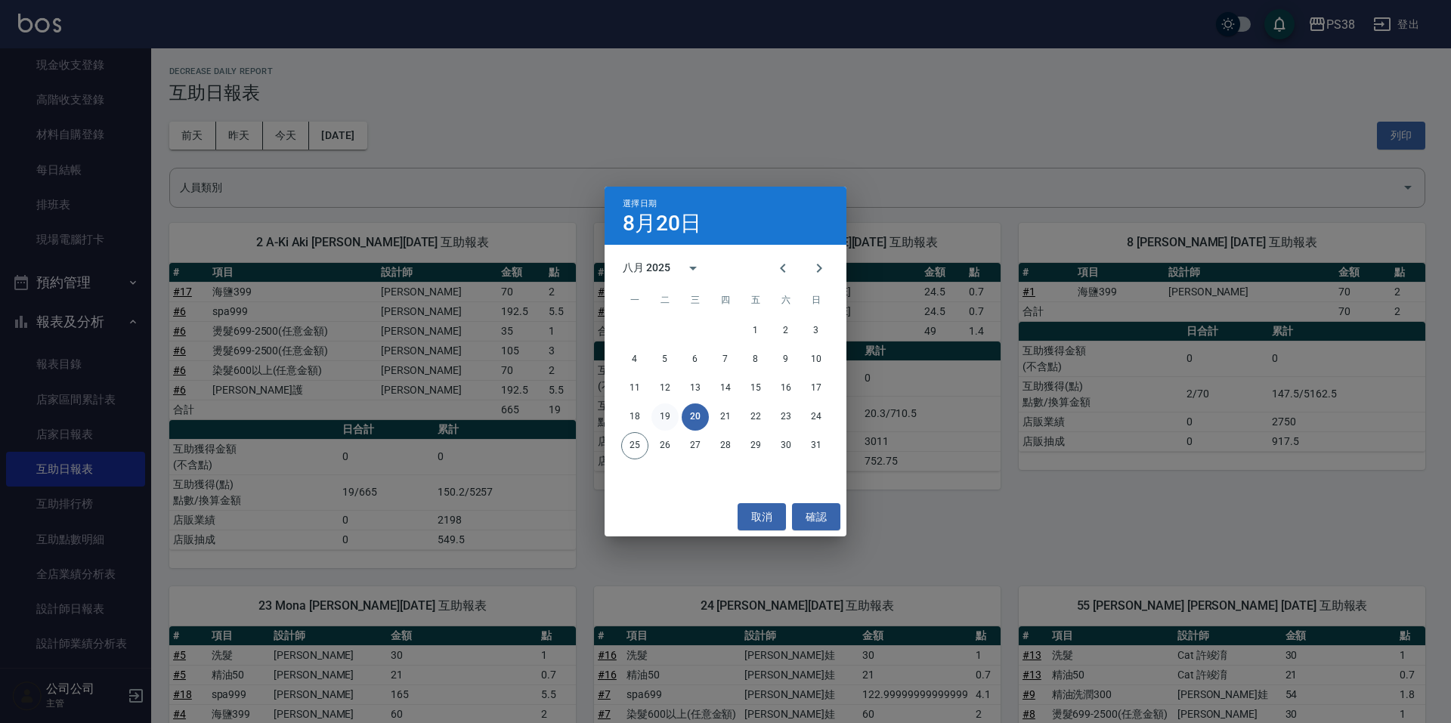
click at [664, 412] on button "19" at bounding box center [665, 417] width 27 height 27
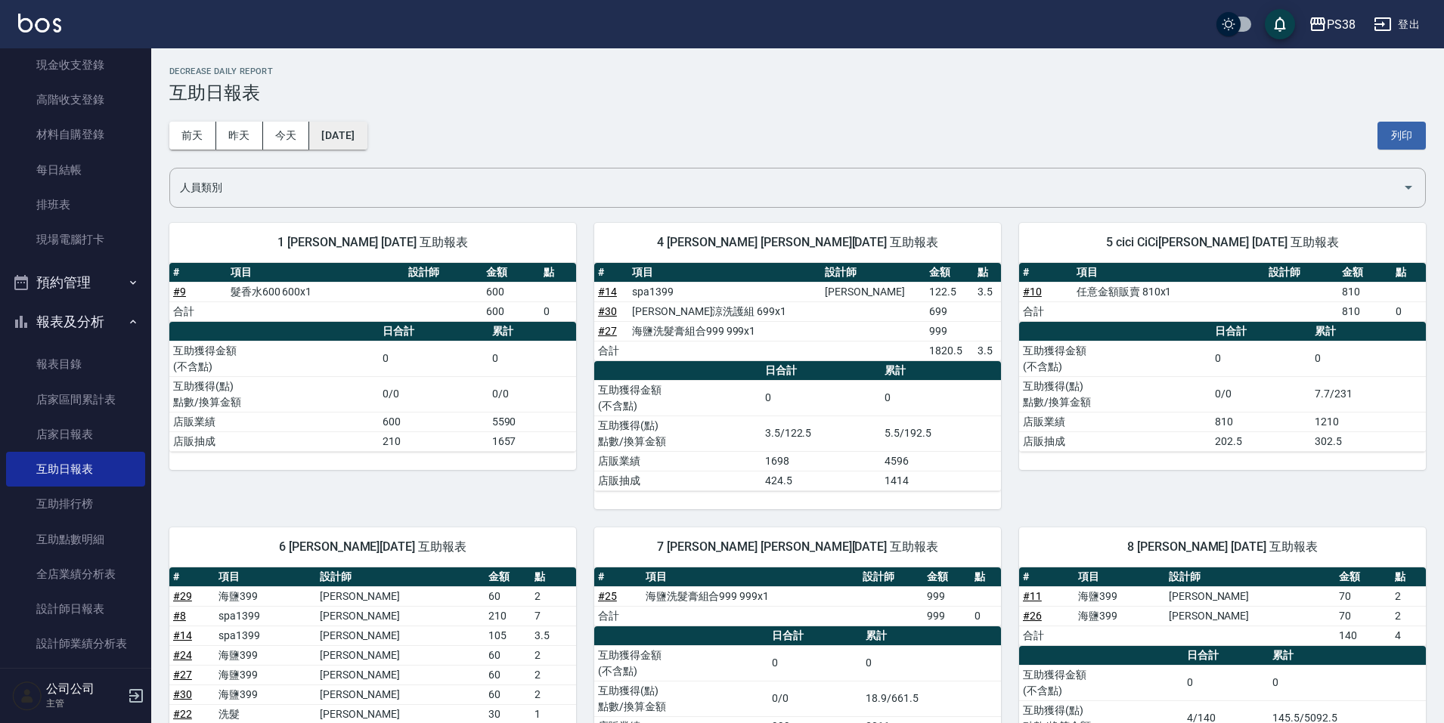
click at [342, 140] on button "[DATE]" at bounding box center [337, 136] width 57 height 28
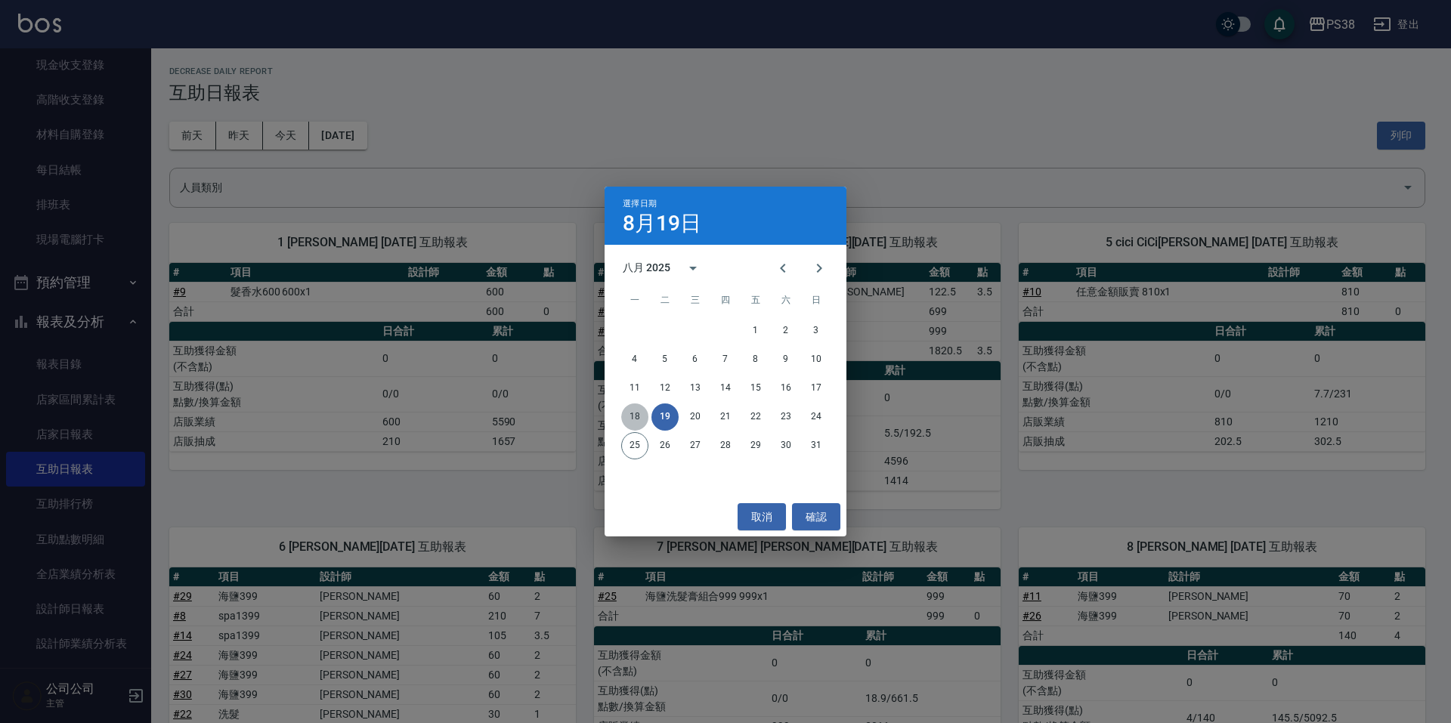
click at [638, 421] on button "18" at bounding box center [634, 417] width 27 height 27
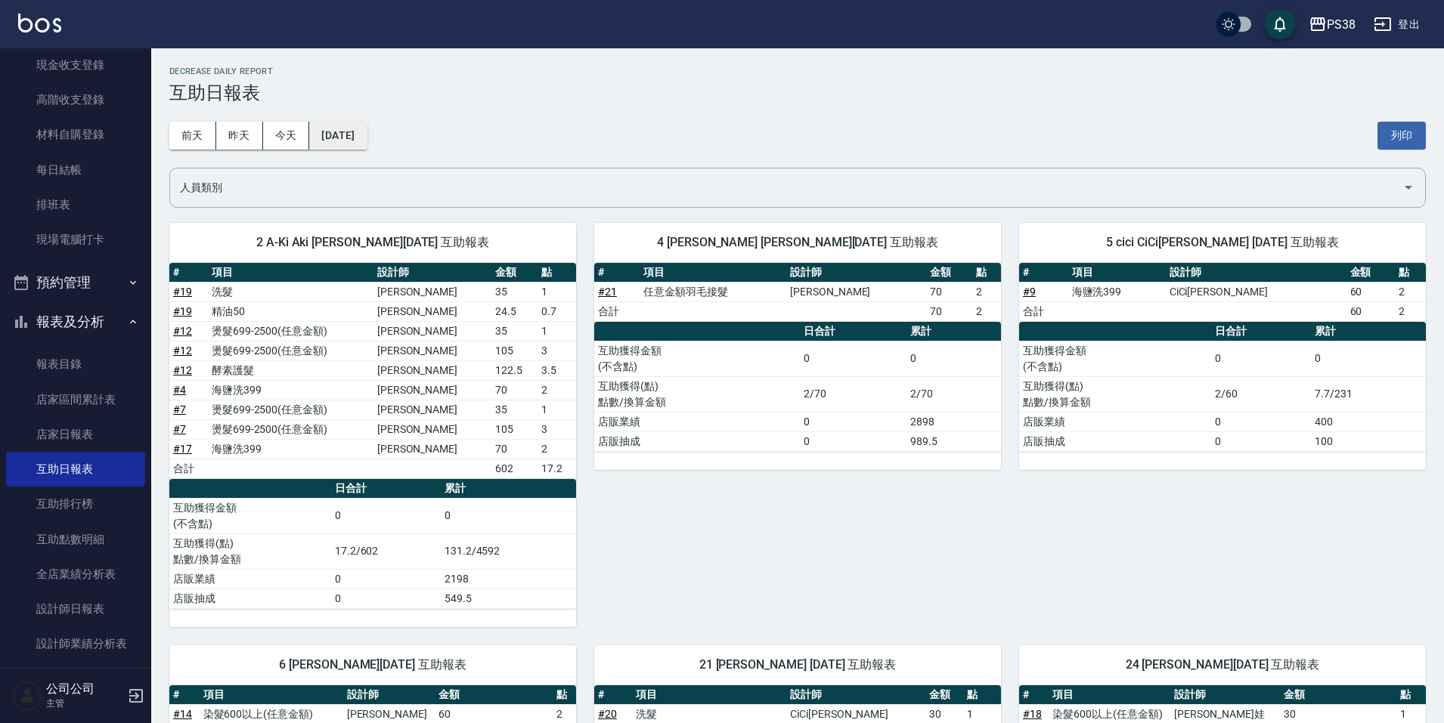
click at [361, 140] on button "[DATE]" at bounding box center [337, 136] width 57 height 28
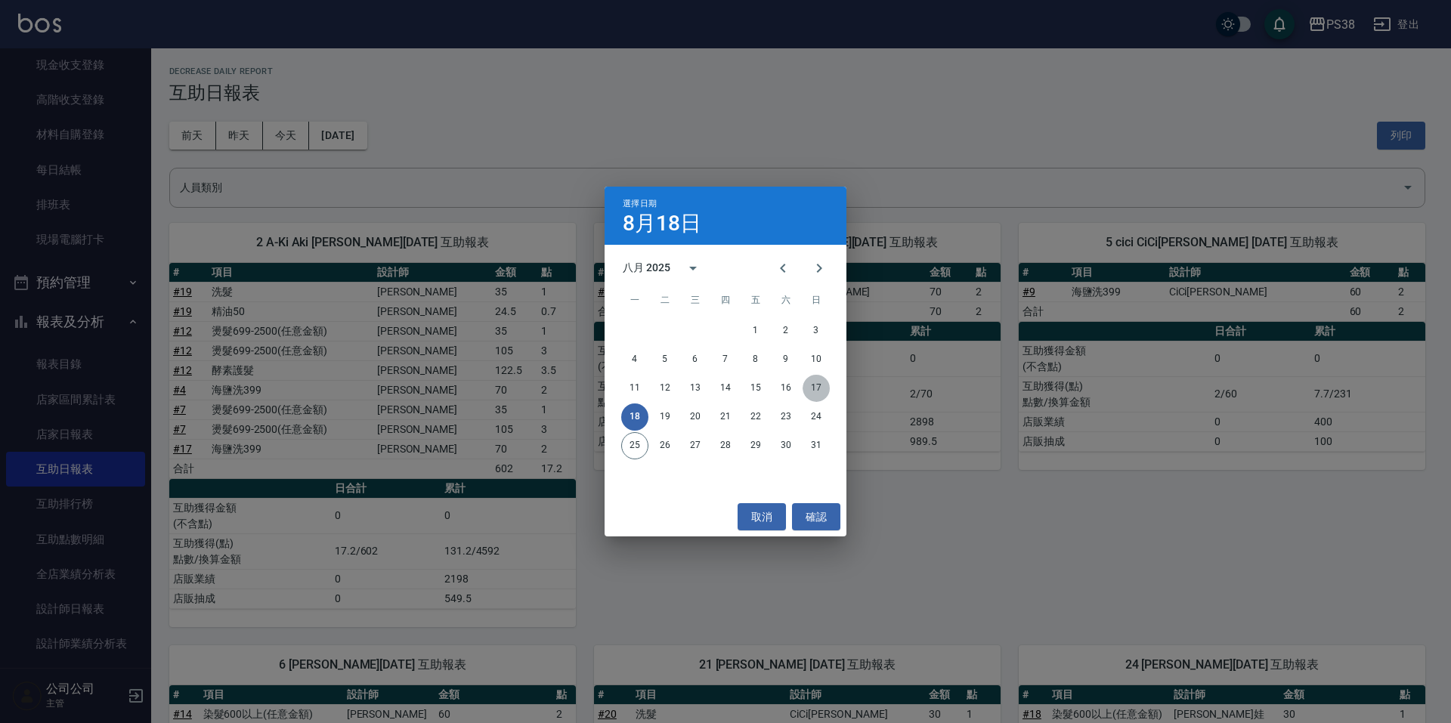
click at [816, 390] on button "17" at bounding box center [816, 388] width 27 height 27
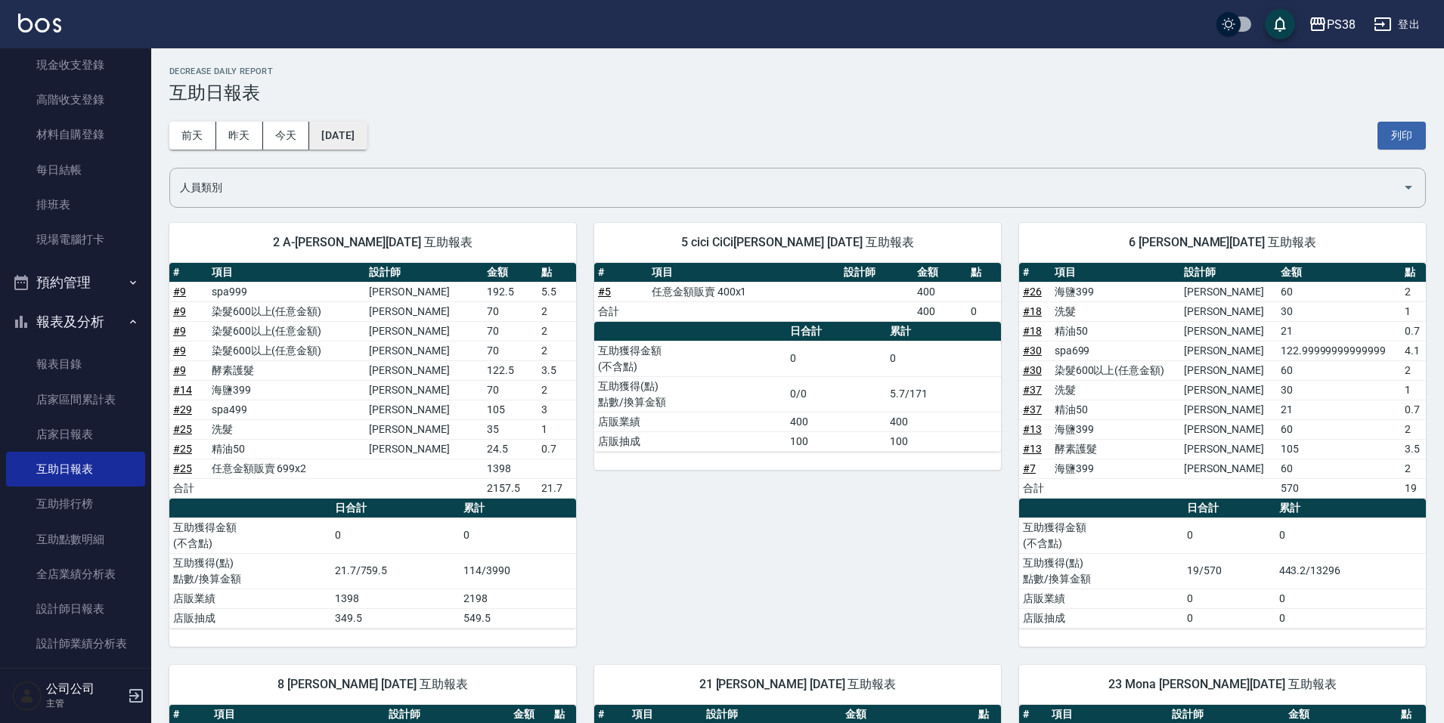
click at [367, 136] on button "[DATE]" at bounding box center [337, 136] width 57 height 28
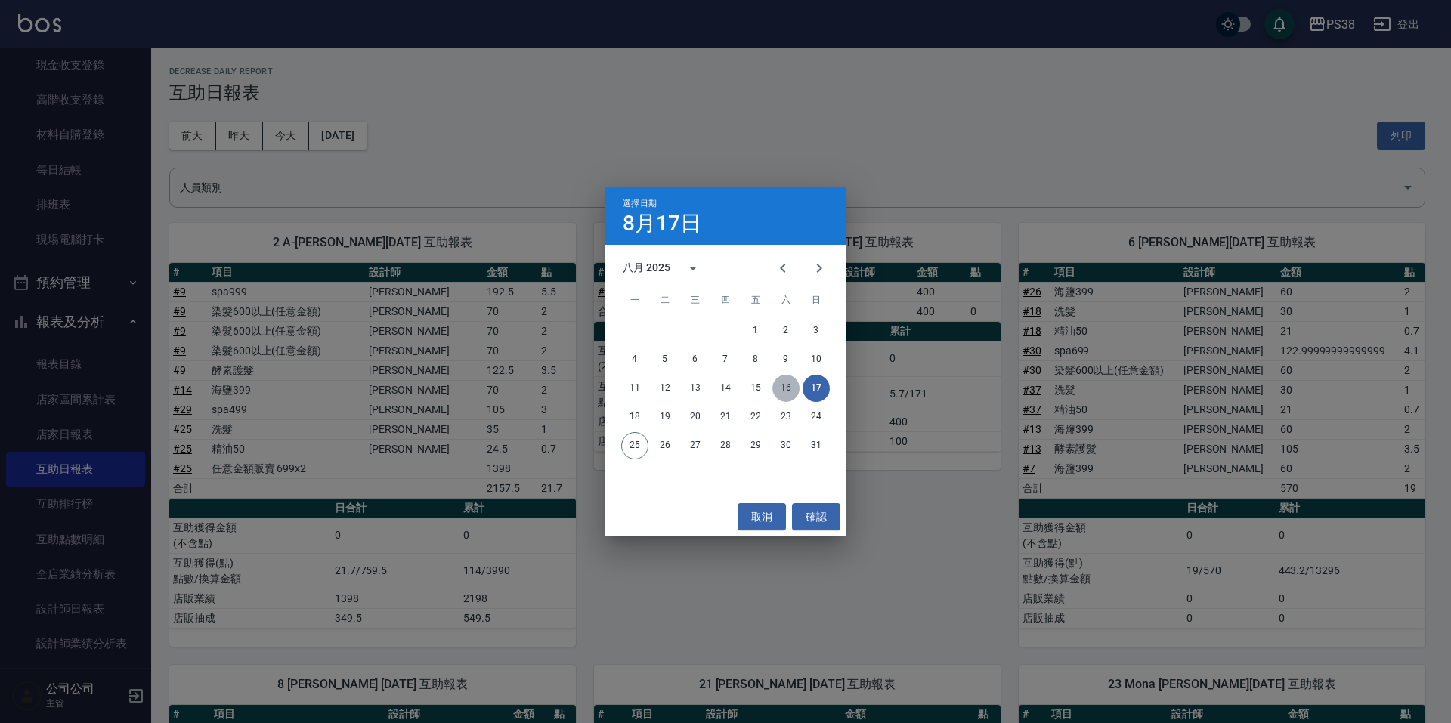
click at [794, 386] on button "16" at bounding box center [786, 388] width 27 height 27
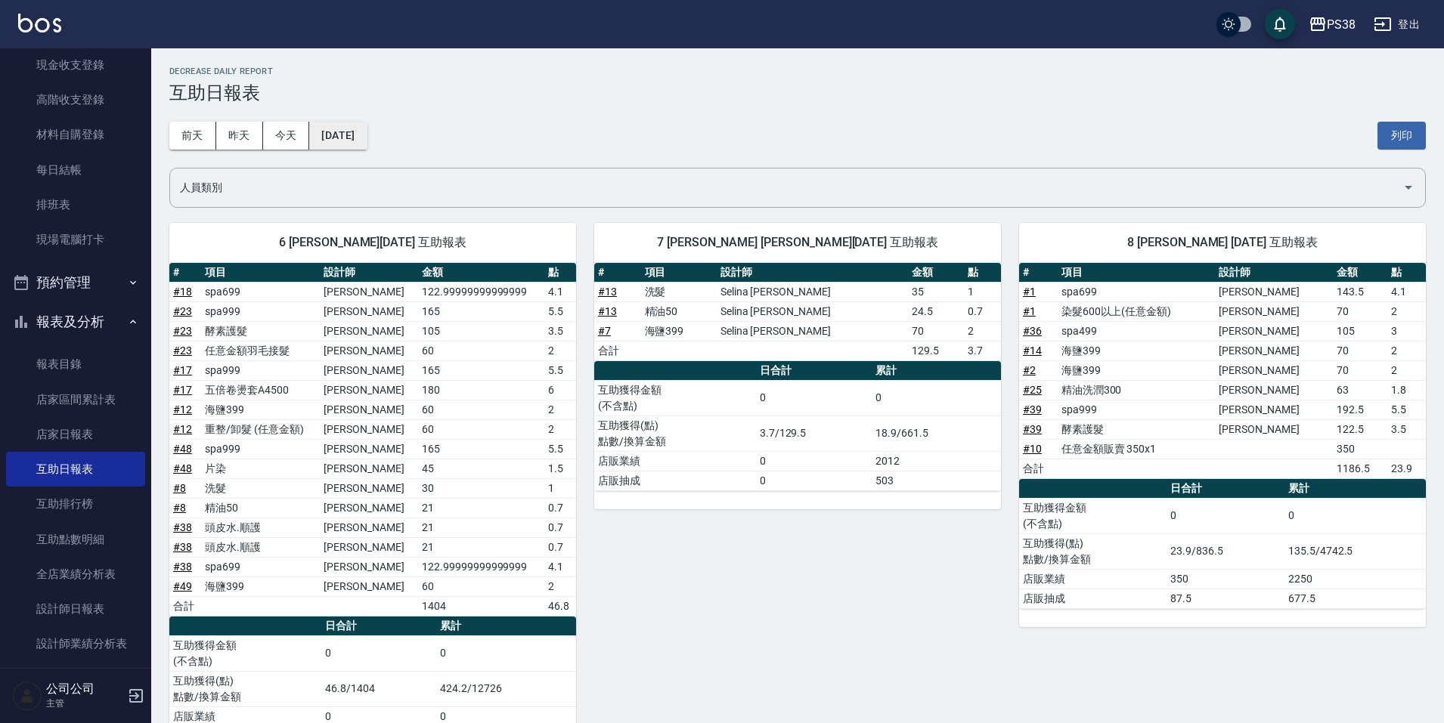
click at [367, 141] on button "[DATE]" at bounding box center [337, 136] width 57 height 28
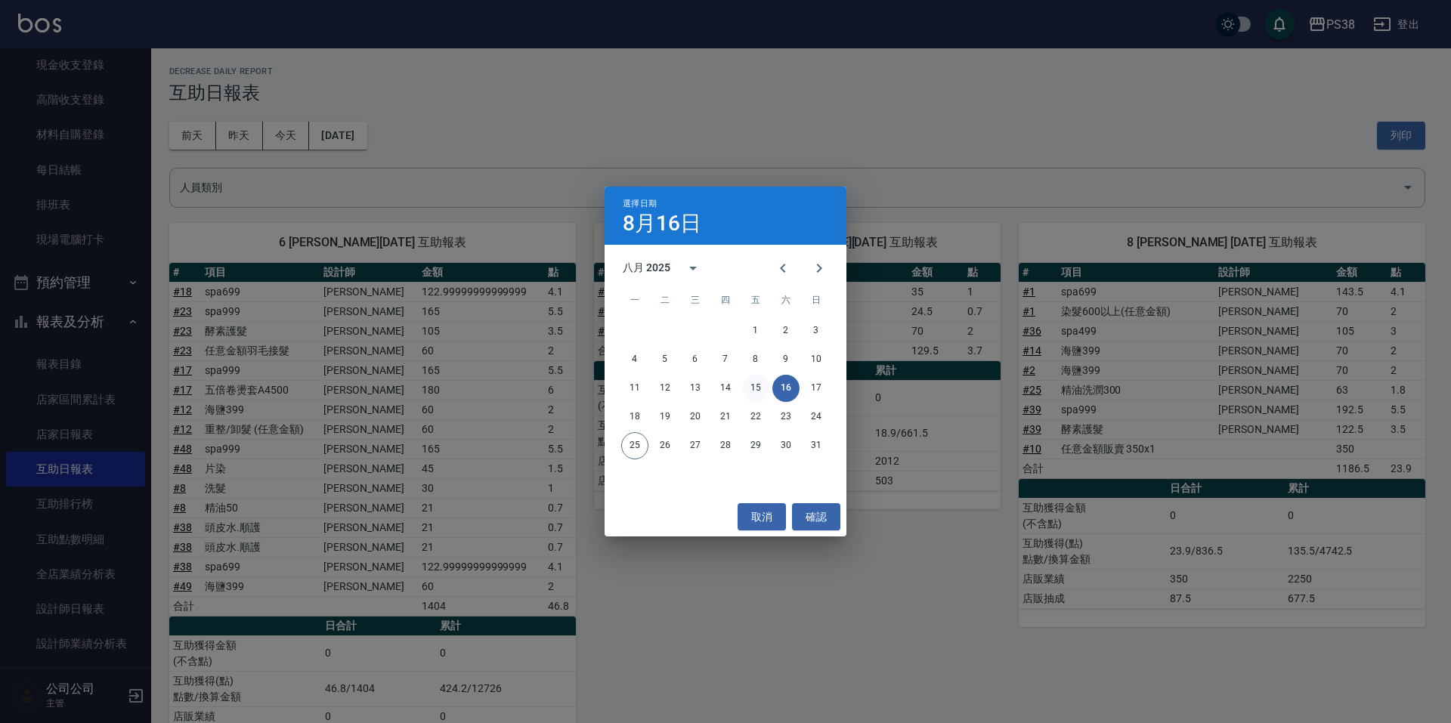
click at [759, 389] on button "15" at bounding box center [755, 388] width 27 height 27
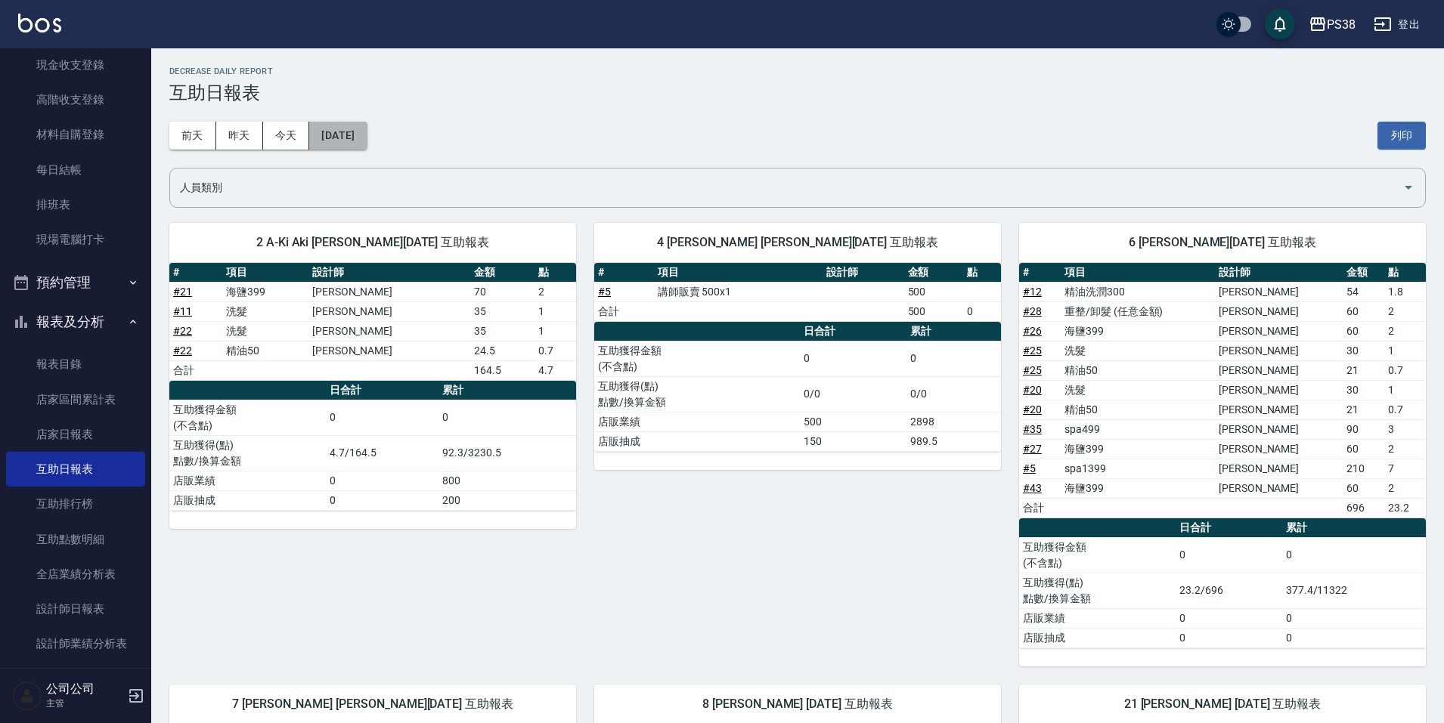
click at [367, 145] on button "[DATE]" at bounding box center [337, 136] width 57 height 28
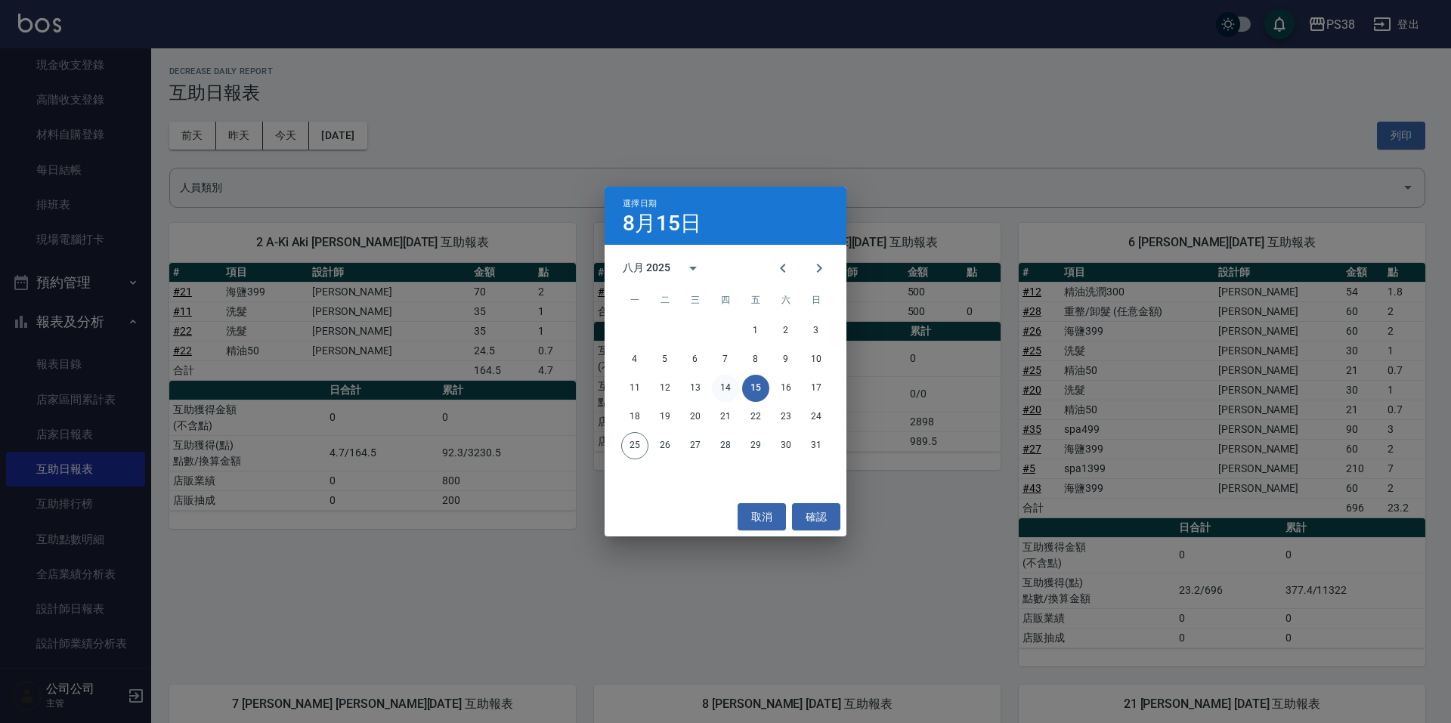
click at [731, 395] on button "14" at bounding box center [725, 388] width 27 height 27
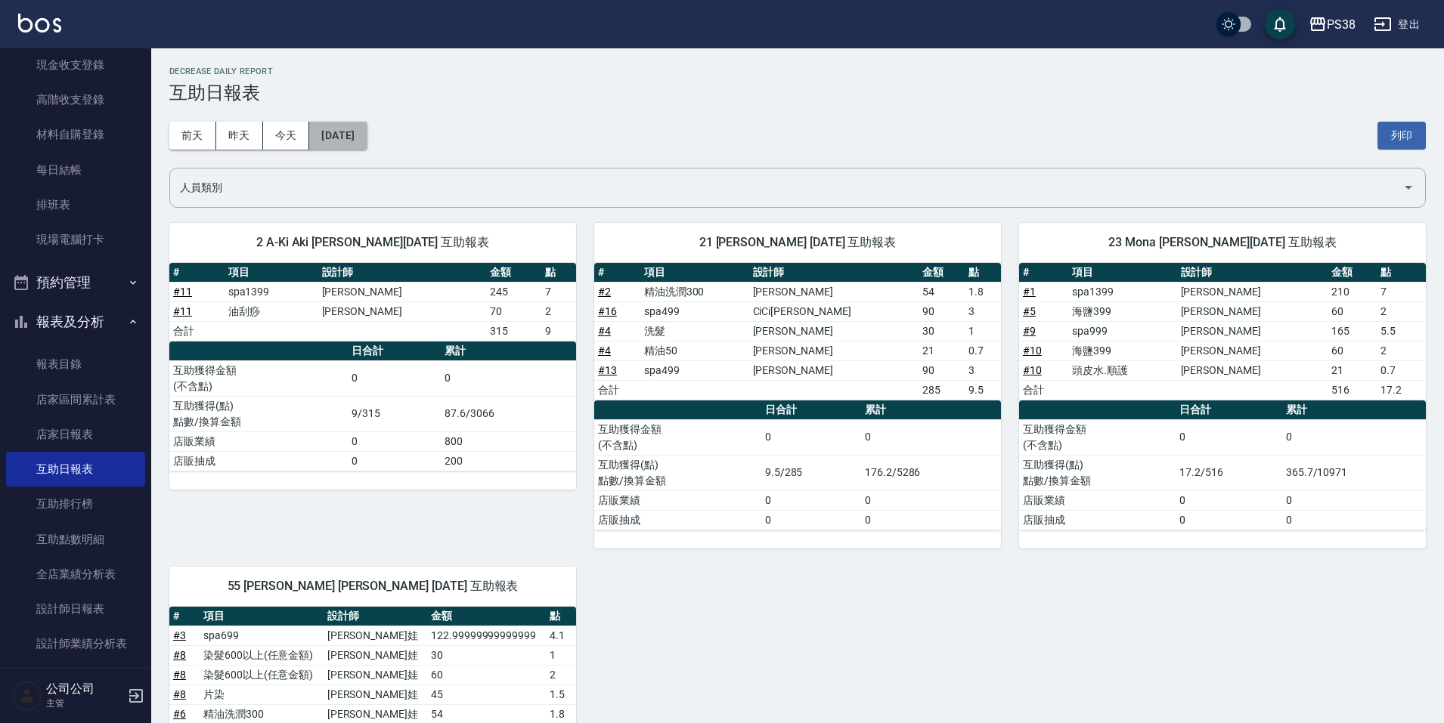
click at [327, 135] on button "[DATE]" at bounding box center [337, 136] width 57 height 28
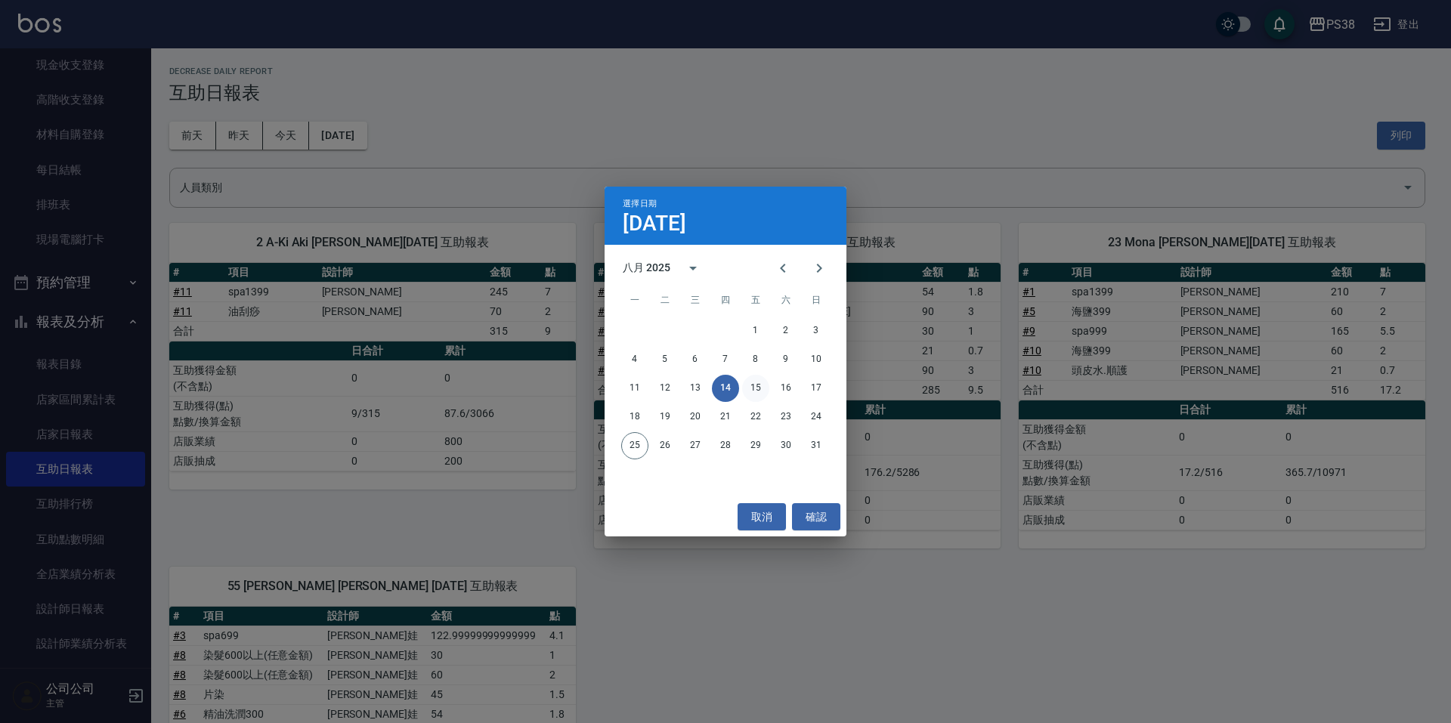
click at [750, 391] on button "15" at bounding box center [755, 388] width 27 height 27
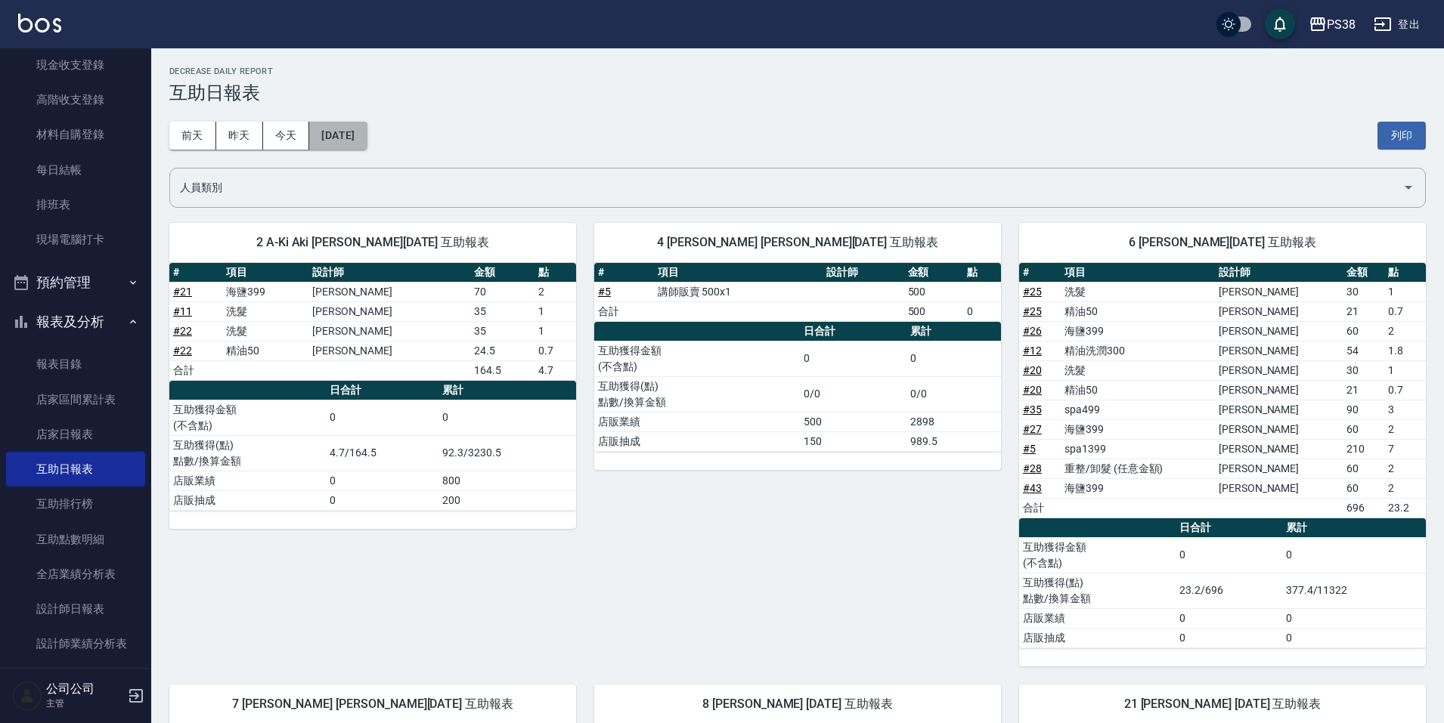
click at [350, 138] on button "[DATE]" at bounding box center [337, 136] width 57 height 28
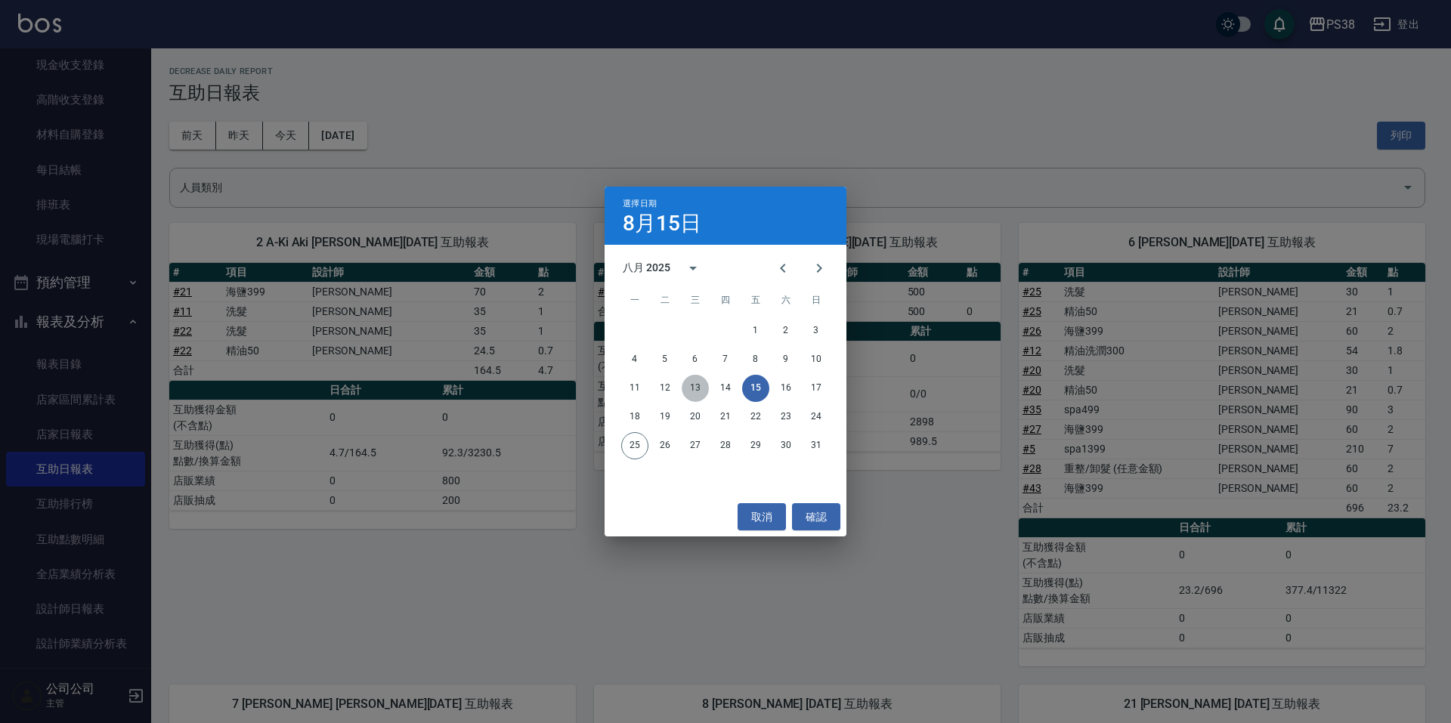
drag, startPoint x: 687, startPoint y: 385, endPoint x: 668, endPoint y: 379, distance: 19.8
click at [688, 385] on button "13" at bounding box center [695, 388] width 27 height 27
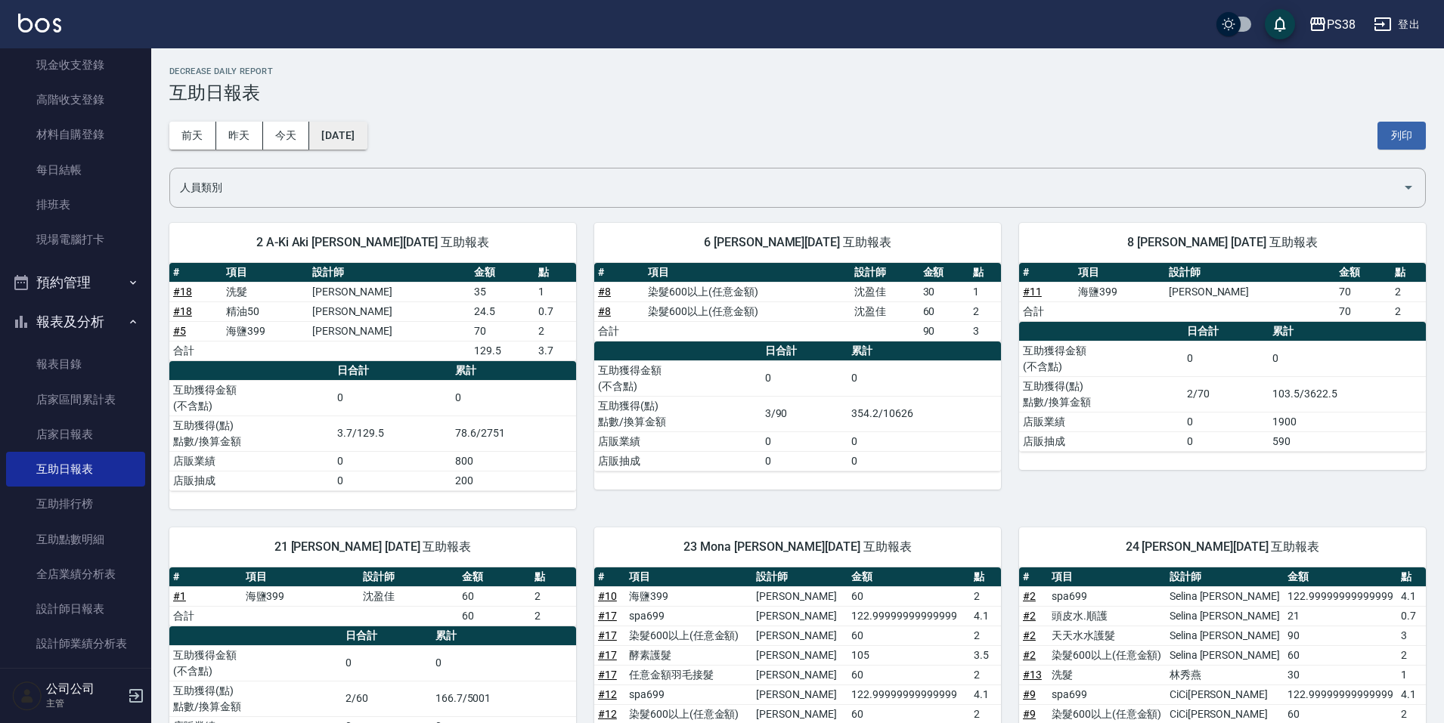
click at [346, 138] on button "[DATE]" at bounding box center [337, 136] width 57 height 28
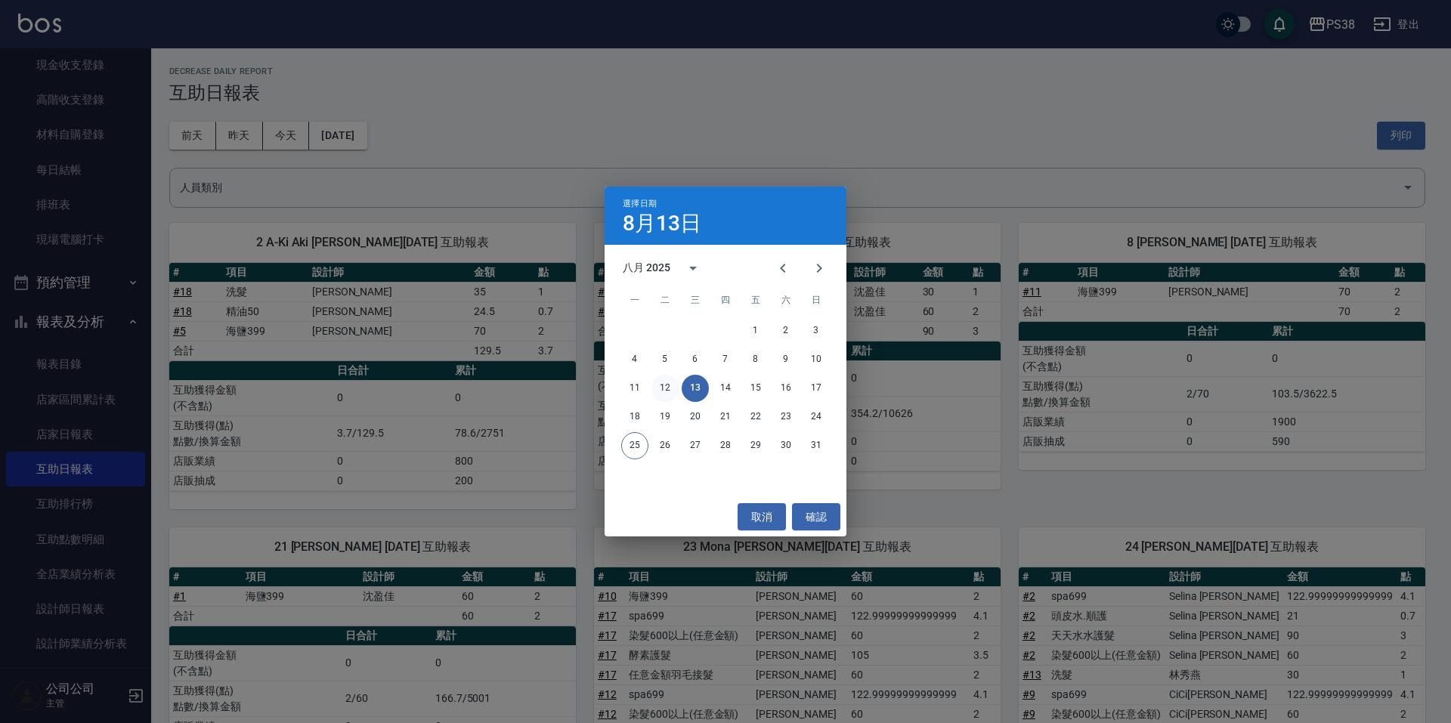
click at [663, 390] on button "12" at bounding box center [665, 388] width 27 height 27
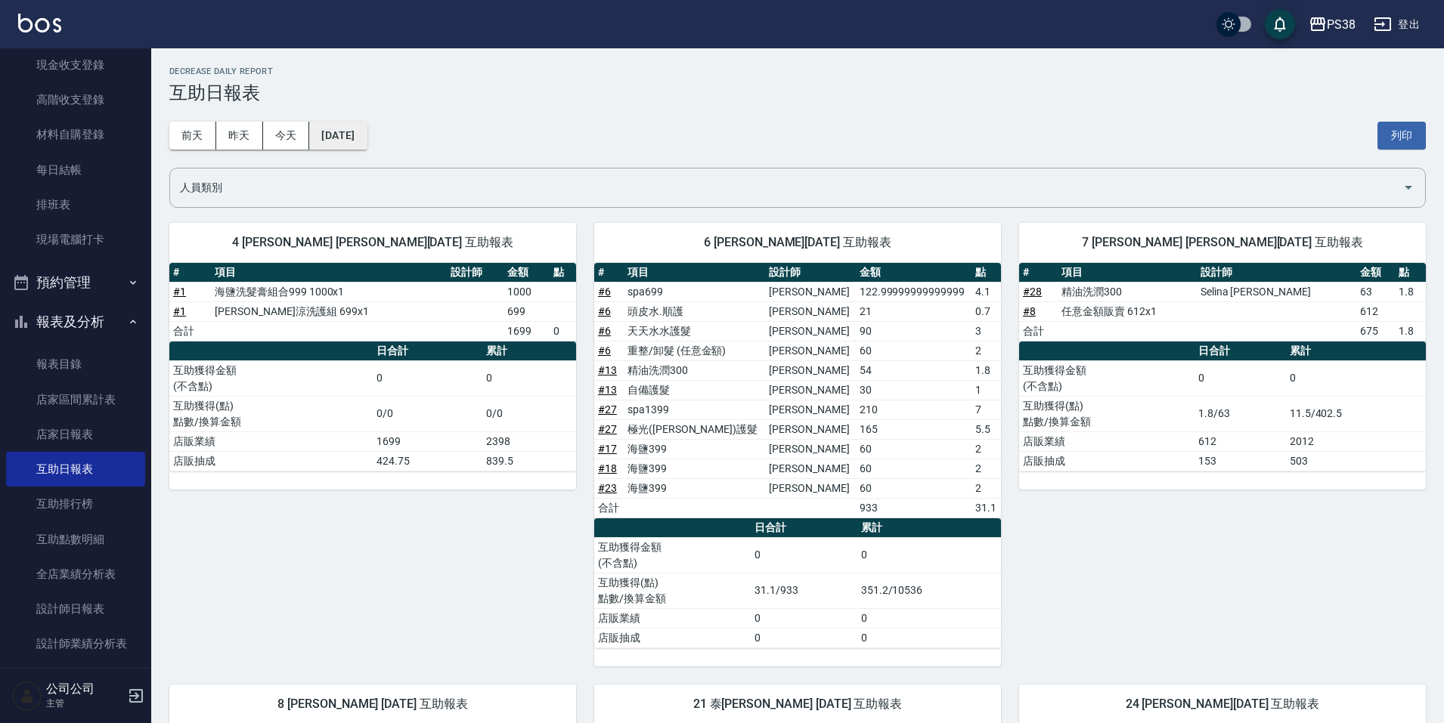
click at [355, 143] on button "[DATE]" at bounding box center [337, 136] width 57 height 28
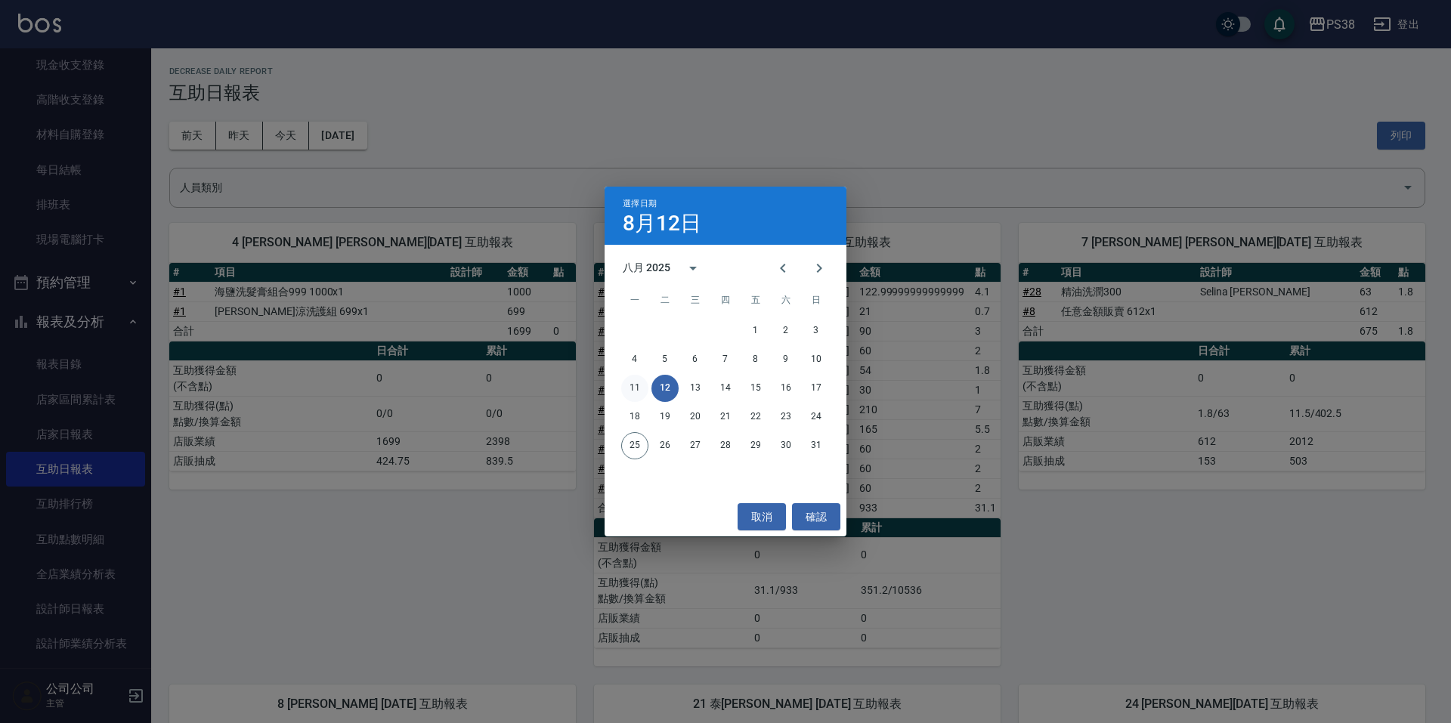
click at [637, 393] on button "11" at bounding box center [634, 388] width 27 height 27
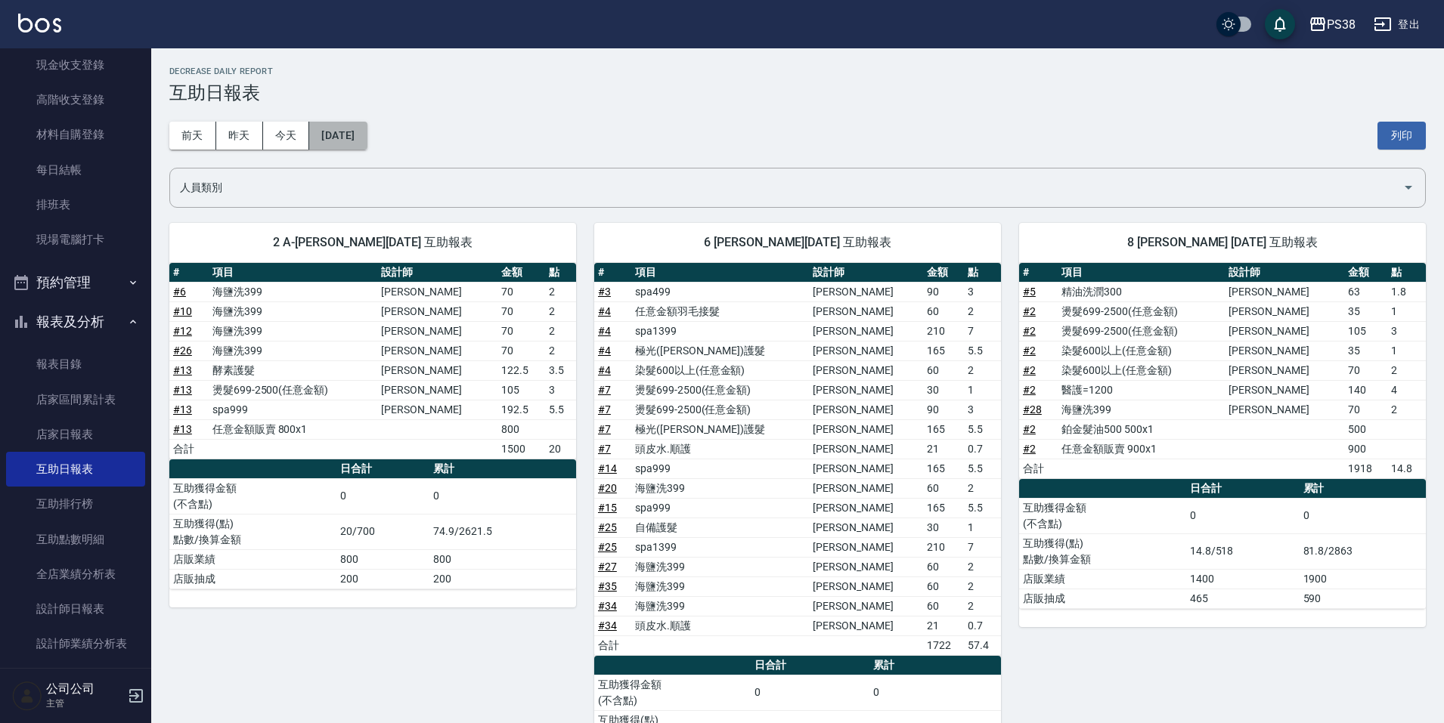
click at [348, 139] on button "[DATE]" at bounding box center [337, 136] width 57 height 28
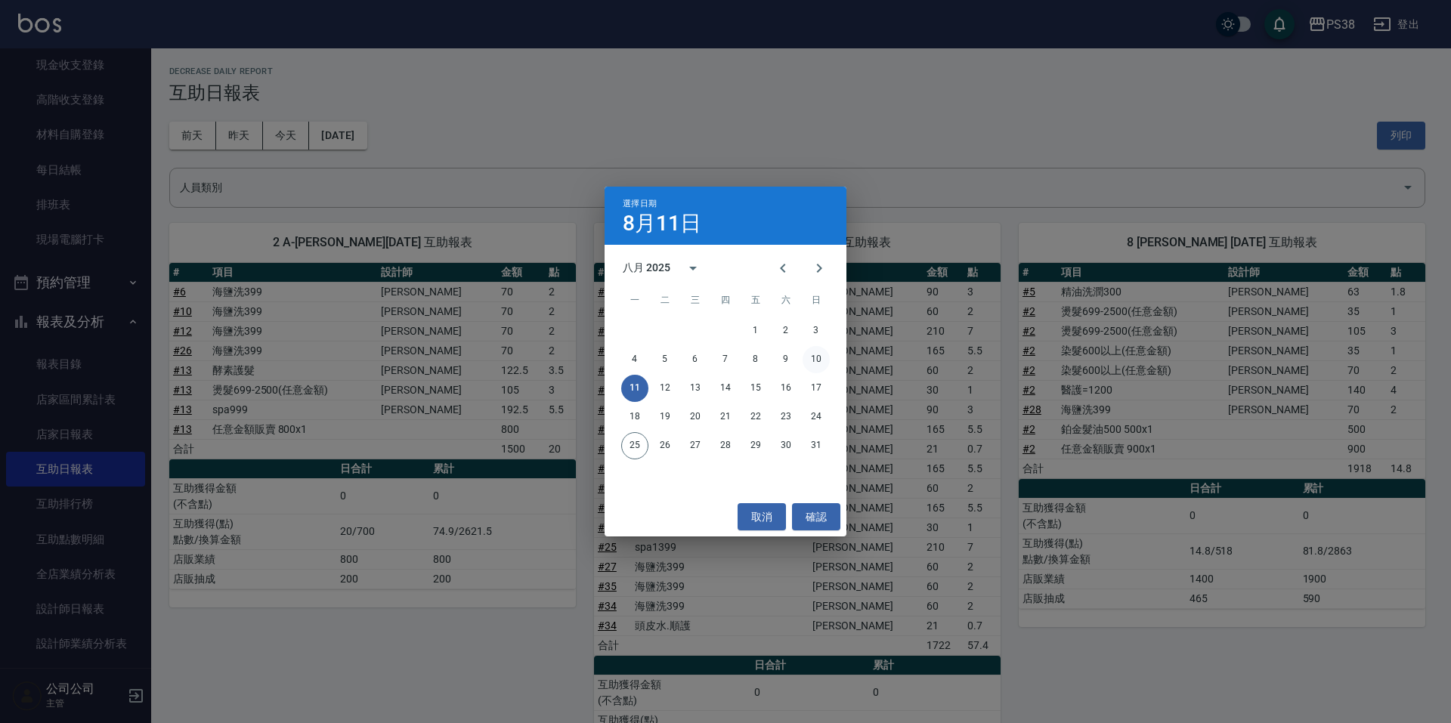
click at [815, 361] on button "10" at bounding box center [816, 359] width 27 height 27
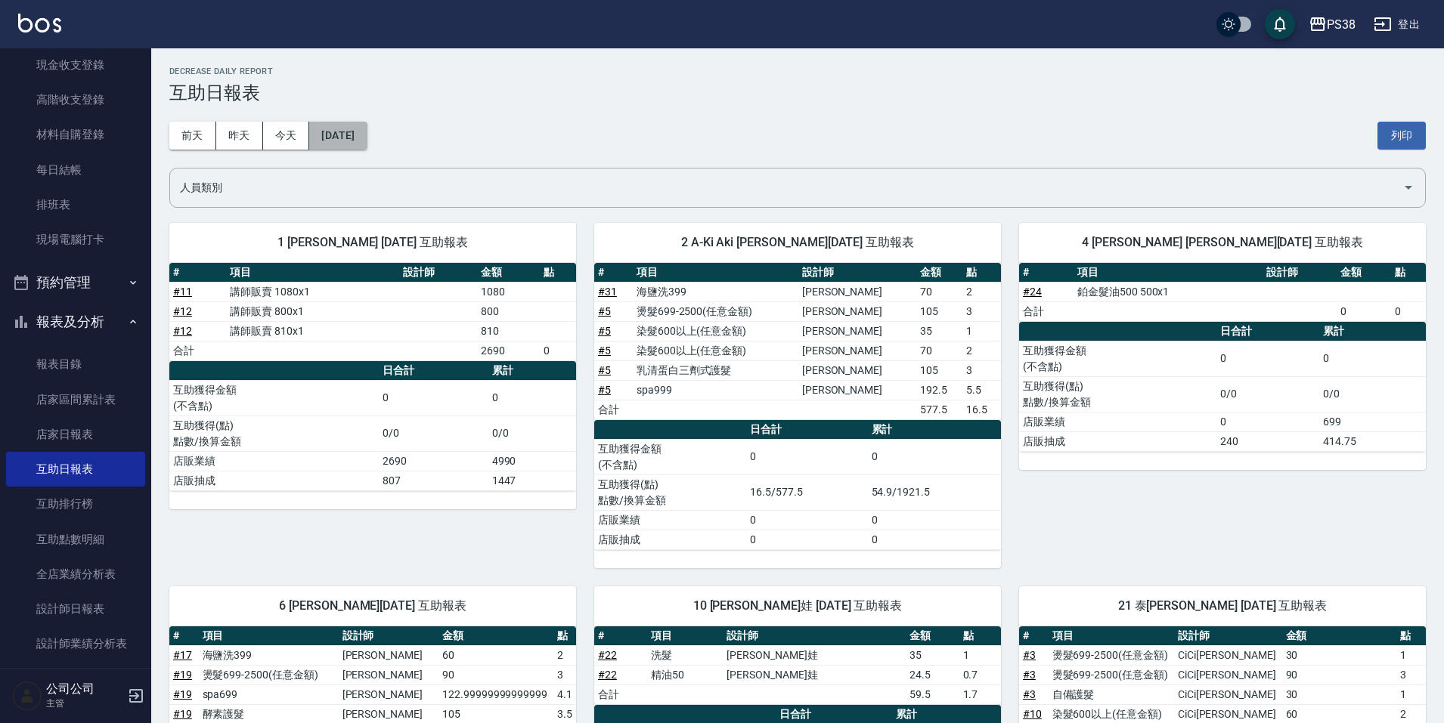
click at [339, 135] on button "[DATE]" at bounding box center [337, 136] width 57 height 28
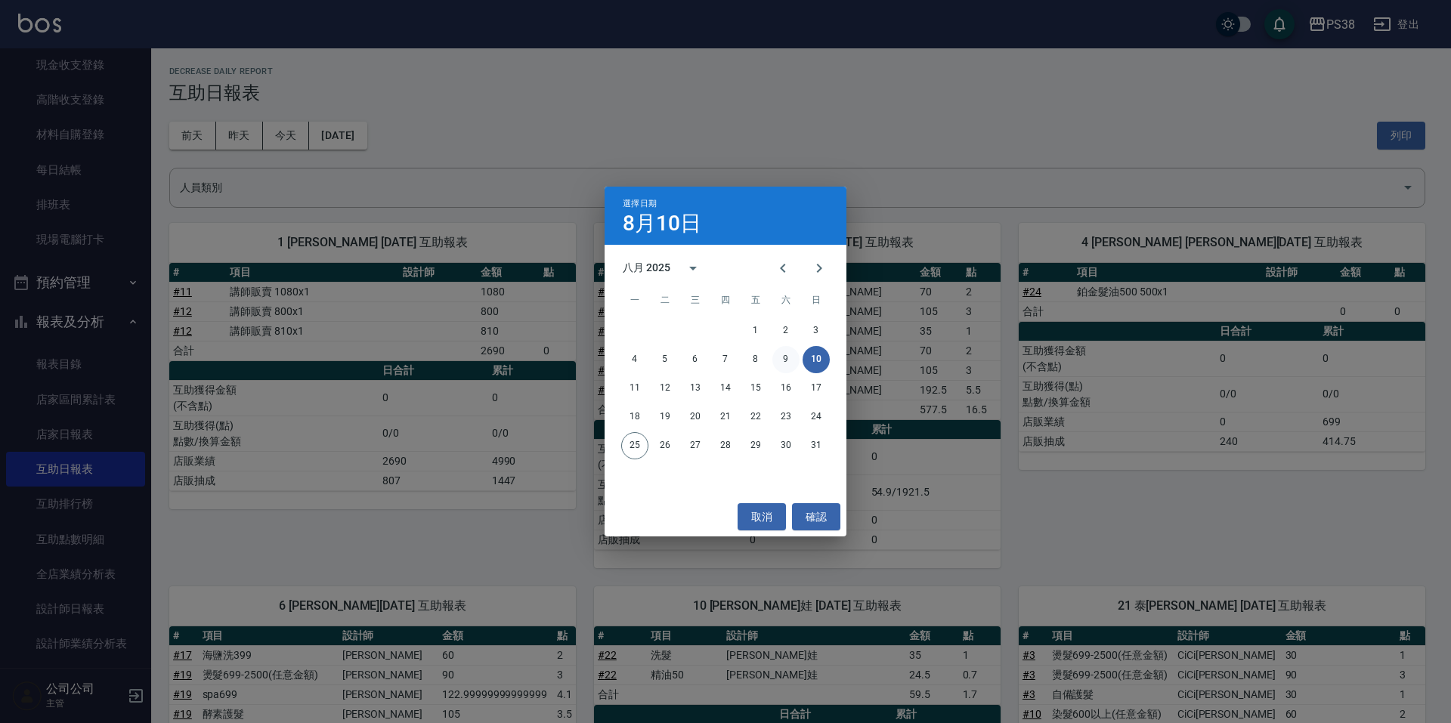
click at [787, 352] on button "9" at bounding box center [786, 359] width 27 height 27
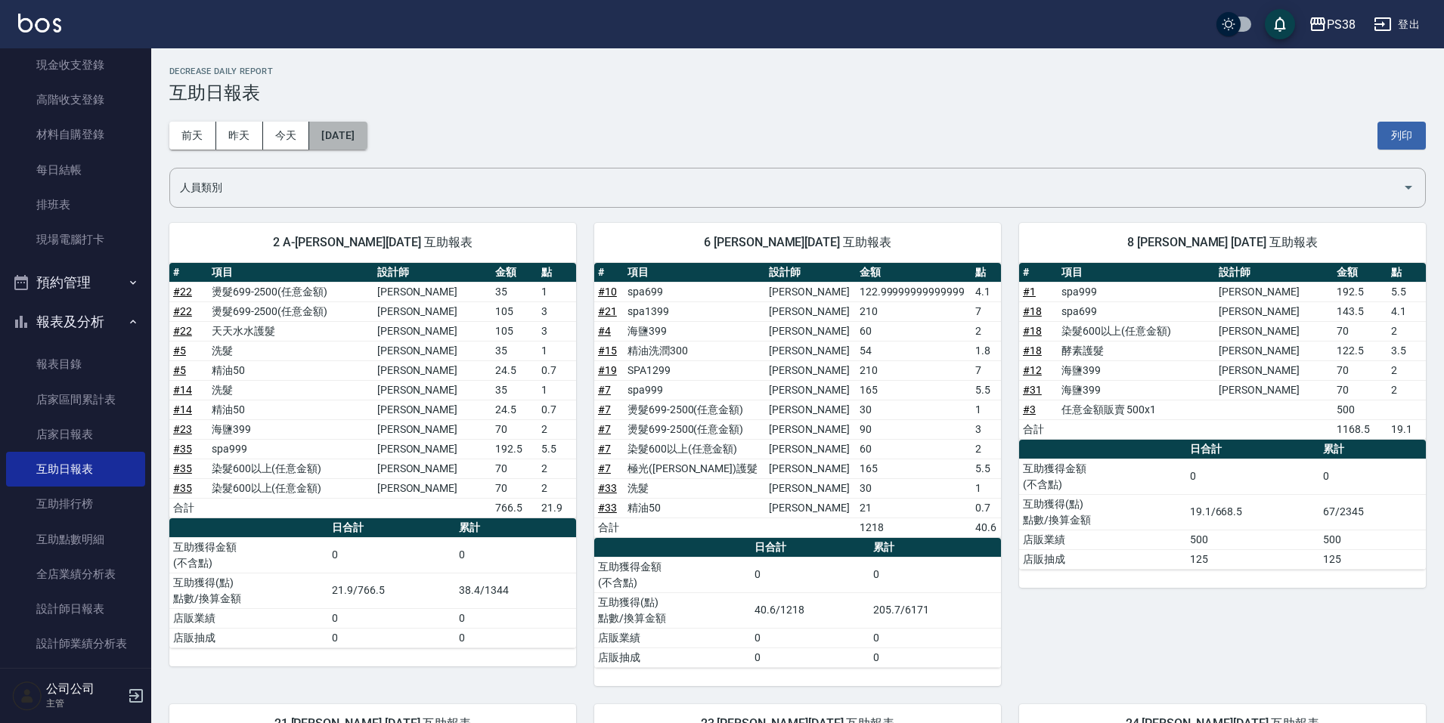
click at [362, 138] on button "[DATE]" at bounding box center [337, 136] width 57 height 28
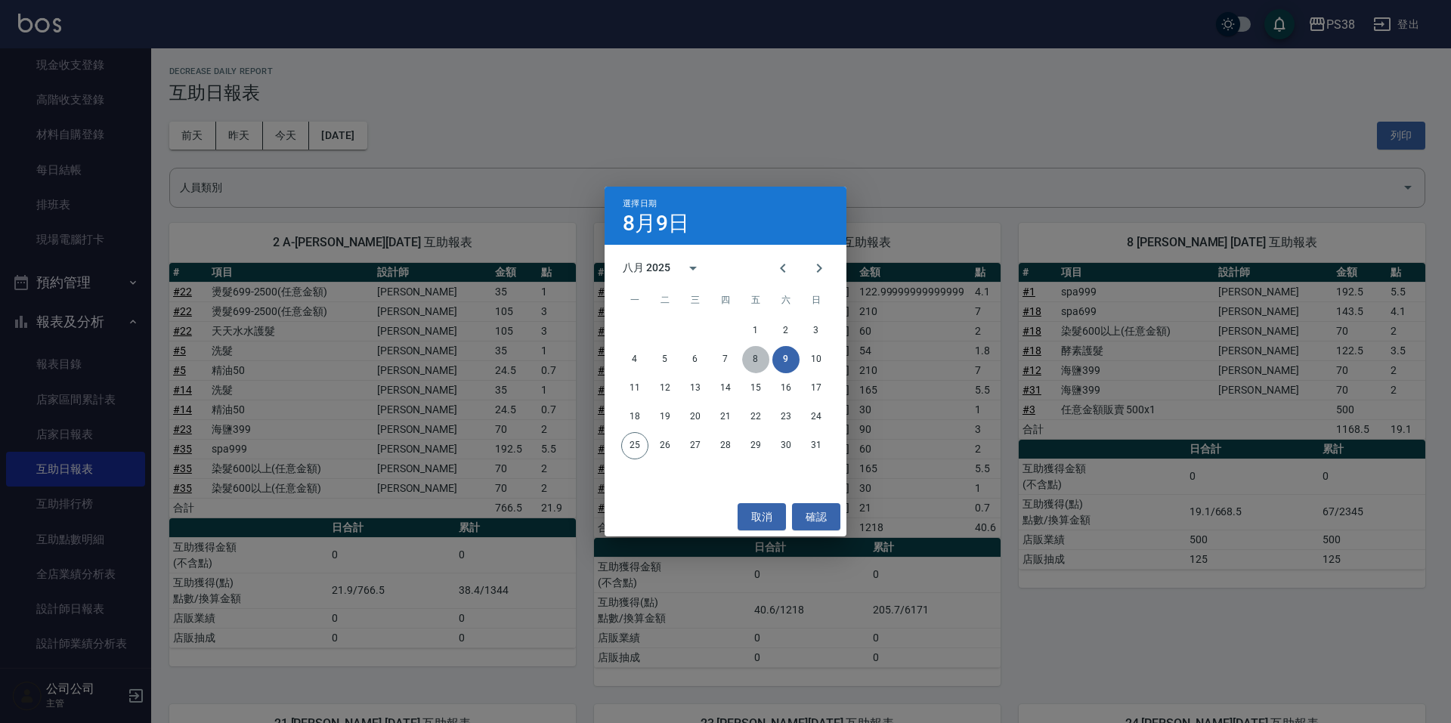
click at [756, 348] on button "8" at bounding box center [755, 359] width 27 height 27
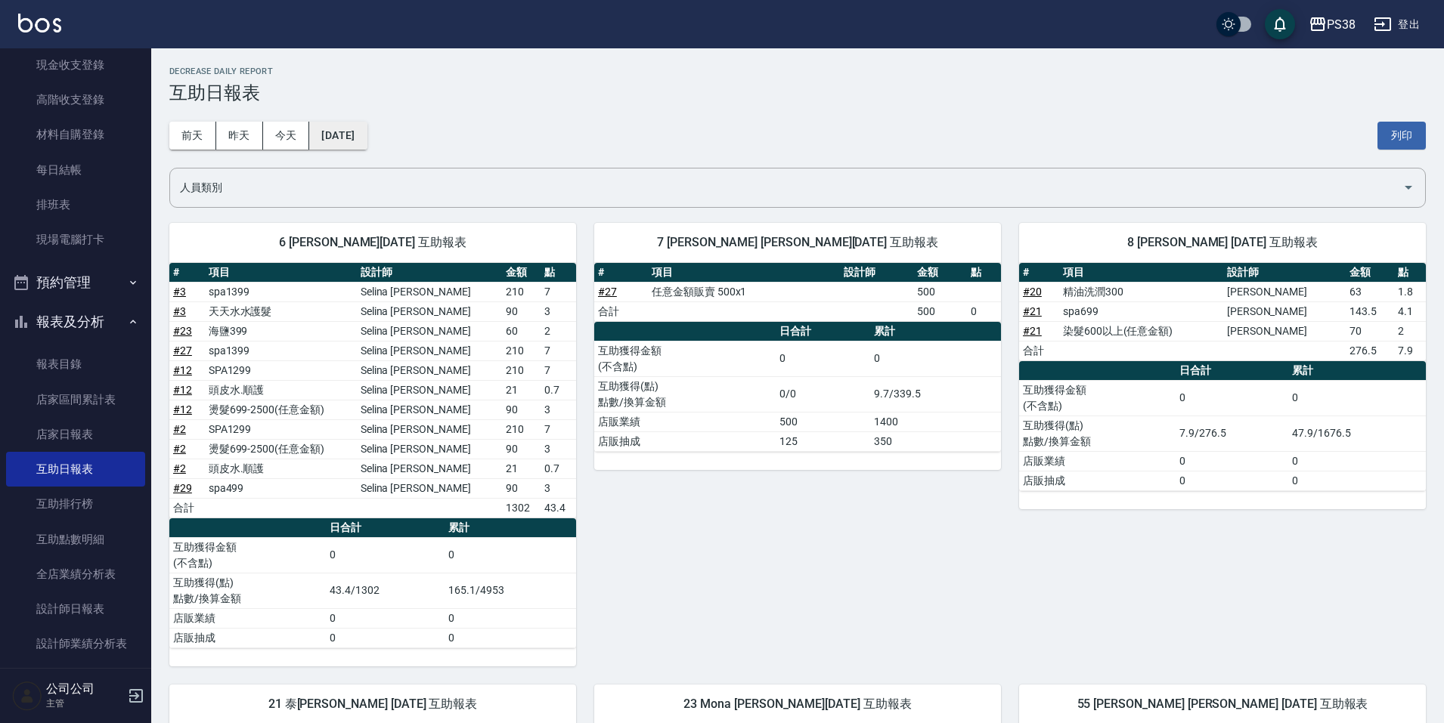
click at [367, 133] on button "[DATE]" at bounding box center [337, 136] width 57 height 28
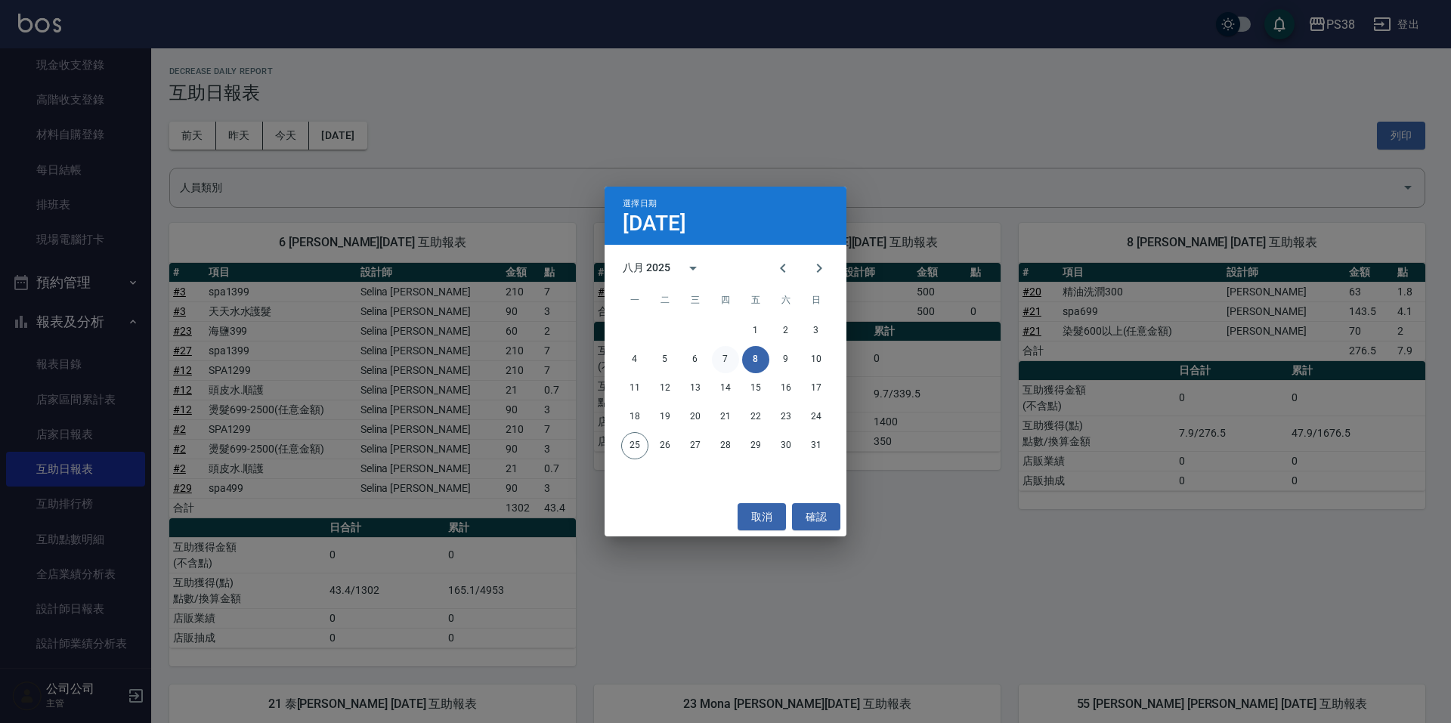
click at [718, 352] on button "7" at bounding box center [725, 359] width 27 height 27
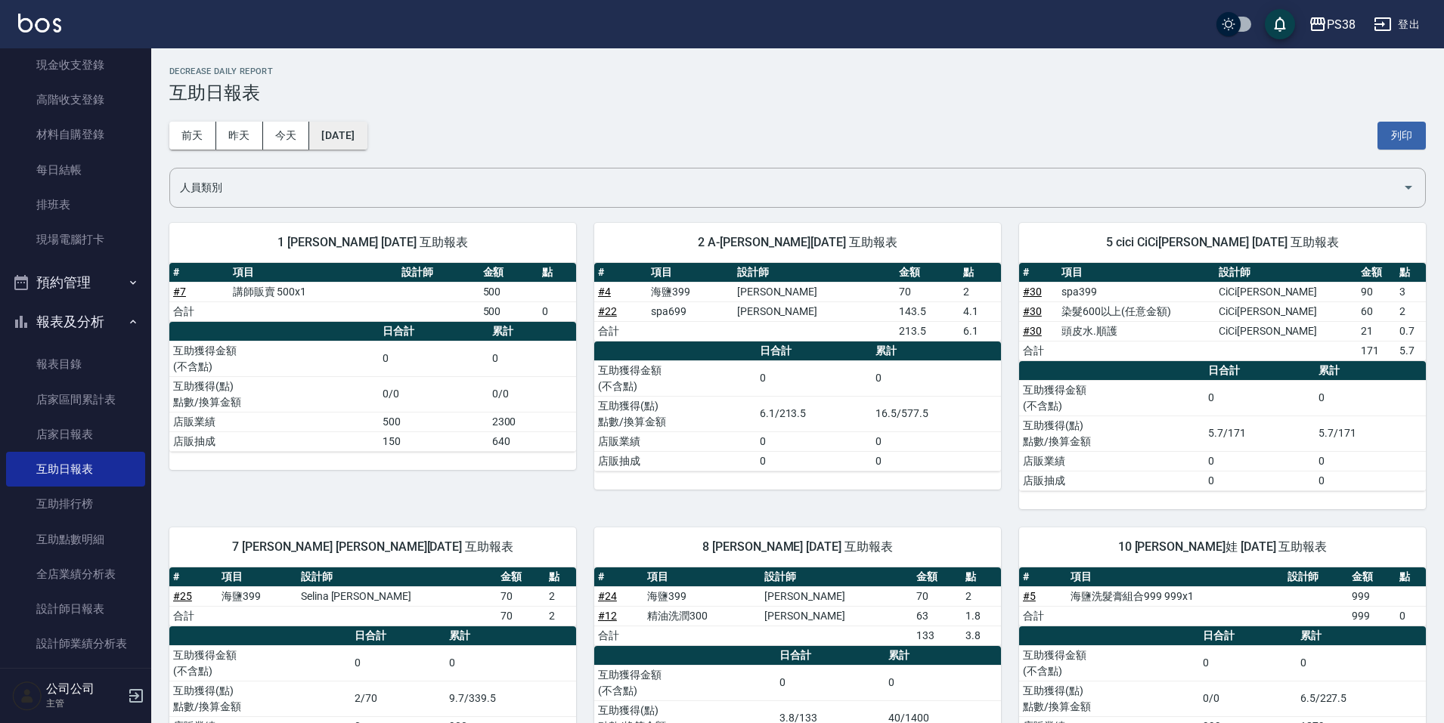
click at [367, 130] on button "[DATE]" at bounding box center [337, 136] width 57 height 28
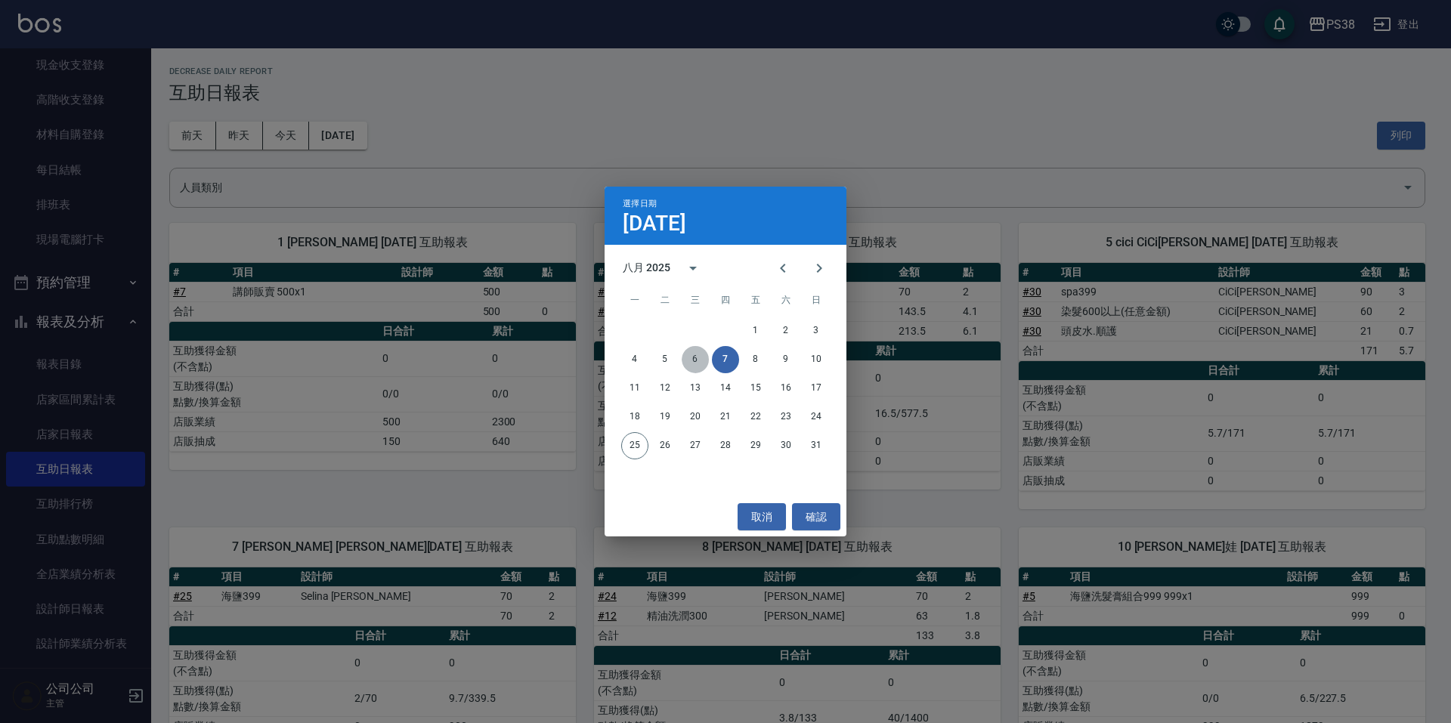
click at [699, 360] on button "6" at bounding box center [695, 359] width 27 height 27
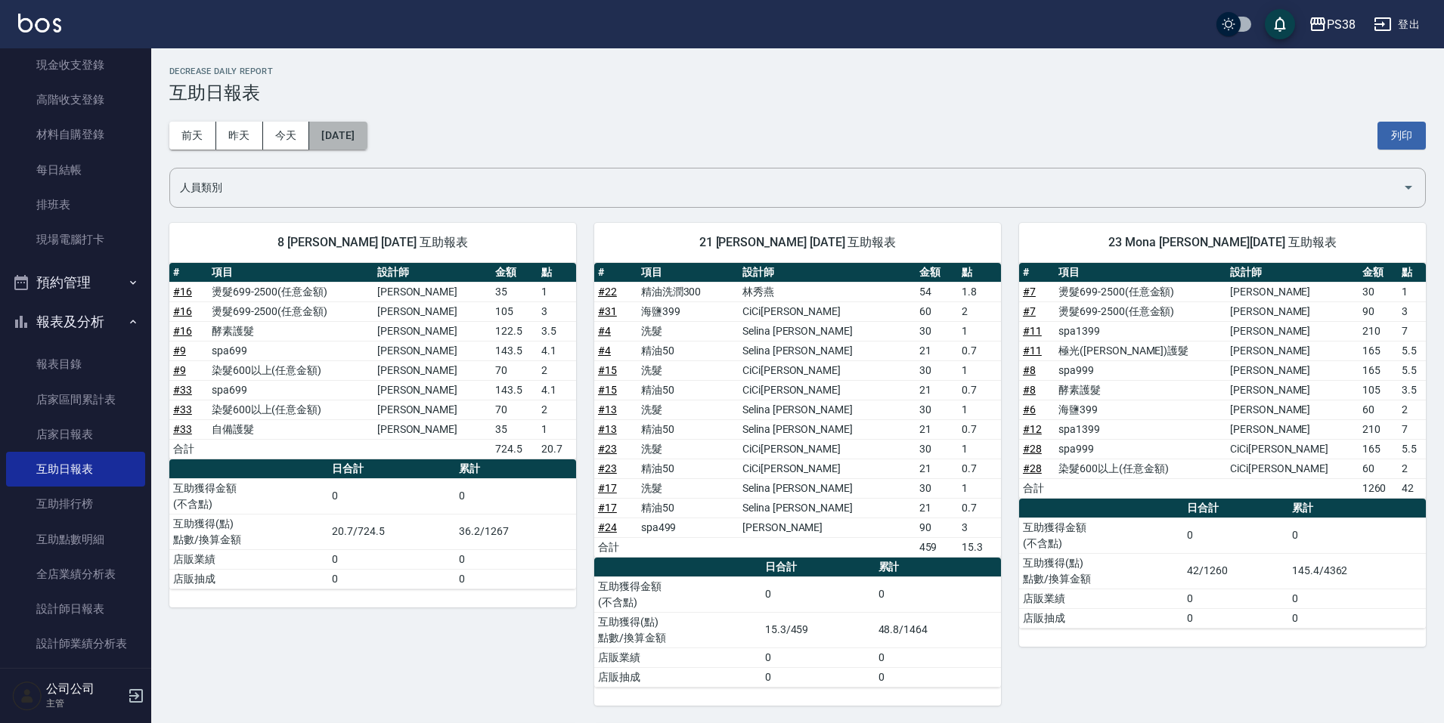
click at [363, 133] on button "[DATE]" at bounding box center [337, 136] width 57 height 28
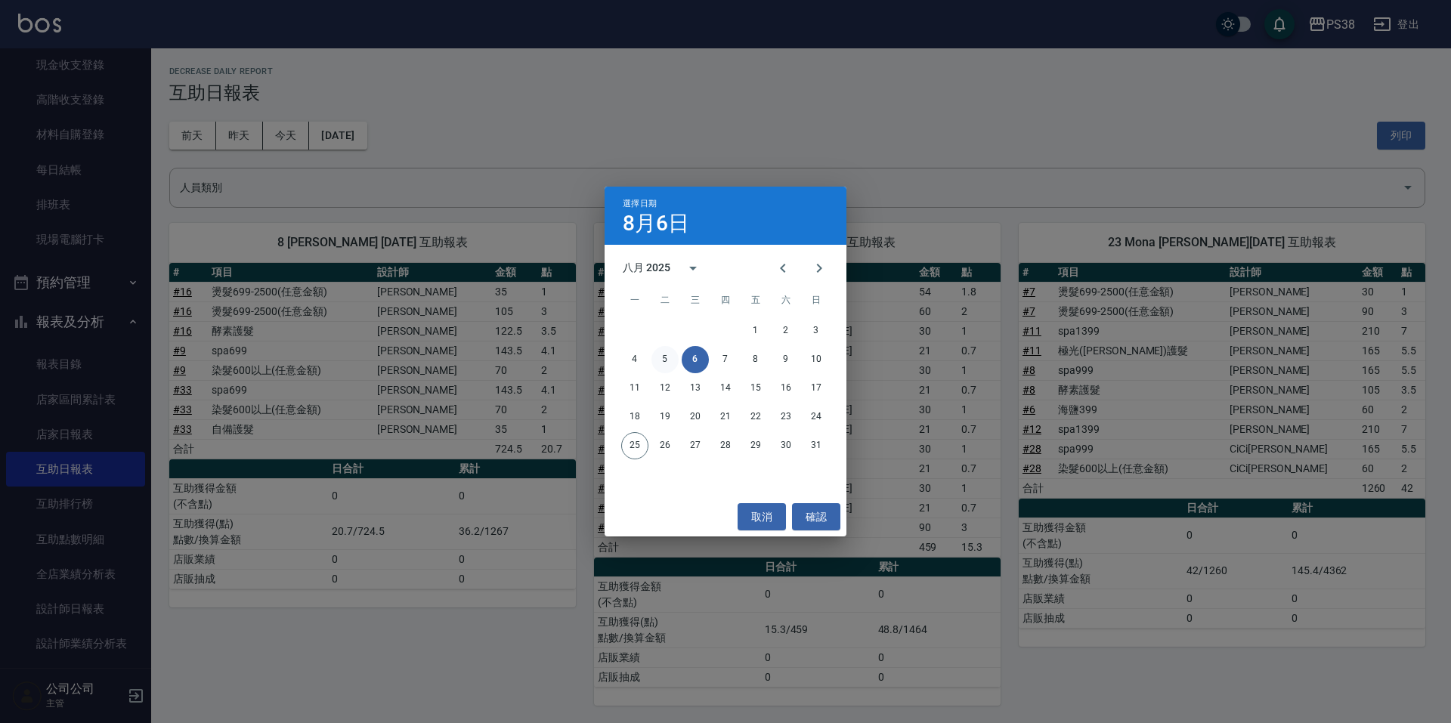
click at [665, 359] on button "5" at bounding box center [665, 359] width 27 height 27
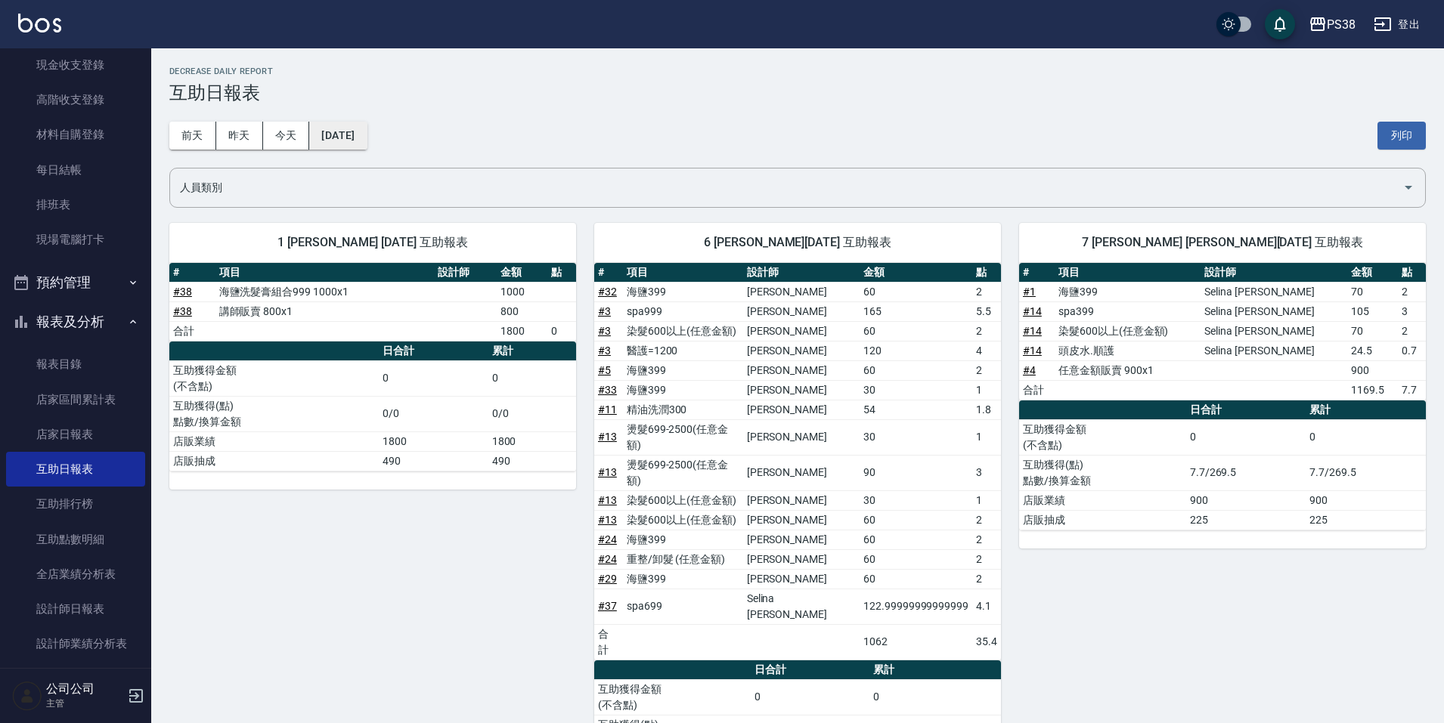
click at [367, 138] on button "[DATE]" at bounding box center [337, 136] width 57 height 28
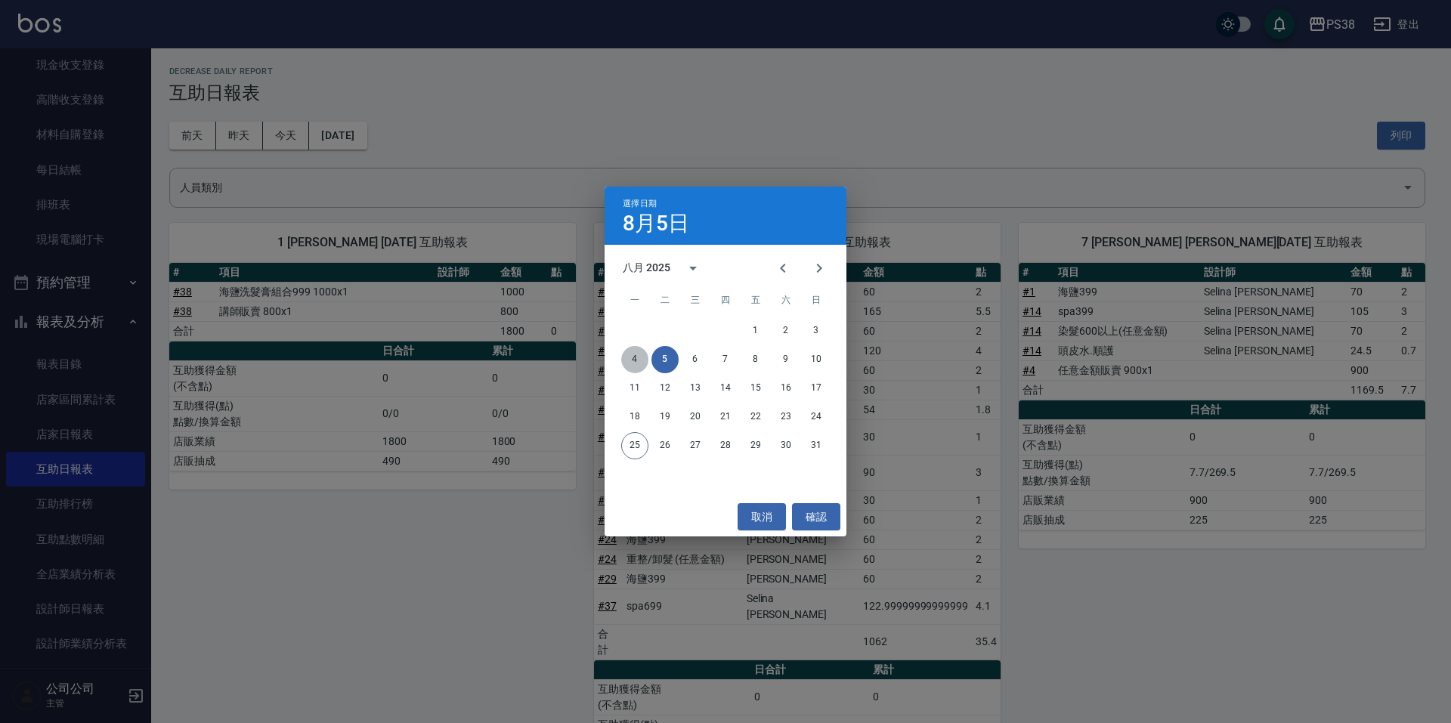
click at [632, 357] on button "4" at bounding box center [634, 359] width 27 height 27
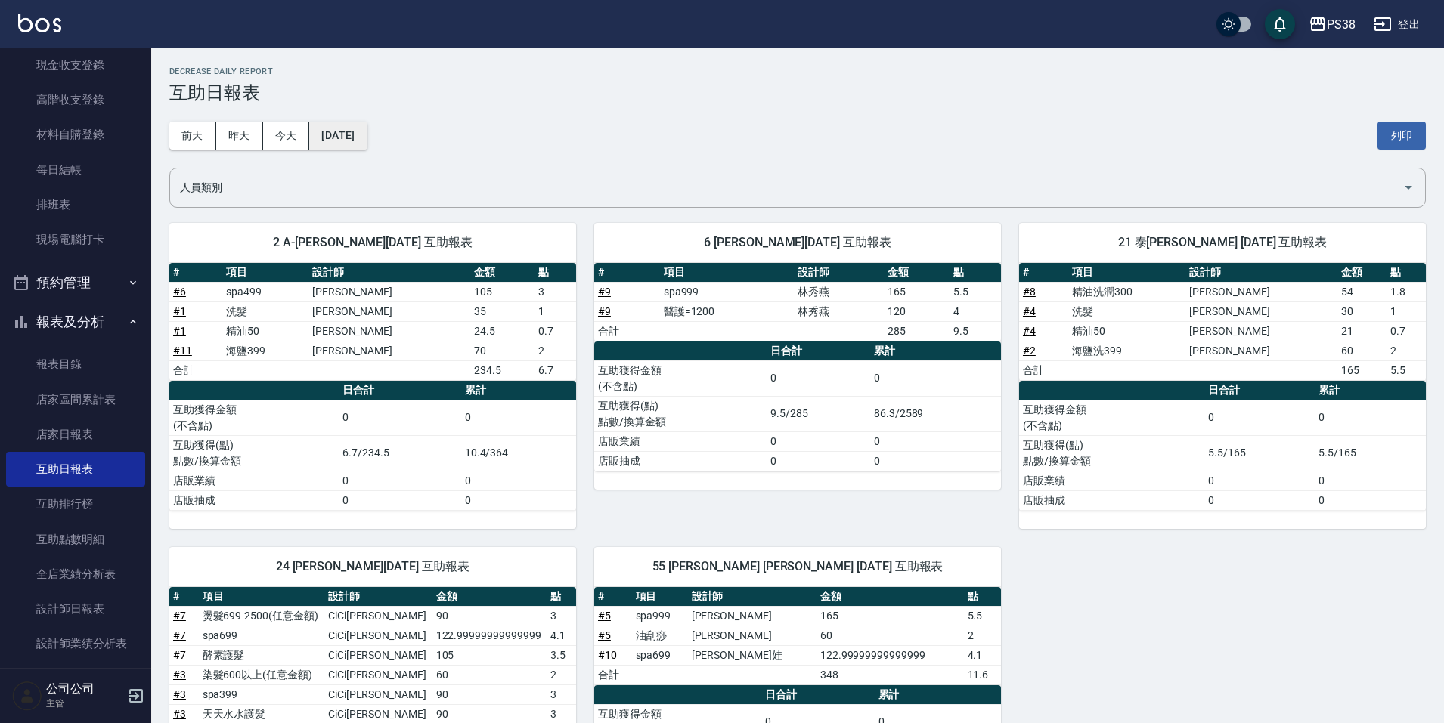
click at [364, 143] on button "[DATE]" at bounding box center [337, 136] width 57 height 28
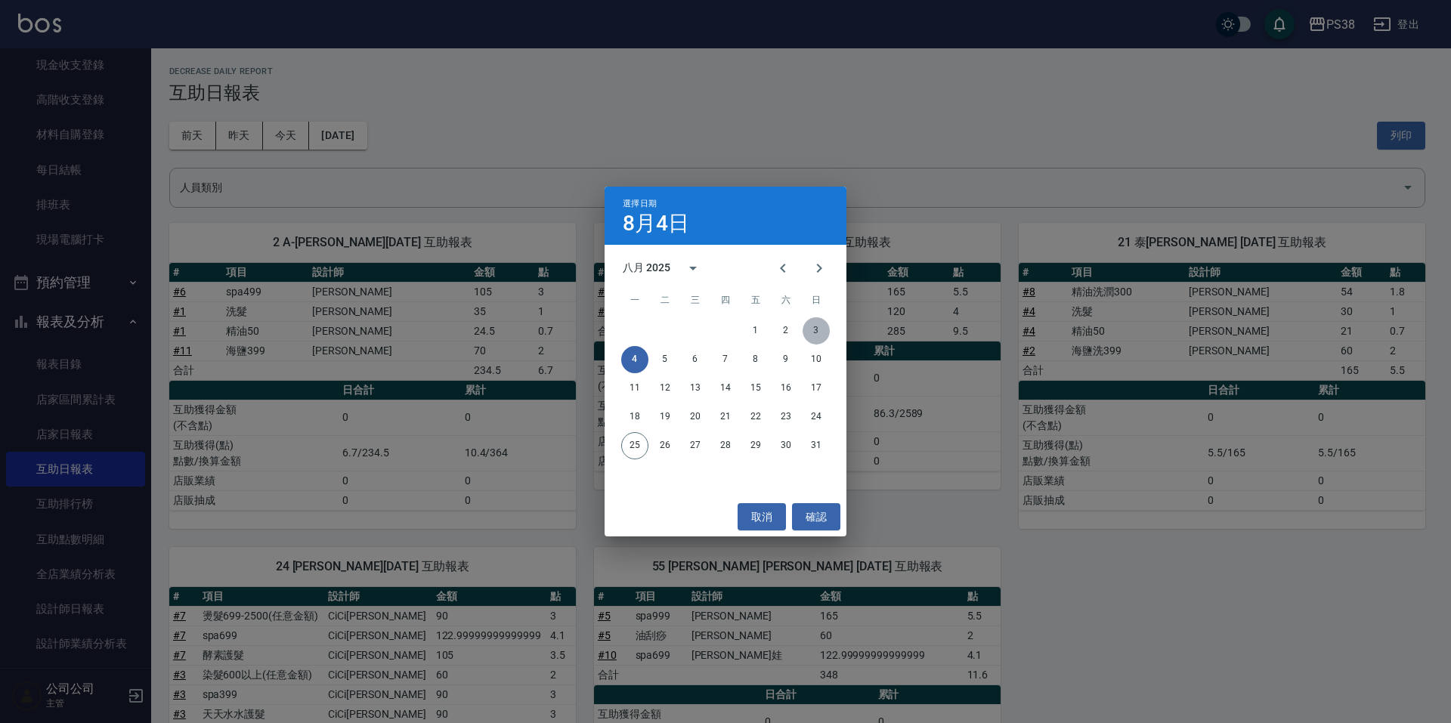
click at [819, 332] on button "3" at bounding box center [816, 330] width 27 height 27
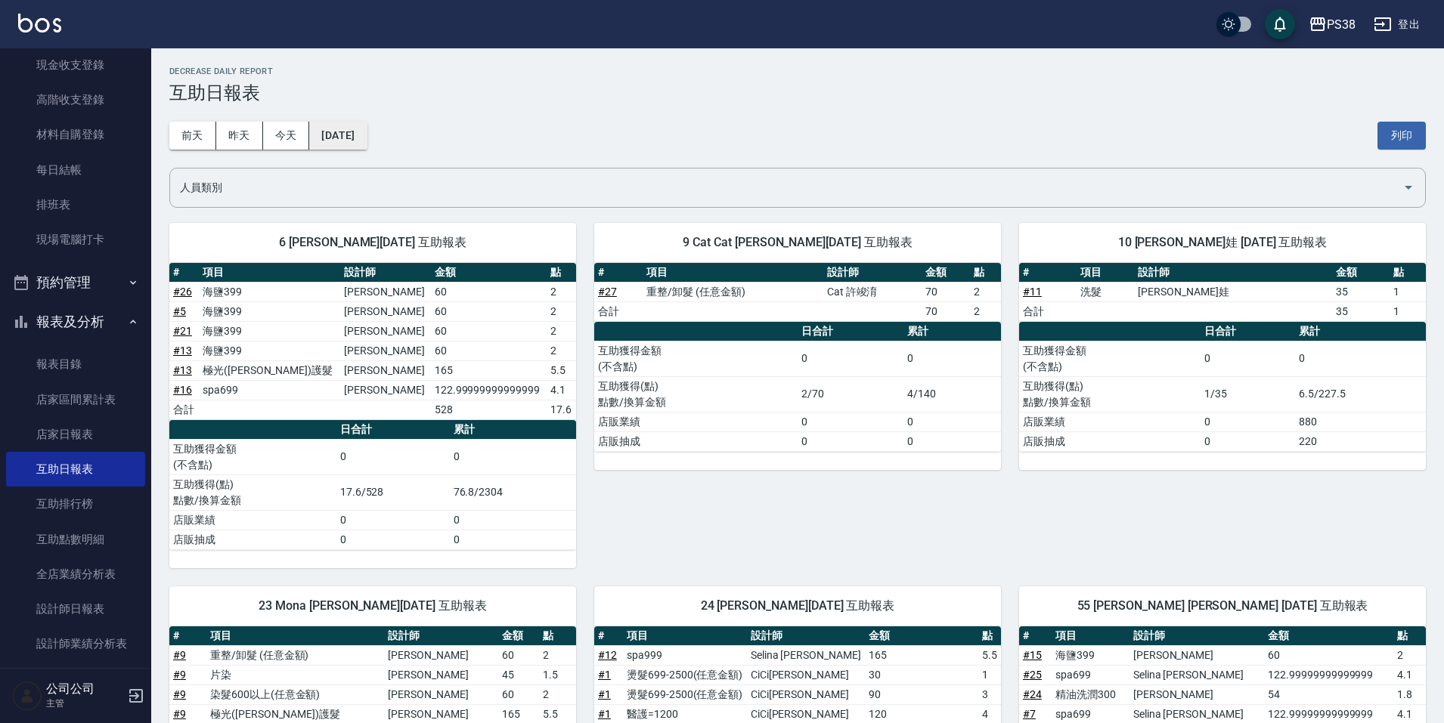
click at [367, 129] on button "[DATE]" at bounding box center [337, 136] width 57 height 28
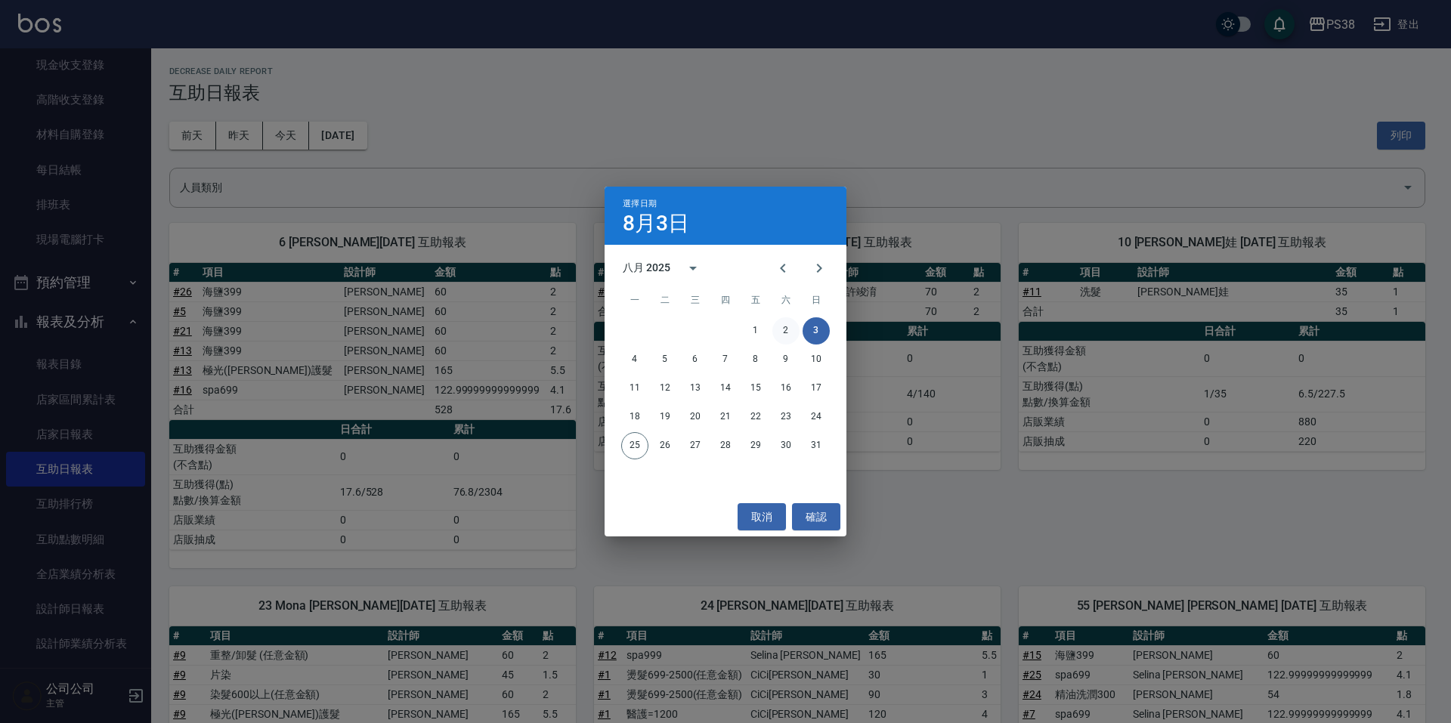
click at [788, 330] on button "2" at bounding box center [786, 330] width 27 height 27
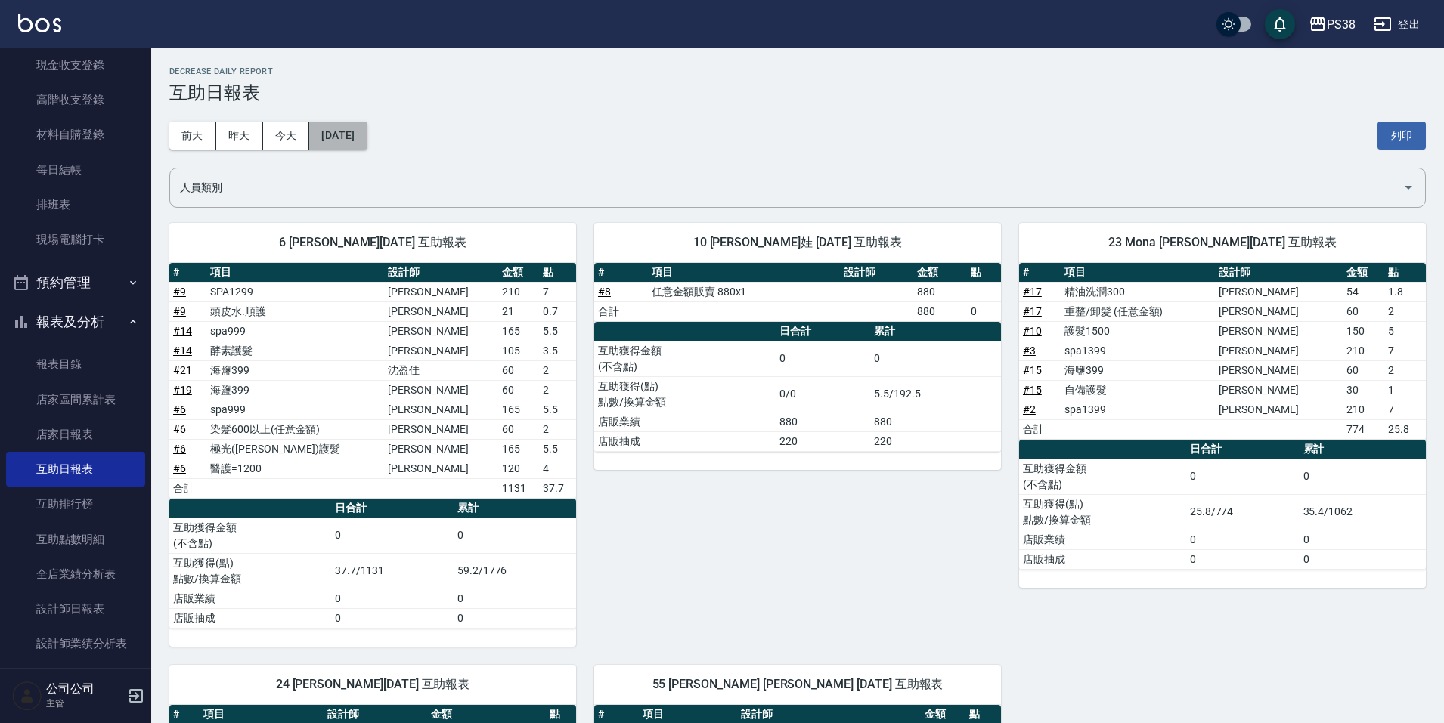
click at [358, 140] on button "[DATE]" at bounding box center [337, 136] width 57 height 28
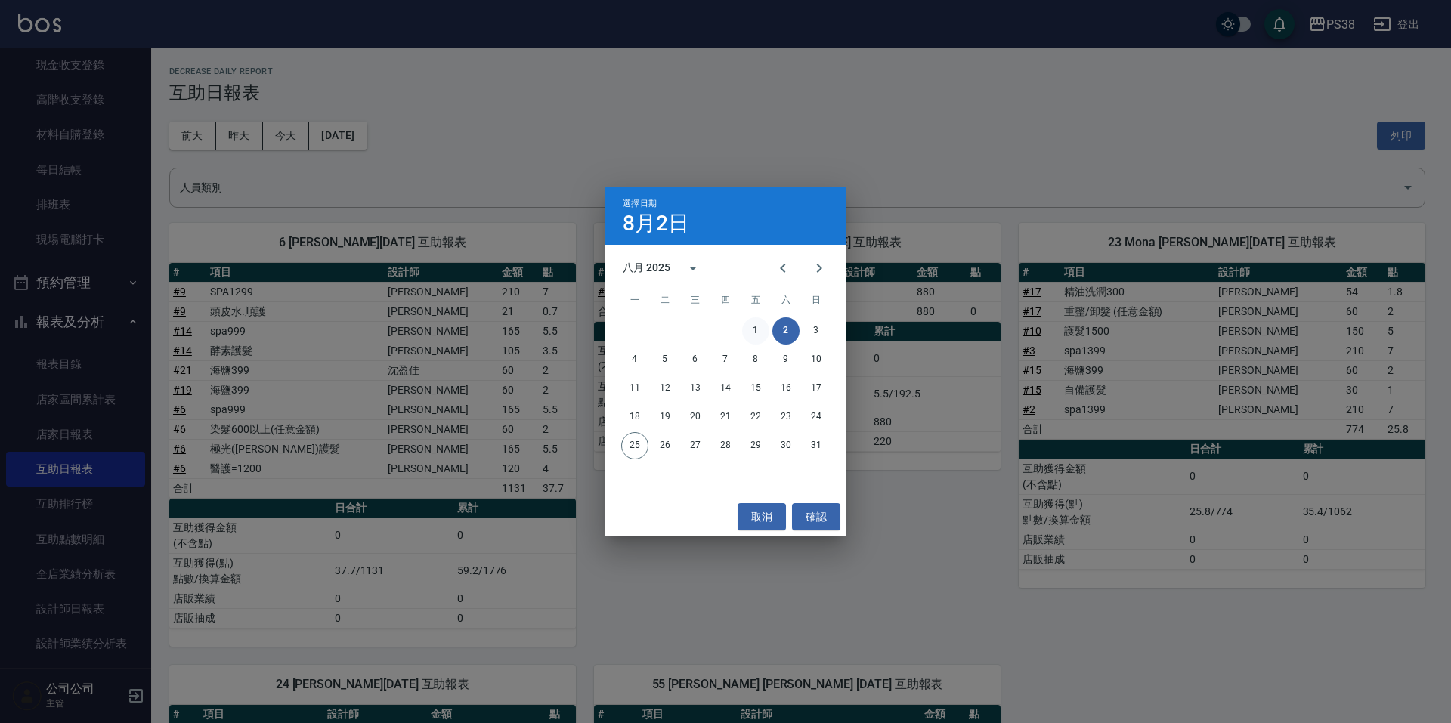
click at [749, 324] on button "1" at bounding box center [755, 330] width 27 height 27
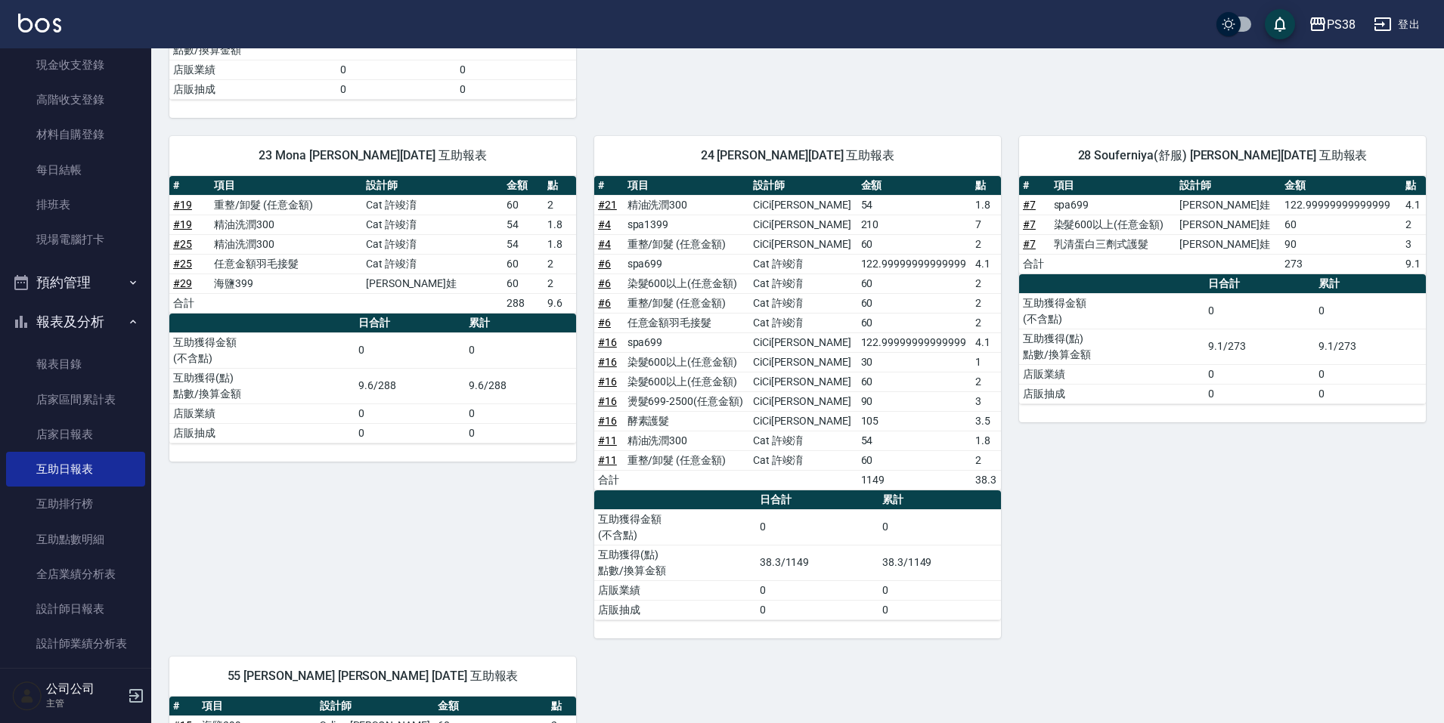
scroll to position [1134, 0]
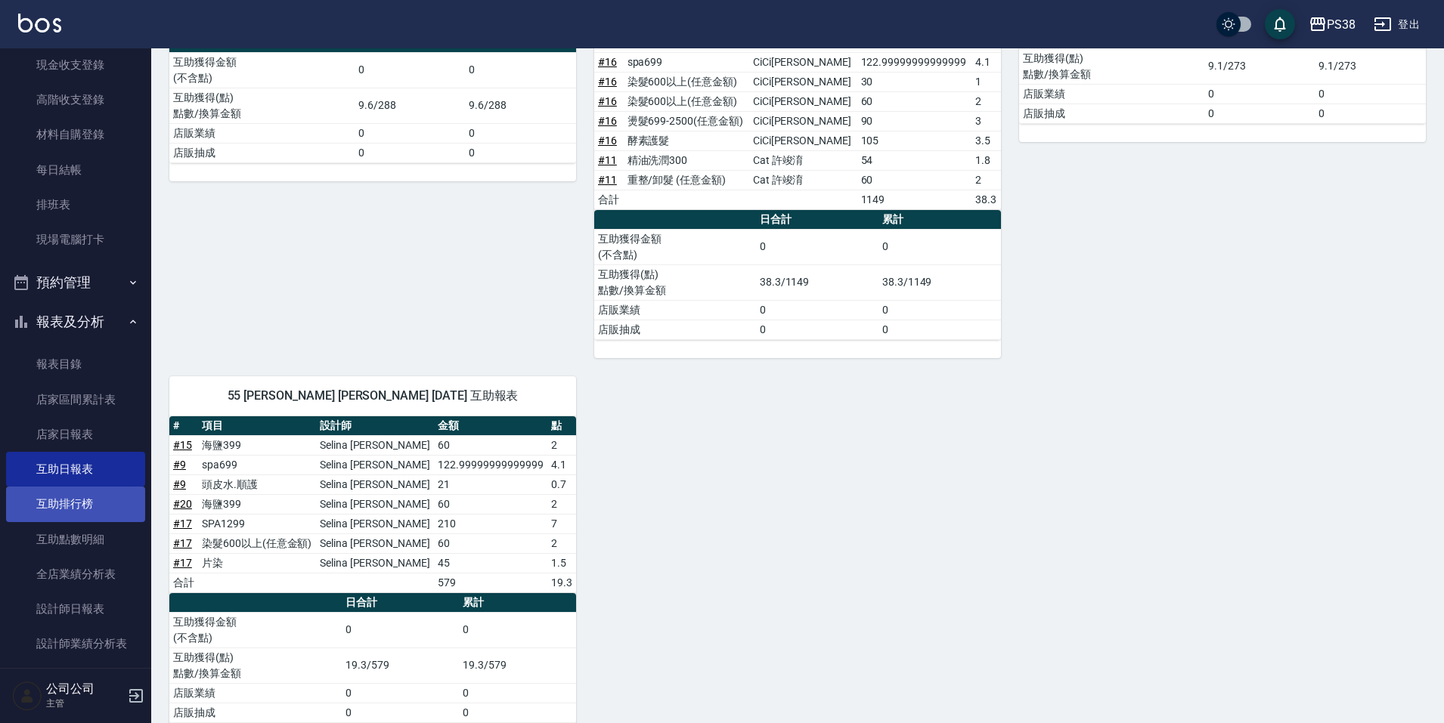
click at [82, 503] on link "互助排行榜" at bounding box center [75, 504] width 139 height 35
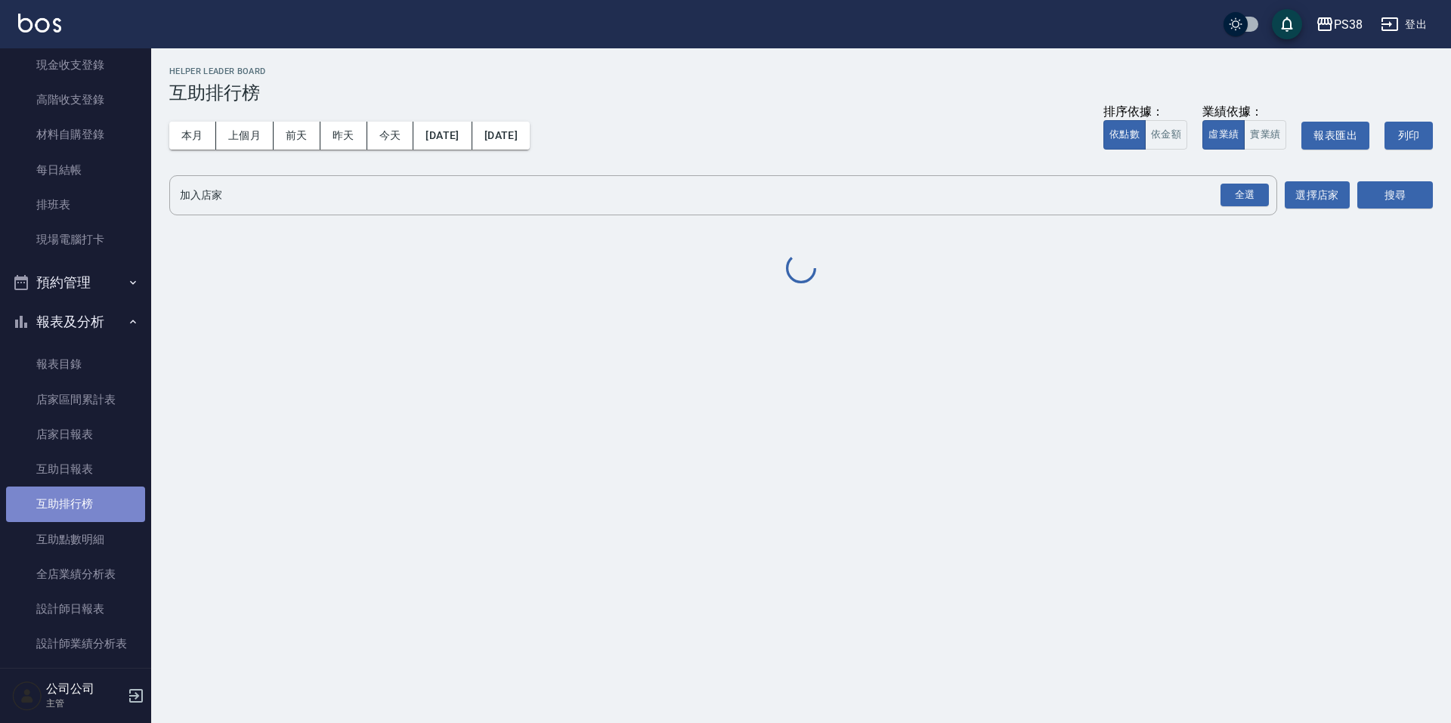
click at [82, 503] on link "互助排行榜" at bounding box center [75, 504] width 139 height 35
click at [1253, 146] on button "實業績" at bounding box center [1265, 134] width 42 height 29
click at [1249, 190] on div "全選" at bounding box center [1245, 195] width 48 height 23
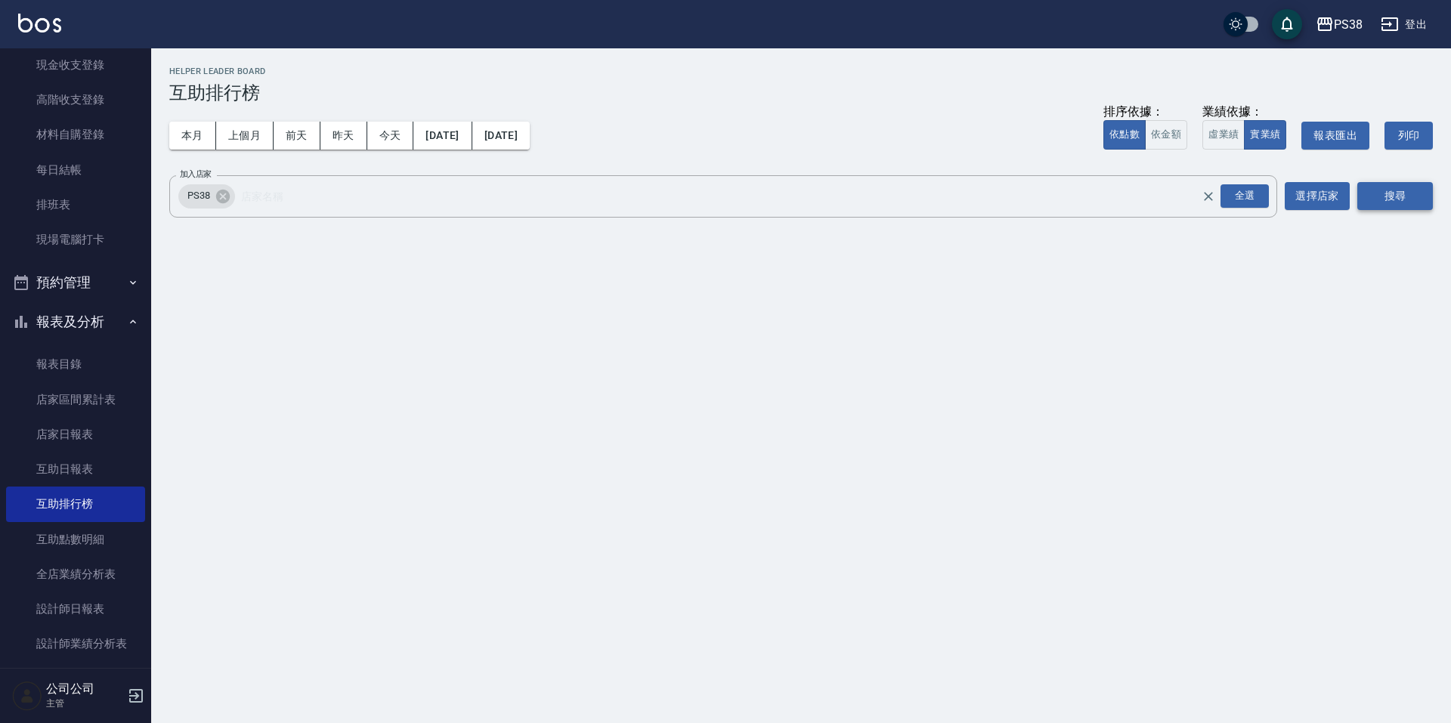
click at [1402, 205] on button "搜尋" at bounding box center [1396, 196] width 76 height 28
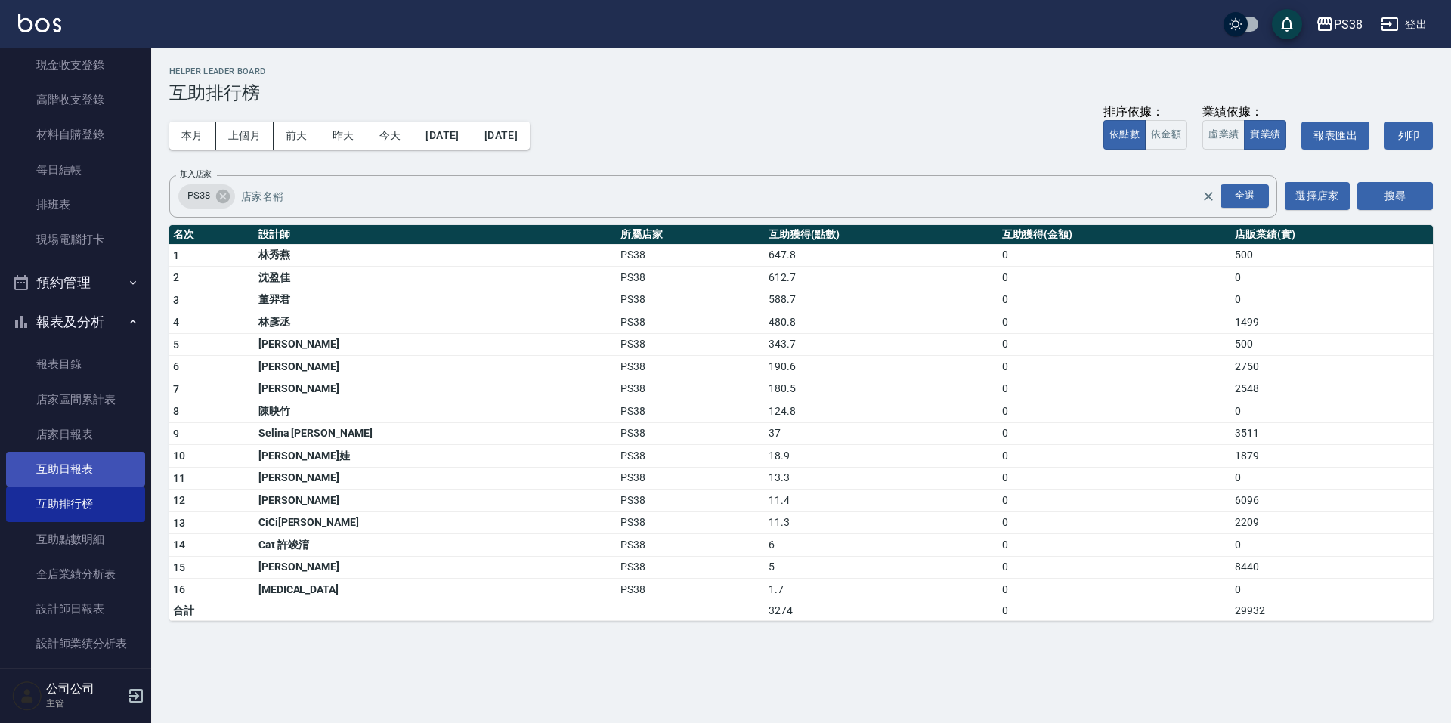
click at [77, 472] on link "互助日報表" at bounding box center [75, 469] width 139 height 35
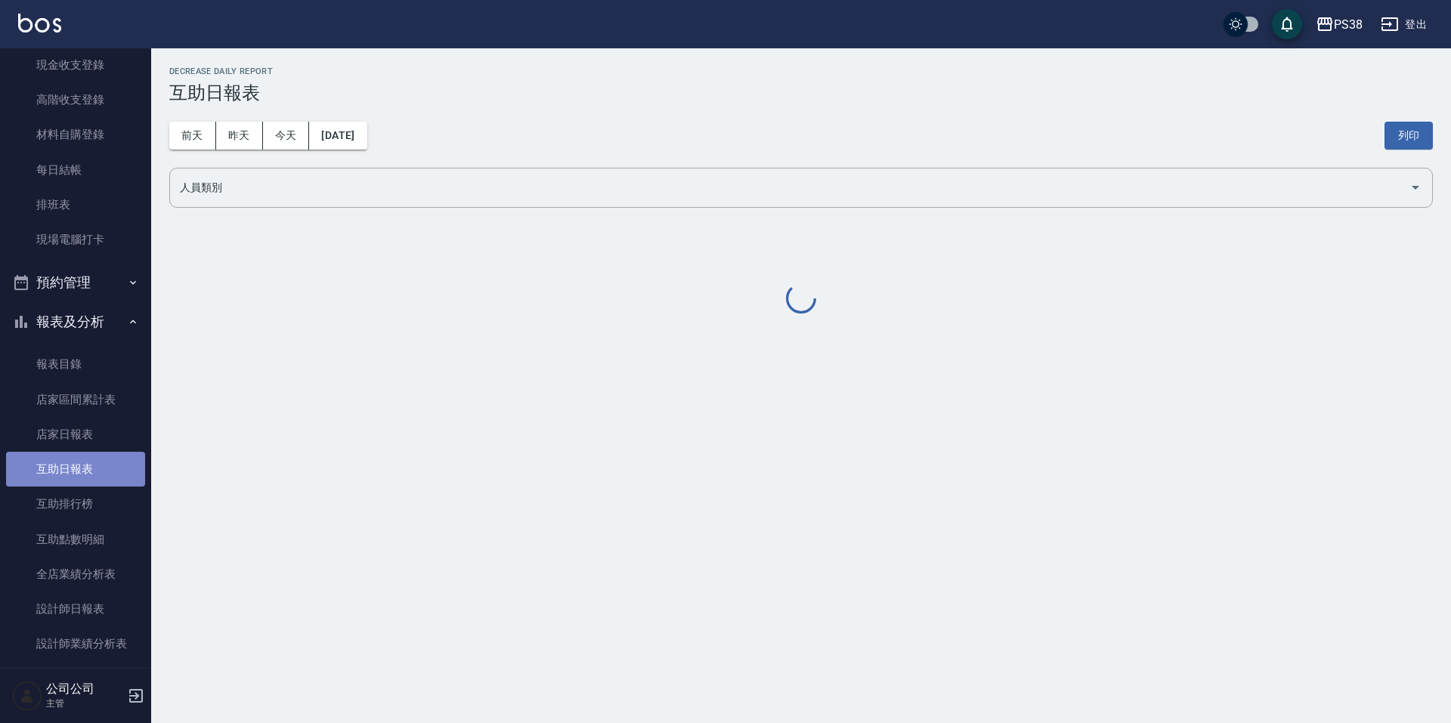
click at [77, 472] on link "互助日報表" at bounding box center [75, 469] width 139 height 35
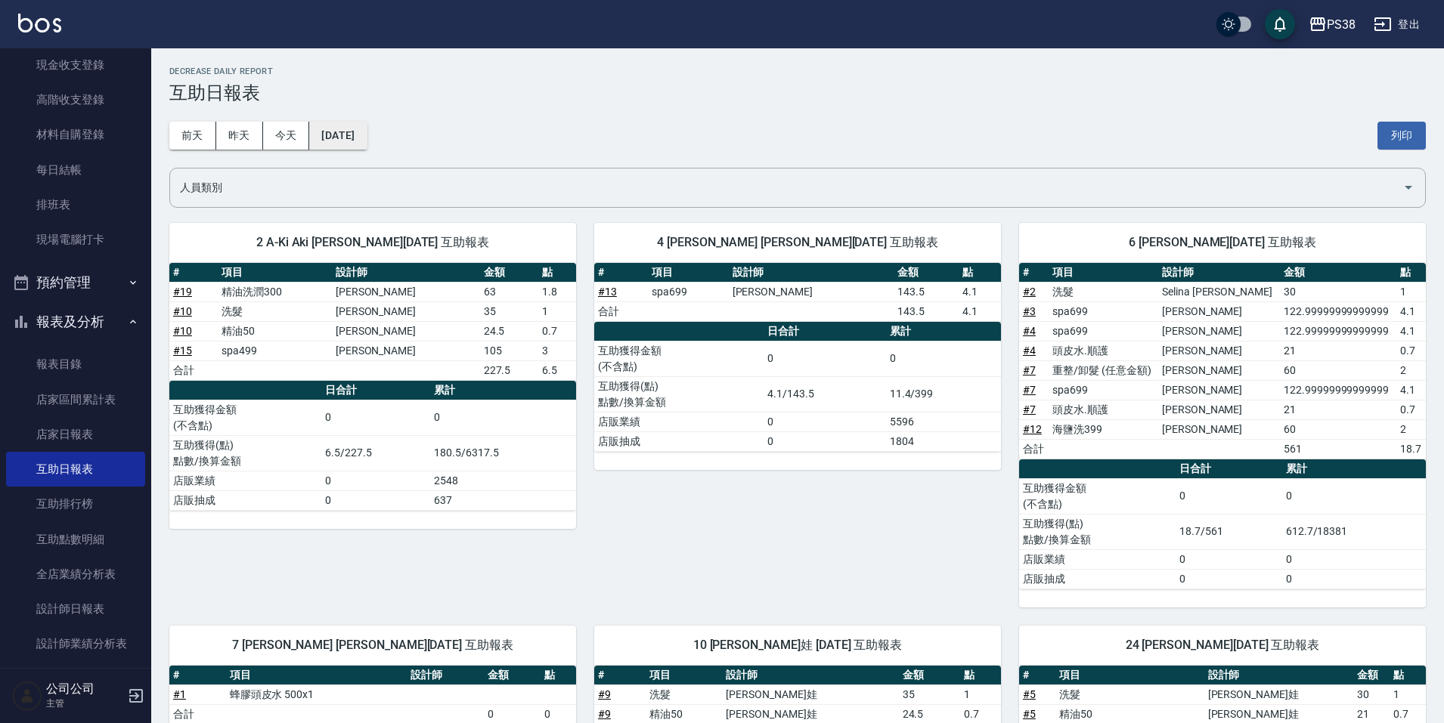
click at [338, 130] on button "[DATE]" at bounding box center [337, 136] width 57 height 28
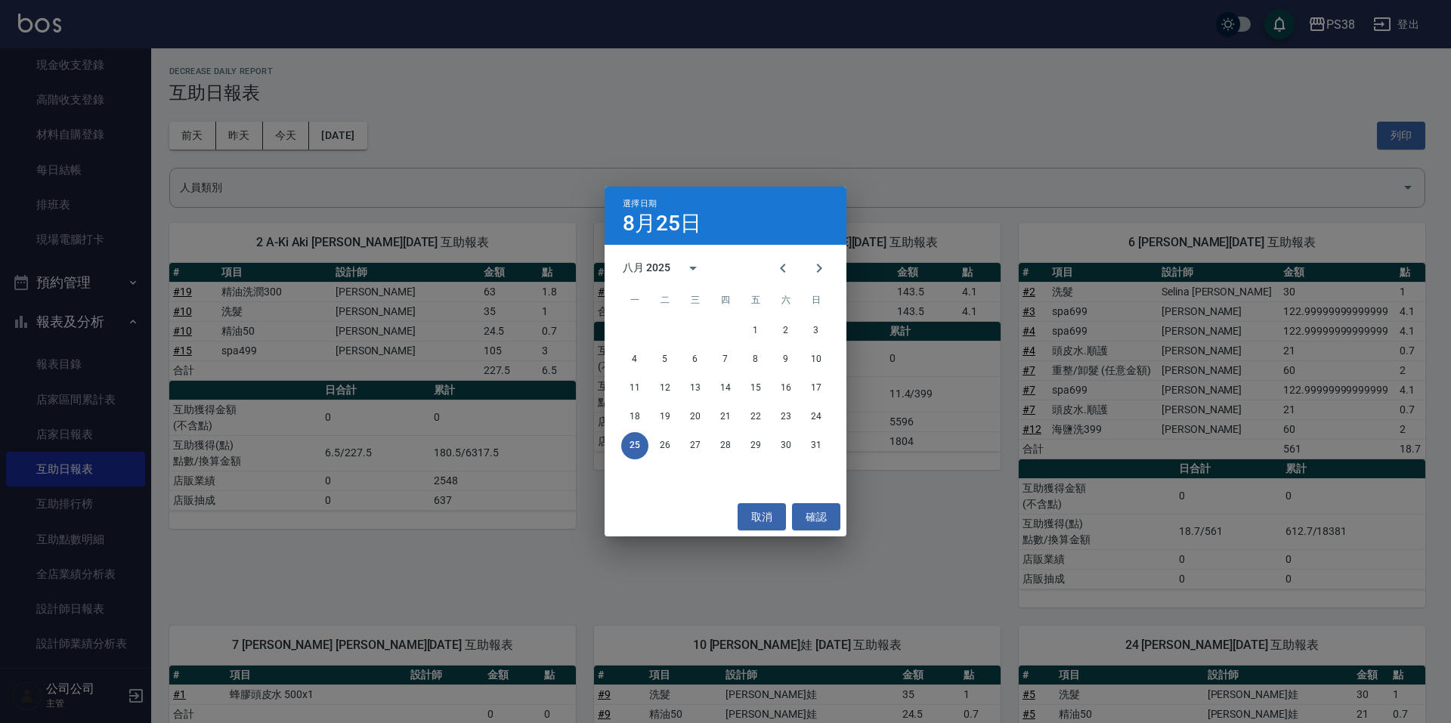
click at [1143, 517] on div "選擇日期 8月25日 八月 2025 一 二 三 四 五 六 日 1 2 3 4 5 6 7 8 9 10 11 12 13 14 15 16 17 18 1…" at bounding box center [725, 361] width 1451 height 723
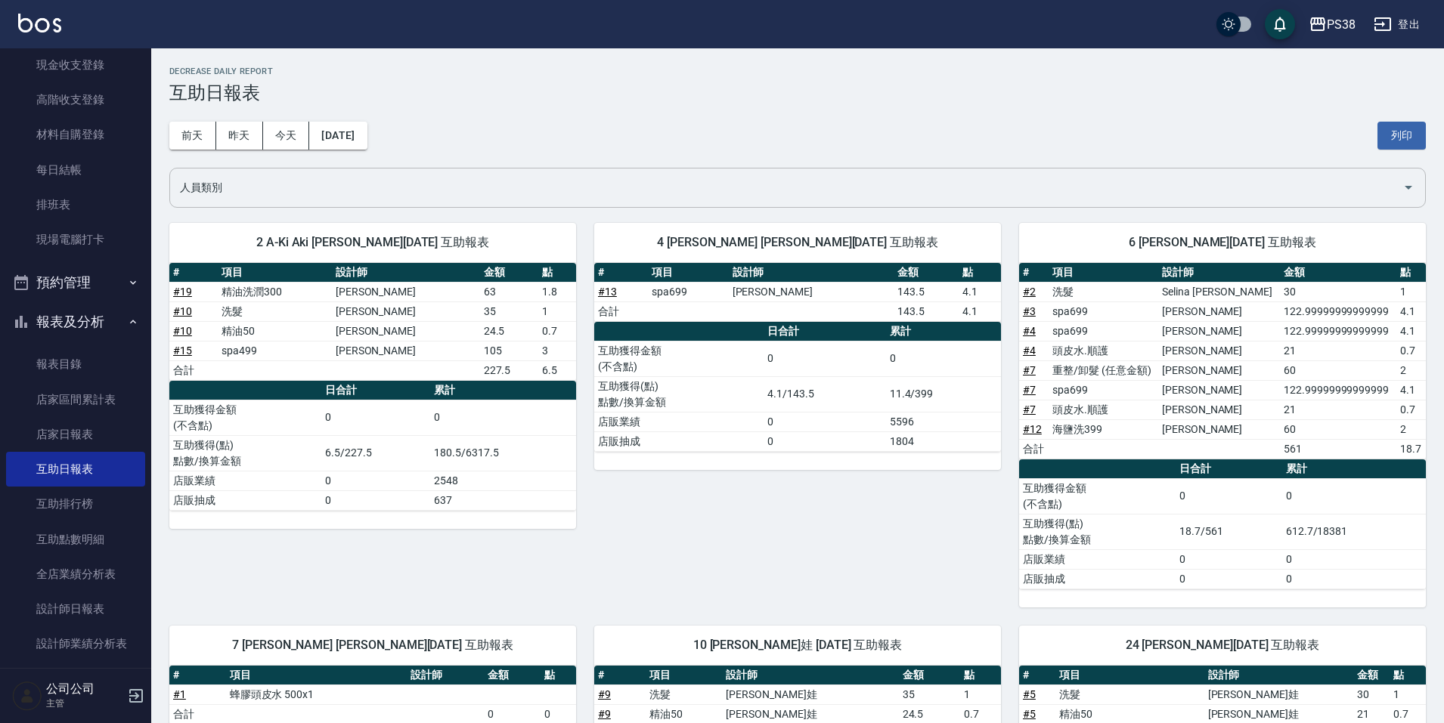
click at [396, 181] on input "人員類別" at bounding box center [786, 188] width 1220 height 26
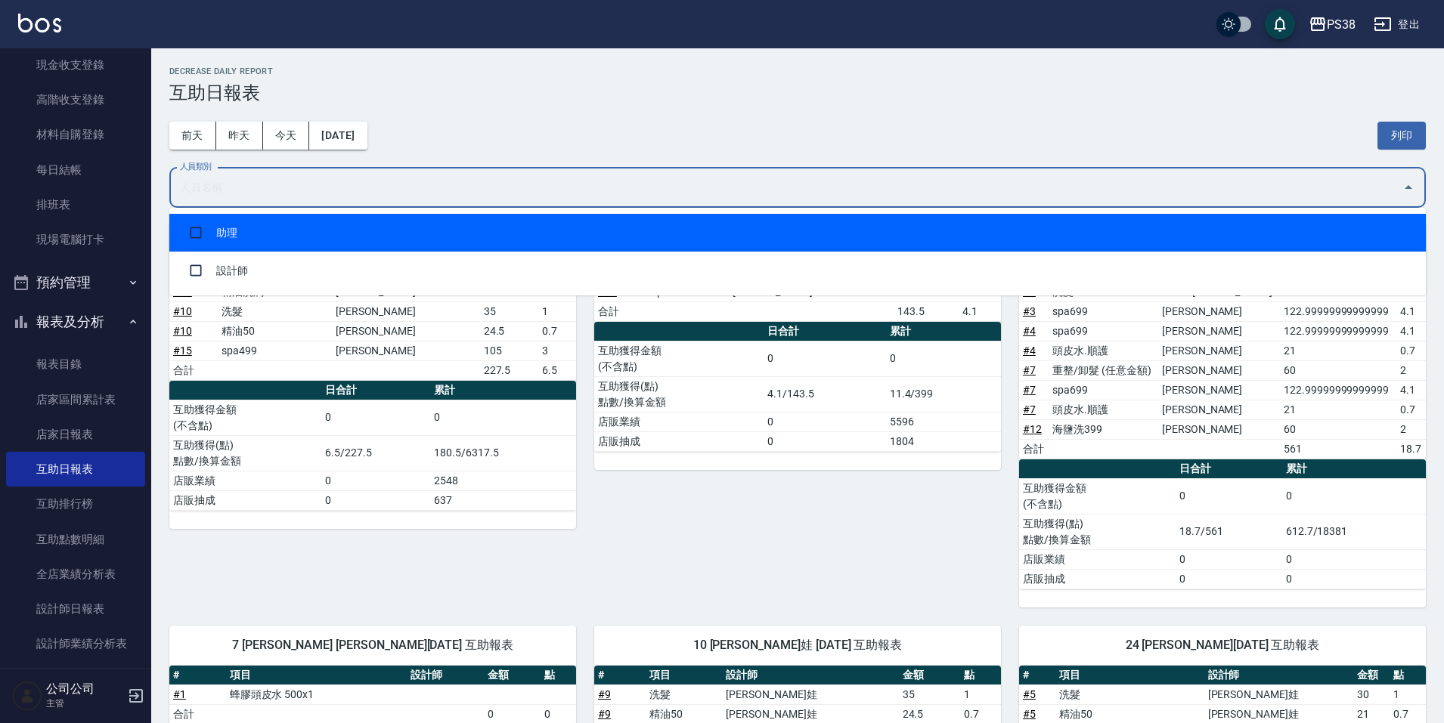
click at [365, 218] on li "助理" at bounding box center [797, 233] width 1256 height 38
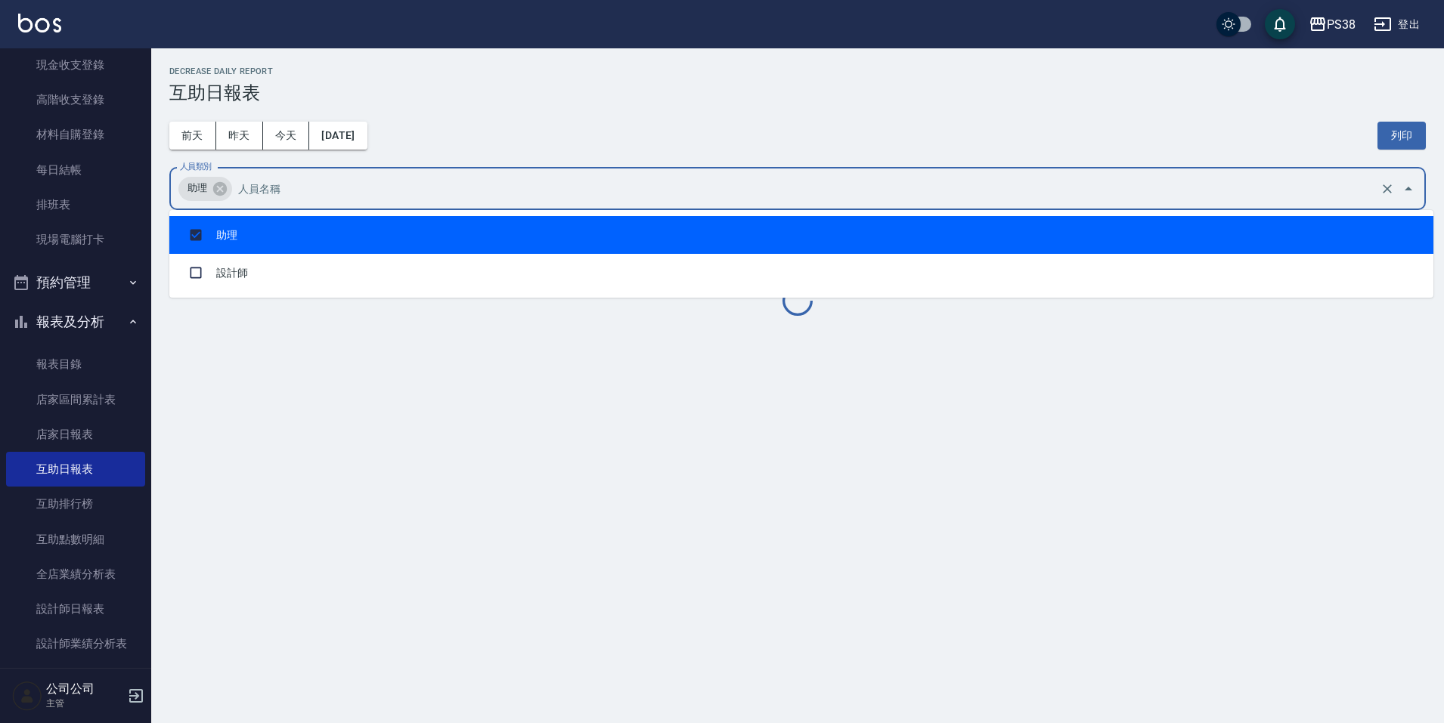
checkbox input "true"
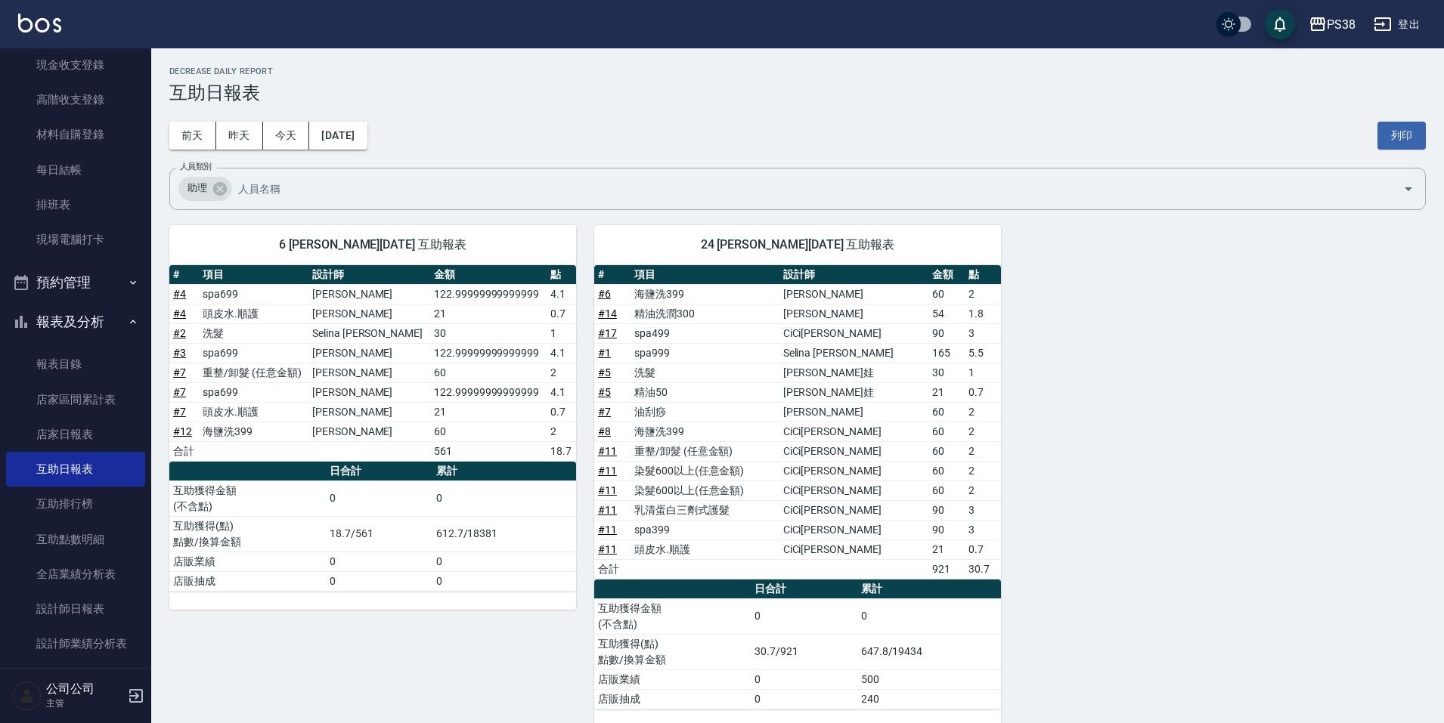
drag, startPoint x: 1086, startPoint y: 577, endPoint x: 1072, endPoint y: 557, distance: 24.3
click at [1085, 575] on div "6 [PERSON_NAME][DATE] 互助報表 # 項目 設計師 金額 點 # 4 spa699 Aisha [PERSON_NAME]122.9999…" at bounding box center [788, 467] width 1274 height 521
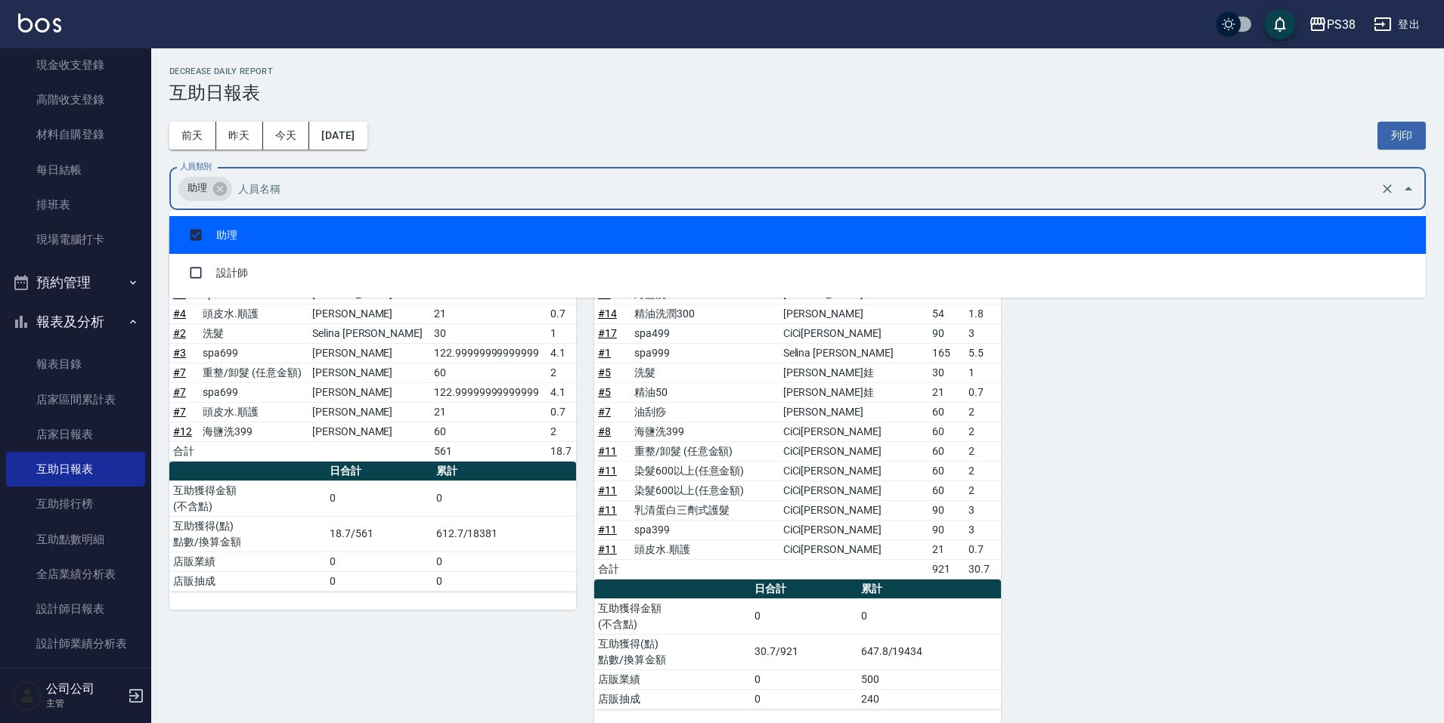
drag, startPoint x: 364, startPoint y: 178, endPoint x: 367, endPoint y: 185, distance: 7.8
click at [364, 180] on input "人員類別" at bounding box center [805, 188] width 1142 height 26
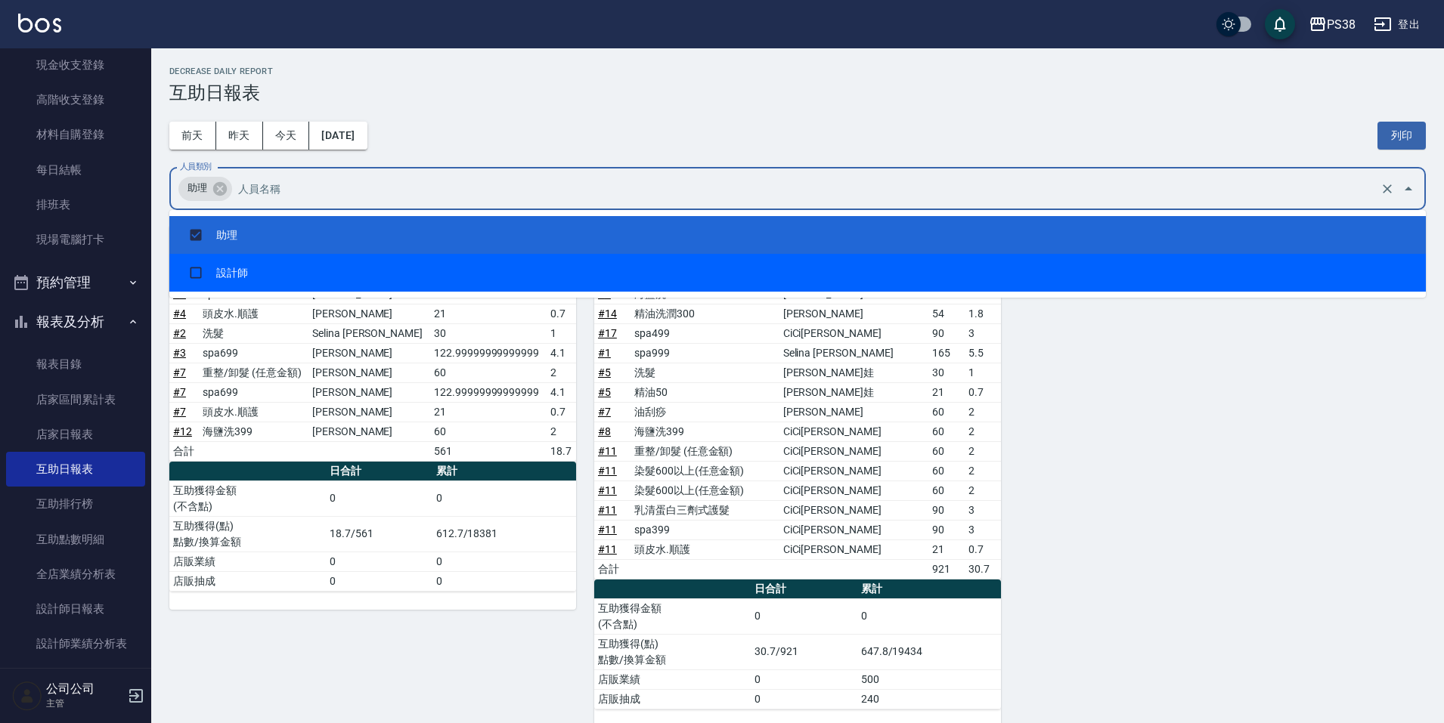
click at [246, 272] on li "設計師" at bounding box center [797, 273] width 1256 height 38
checkbox input "true"
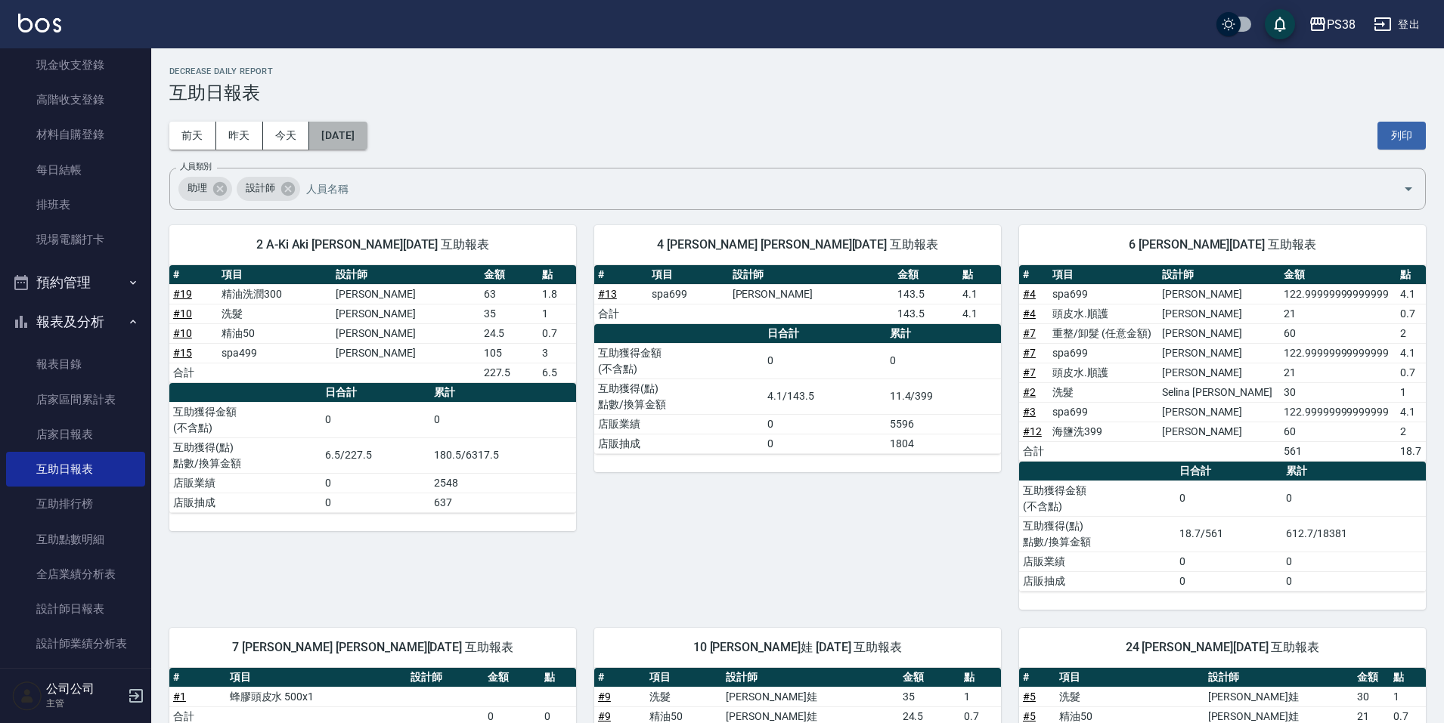
click at [342, 127] on button "[DATE]" at bounding box center [337, 136] width 57 height 28
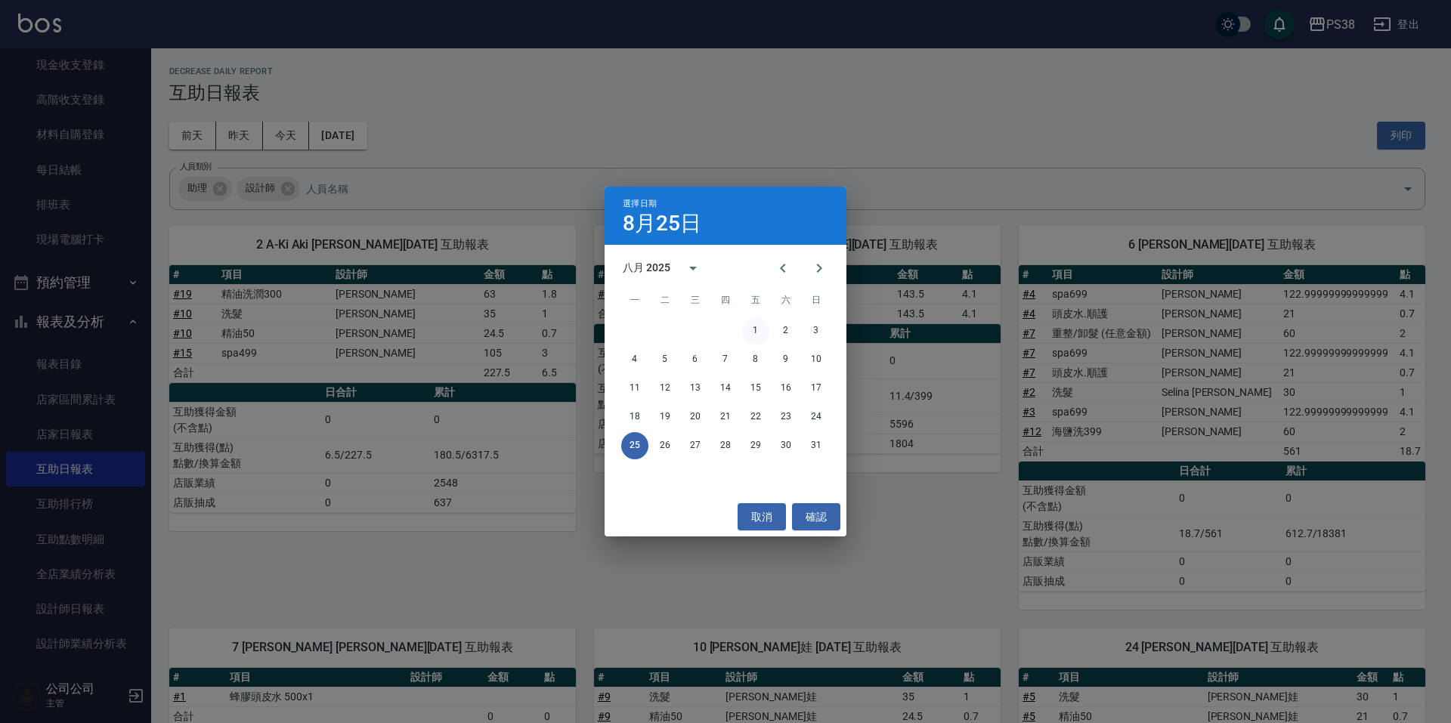
click at [755, 335] on button "1" at bounding box center [755, 330] width 27 height 27
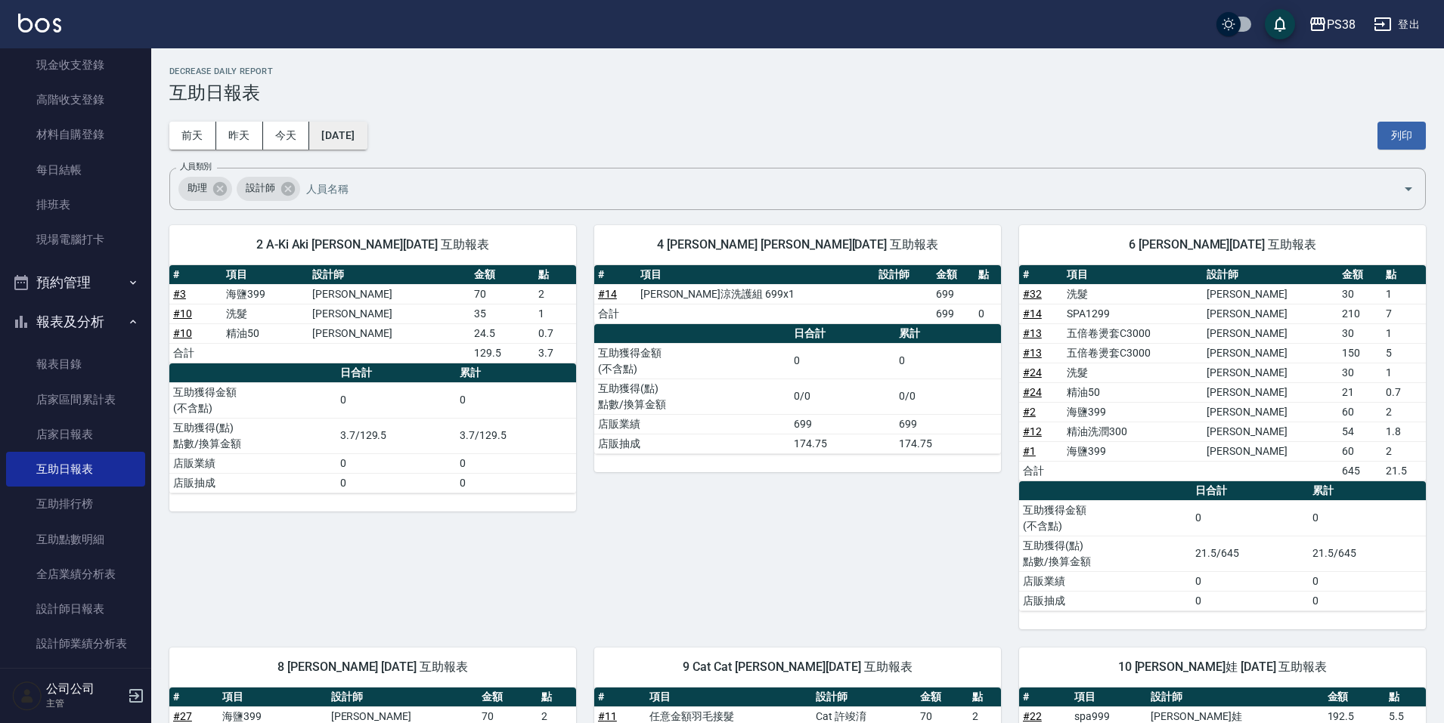
click at [364, 137] on button "[DATE]" at bounding box center [337, 136] width 57 height 28
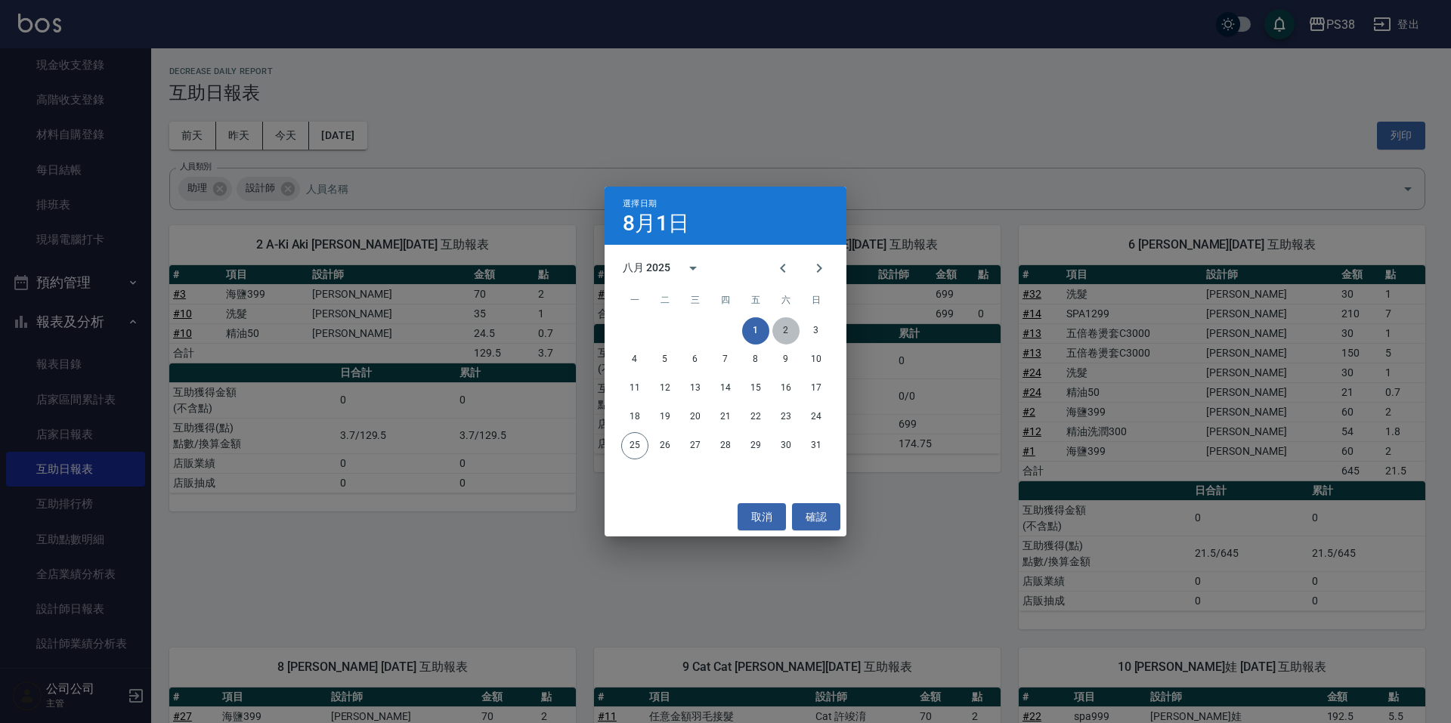
click at [787, 327] on button "2" at bounding box center [786, 330] width 27 height 27
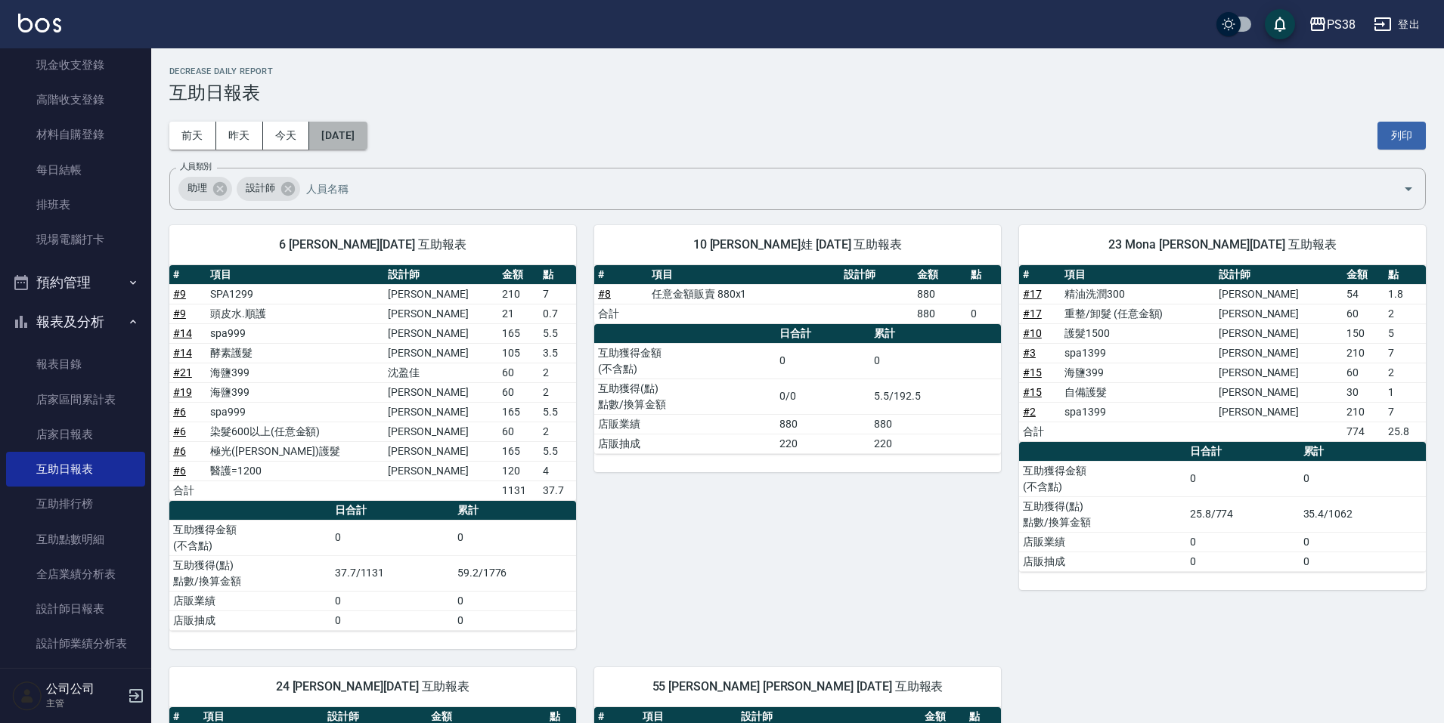
click at [355, 127] on button "[DATE]" at bounding box center [337, 136] width 57 height 28
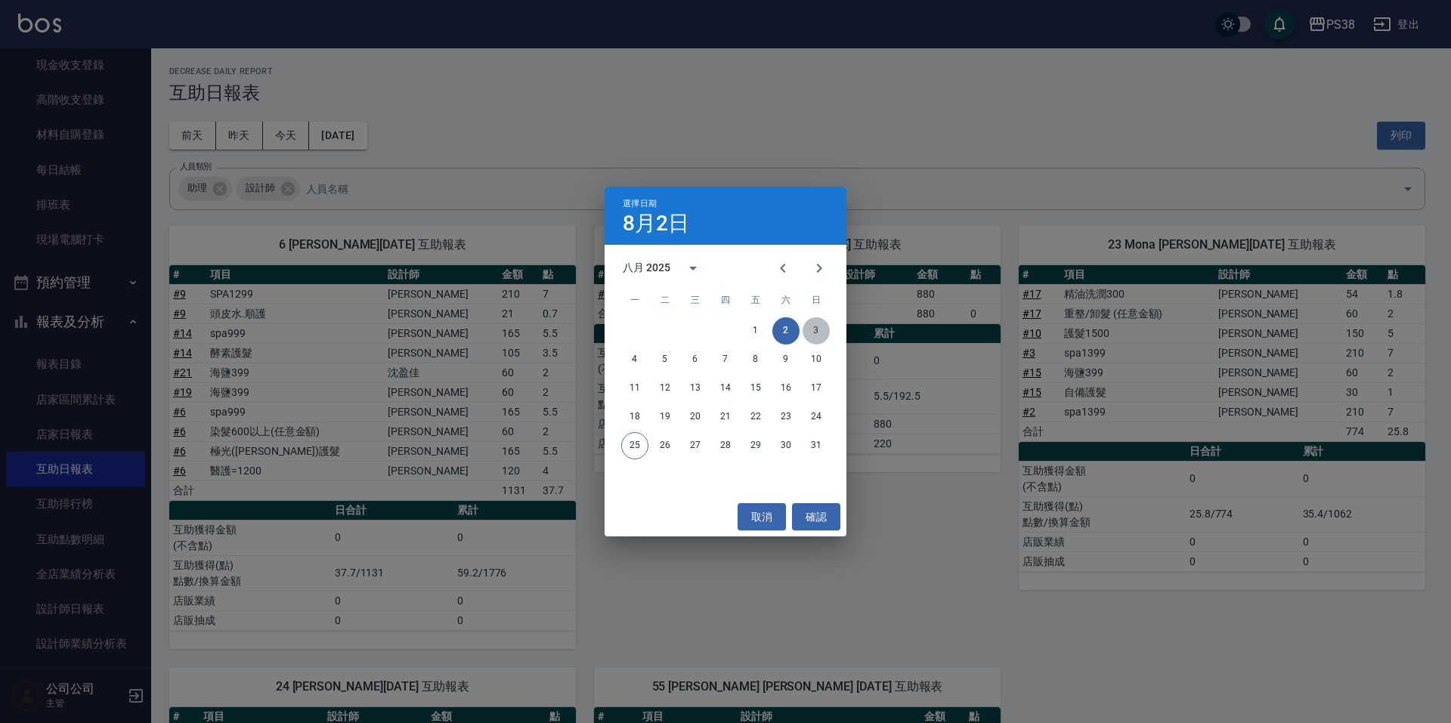
click at [813, 328] on button "3" at bounding box center [816, 330] width 27 height 27
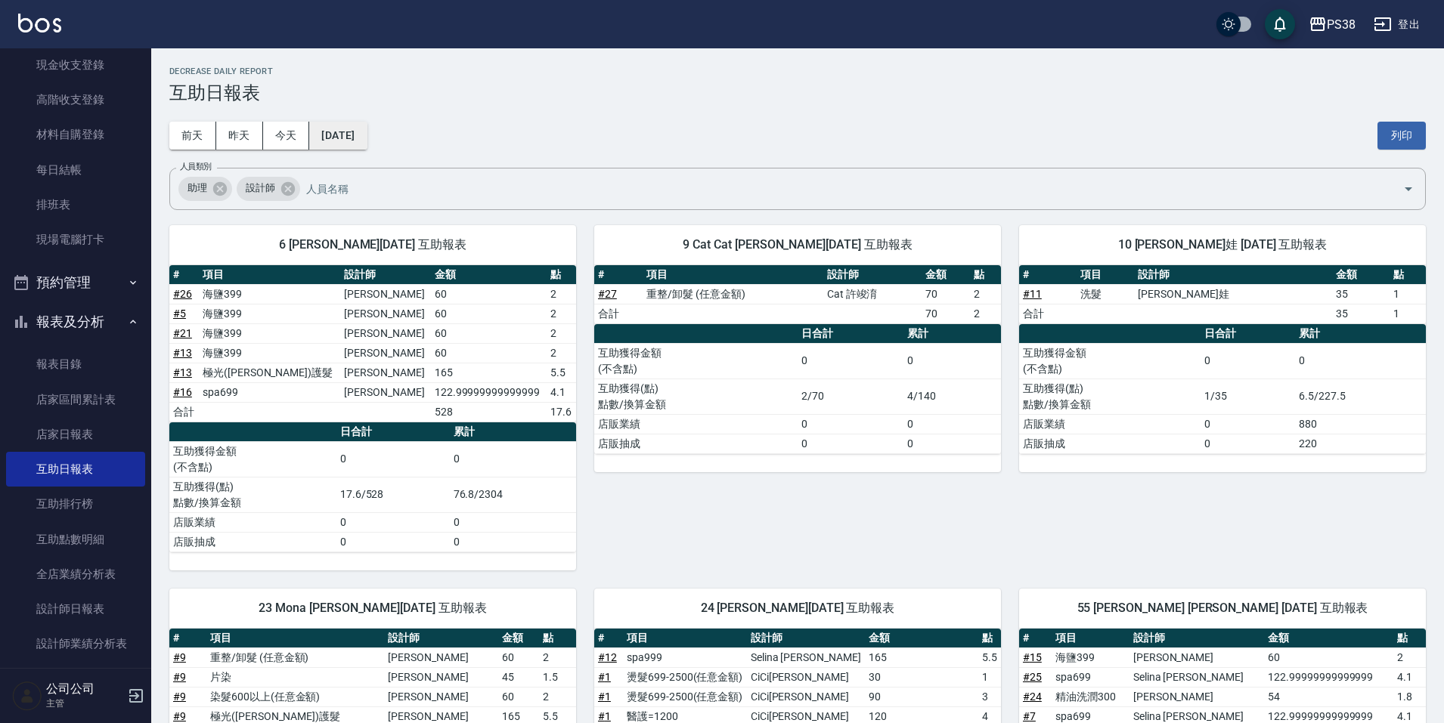
click at [361, 130] on button "[DATE]" at bounding box center [337, 136] width 57 height 28
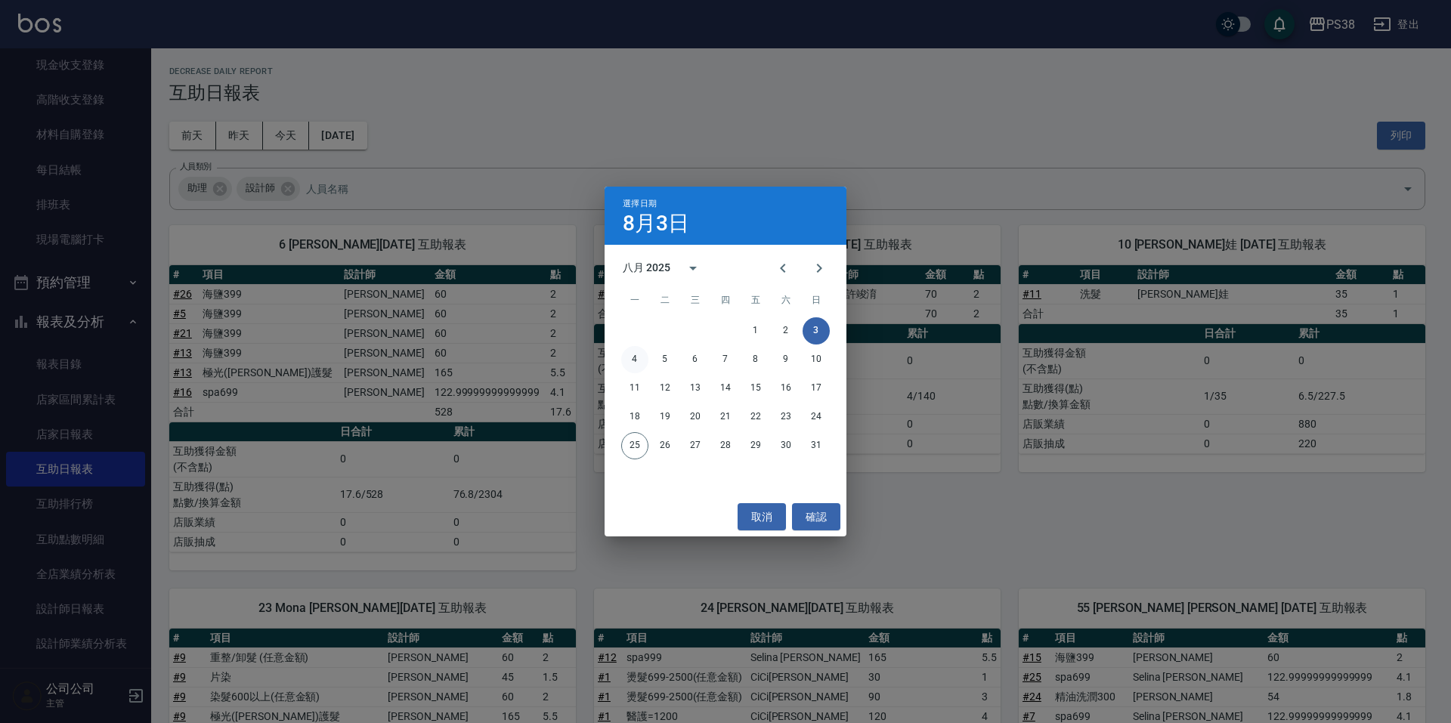
click at [633, 355] on button "4" at bounding box center [634, 359] width 27 height 27
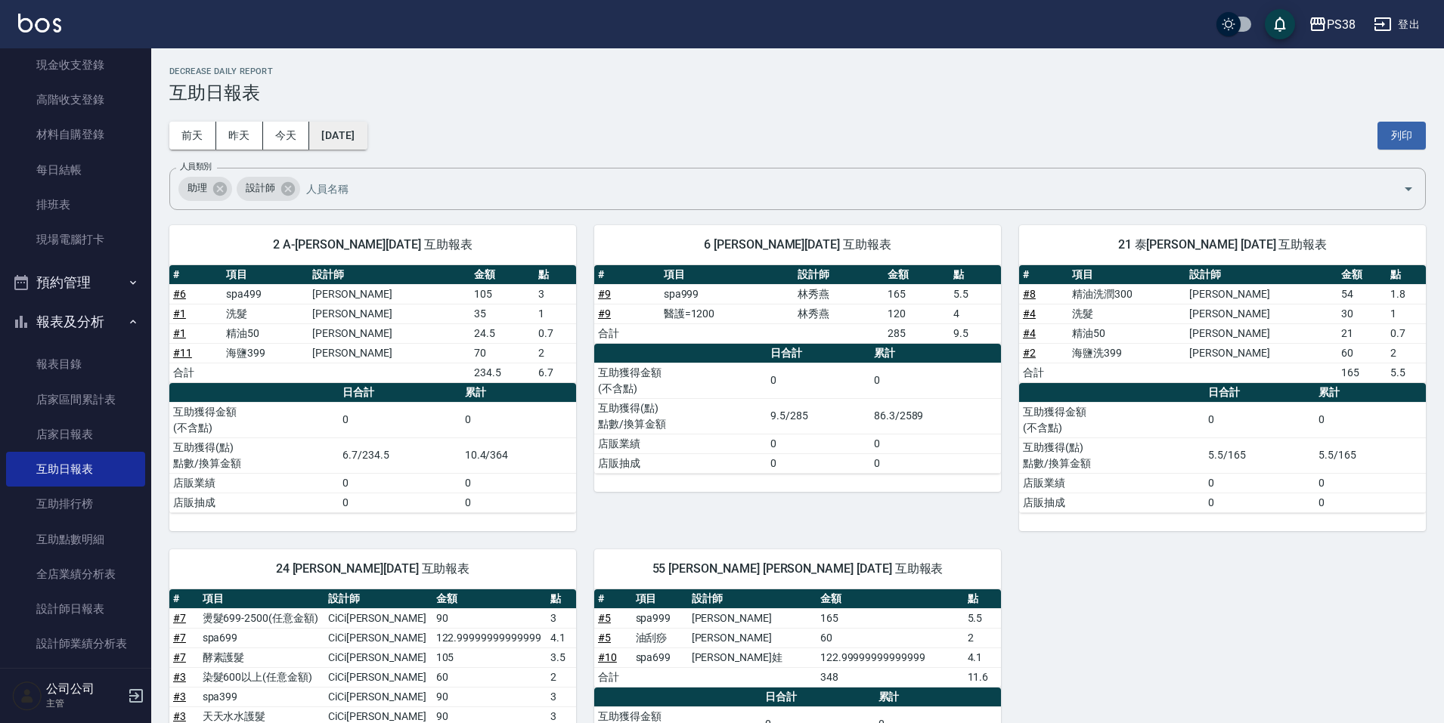
click at [367, 137] on button "[DATE]" at bounding box center [337, 136] width 57 height 28
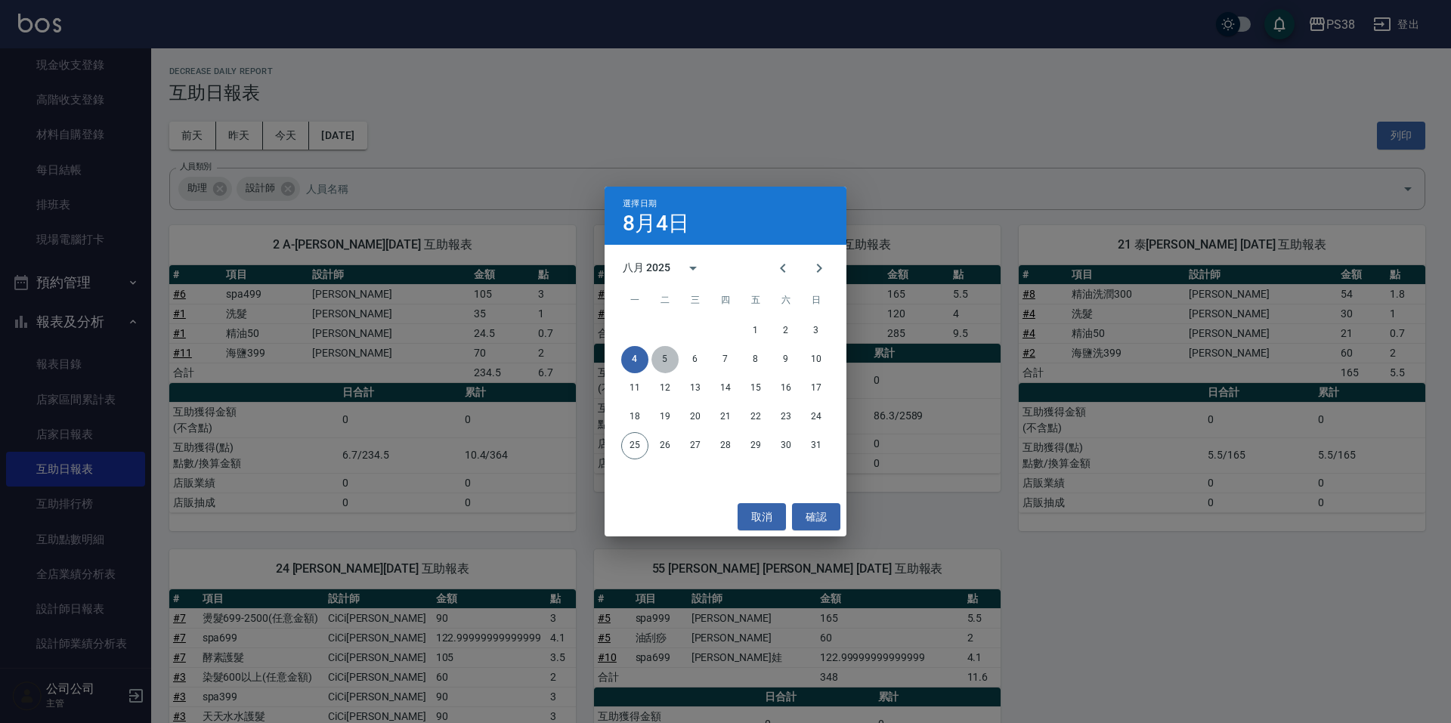
click at [667, 358] on button "5" at bounding box center [665, 359] width 27 height 27
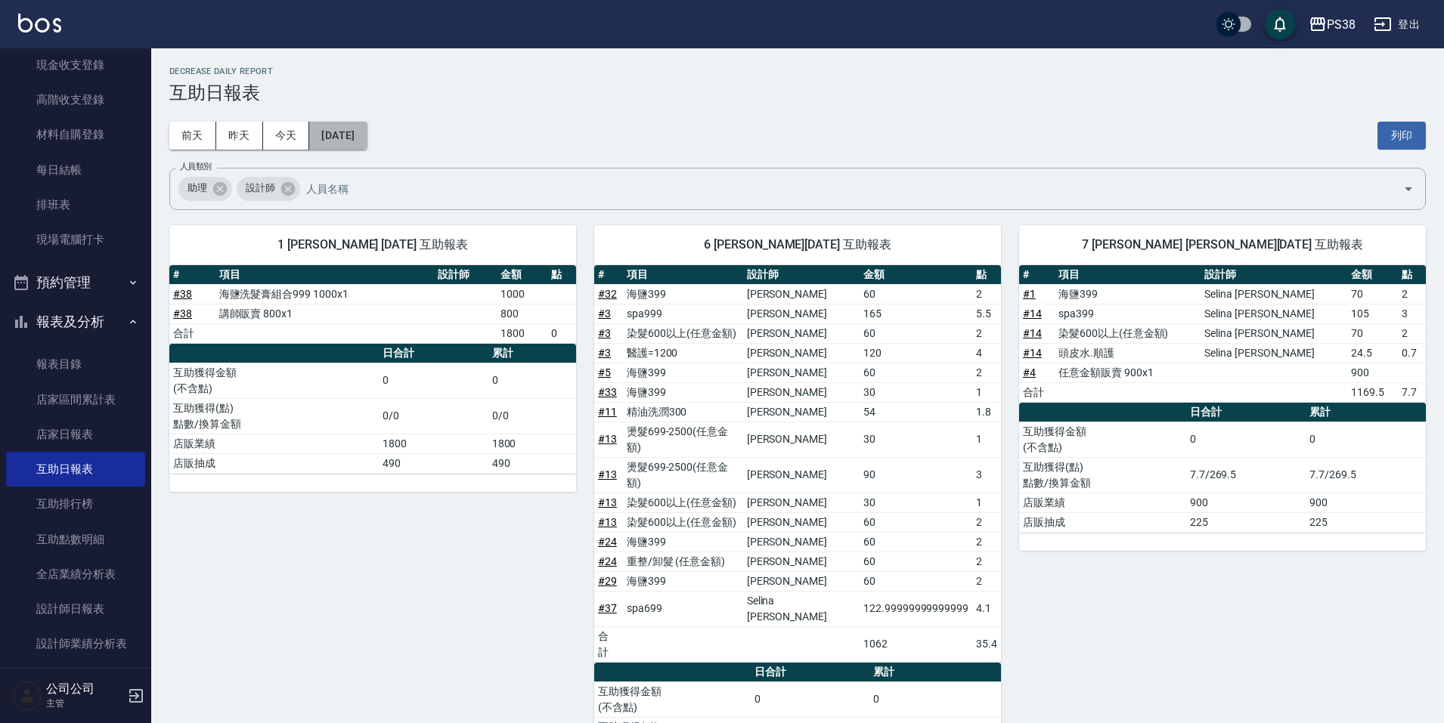
click at [367, 135] on button "[DATE]" at bounding box center [337, 136] width 57 height 28
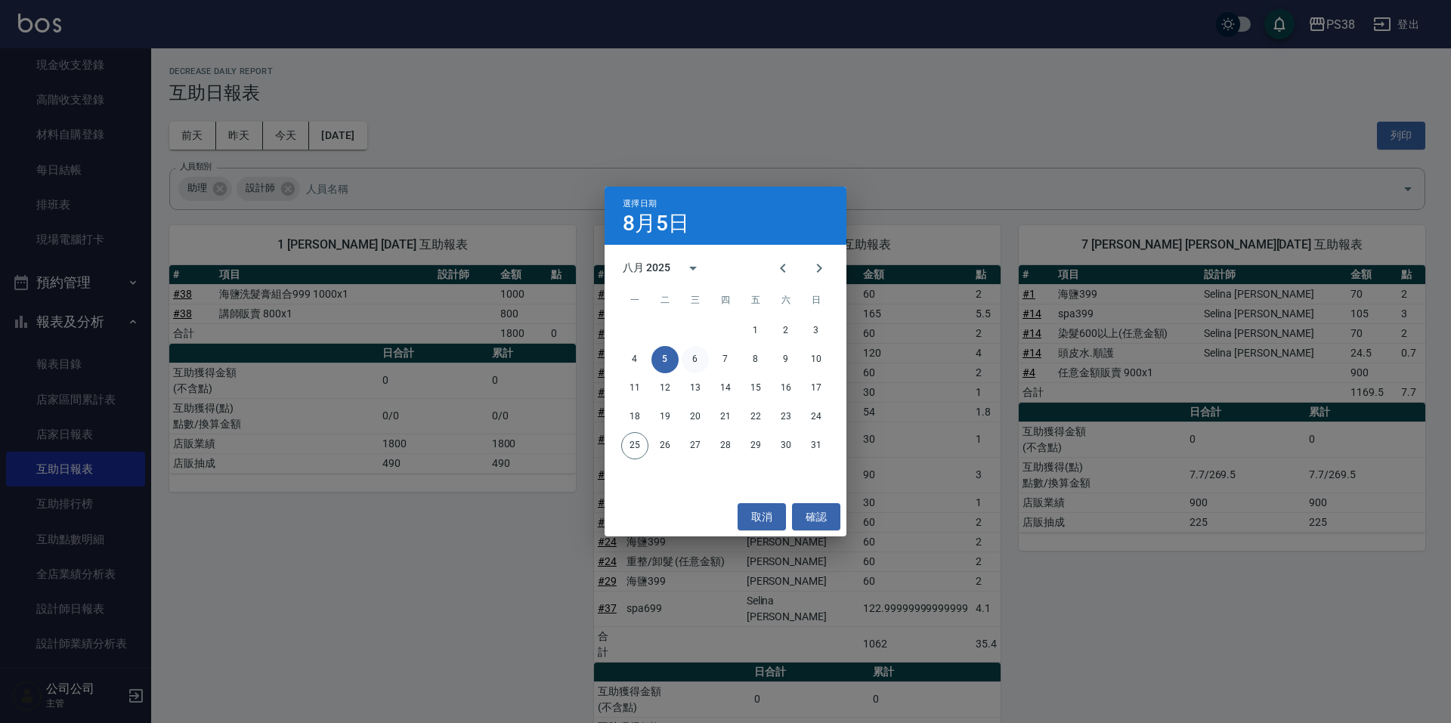
click at [699, 352] on button "6" at bounding box center [695, 359] width 27 height 27
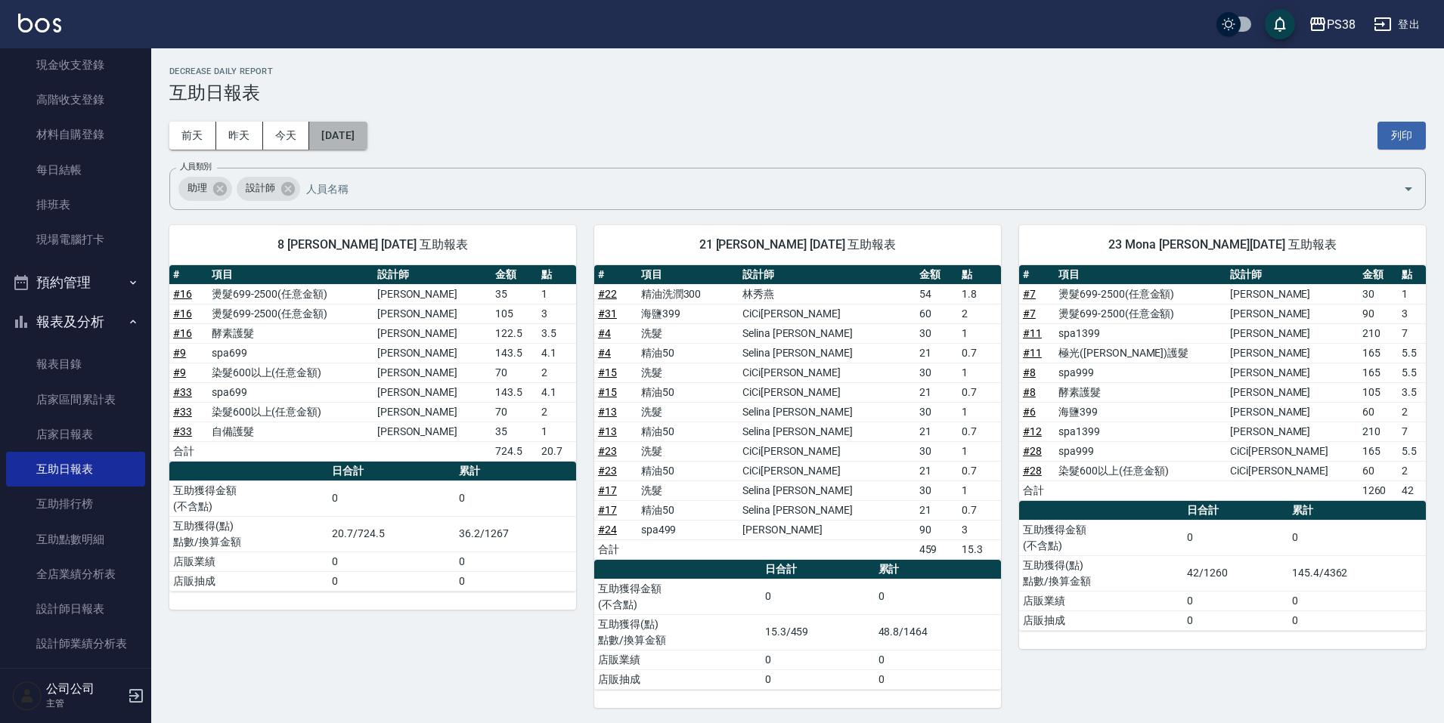
click at [361, 137] on button "[DATE]" at bounding box center [337, 136] width 57 height 28
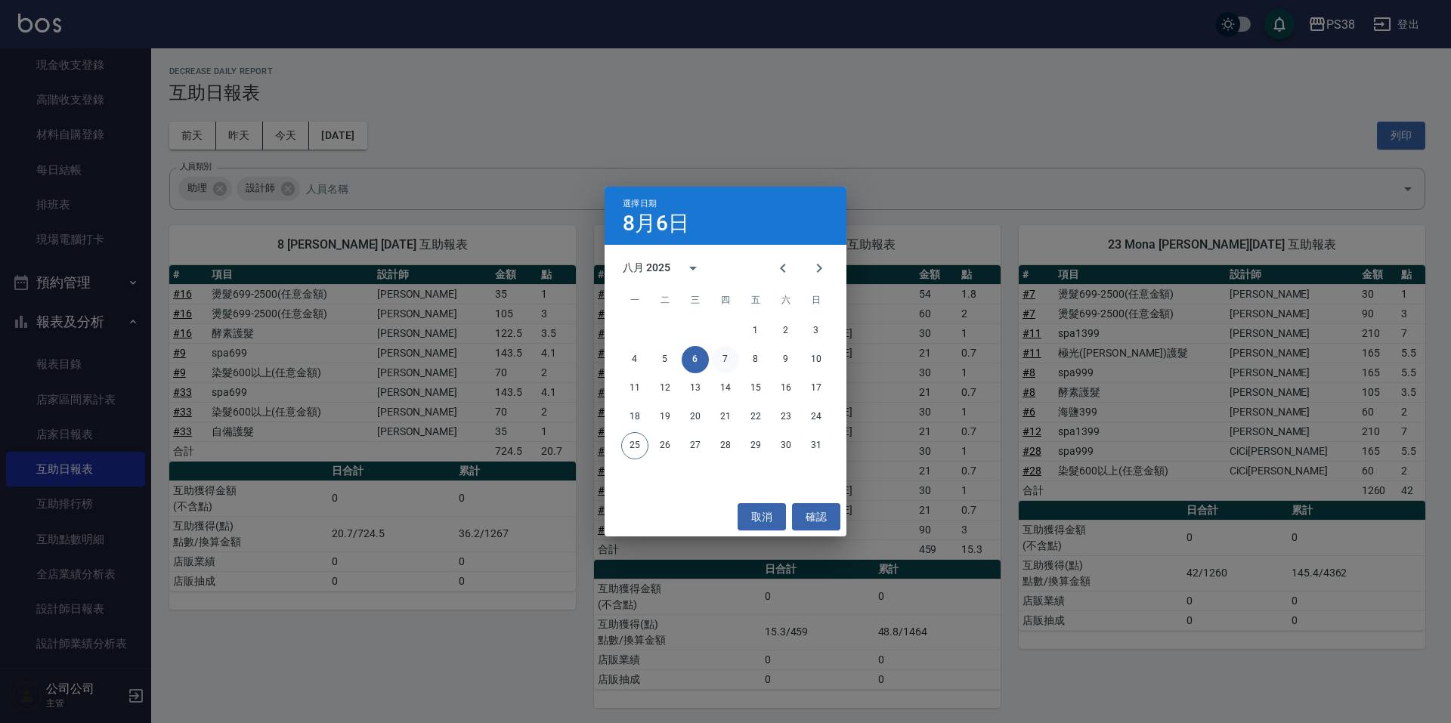
click at [726, 350] on button "7" at bounding box center [725, 359] width 27 height 27
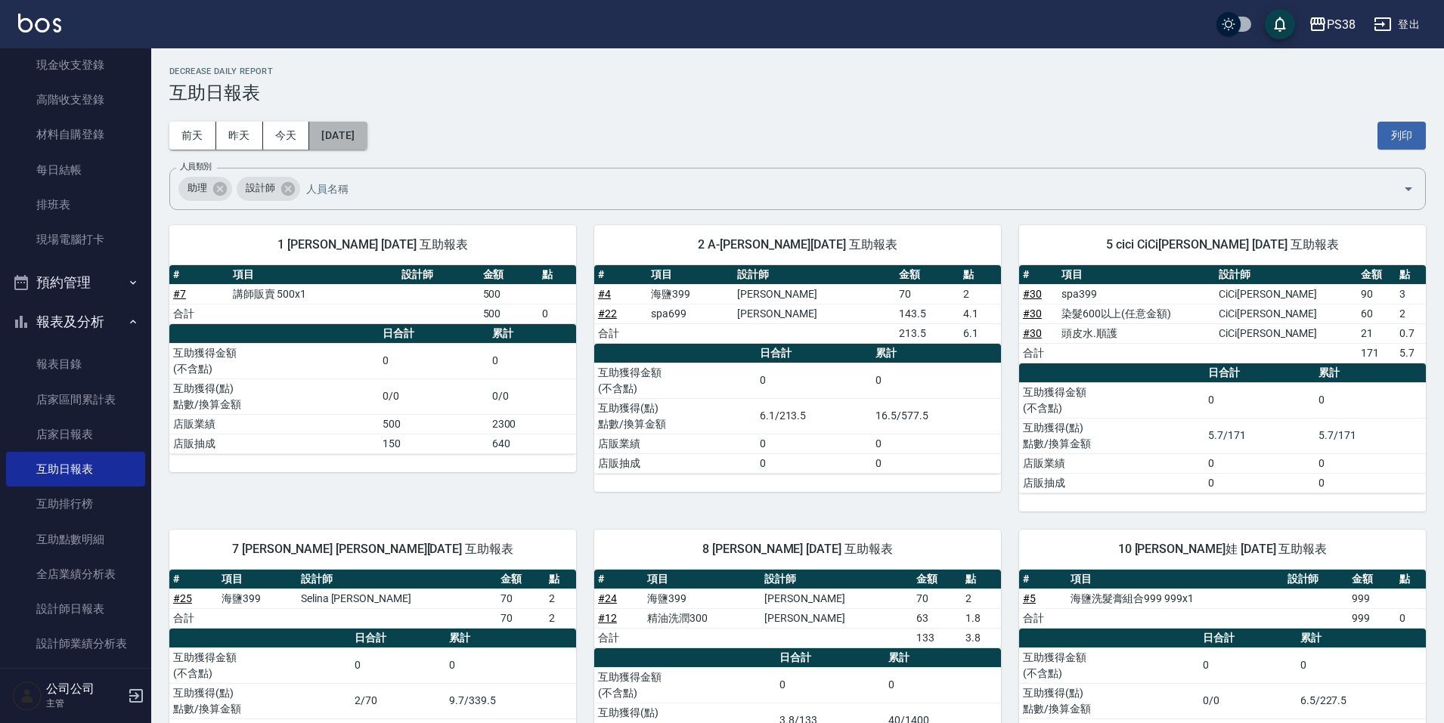
click at [367, 129] on button "[DATE]" at bounding box center [337, 136] width 57 height 28
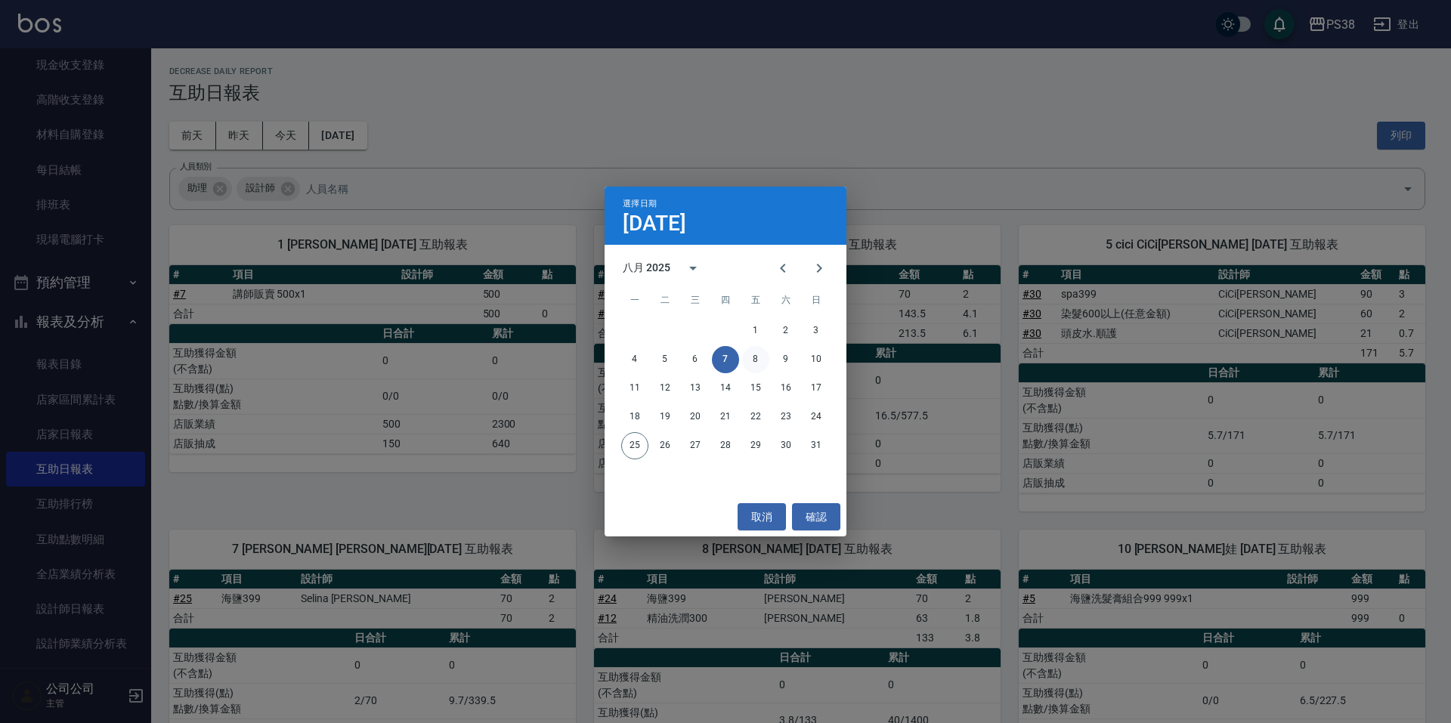
click at [749, 357] on button "8" at bounding box center [755, 359] width 27 height 27
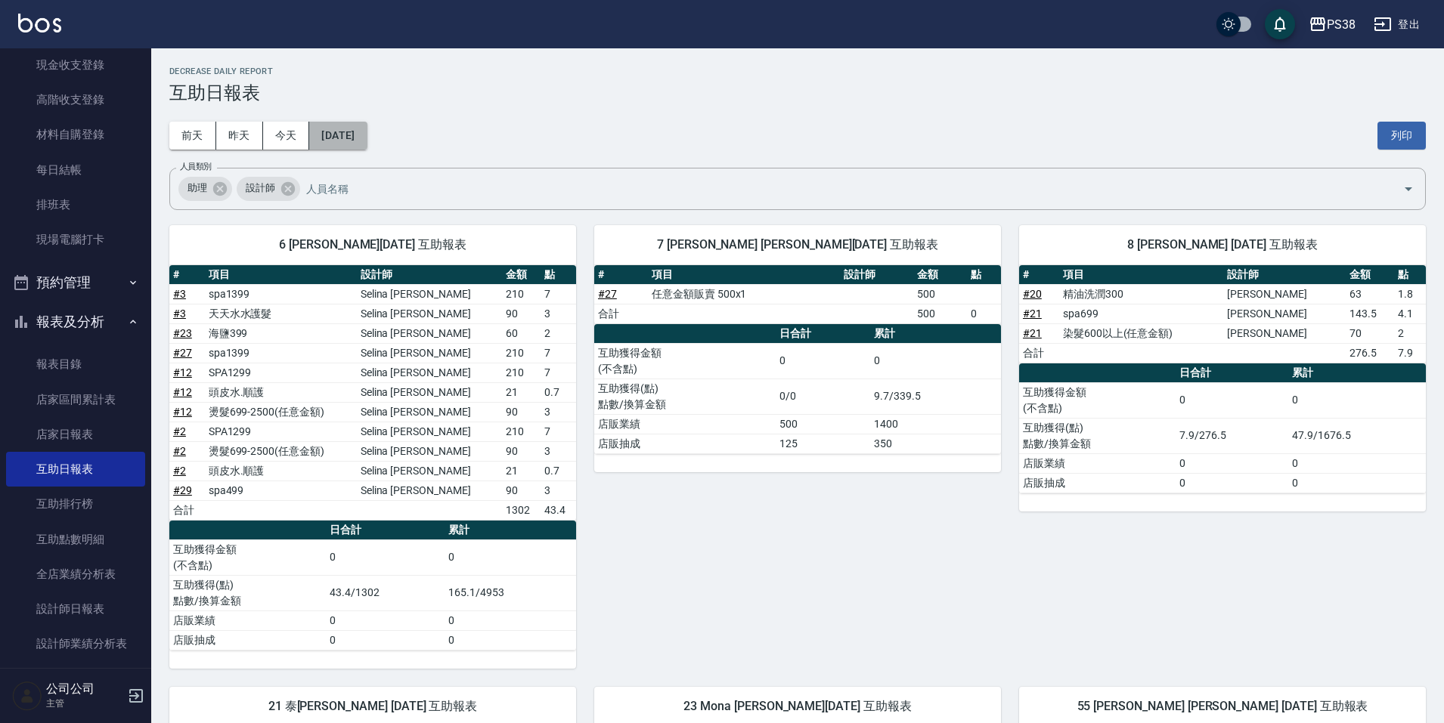
click at [362, 132] on button "[DATE]" at bounding box center [337, 136] width 57 height 28
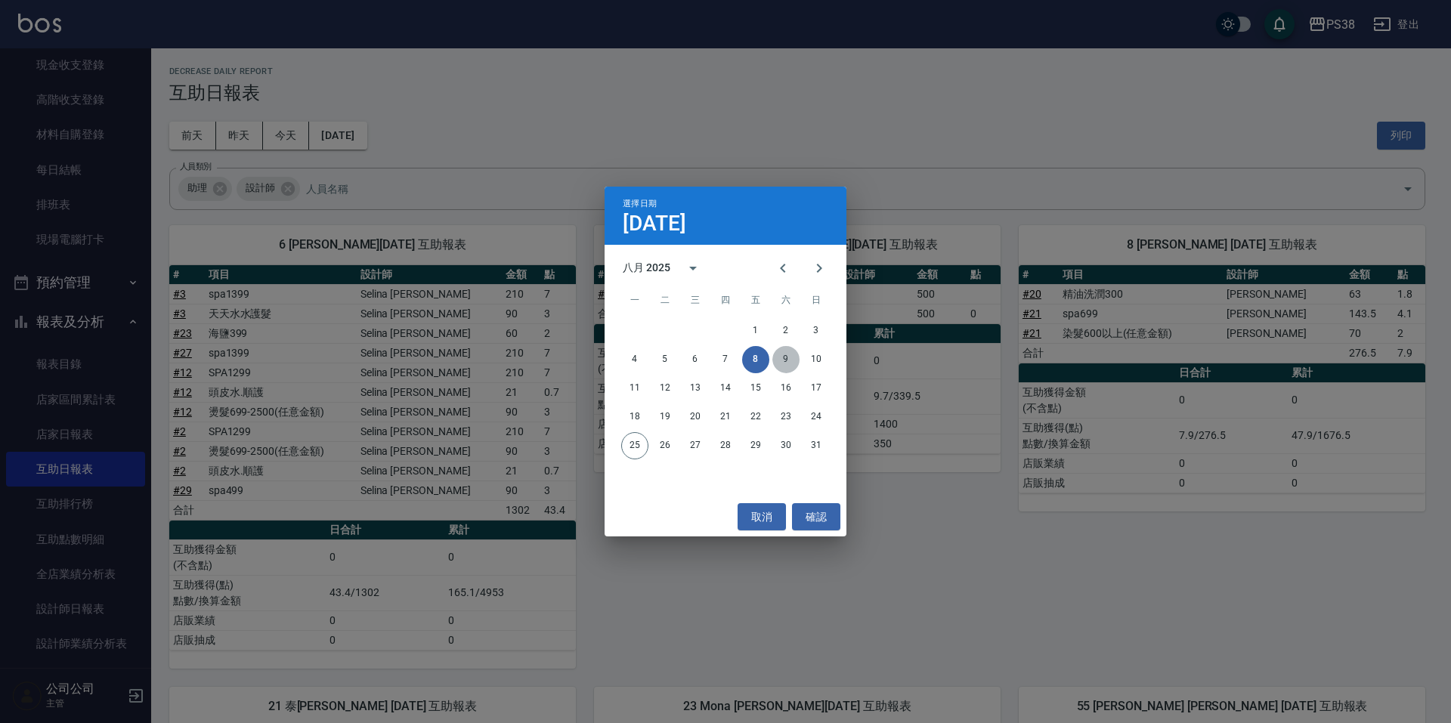
click at [788, 357] on button "9" at bounding box center [786, 359] width 27 height 27
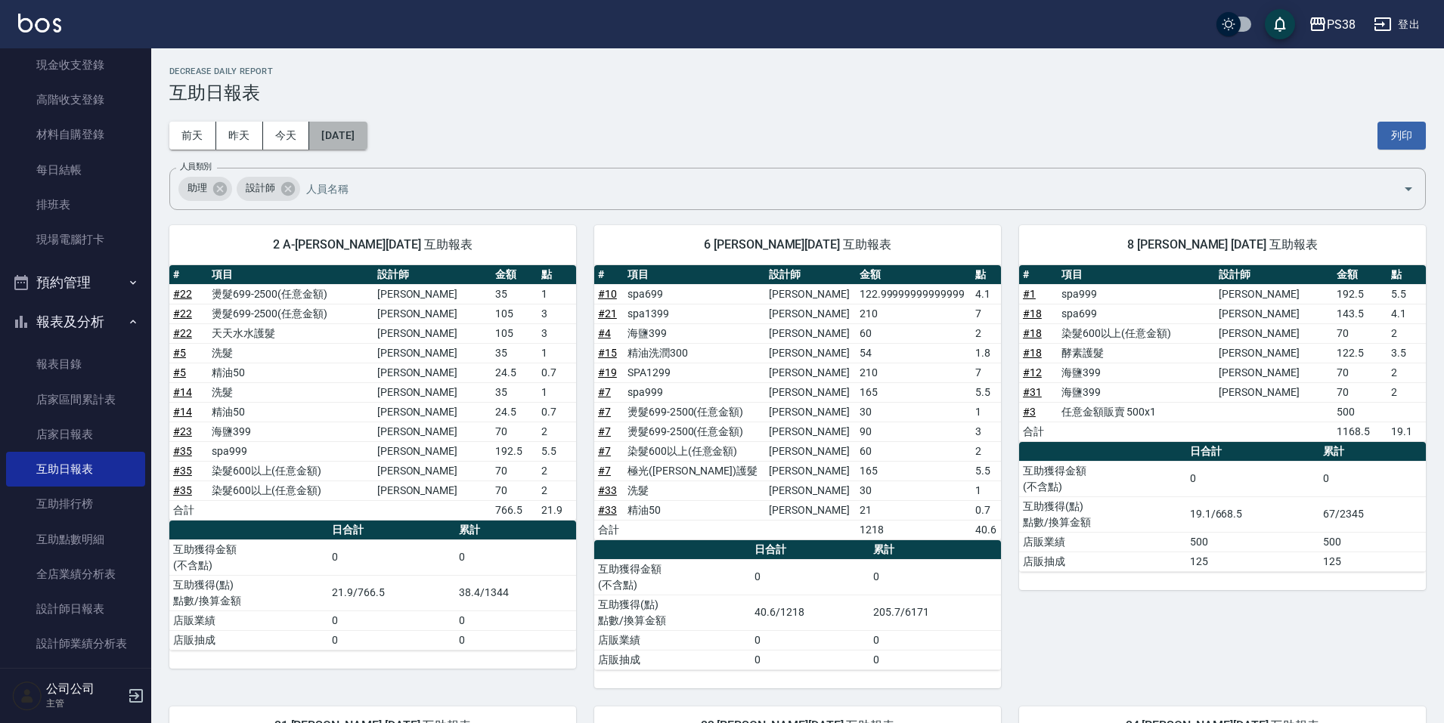
click at [367, 136] on button "[DATE]" at bounding box center [337, 136] width 57 height 28
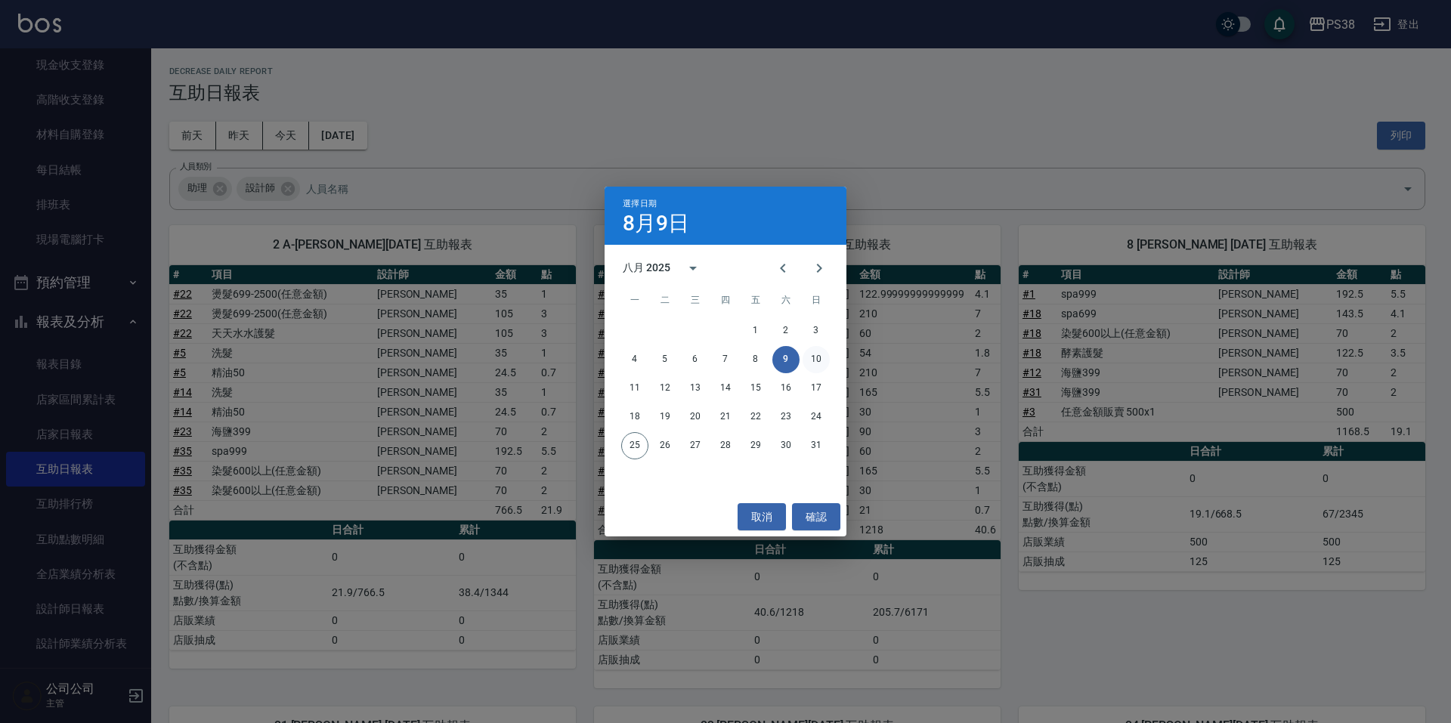
click at [813, 364] on button "10" at bounding box center [816, 359] width 27 height 27
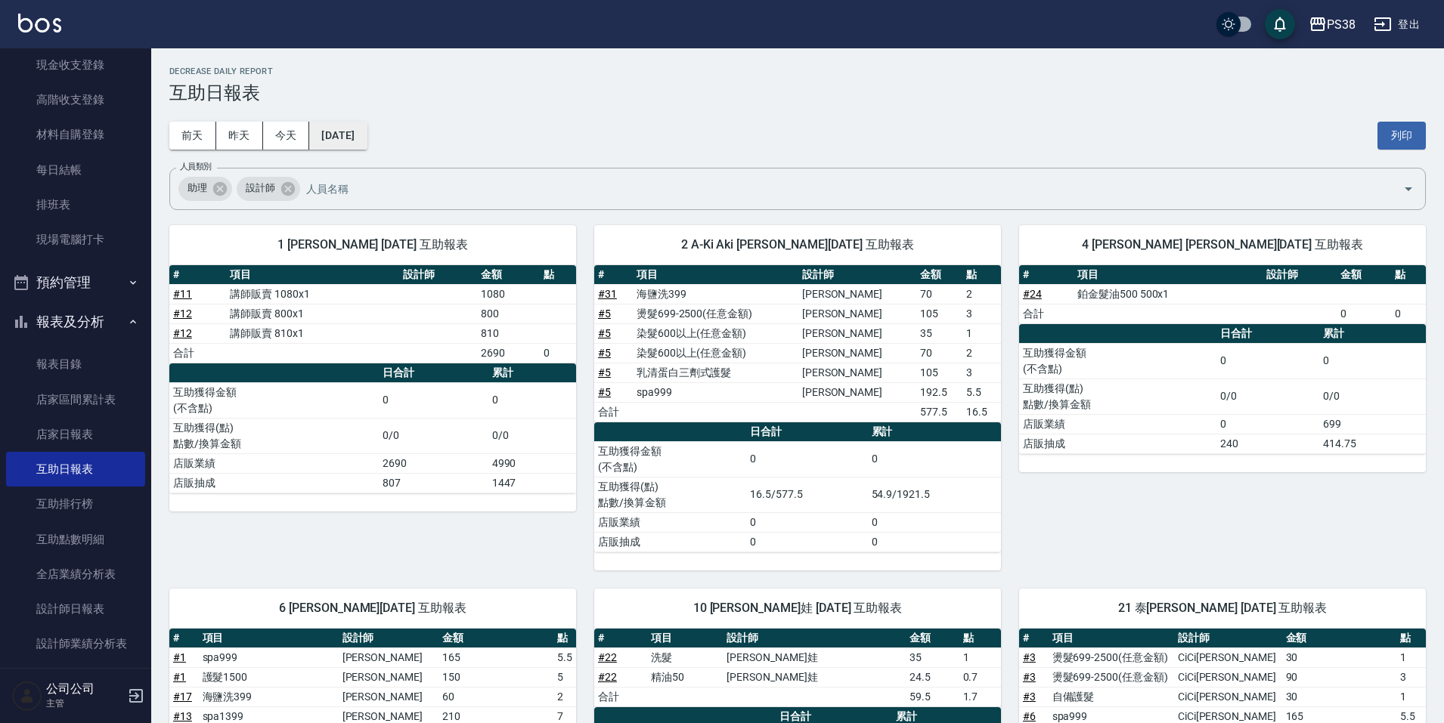
click at [349, 139] on button "[DATE]" at bounding box center [337, 136] width 57 height 28
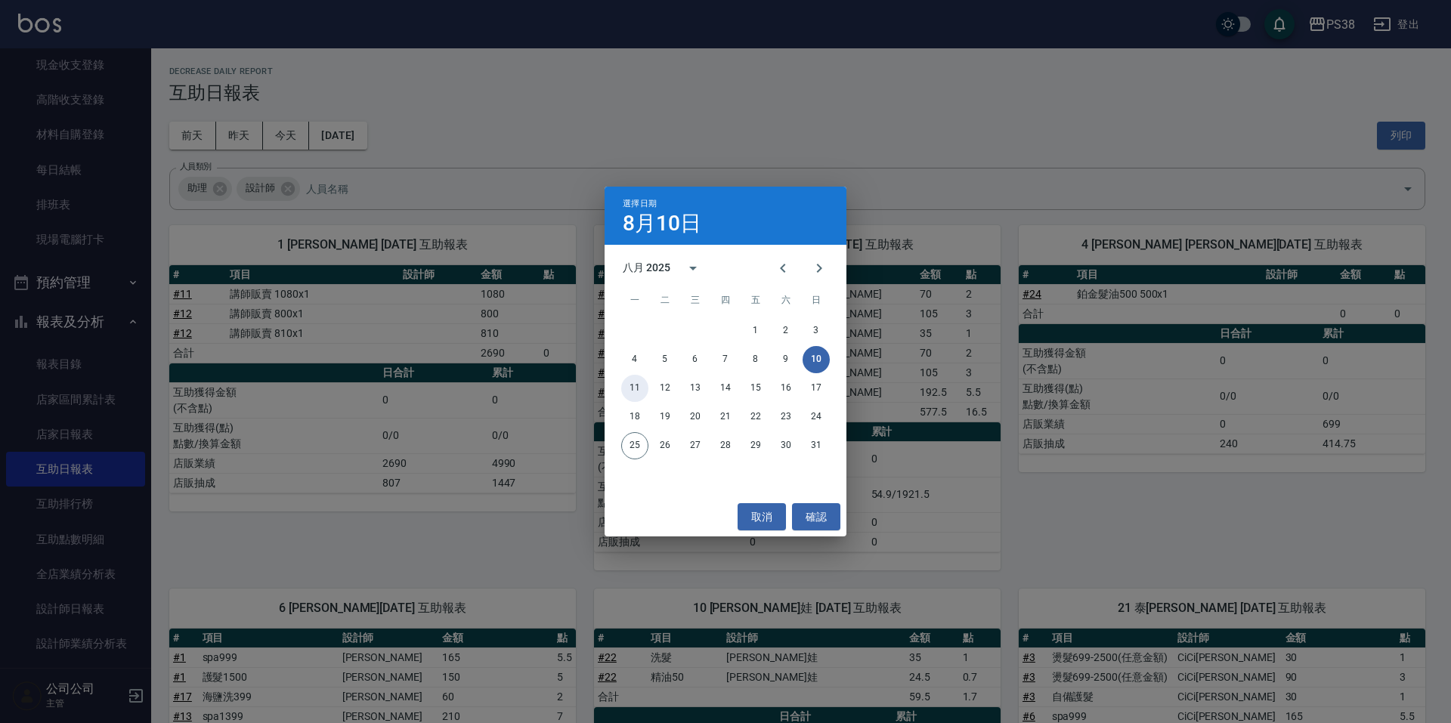
click at [644, 389] on button "11" at bounding box center [634, 388] width 27 height 27
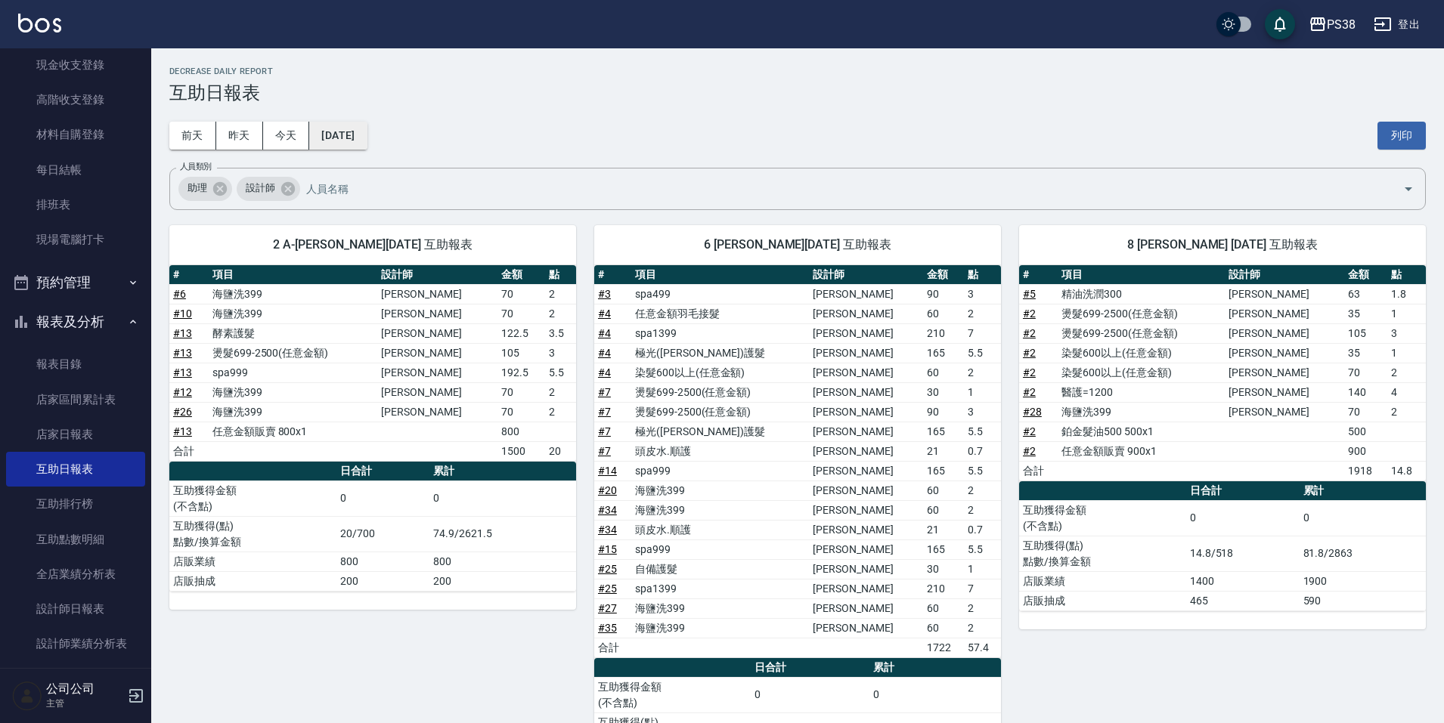
click at [361, 132] on button "[DATE]" at bounding box center [337, 136] width 57 height 28
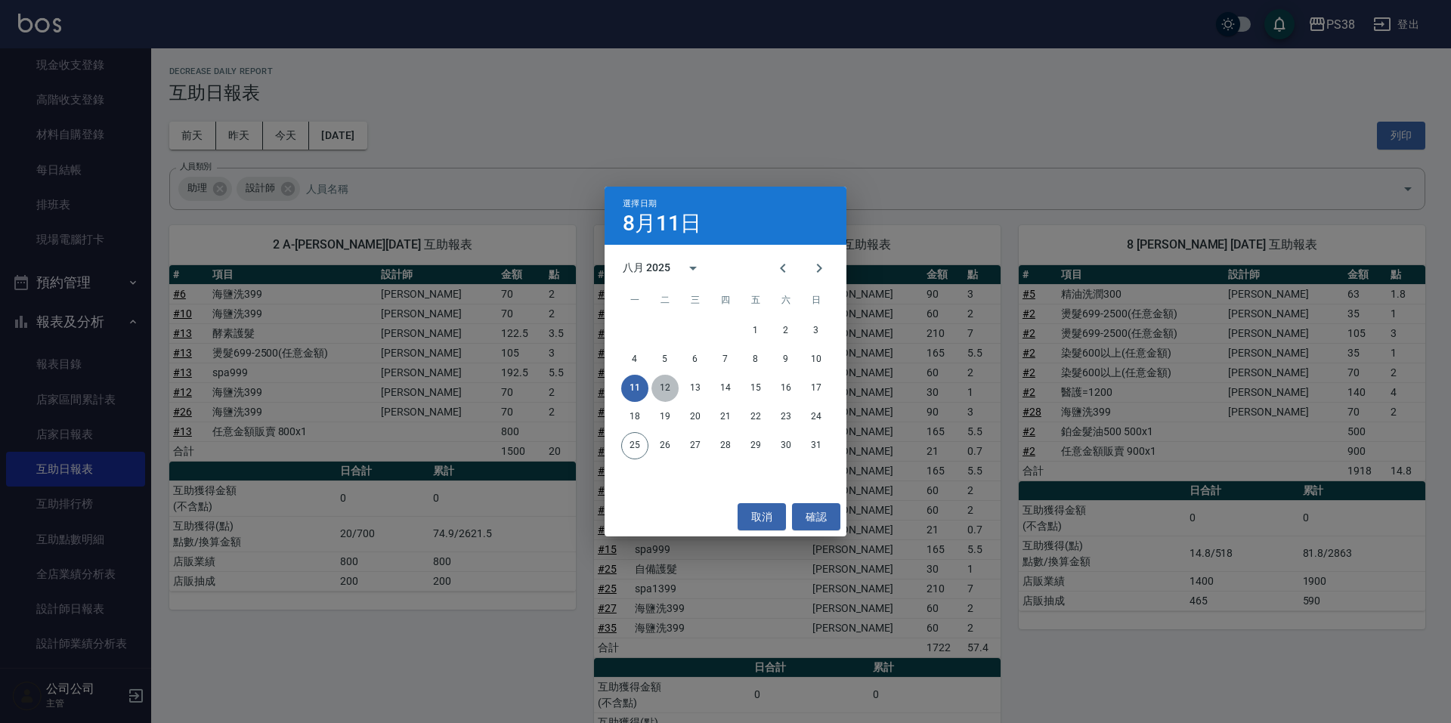
click at [662, 396] on button "12" at bounding box center [665, 388] width 27 height 27
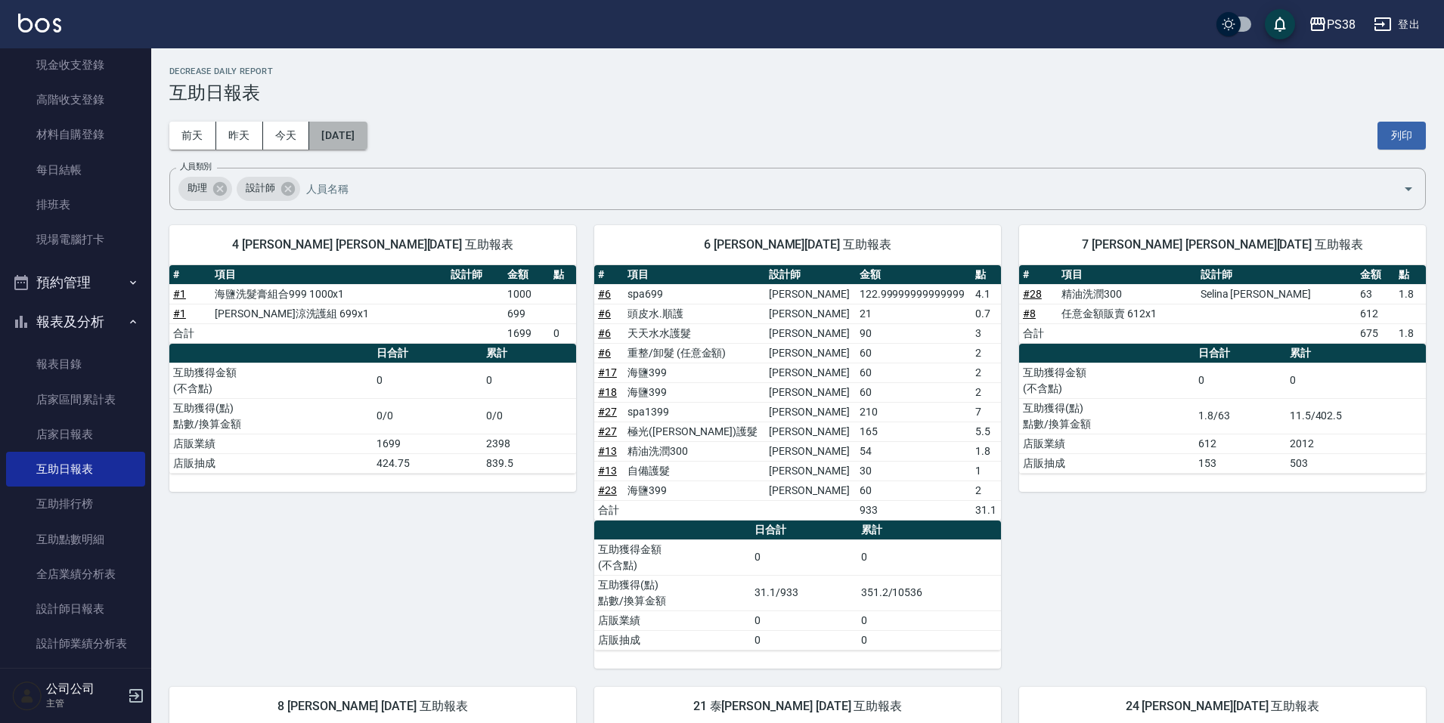
click at [352, 132] on button "[DATE]" at bounding box center [337, 136] width 57 height 28
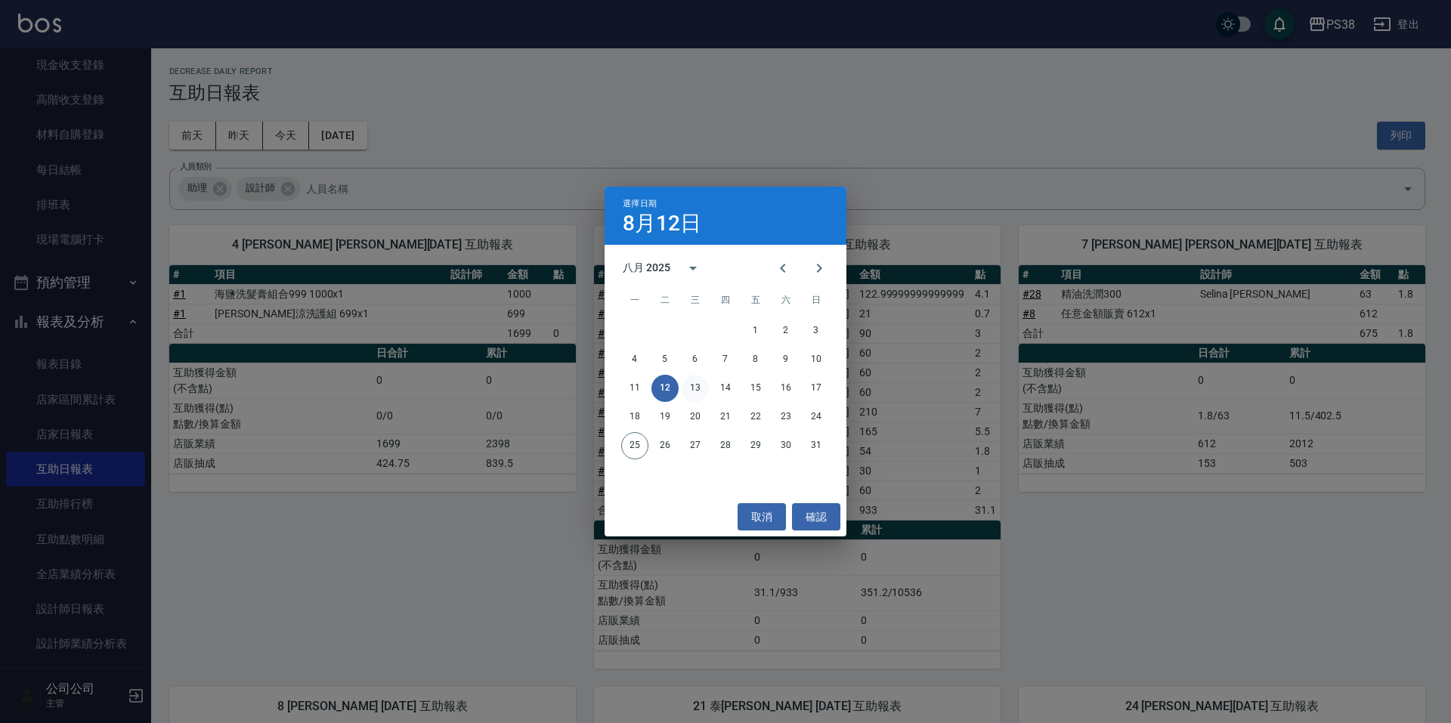
click at [699, 389] on button "13" at bounding box center [695, 388] width 27 height 27
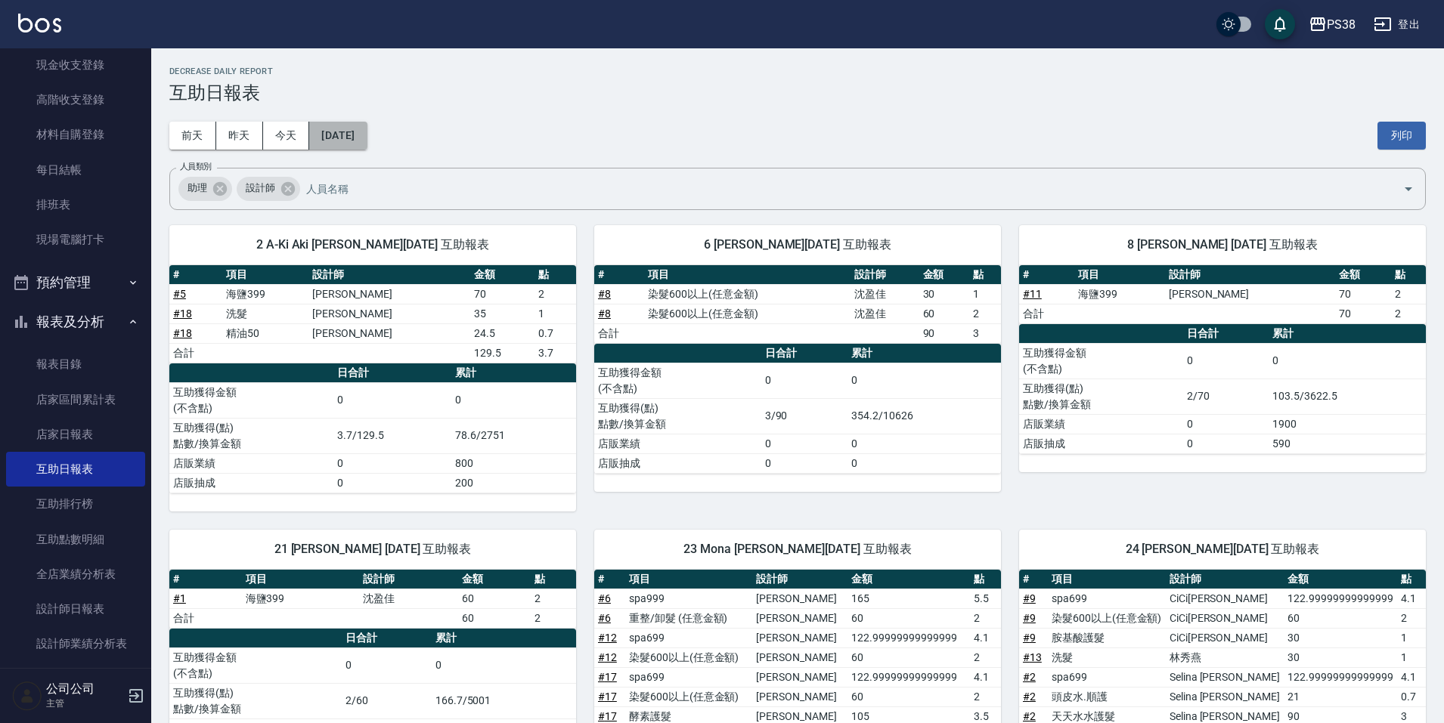
click at [367, 138] on button "[DATE]" at bounding box center [337, 136] width 57 height 28
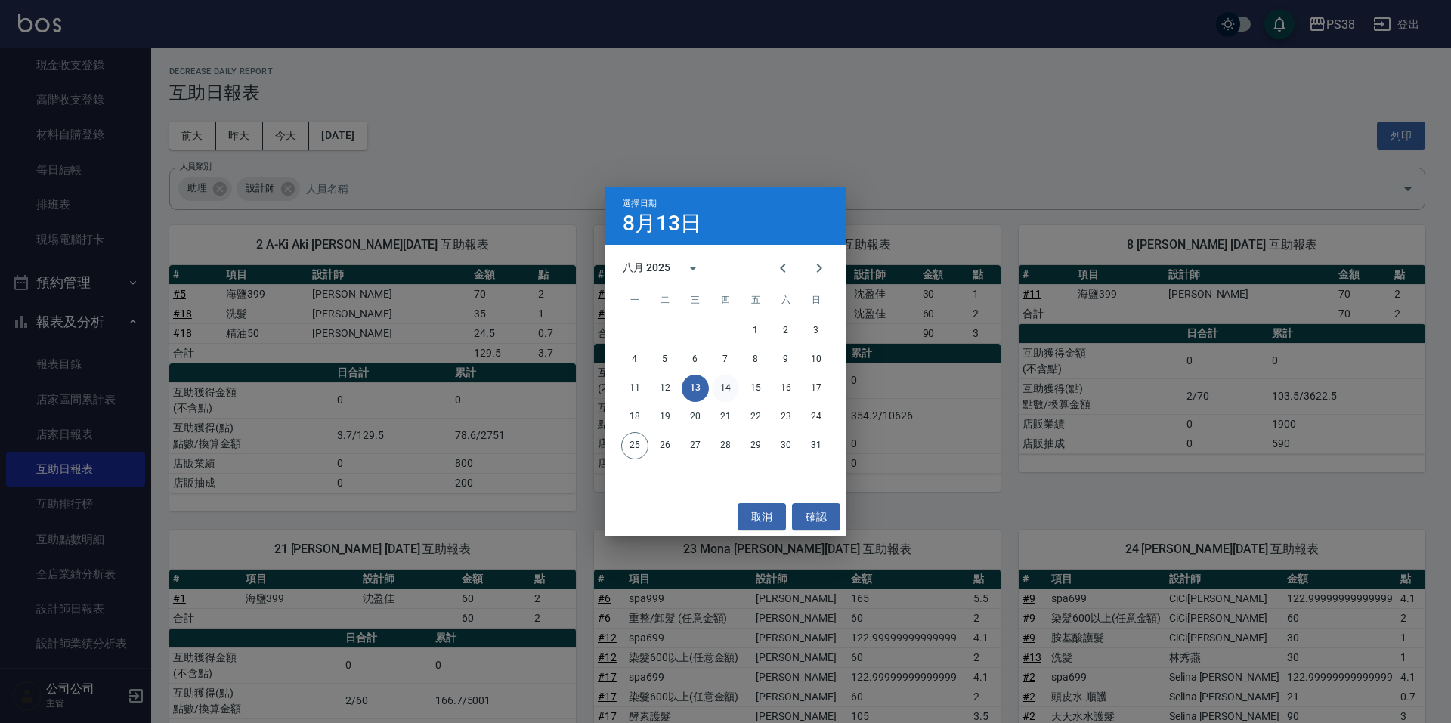
click at [729, 389] on button "14" at bounding box center [725, 388] width 27 height 27
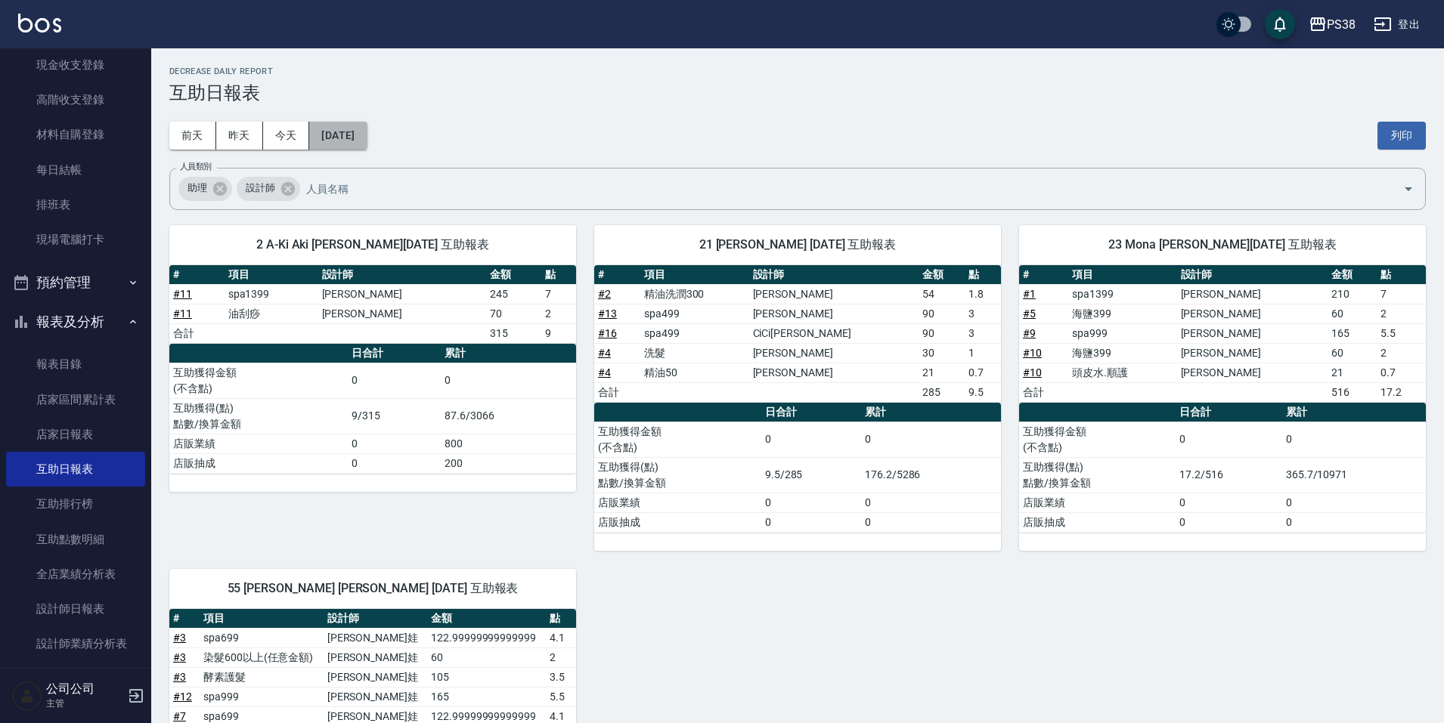
click at [367, 134] on button "[DATE]" at bounding box center [337, 136] width 57 height 28
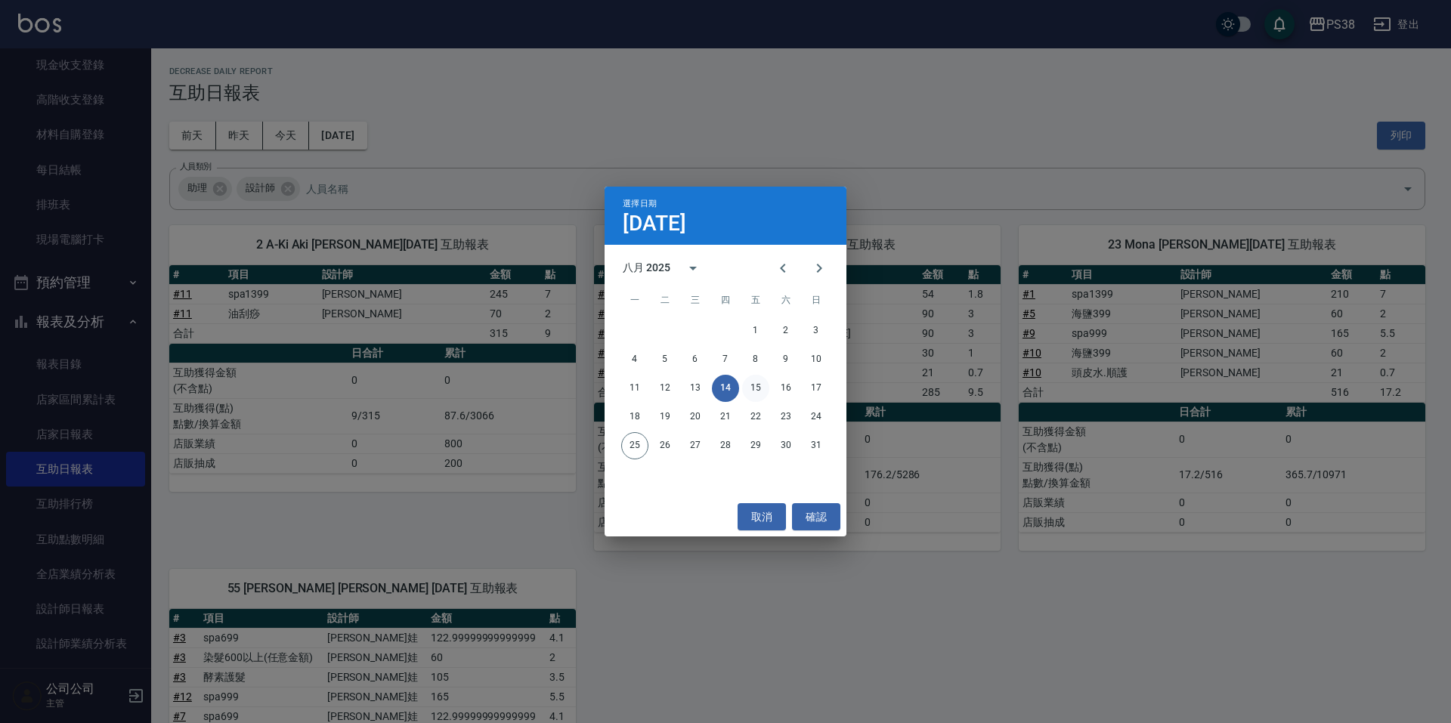
click at [760, 386] on button "15" at bounding box center [755, 388] width 27 height 27
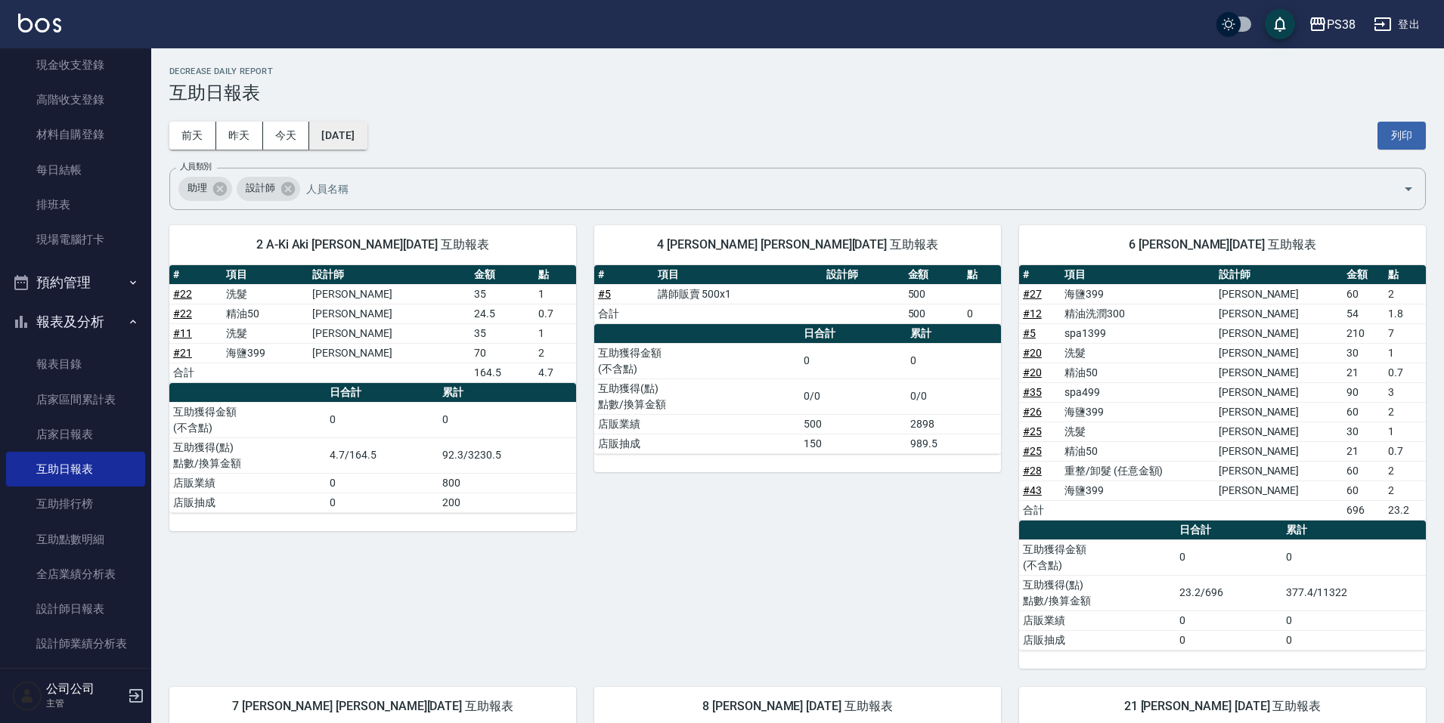
click at [362, 134] on button "[DATE]" at bounding box center [337, 136] width 57 height 28
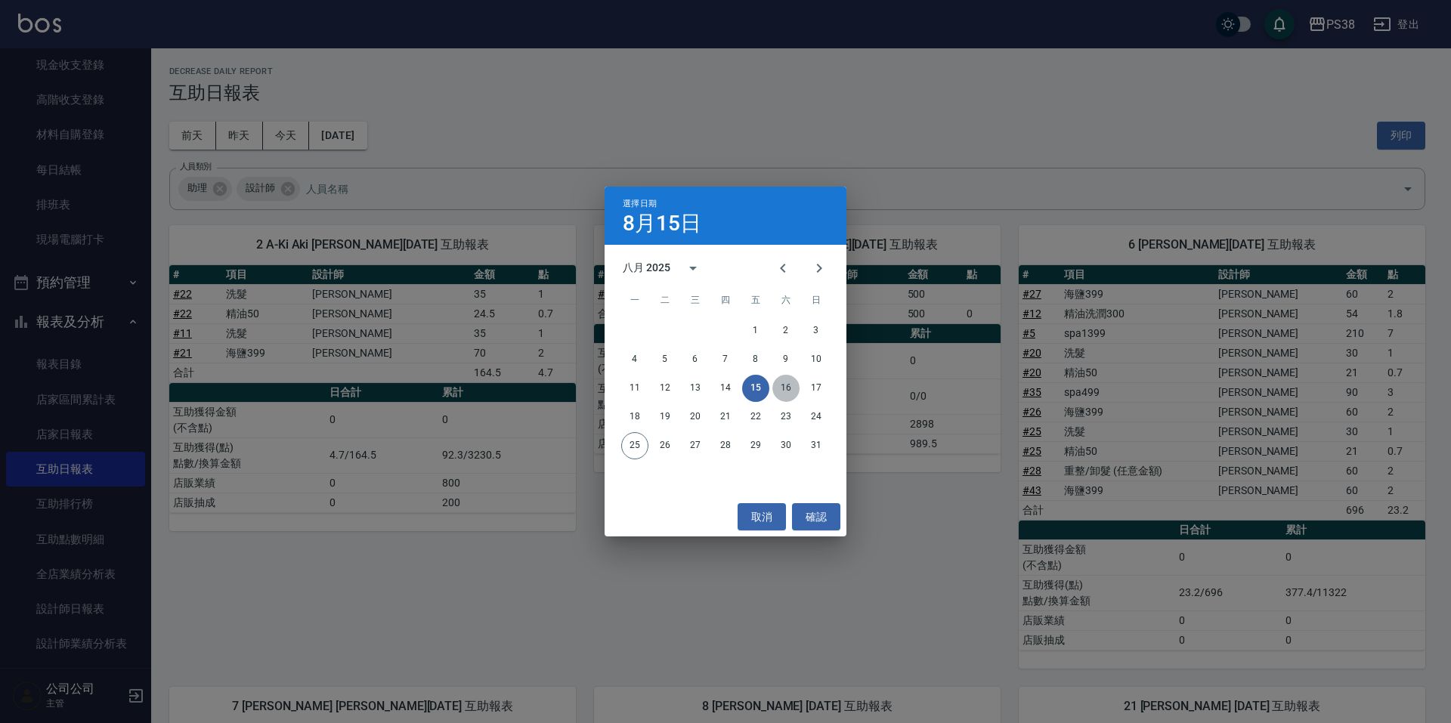
click at [782, 386] on button "16" at bounding box center [786, 388] width 27 height 27
